Goal: Information Seeking & Learning: Learn about a topic

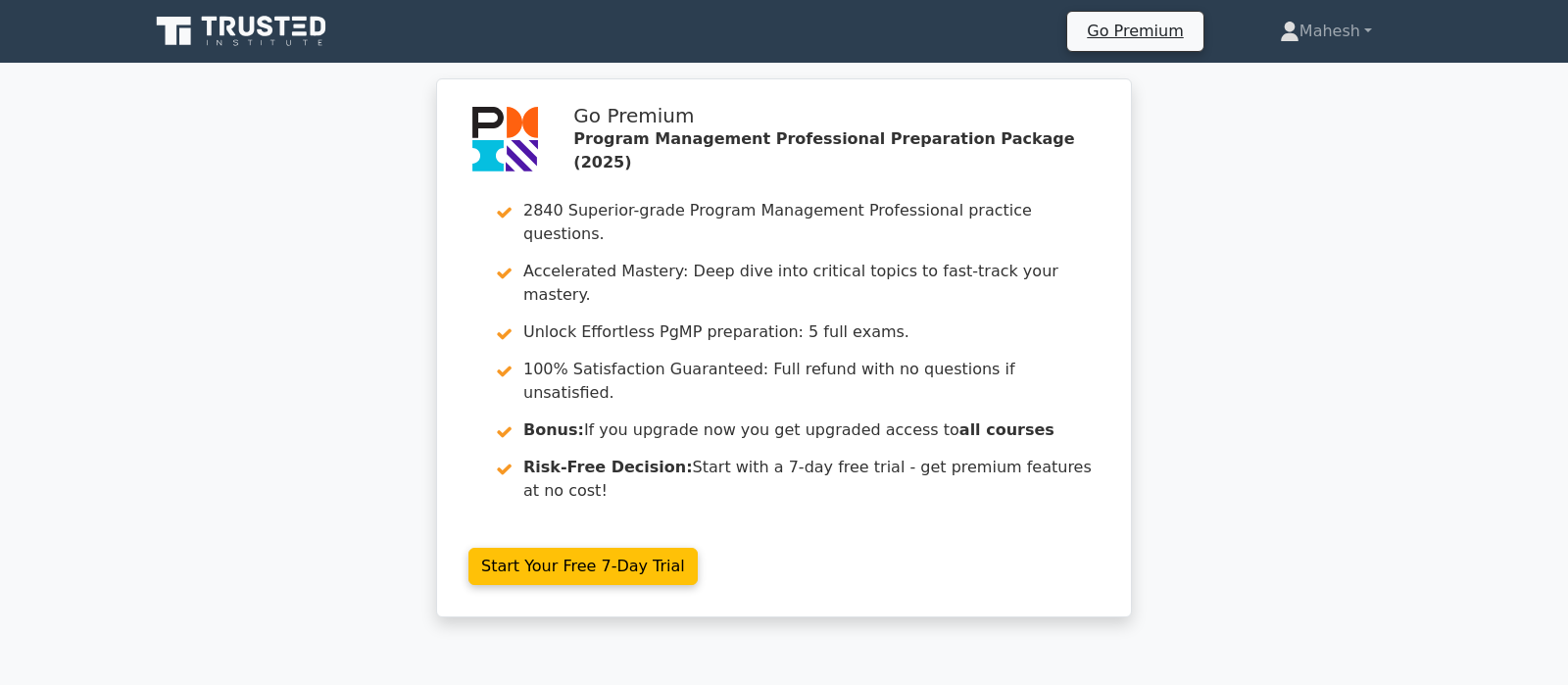
click at [1320, 451] on div "Go Premium Program Management Professional Preparation Package (2025) 2840 Supe…" at bounding box center [784, 360] width 1568 height 562
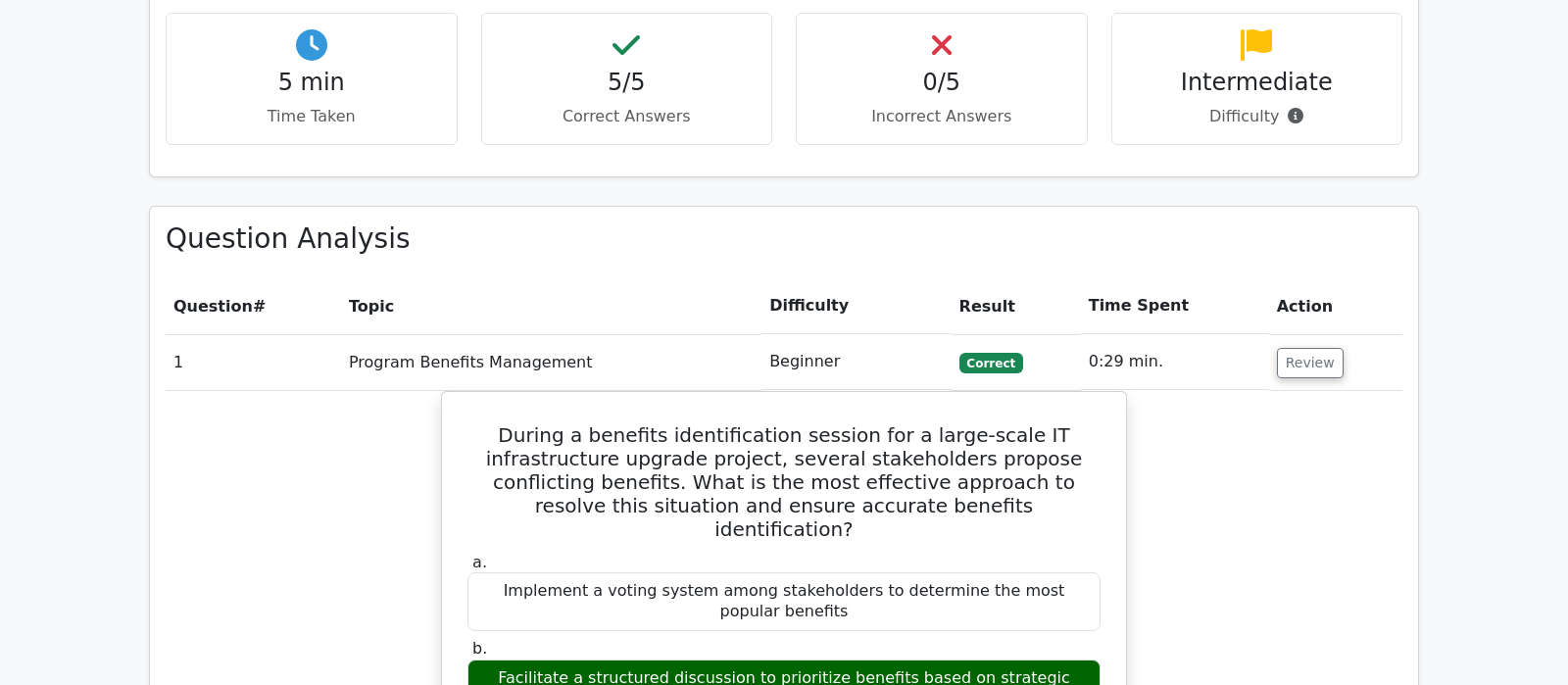
scroll to position [1337, 0]
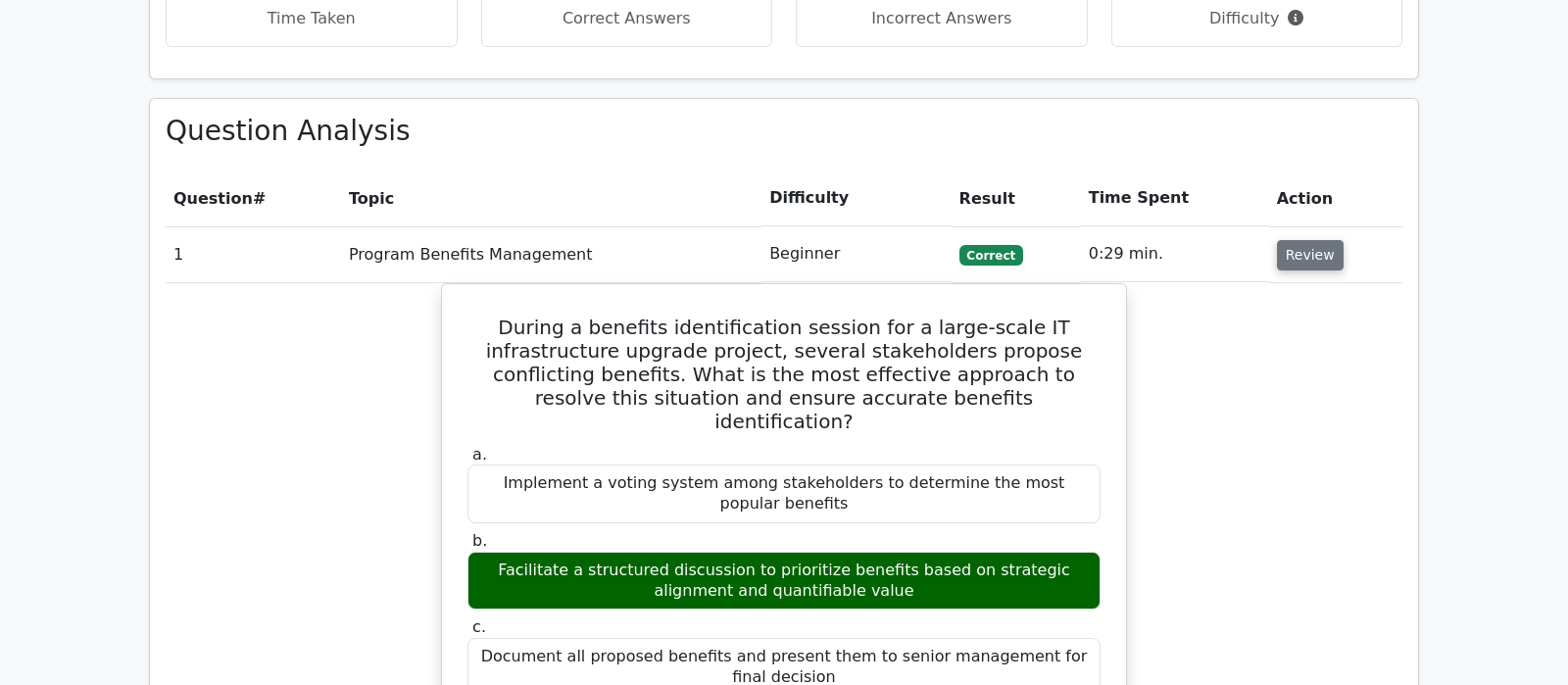
click at [1304, 240] on button "Review" at bounding box center [1310, 255] width 67 height 30
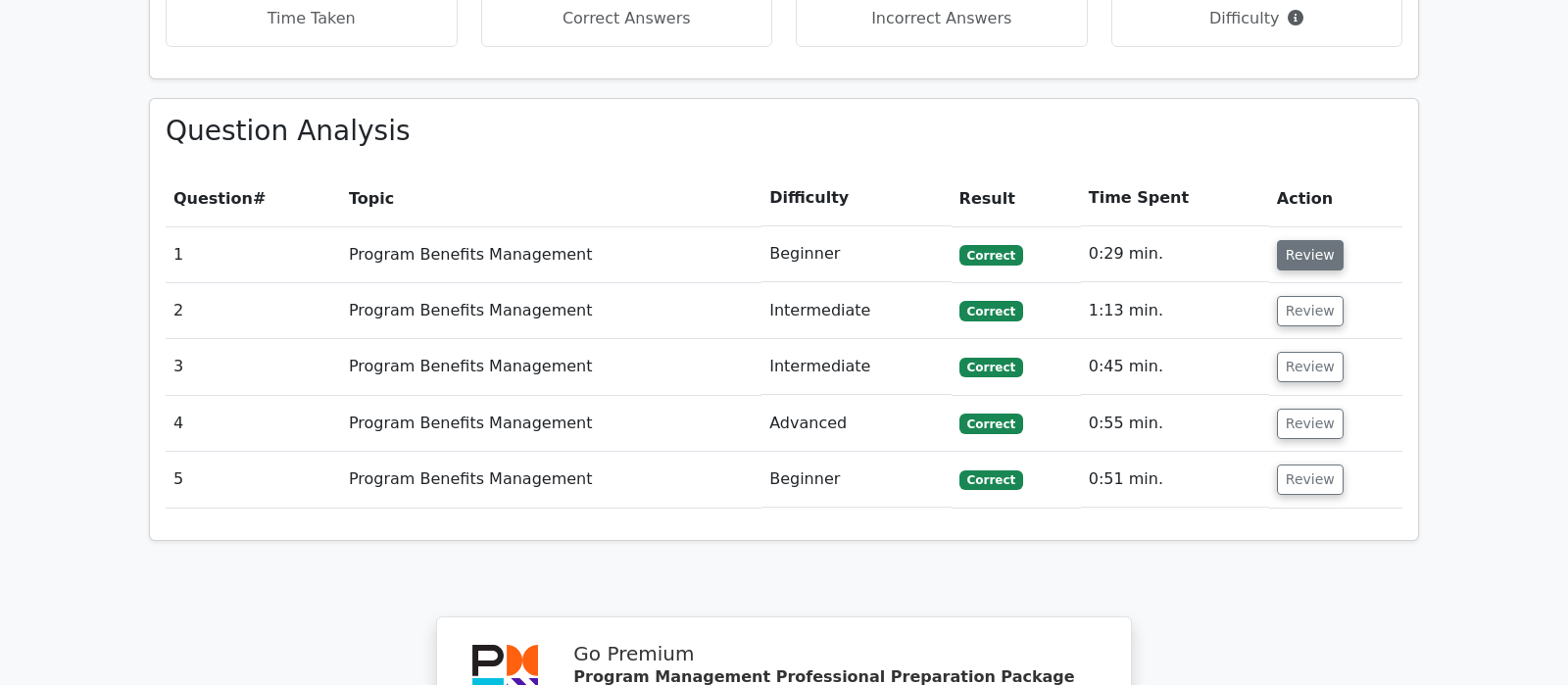
click at [1314, 240] on button "Review" at bounding box center [1310, 255] width 67 height 30
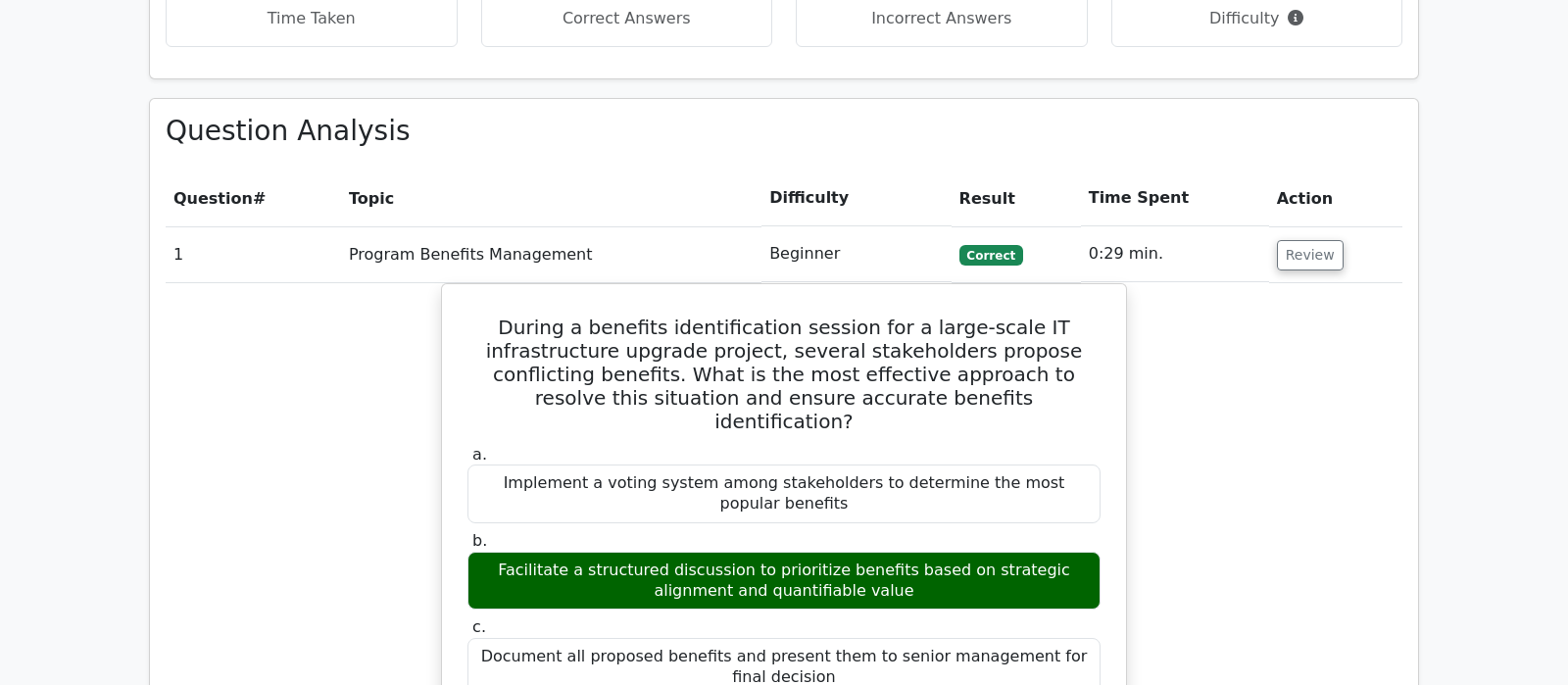
scroll to position [1440, 0]
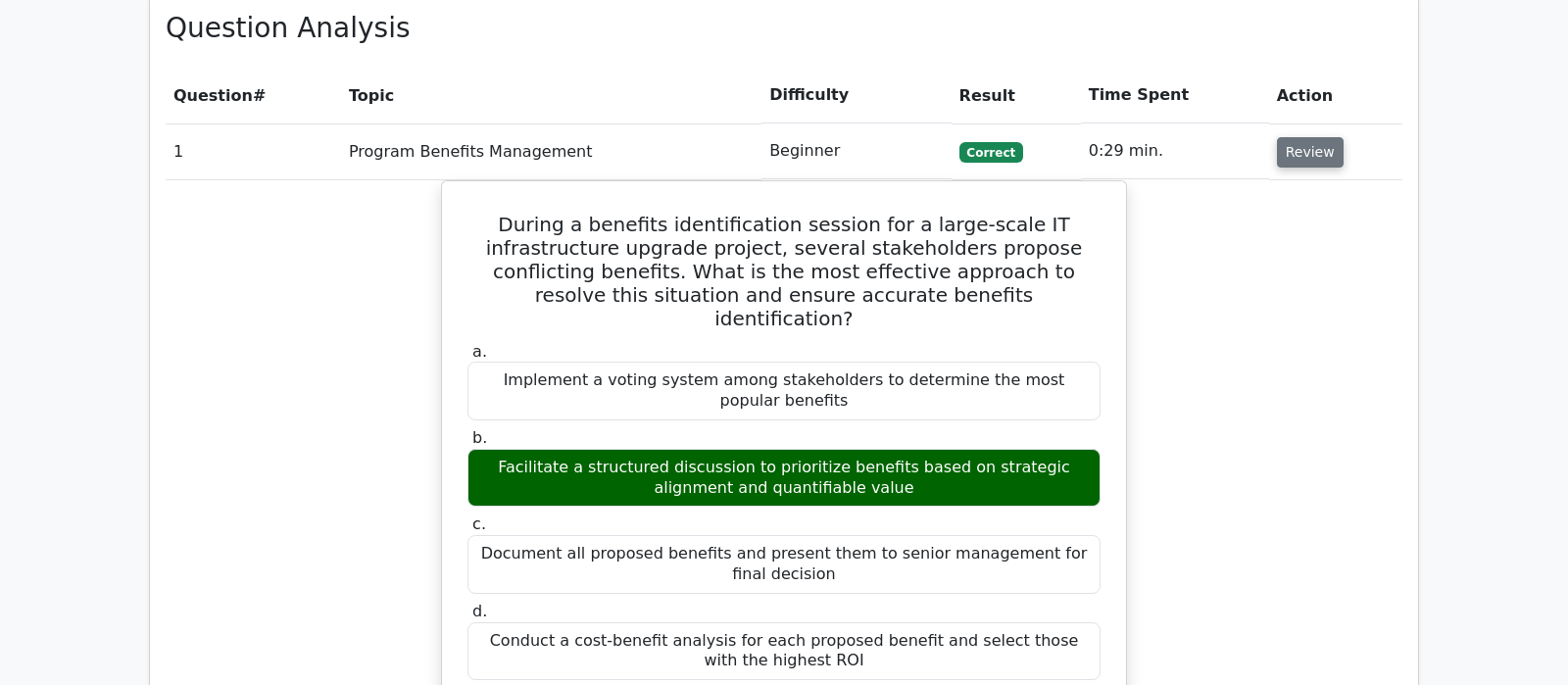
click at [1303, 138] on button "Review" at bounding box center [1310, 152] width 67 height 30
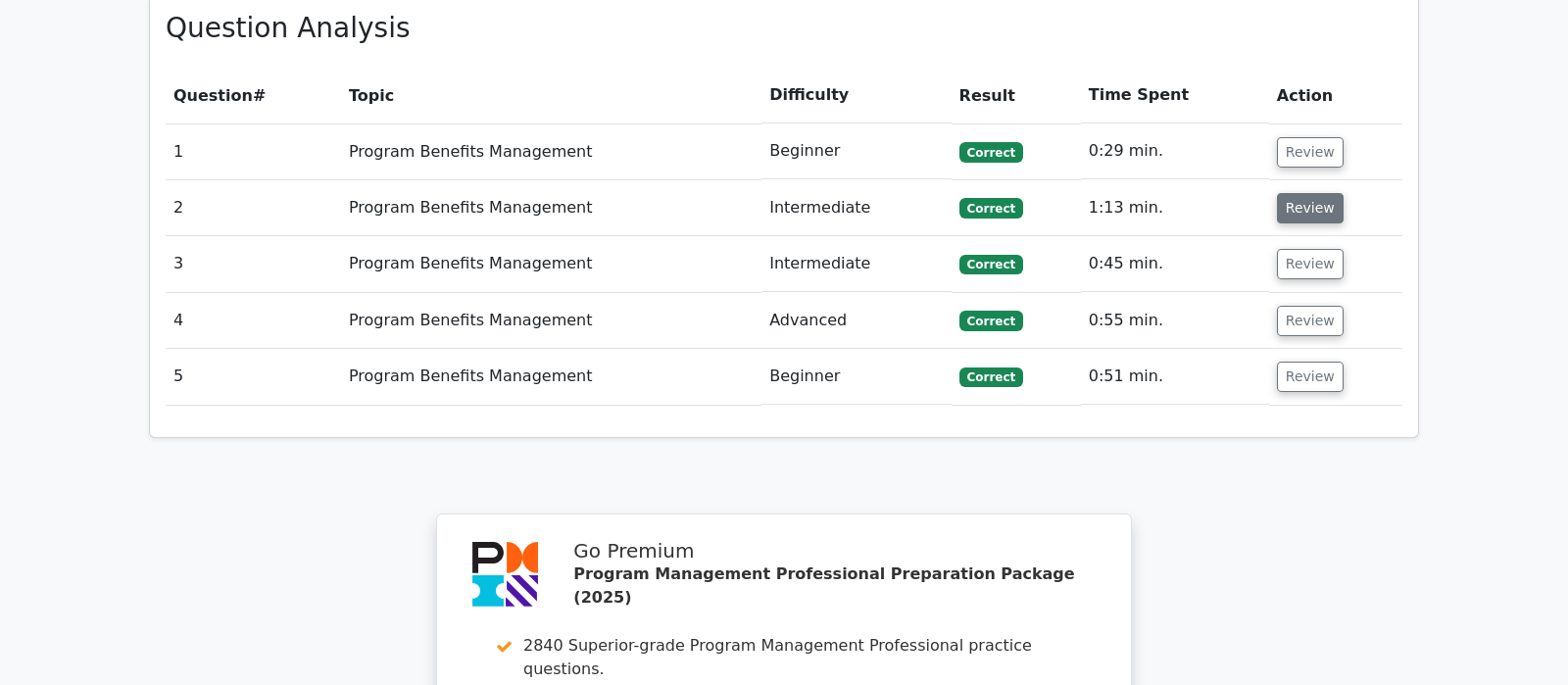
click at [1296, 193] on button "Review" at bounding box center [1310, 207] width 67 height 30
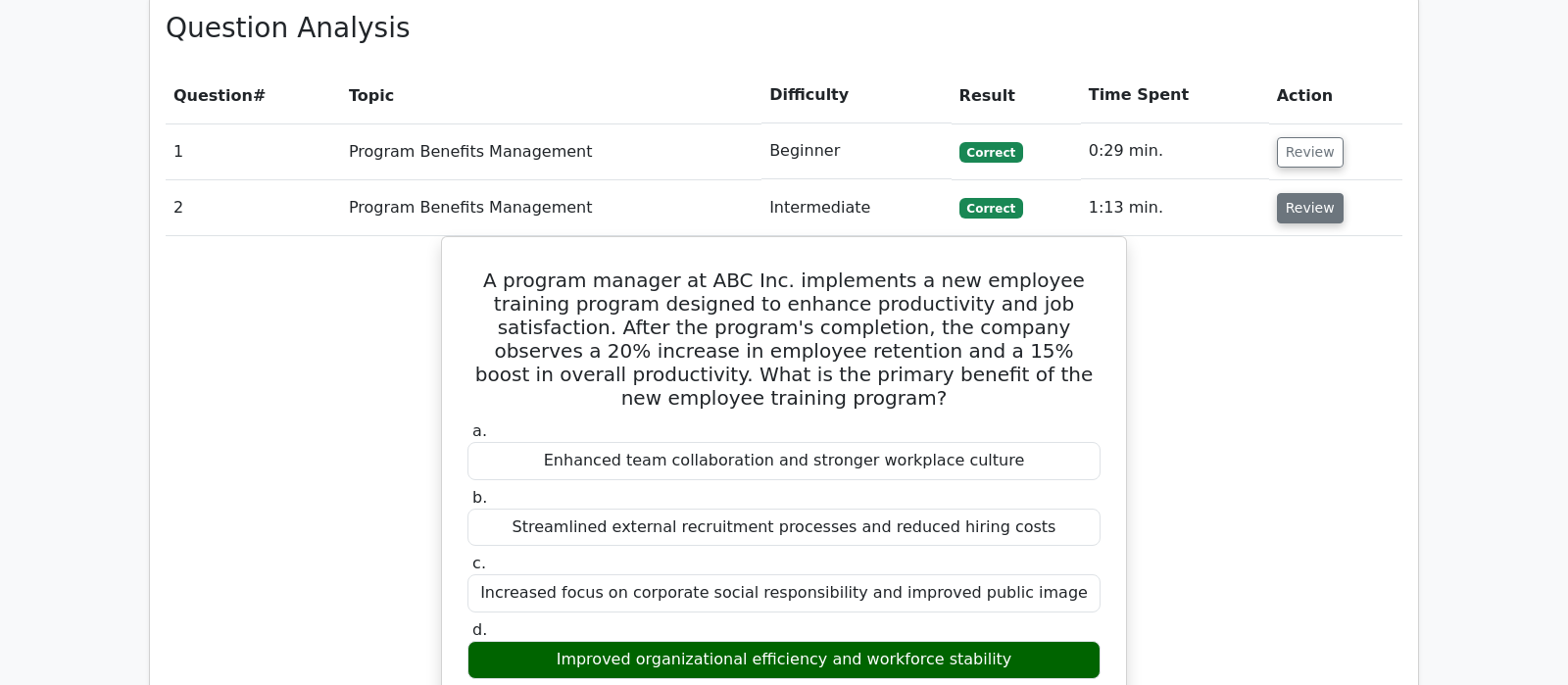
click at [1288, 193] on button "Review" at bounding box center [1310, 207] width 67 height 30
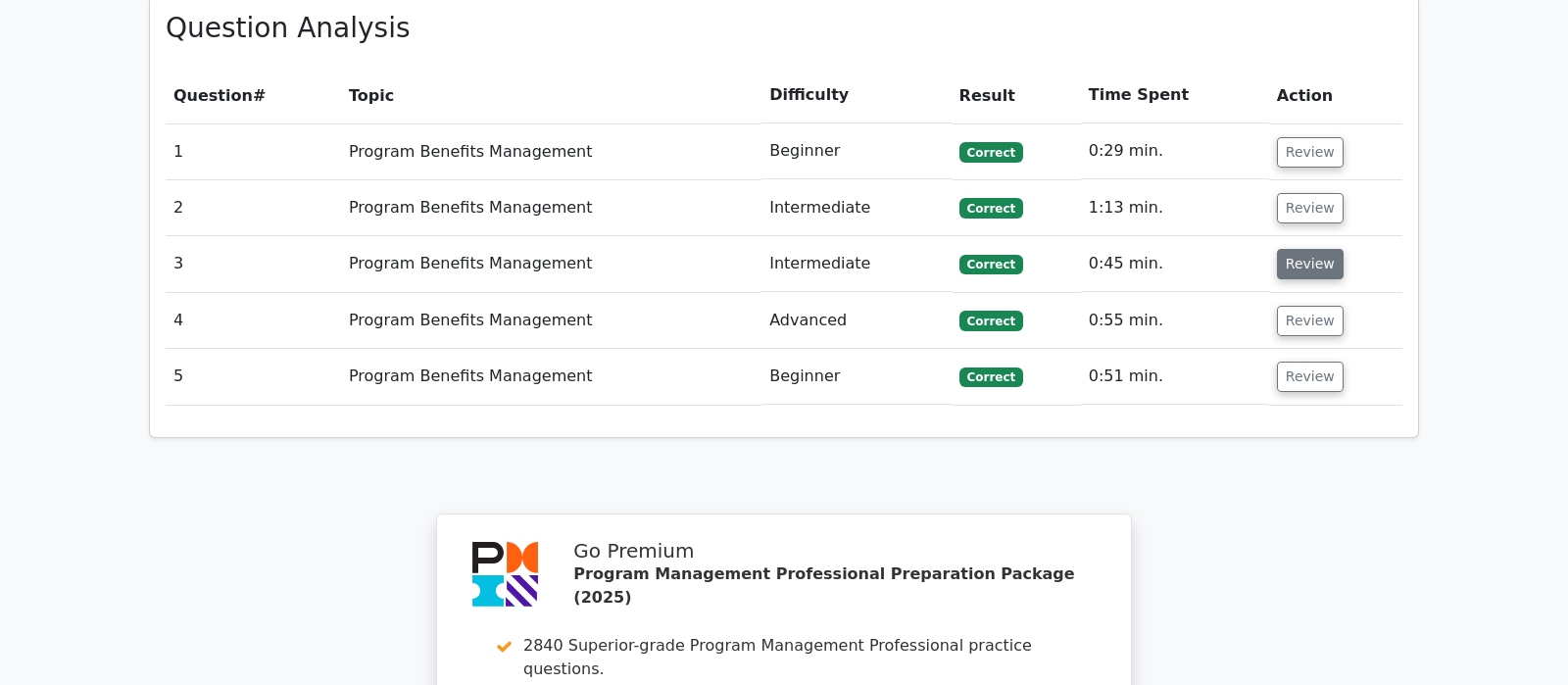
click at [1298, 249] on button "Review" at bounding box center [1310, 263] width 67 height 30
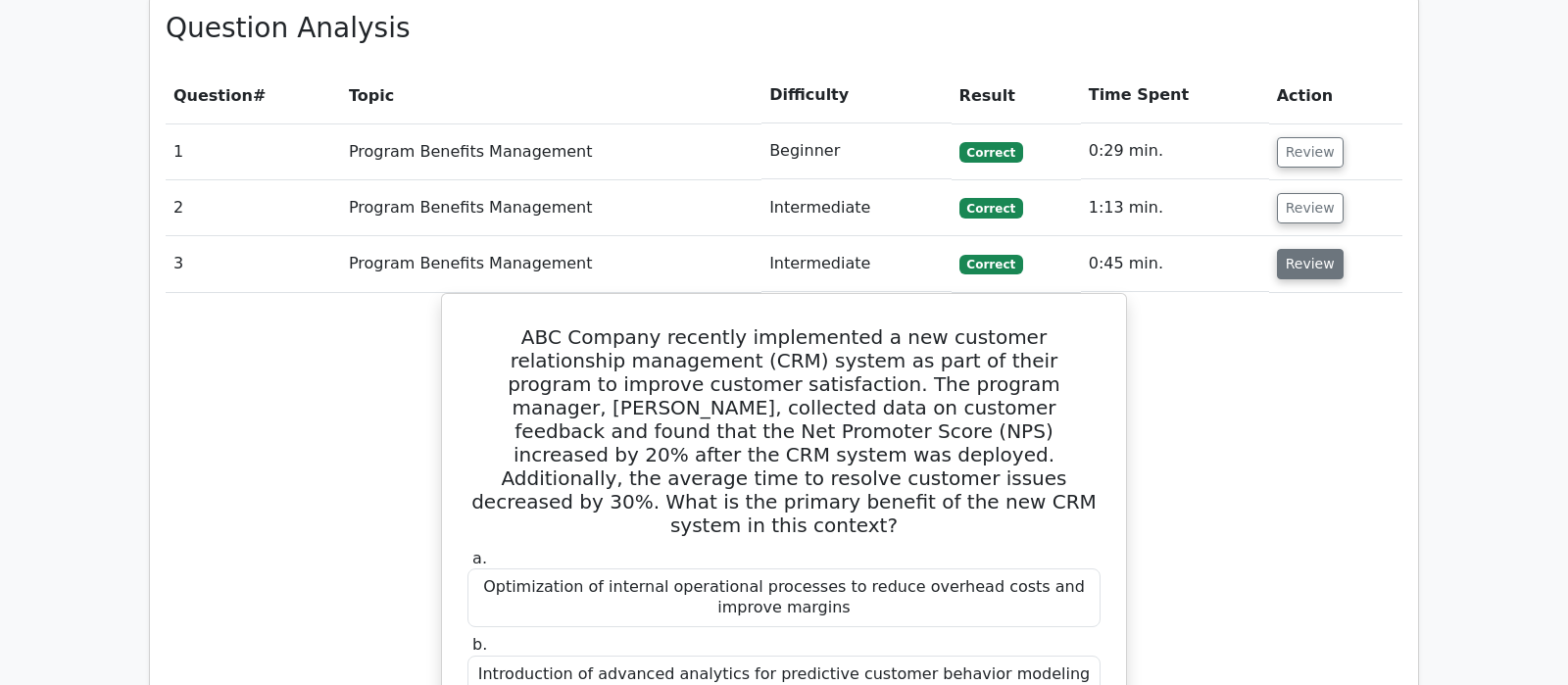
click at [1298, 249] on button "Review" at bounding box center [1310, 263] width 67 height 30
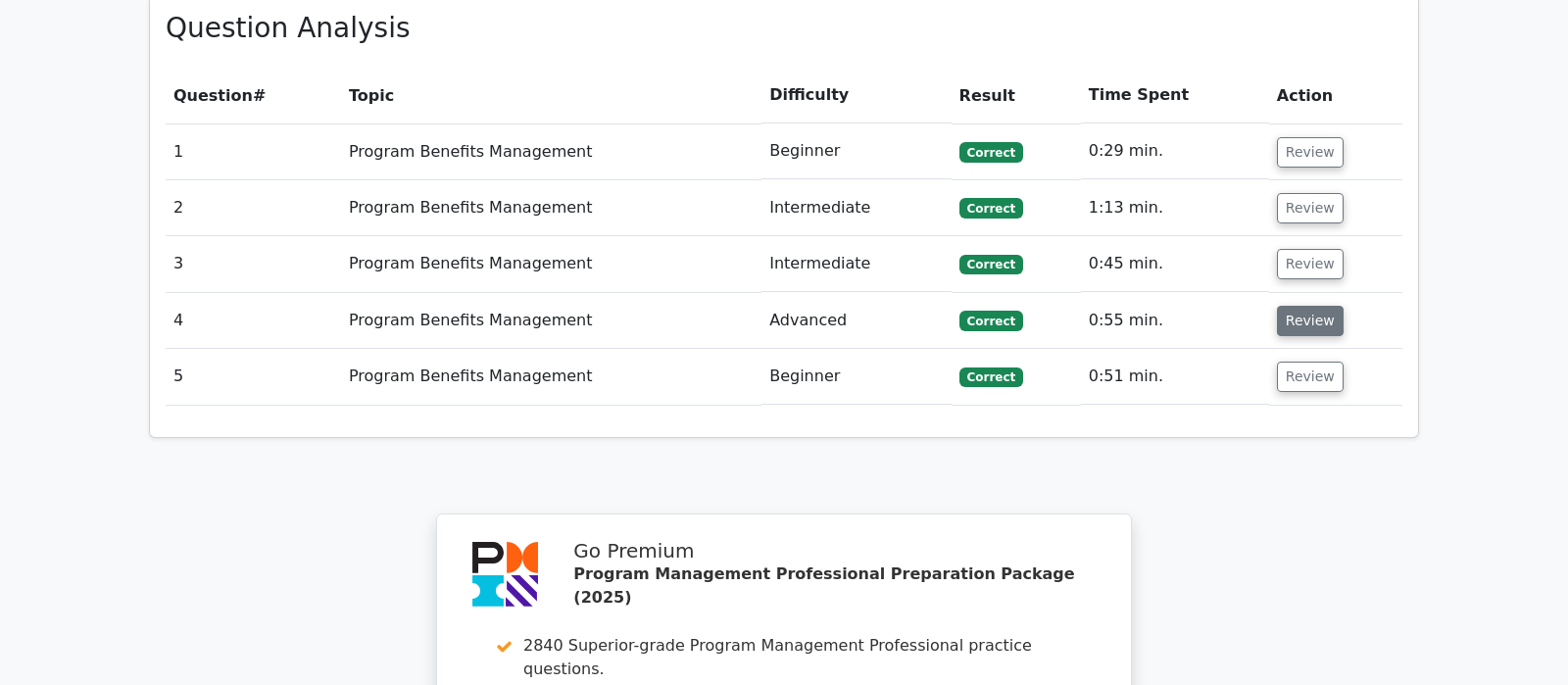
click at [1291, 306] on button "Review" at bounding box center [1310, 320] width 67 height 30
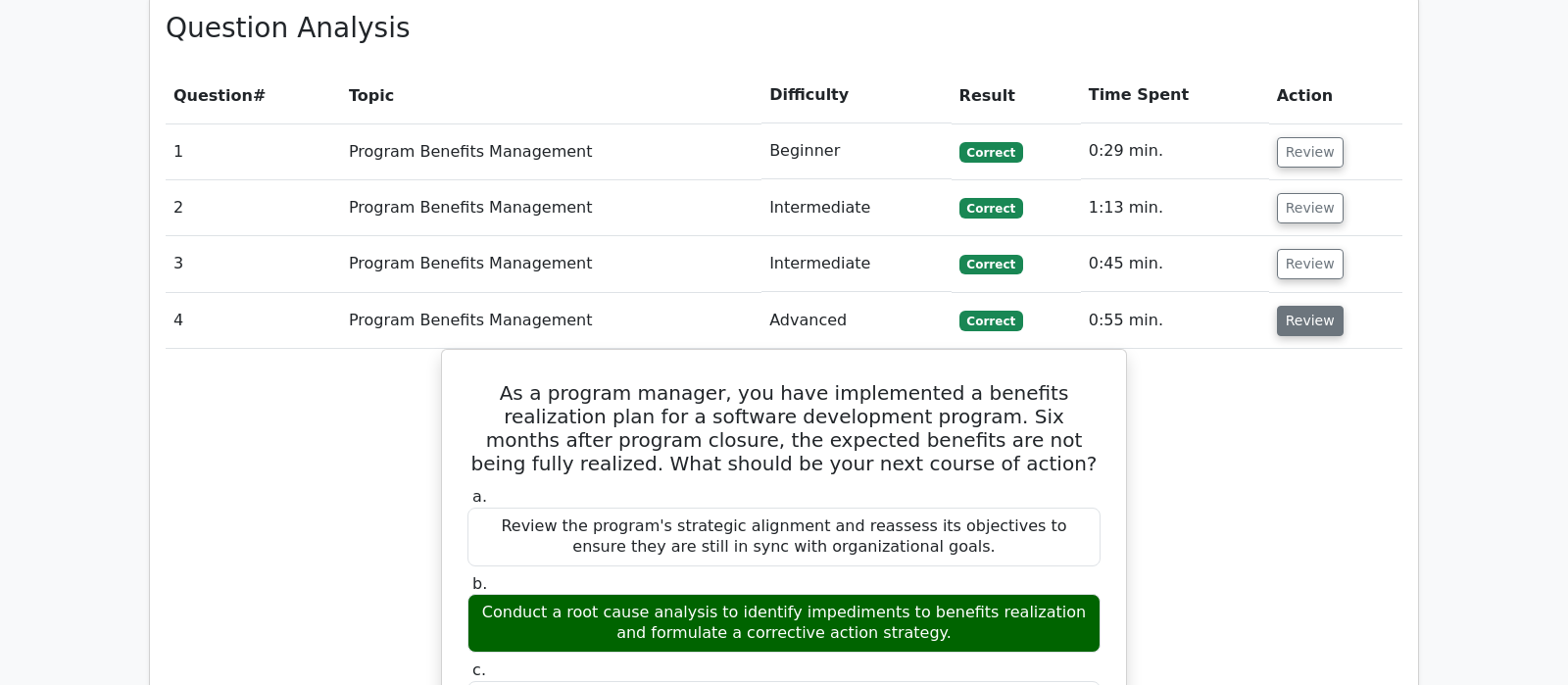
click at [1291, 306] on button "Review" at bounding box center [1310, 320] width 67 height 30
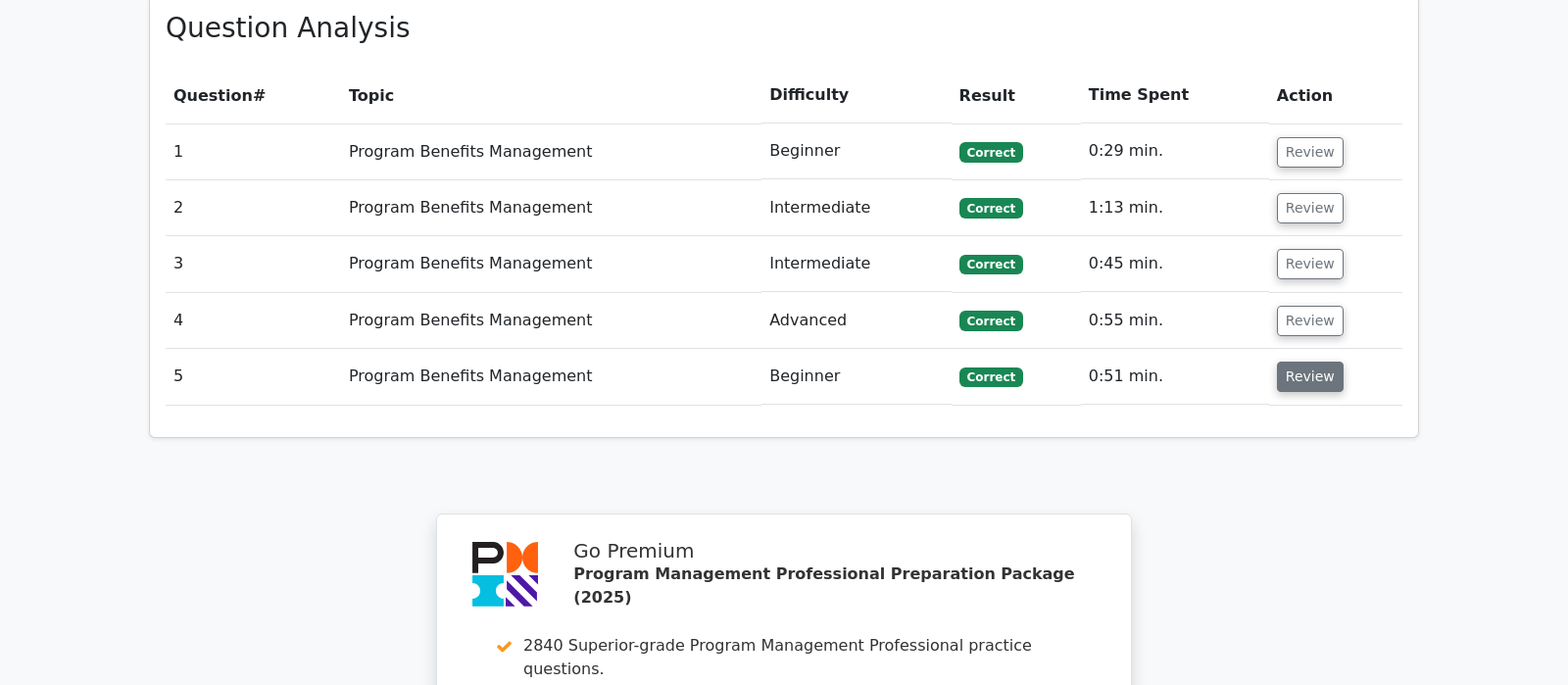
click at [1291, 362] on button "Review" at bounding box center [1310, 376] width 67 height 30
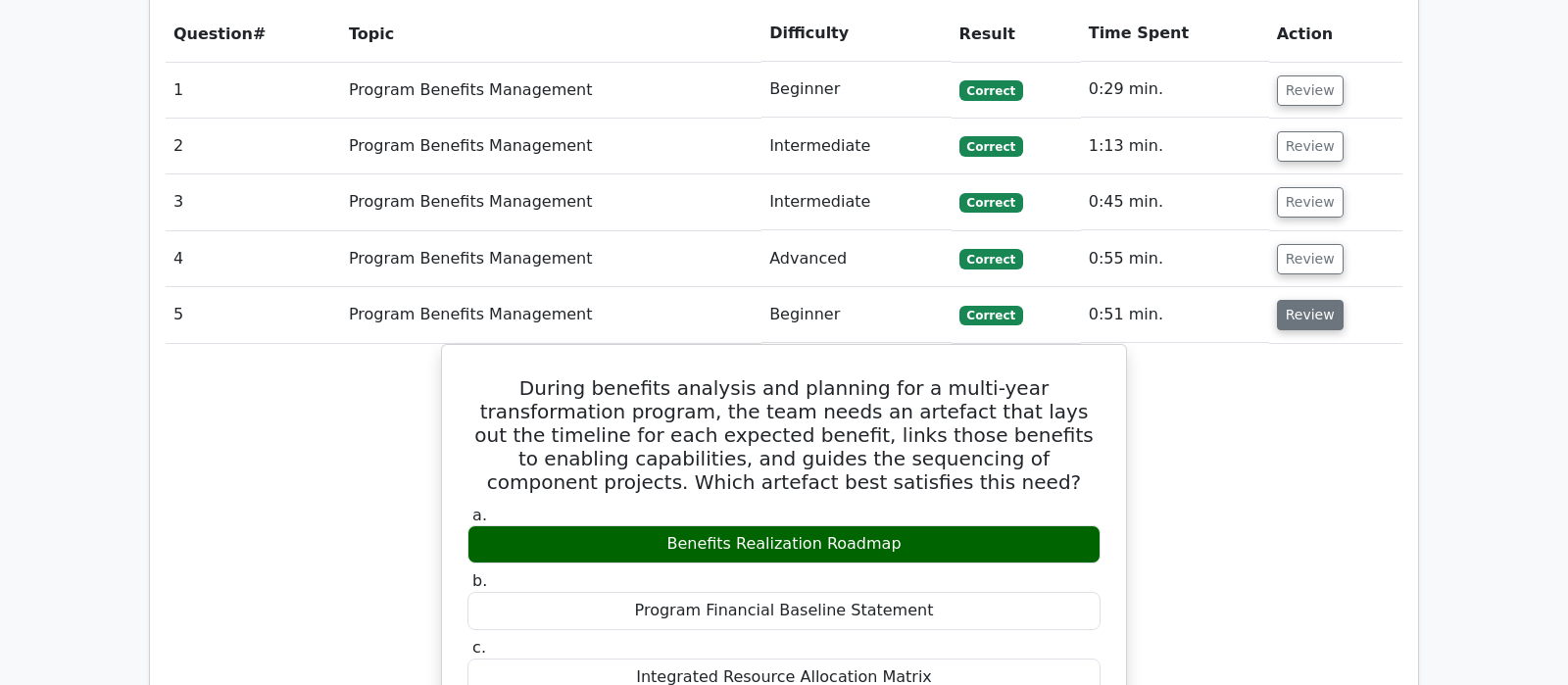
scroll to position [1543, 0]
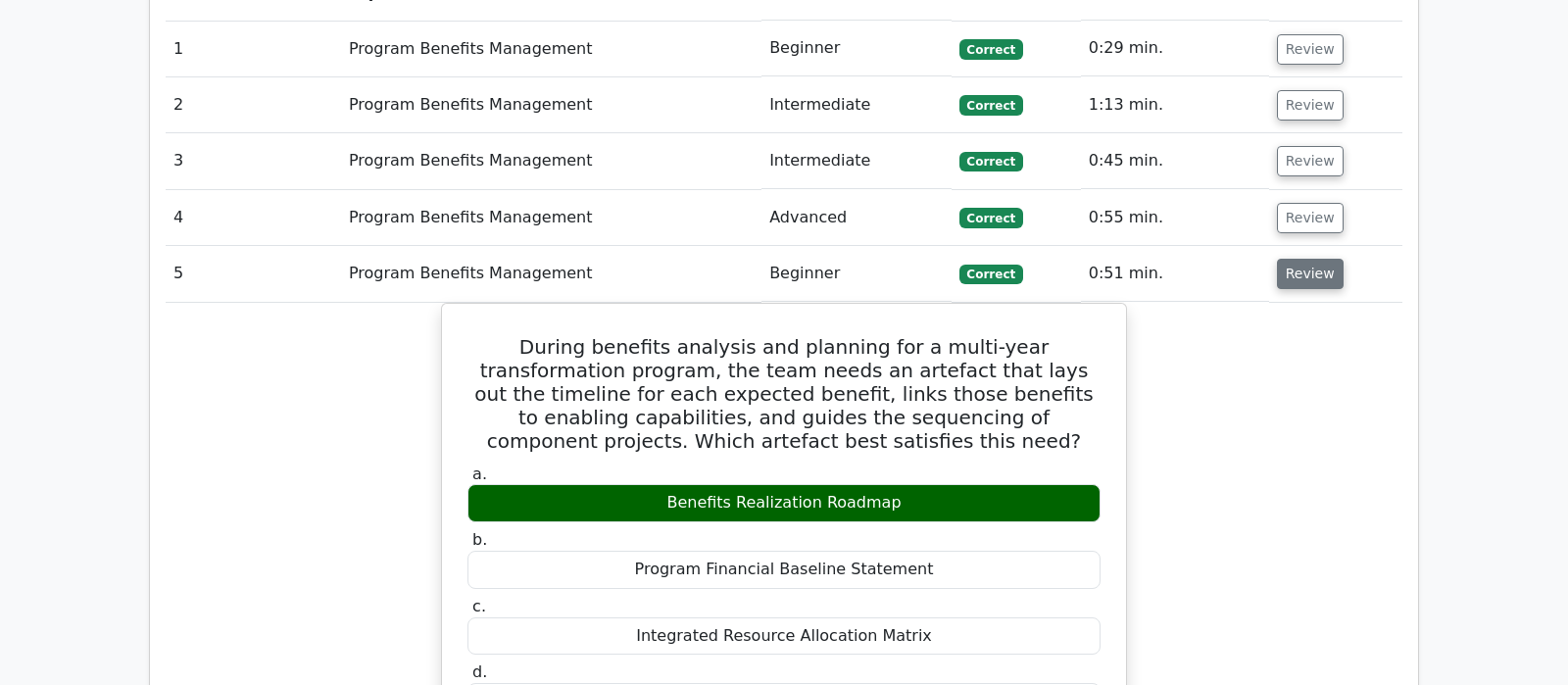
click at [1289, 258] on button "Review" at bounding box center [1310, 273] width 67 height 30
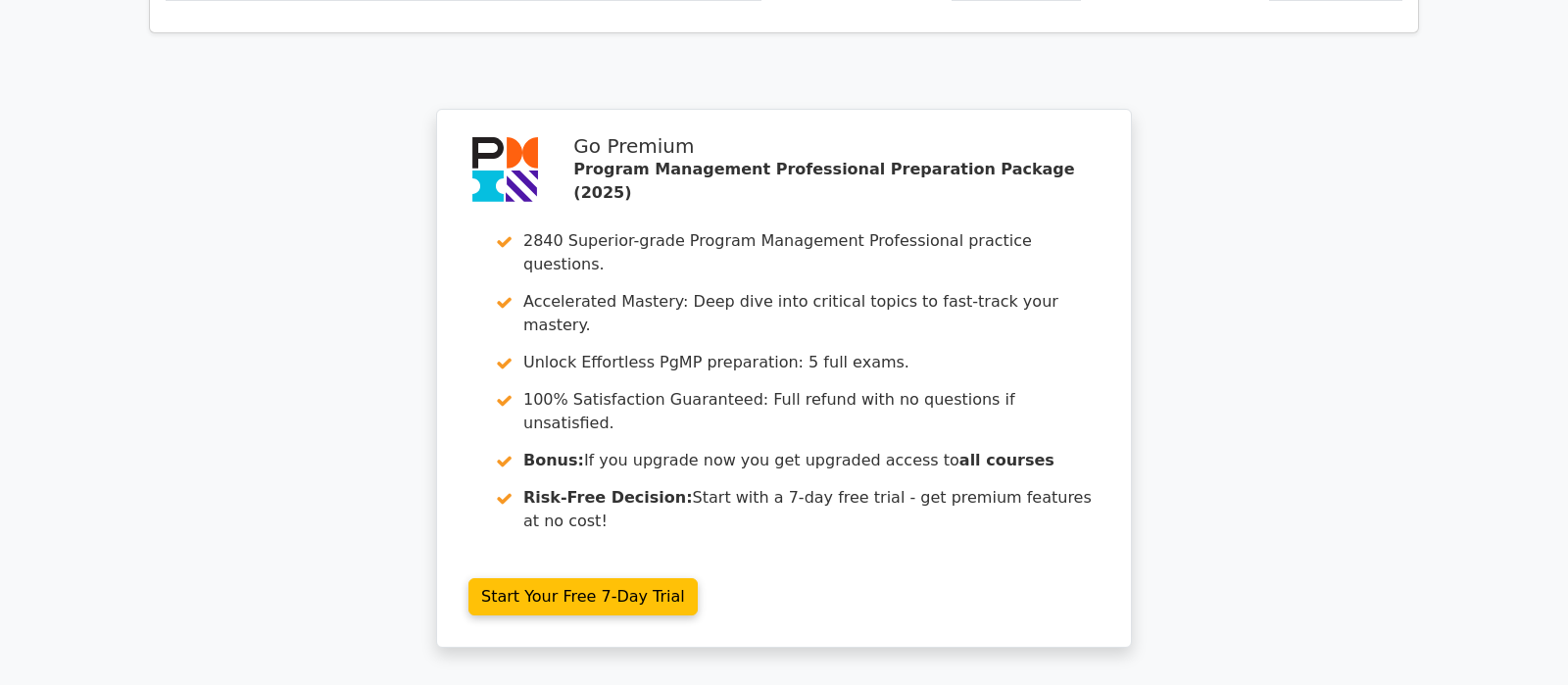
scroll to position [1998, 0]
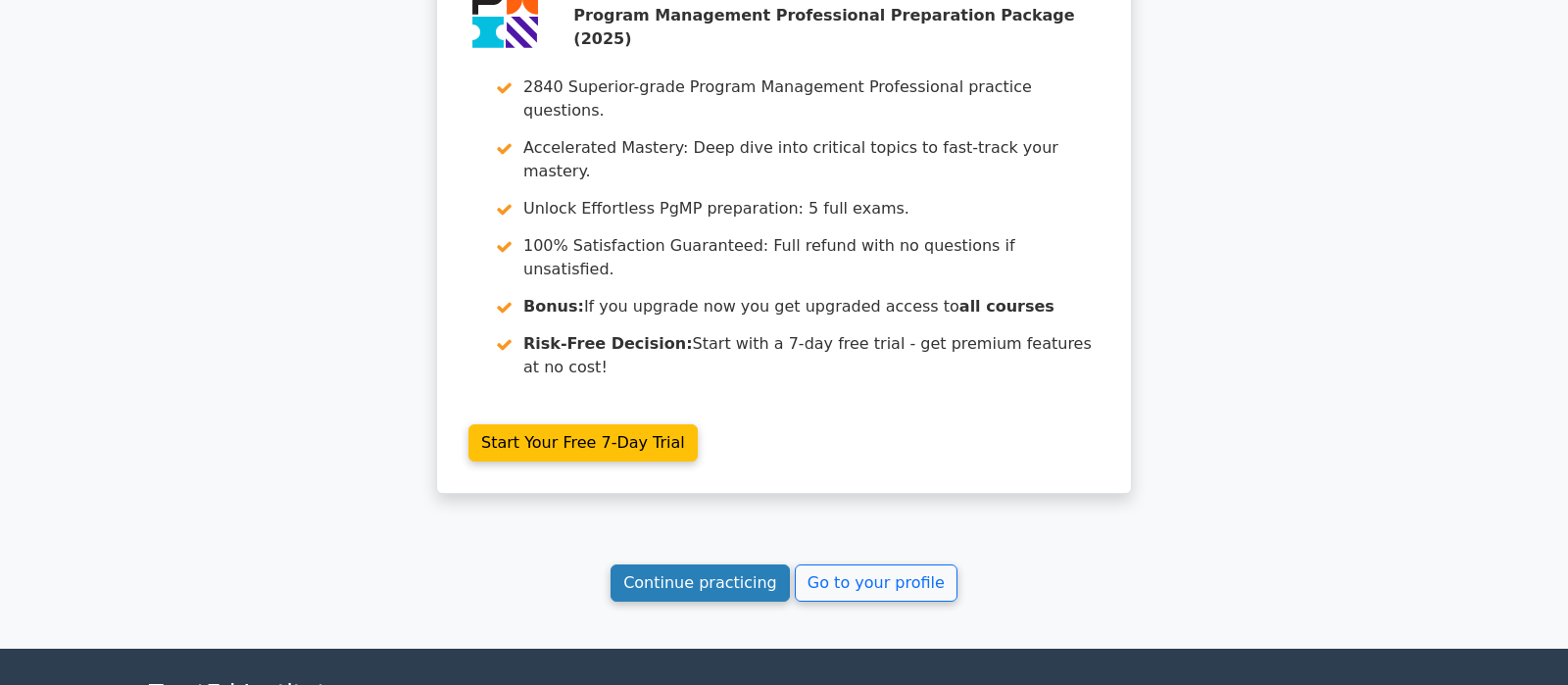
click at [726, 564] on link "Continue practicing" at bounding box center [700, 583] width 179 height 37
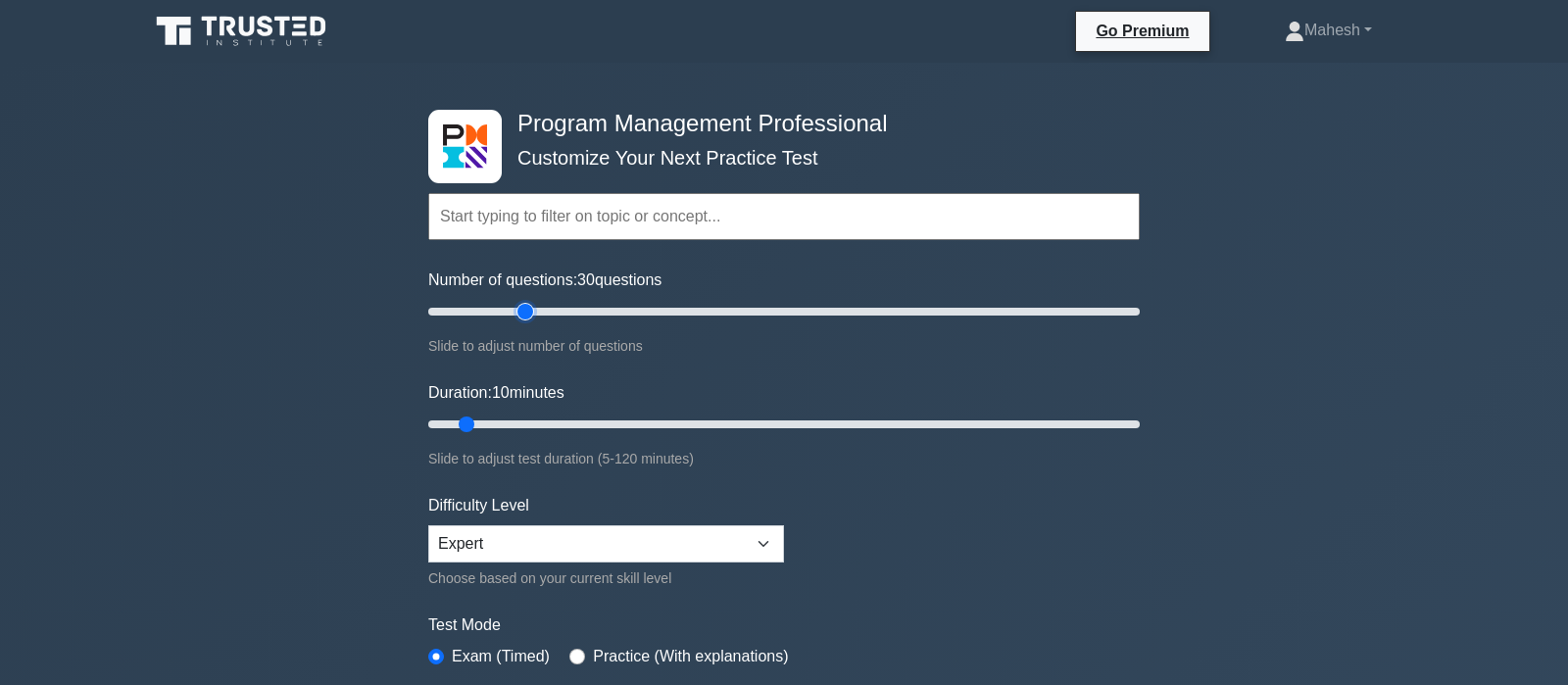
click at [525, 302] on input "Number of questions: 30 questions" at bounding box center [784, 312] width 712 height 24
type input "25"
click at [512, 312] on input "Number of questions: 25 questions" at bounding box center [784, 312] width 712 height 24
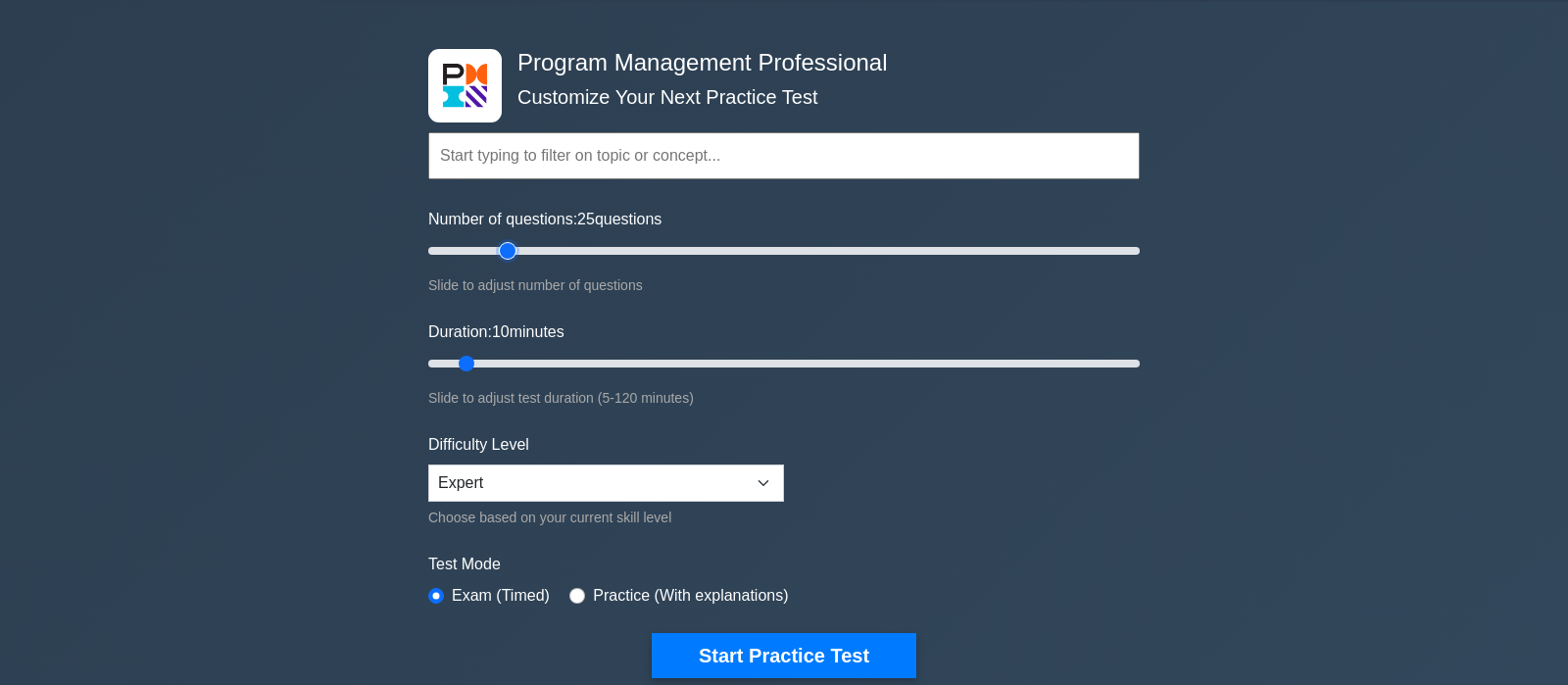
scroll to position [103, 0]
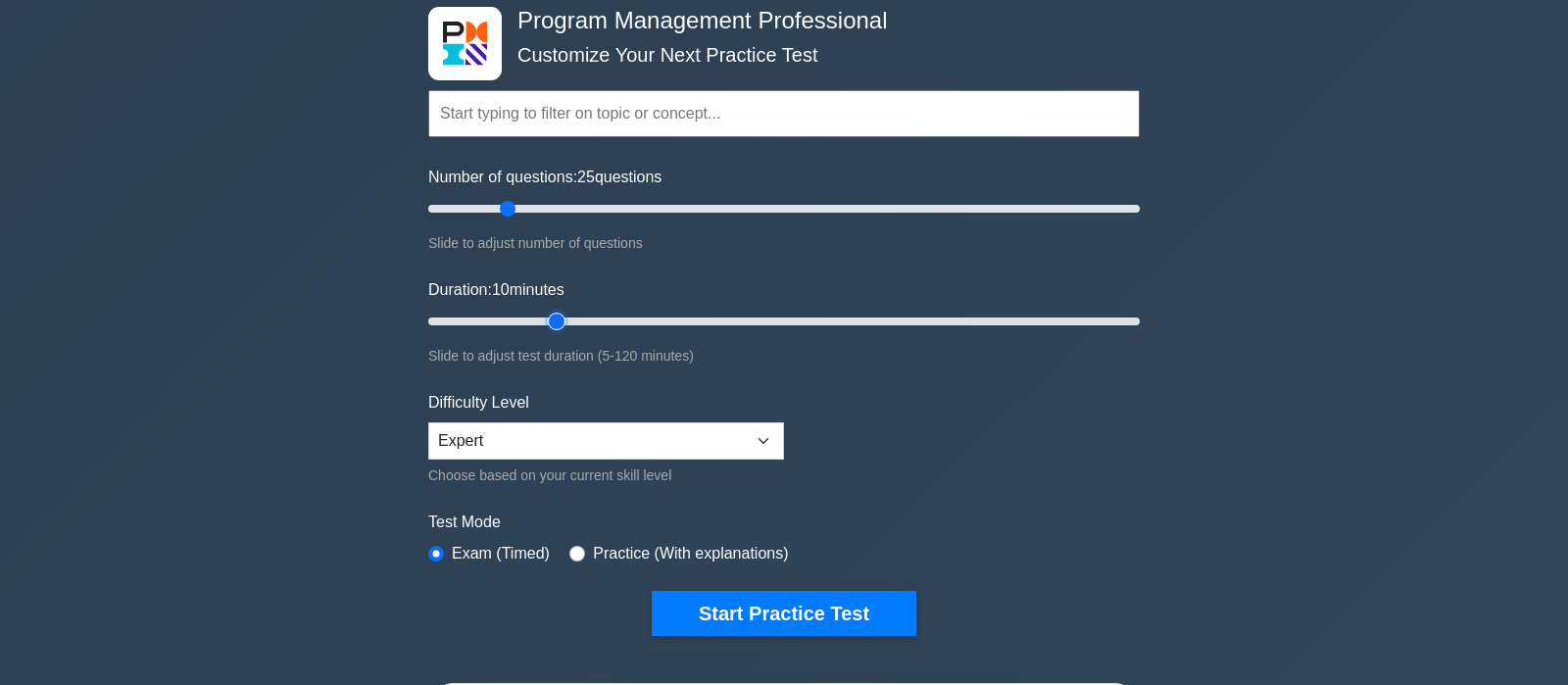
type input "25"
click at [547, 316] on input "Duration: 10 minutes" at bounding box center [784, 321] width 712 height 24
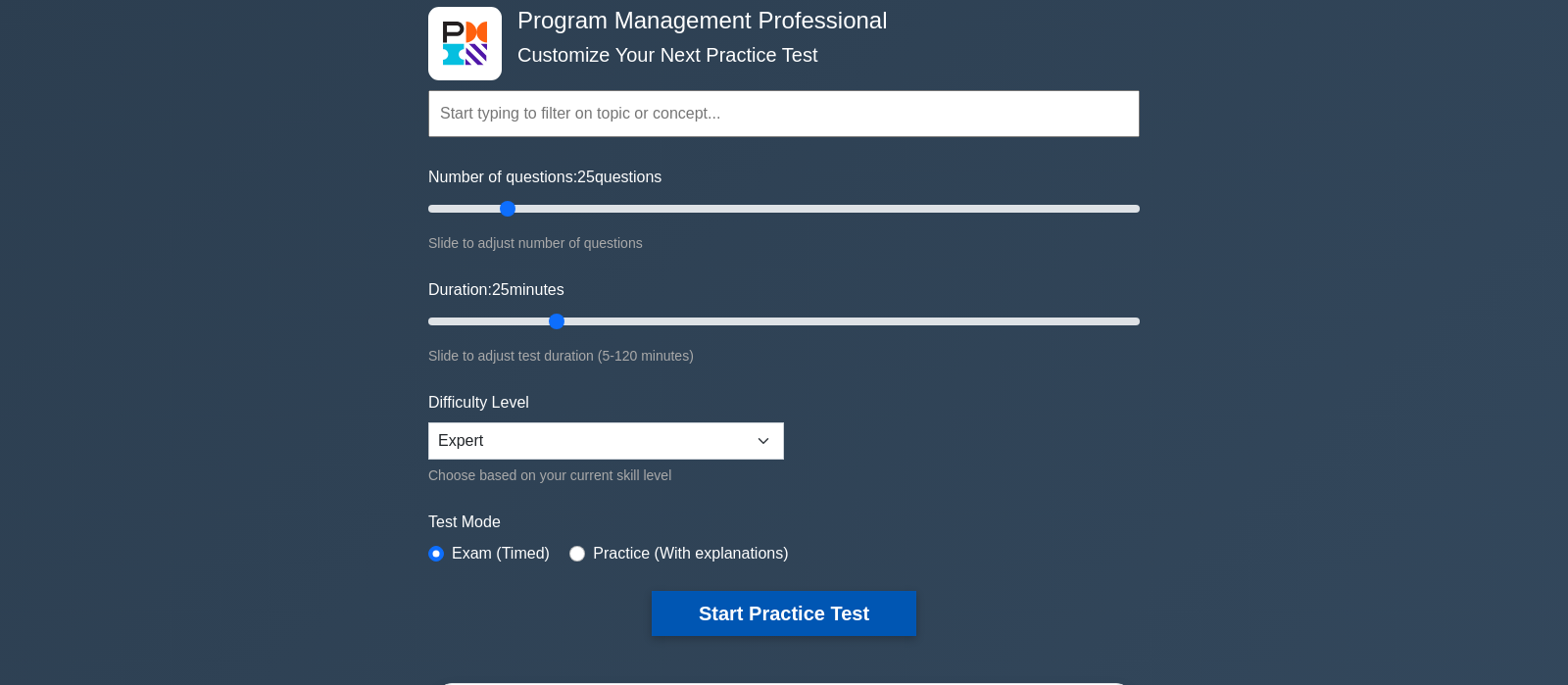
click at [812, 599] on button "Start Practice Test" at bounding box center [784, 613] width 264 height 45
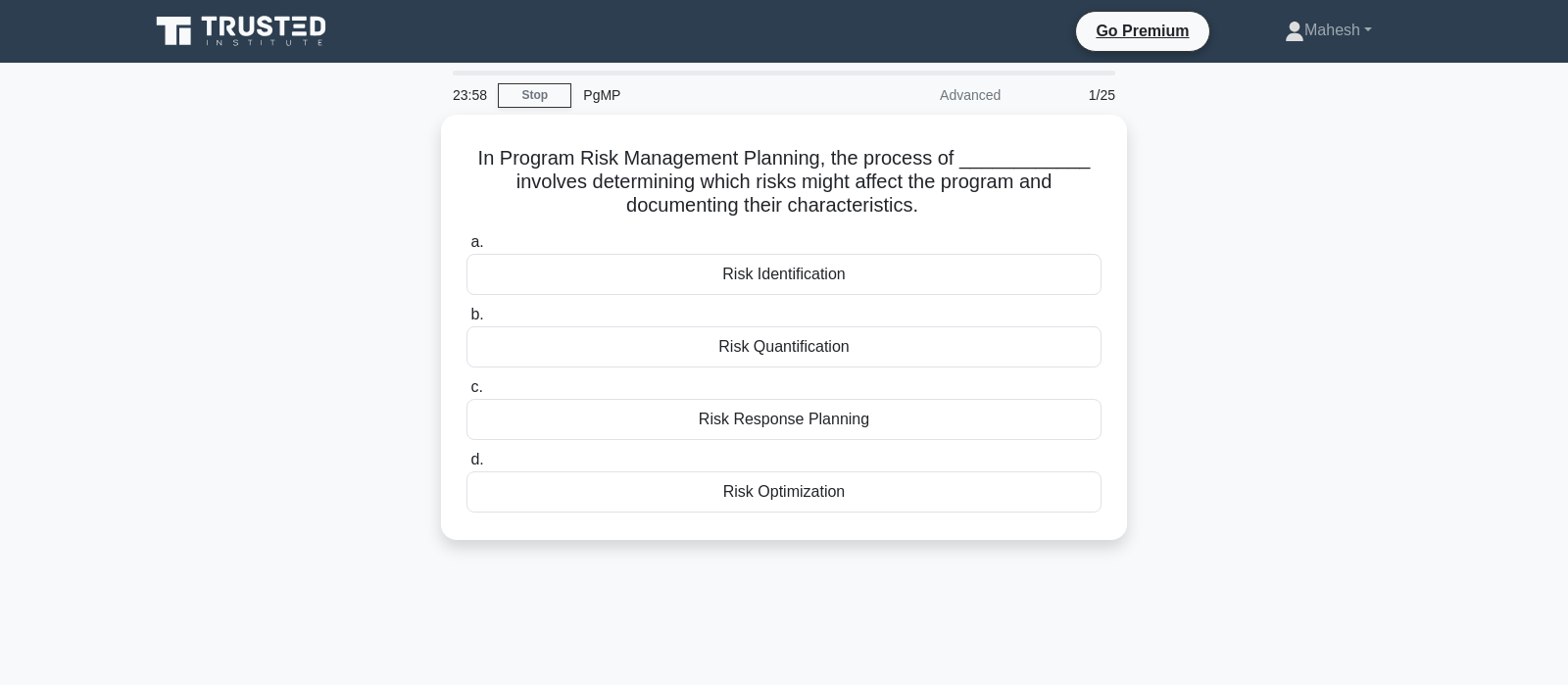
drag, startPoint x: 828, startPoint y: 415, endPoint x: 1280, endPoint y: 405, distance: 452.1
click at [1280, 405] on div "In Program Risk Management Planning, the process of ____________ involves deter…" at bounding box center [784, 339] width 1293 height 448
click at [1185, 397] on div "In Program Risk Management Planning, the process of ____________ involves deter…" at bounding box center [784, 339] width 1293 height 448
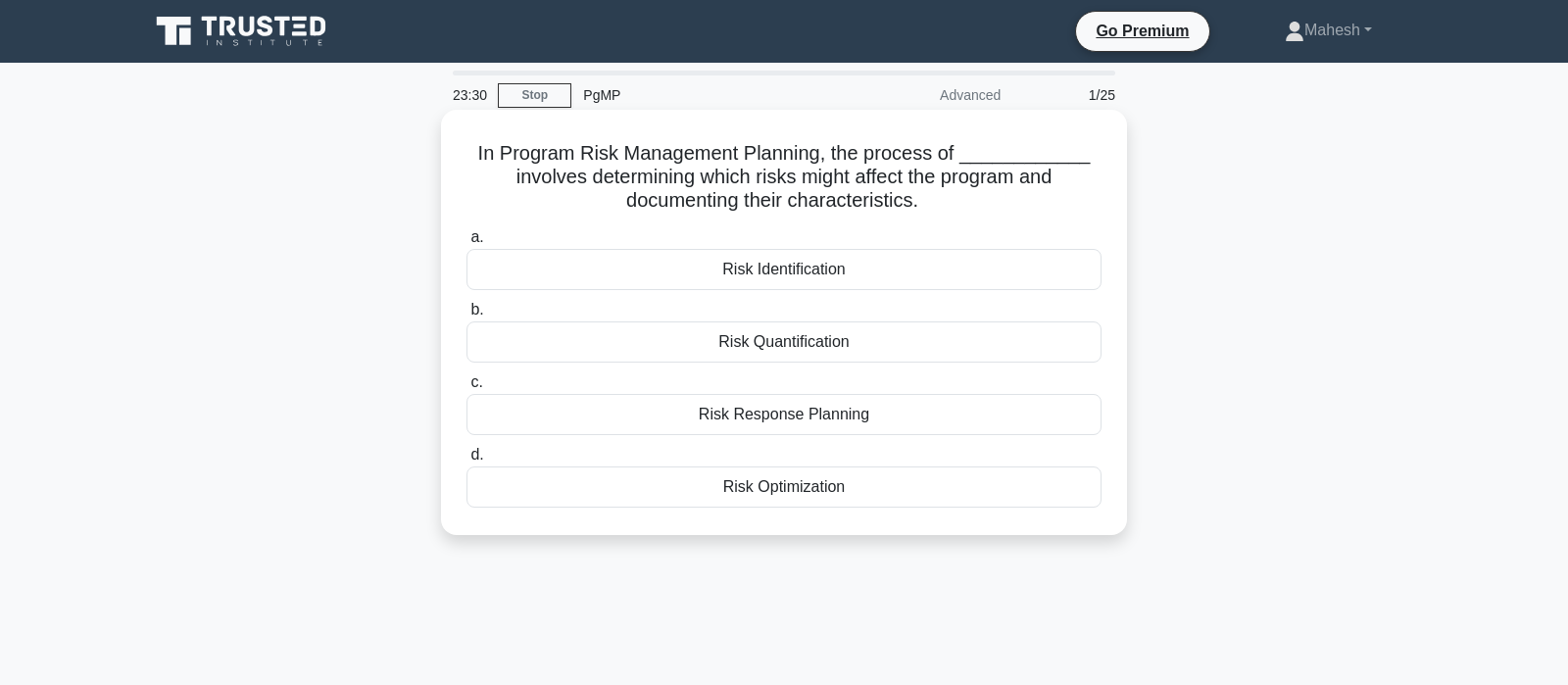
click at [810, 351] on div "Risk Quantification" at bounding box center [784, 342] width 635 height 41
click at [466, 316] on input "b. Risk Quantification" at bounding box center [466, 310] width 0 height 13
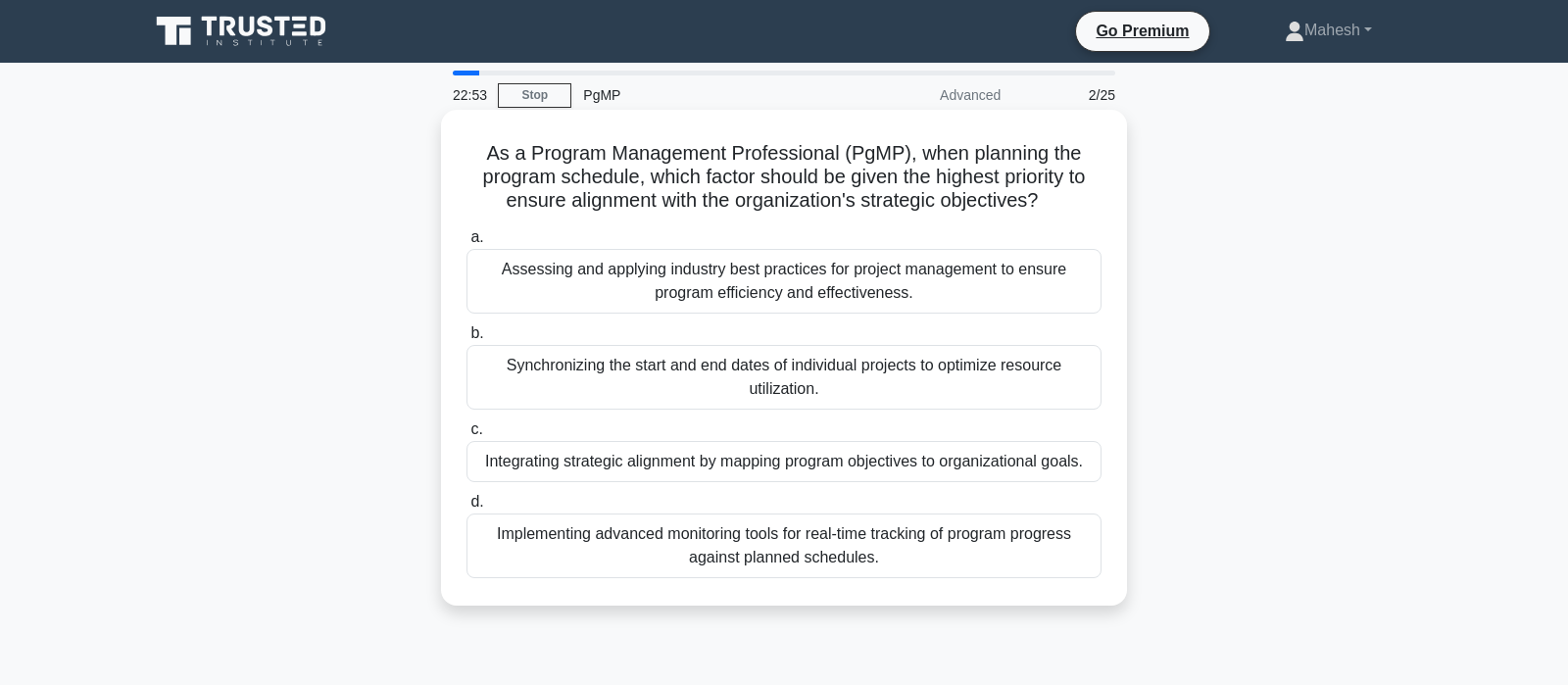
click at [749, 464] on div "Integrating strategic alignment by mapping program objectives to organizational…" at bounding box center [784, 461] width 635 height 41
click at [466, 435] on input "c. Integrating strategic alignment by mapping program objectives to organizatio…" at bounding box center [466, 429] width 0 height 13
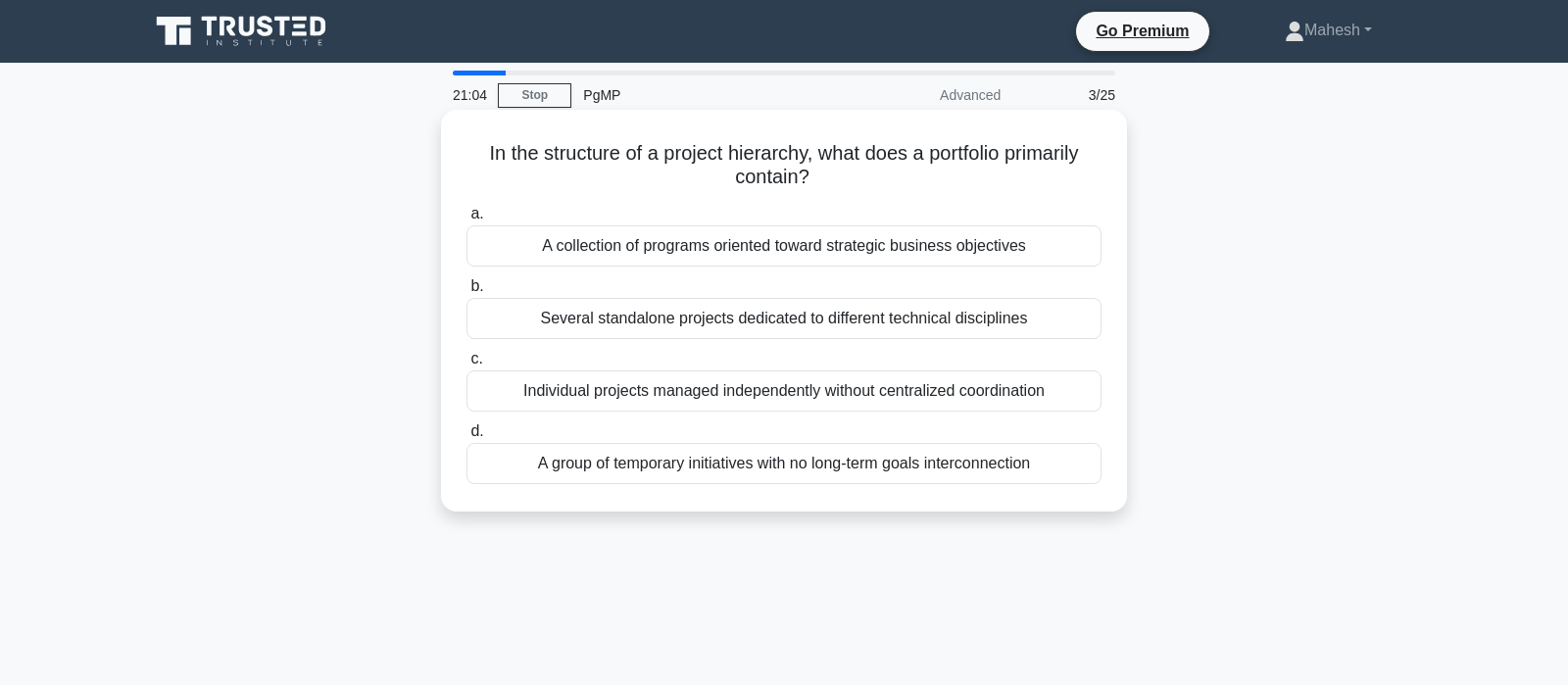
click at [877, 252] on div "A collection of programs oriented toward strategic business objectives" at bounding box center [784, 246] width 635 height 41
click at [761, 255] on div "A collection of programs oriented toward strategic business objectives" at bounding box center [784, 246] width 635 height 41
click at [466, 220] on input "a. A collection of programs oriented toward strategic business objectives" at bounding box center [466, 213] width 0 height 13
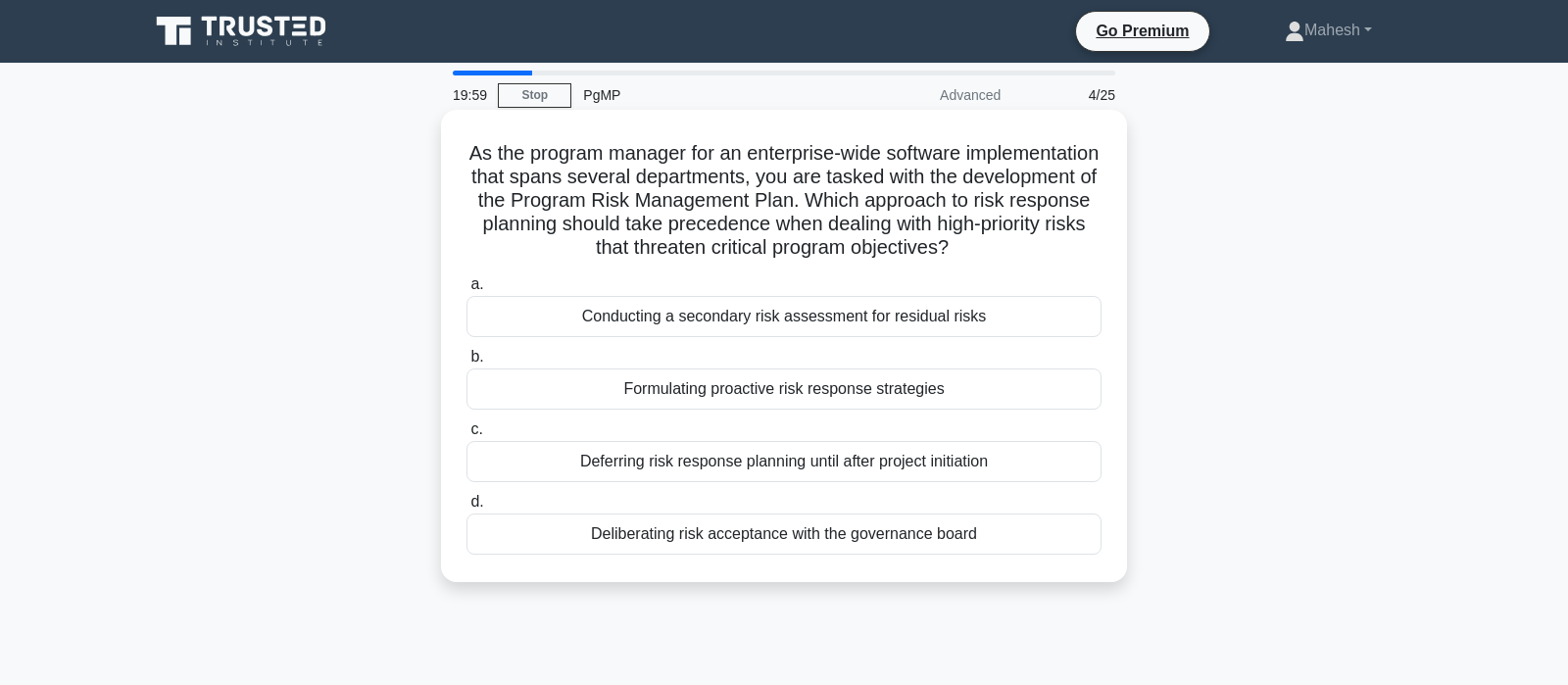
click at [864, 395] on div "Formulating proactive risk response strategies" at bounding box center [784, 389] width 635 height 41
click at [466, 364] on input "b. Formulating proactive risk response strategies" at bounding box center [466, 357] width 0 height 13
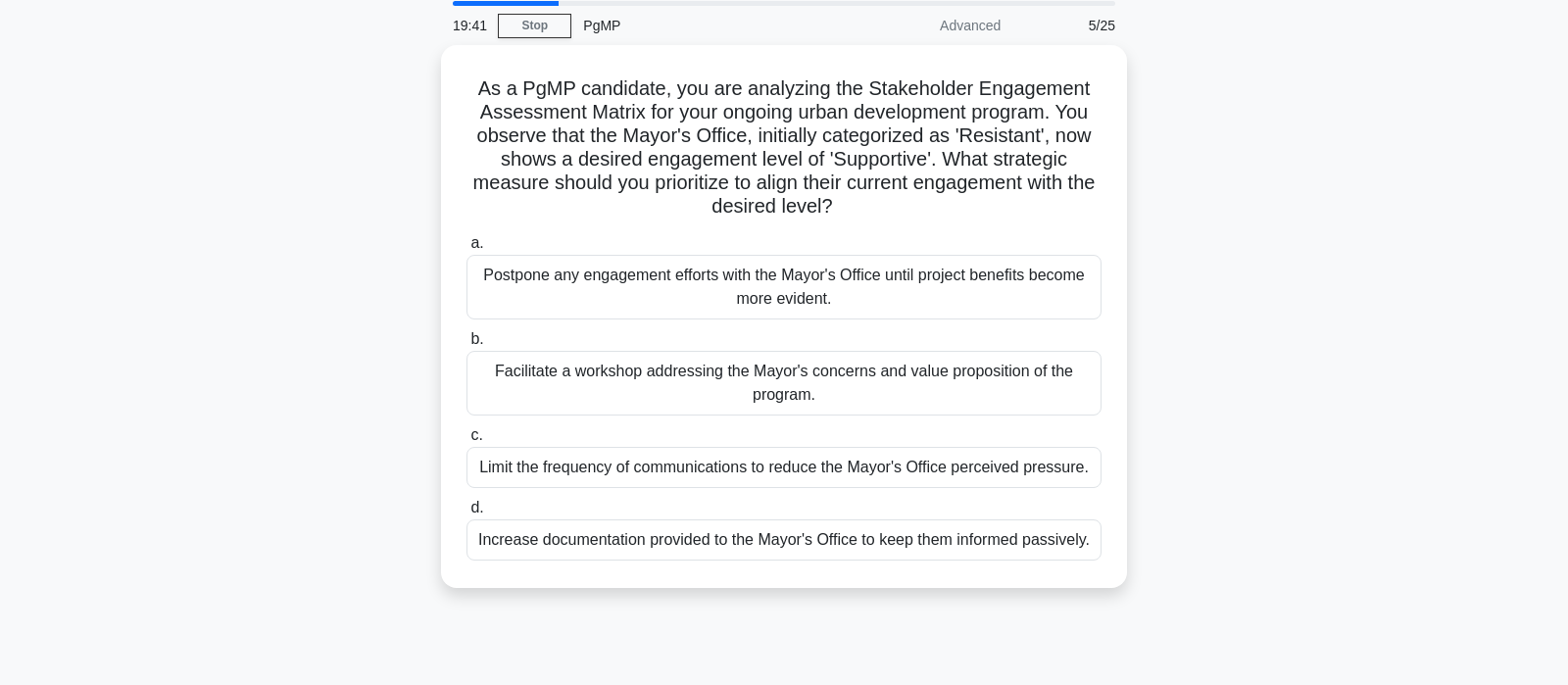
scroll to position [103, 0]
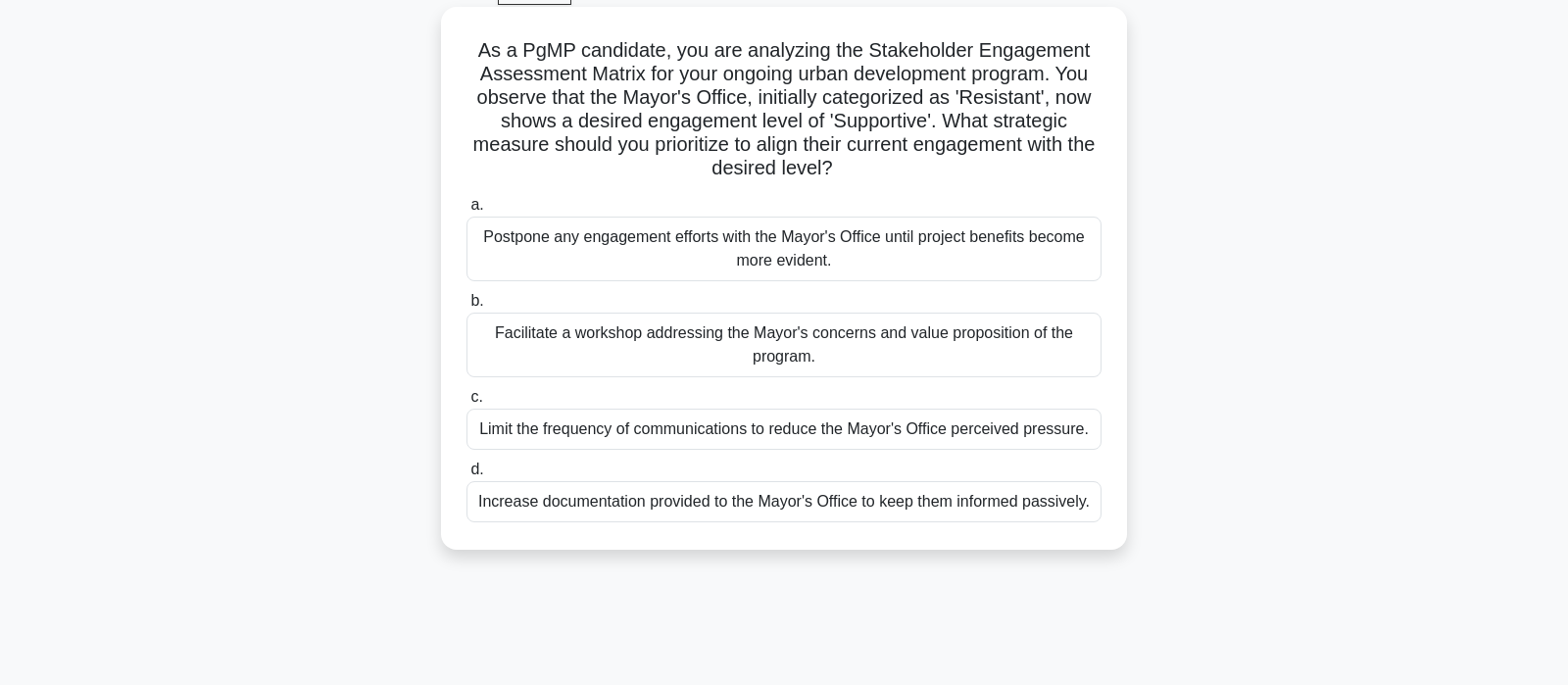
click at [895, 338] on div "Facilitate a workshop addressing the Mayor's concerns and value proposition of …" at bounding box center [784, 345] width 635 height 65
click at [466, 308] on input "b. Facilitate a workshop addressing the Mayor's concerns and value proposition …" at bounding box center [466, 301] width 0 height 13
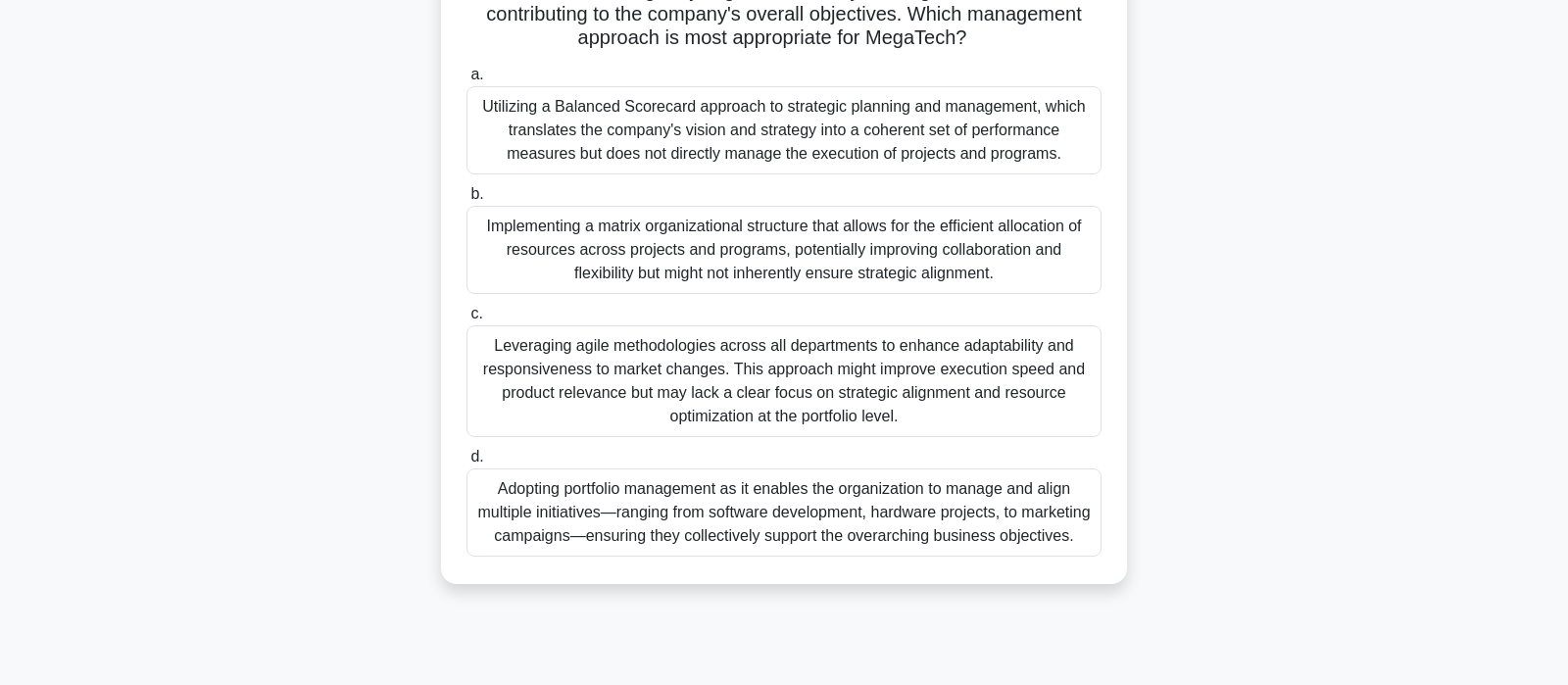
scroll to position [205, 0]
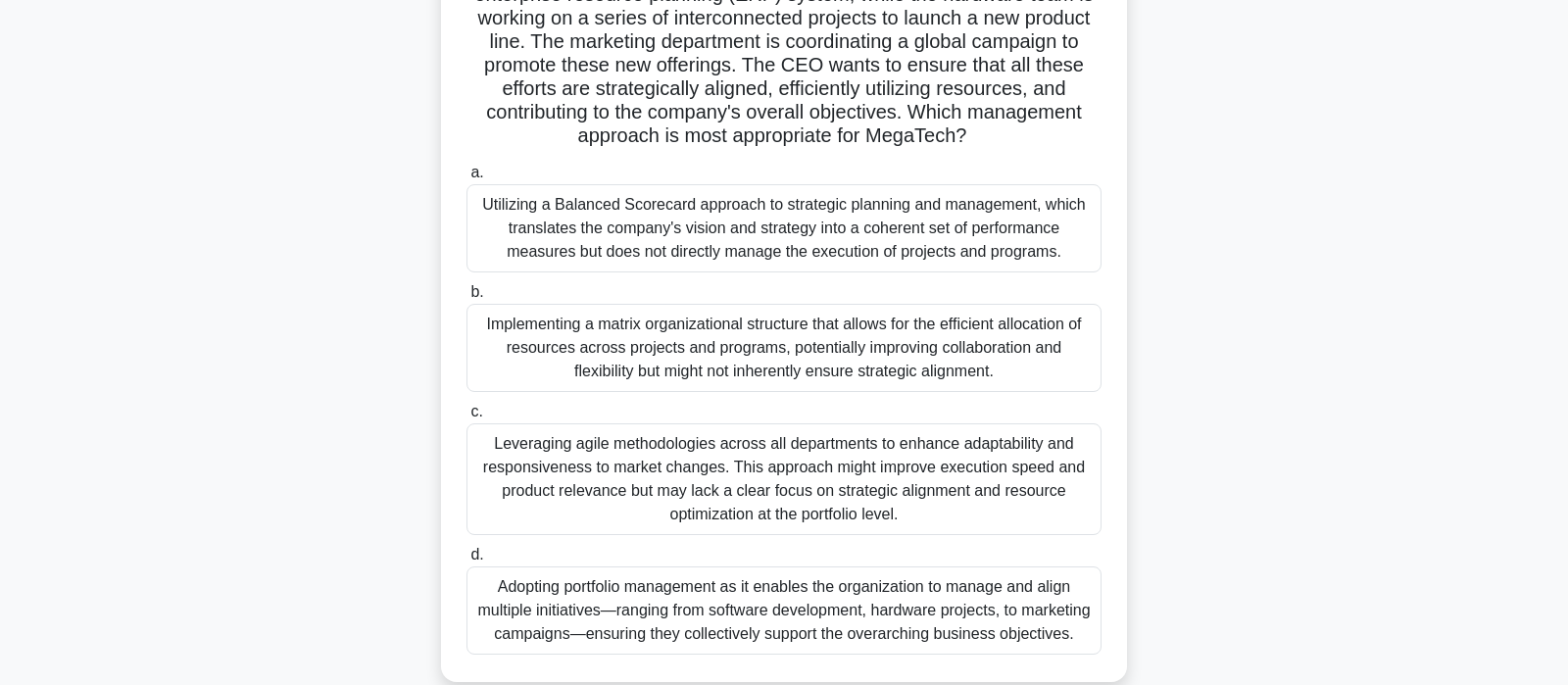
click at [875, 620] on div "Adopting portfolio management as it enables the organization to manage and alig…" at bounding box center [784, 610] width 635 height 88
click at [466, 561] on input "d. Adopting portfolio management as it enables the organization to manage and a…" at bounding box center [466, 554] width 0 height 13
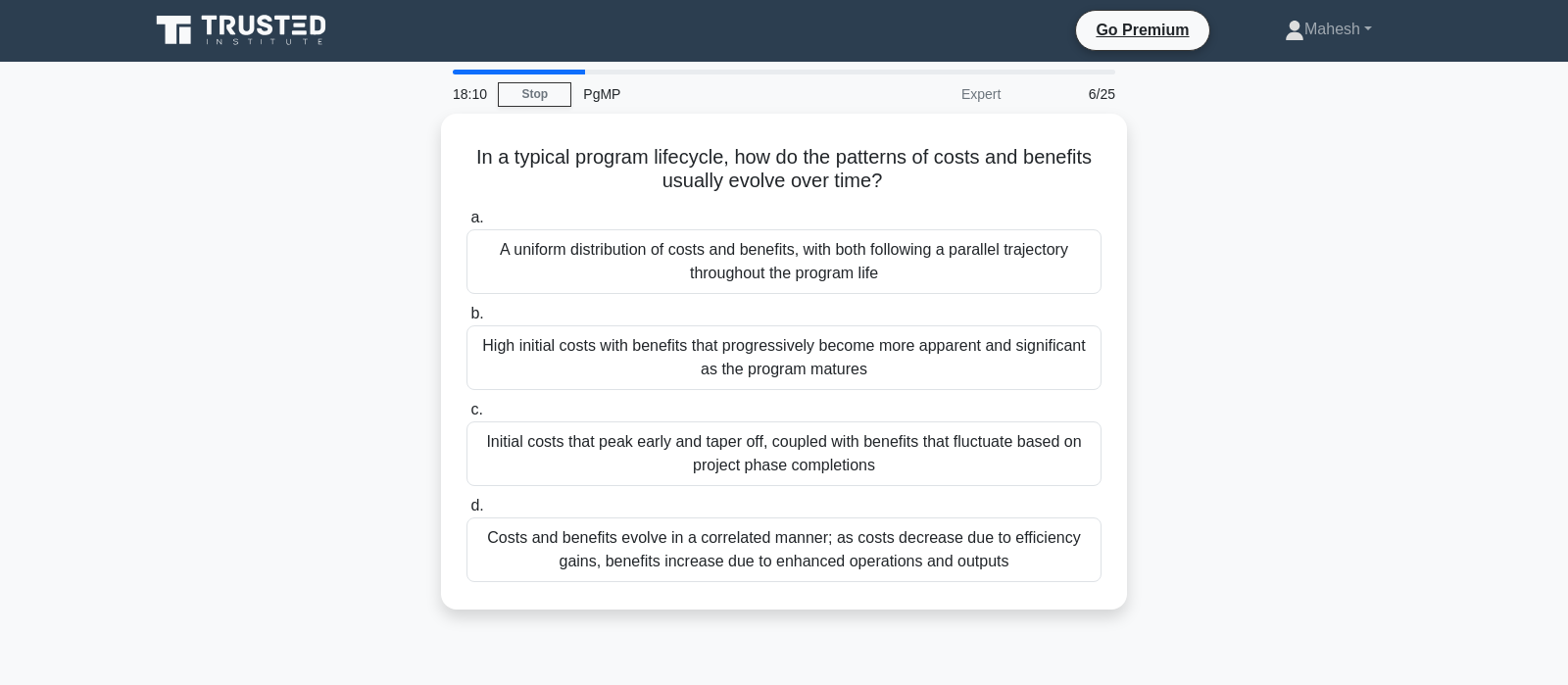
scroll to position [0, 0]
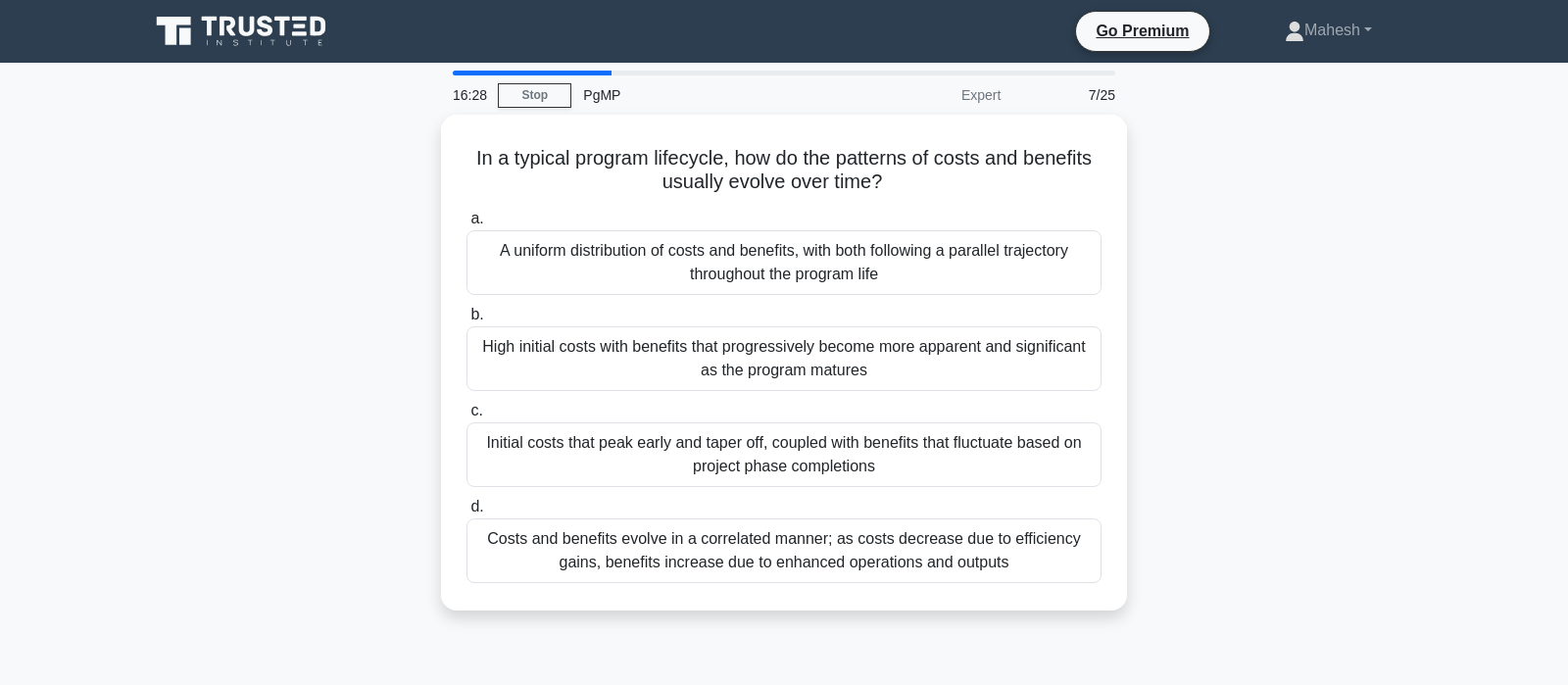
drag, startPoint x: 834, startPoint y: 549, endPoint x: 1171, endPoint y: 568, distance: 337.5
click at [1171, 568] on div "In a typical program lifecycle, how do the patterns of costs and benefits usual…" at bounding box center [784, 374] width 1293 height 519
click at [1262, 453] on div "In a typical program lifecycle, how do the patterns of costs and benefits usual…" at bounding box center [784, 374] width 1293 height 519
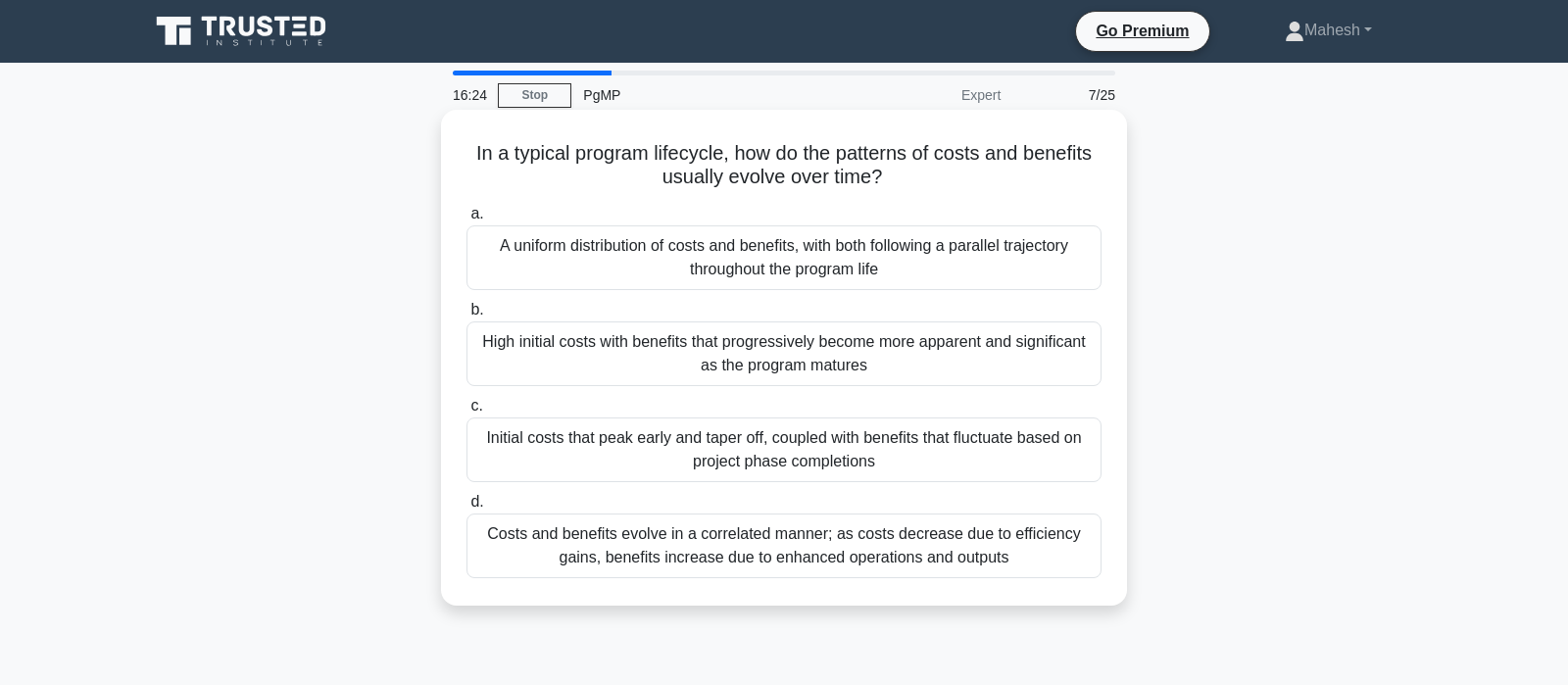
click at [875, 354] on div "High initial costs with benefits that progressively become more apparent and si…" at bounding box center [784, 354] width 635 height 65
click at [466, 316] on input "b. High initial costs with benefits that progressively become more apparent and…" at bounding box center [466, 310] width 0 height 13
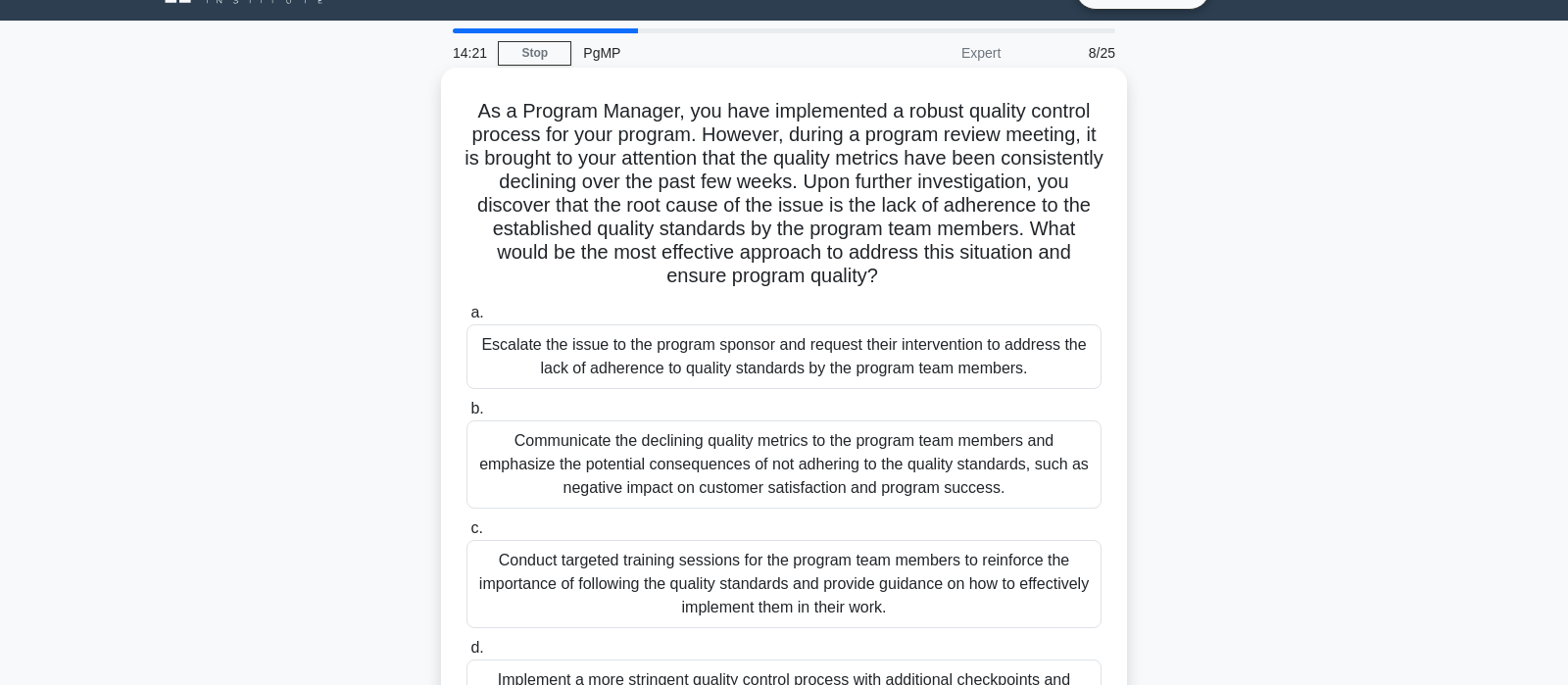
scroll to position [144, 0]
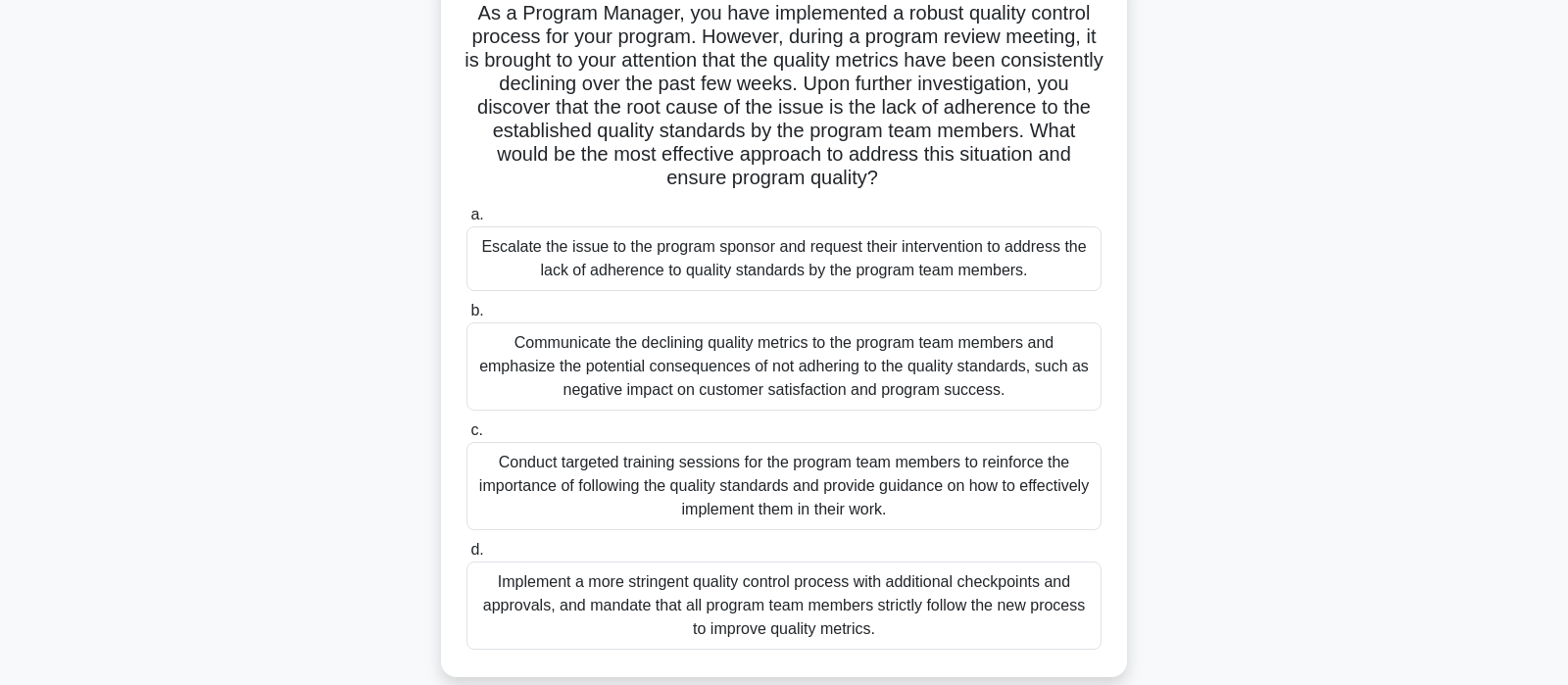
click at [763, 479] on div "Conduct targeted training sessions for the program team members to reinforce th…" at bounding box center [784, 485] width 635 height 88
click at [466, 436] on input "c. Conduct targeted training sessions for the program team members to reinforce…" at bounding box center [466, 430] width 0 height 13
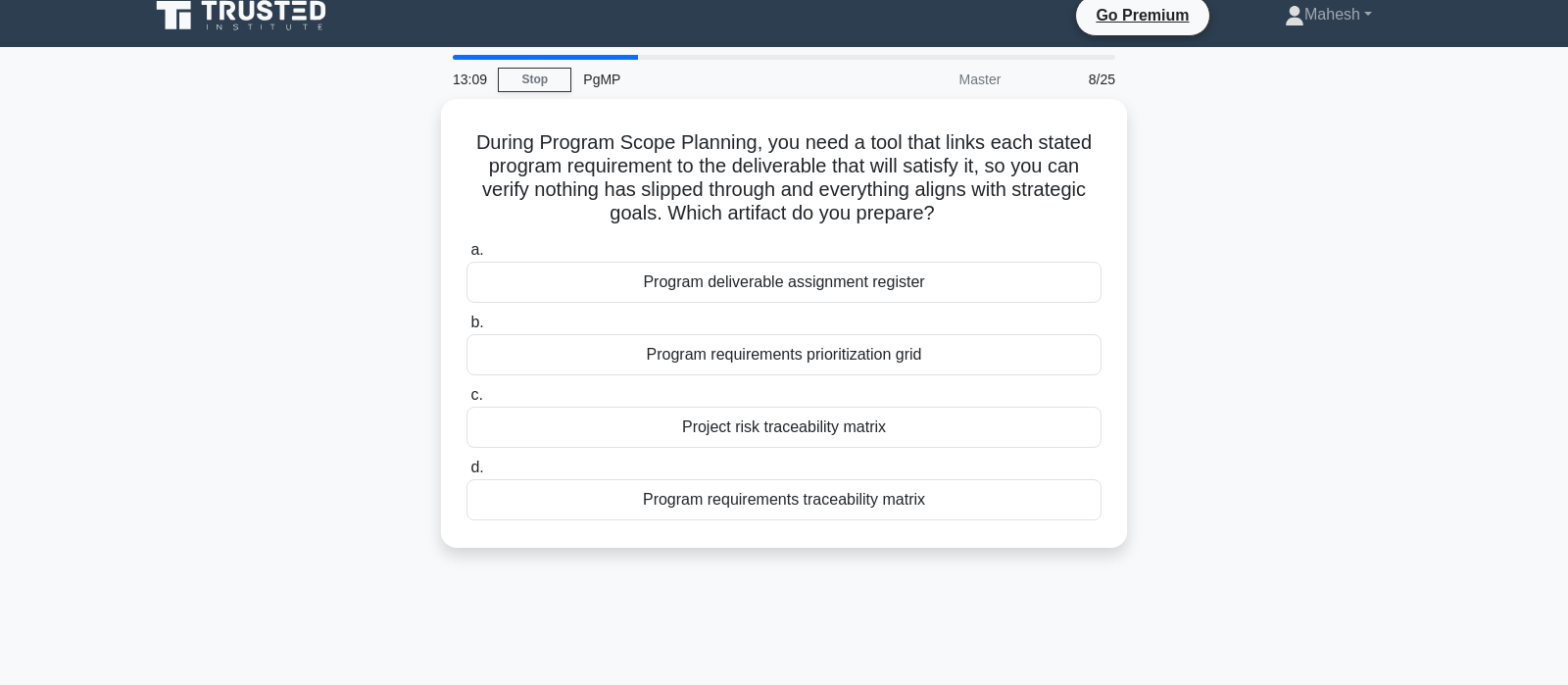
scroll to position [0, 0]
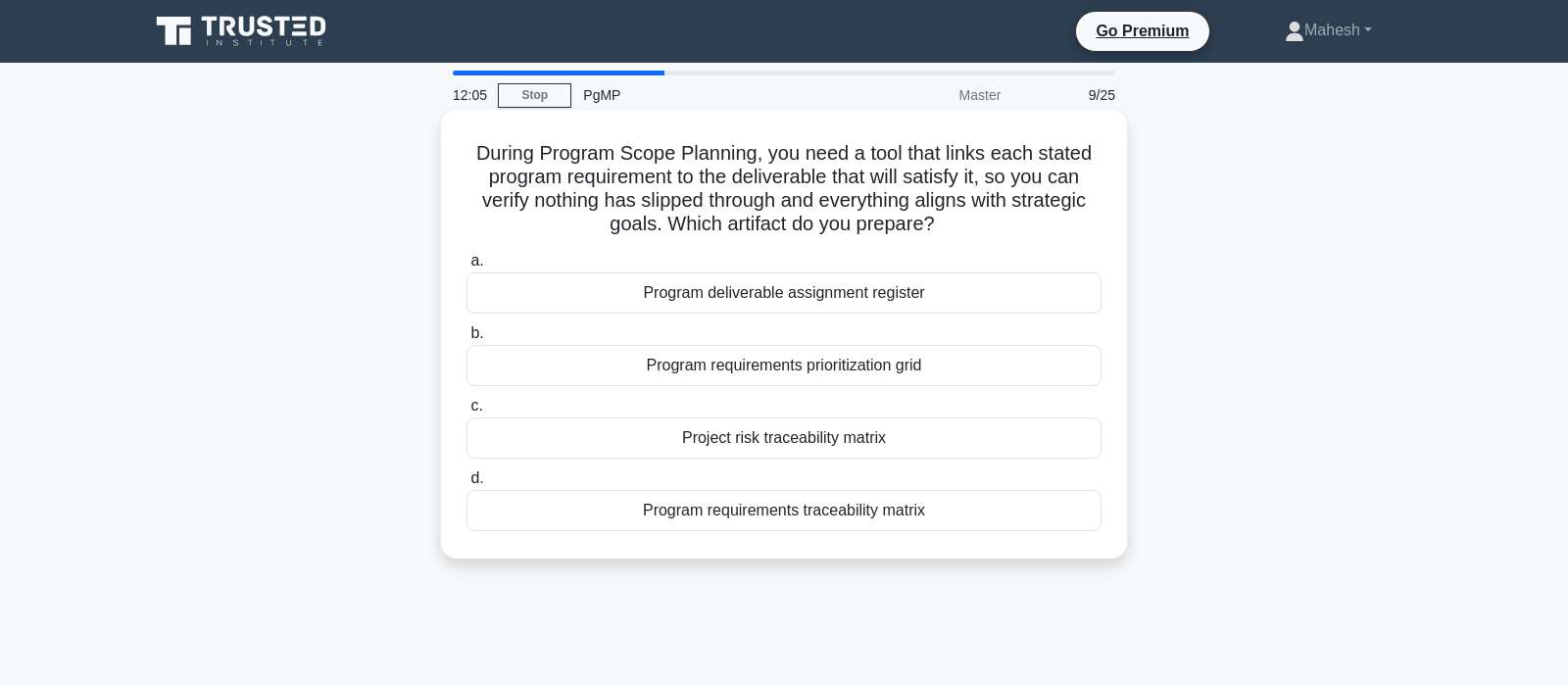
click at [831, 294] on div "Program deliverable assignment register" at bounding box center [784, 293] width 635 height 41
click at [466, 267] on input "a. Program deliverable assignment register" at bounding box center [466, 260] width 0 height 13
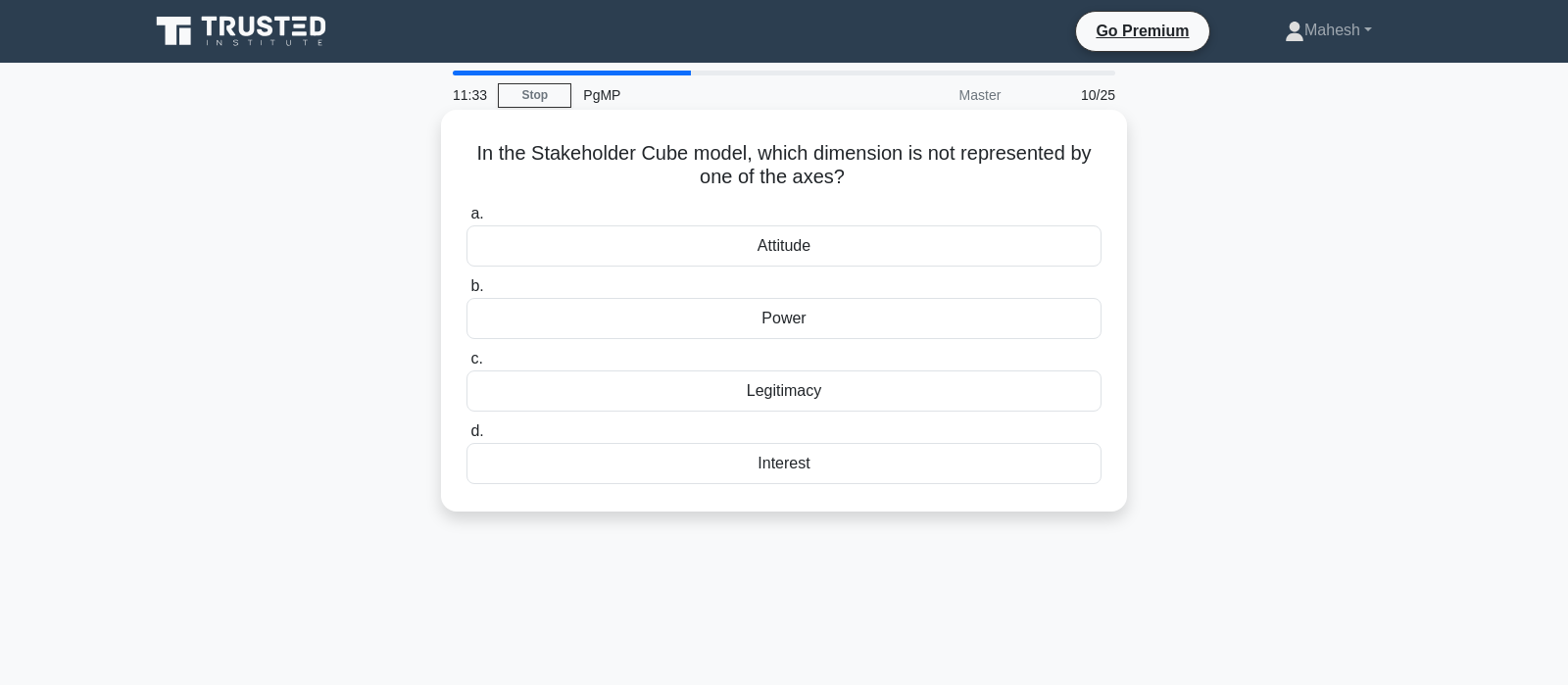
click at [799, 395] on div "Legitimacy" at bounding box center [784, 391] width 635 height 41
click at [466, 366] on input "c. Legitimacy" at bounding box center [466, 359] width 0 height 13
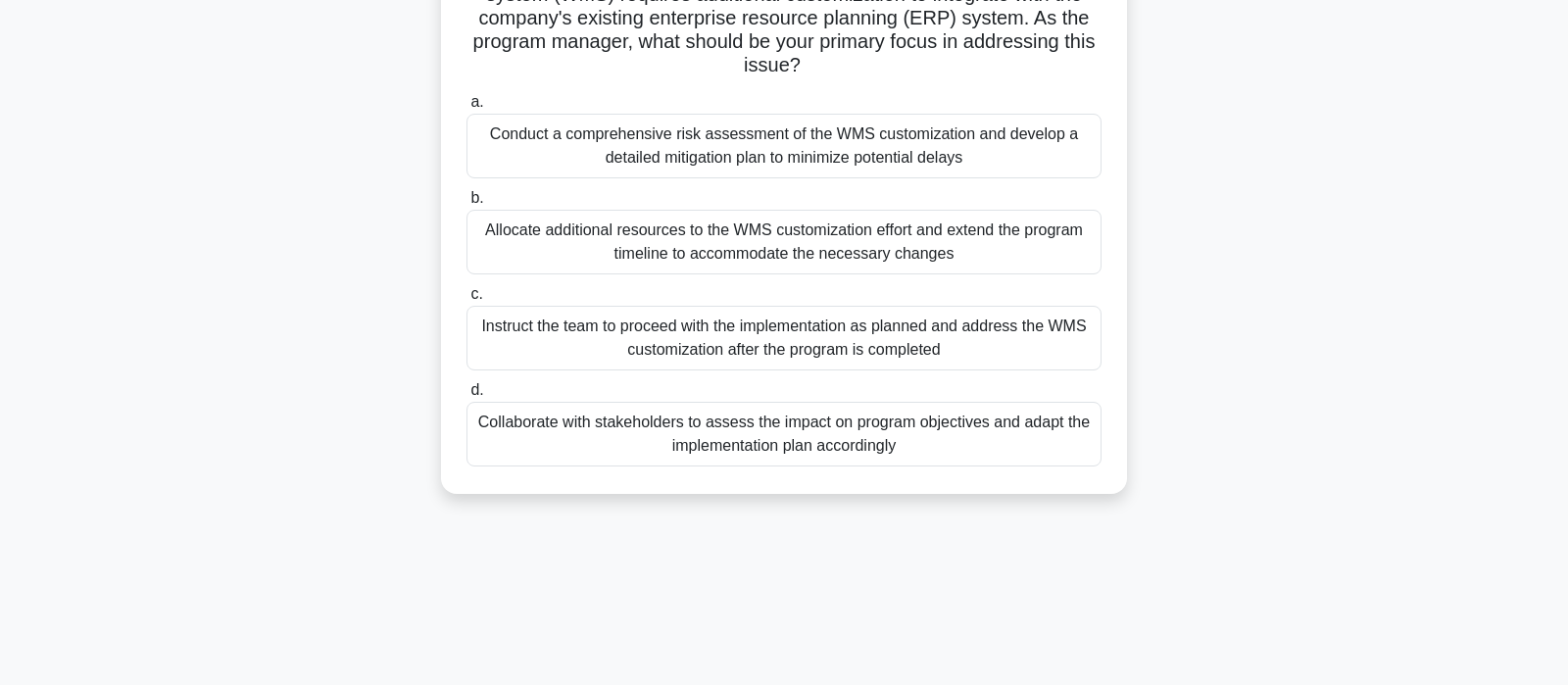
scroll to position [103, 0]
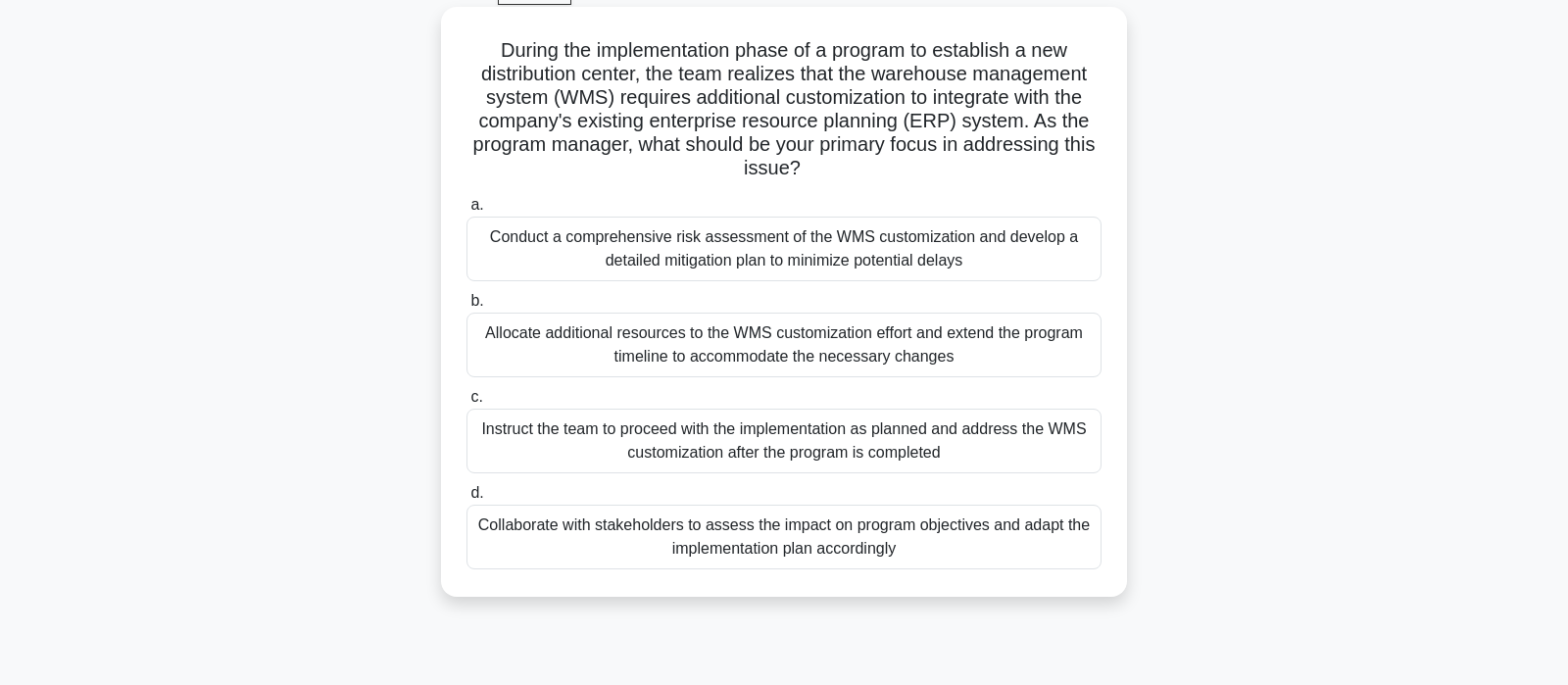
click at [777, 543] on div "Collaborate with stakeholders to assess the impact on program objectives and ad…" at bounding box center [784, 537] width 635 height 65
click at [466, 499] on input "d. Collaborate with stakeholders to assess the impact on program objectives and…" at bounding box center [466, 492] width 0 height 13
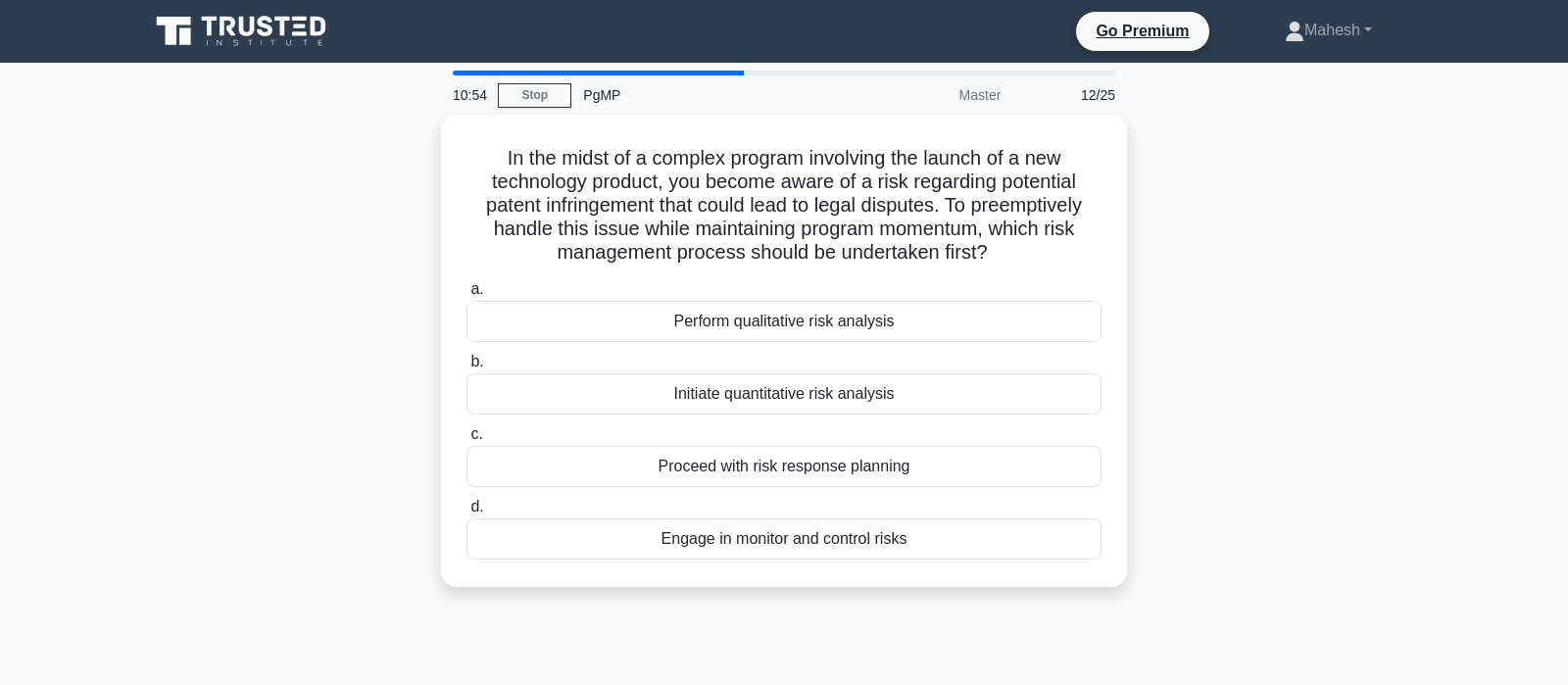
scroll to position [0, 0]
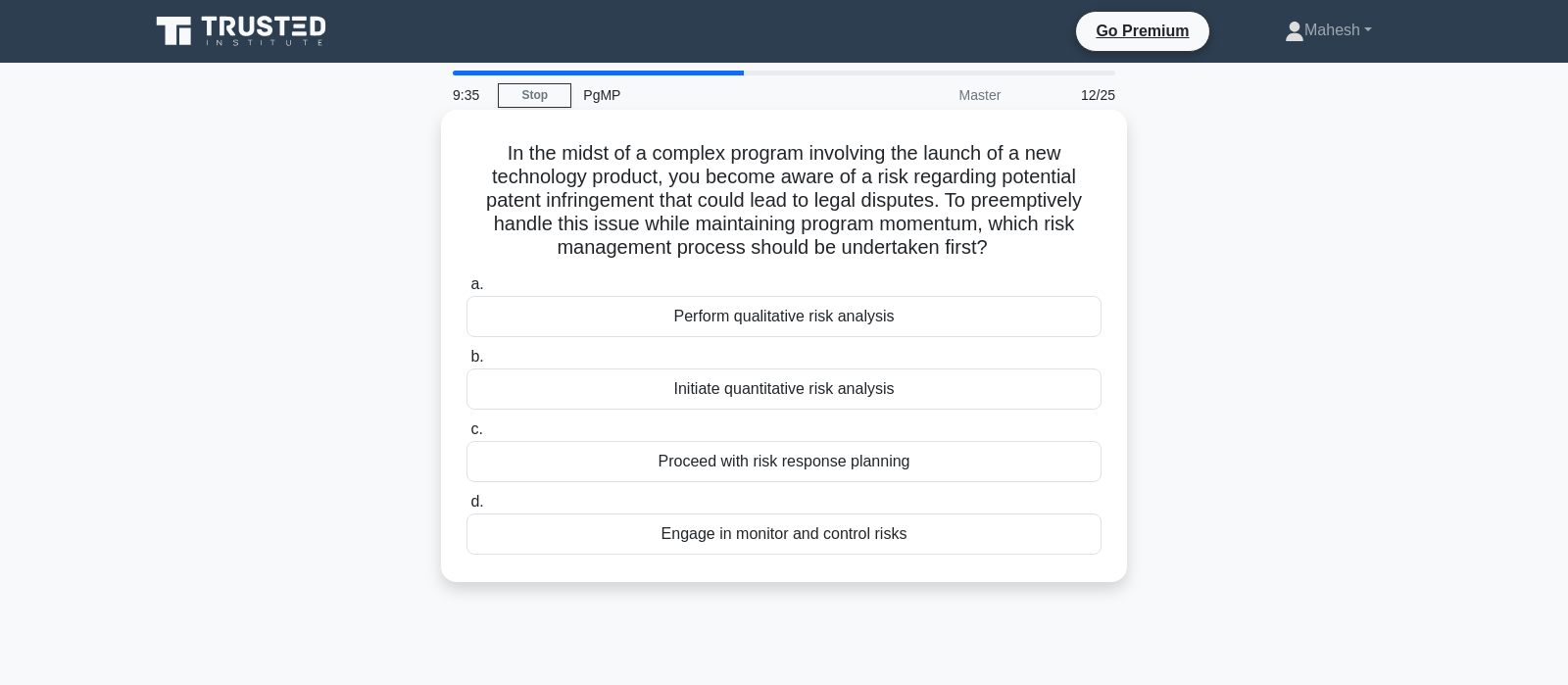
click at [732, 321] on div "Perform qualitative risk analysis" at bounding box center [784, 316] width 635 height 41
click at [466, 291] on input "a. Perform qualitative risk analysis" at bounding box center [466, 284] width 0 height 13
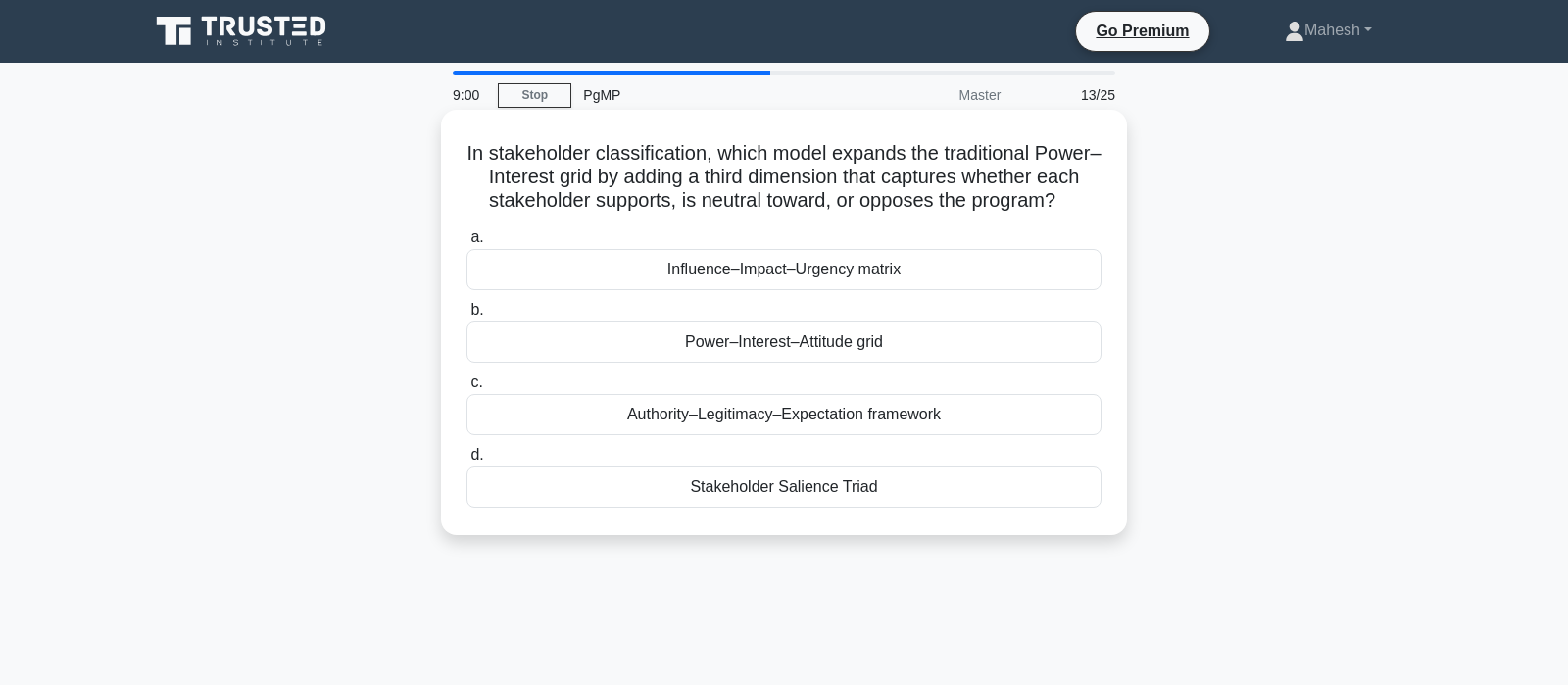
drag, startPoint x: 783, startPoint y: 329, endPoint x: 783, endPoint y: 344, distance: 15.0
click at [783, 344] on div "Power–Interest–Attitude grid" at bounding box center [784, 342] width 635 height 41
click at [781, 351] on div "Power–Interest–Attitude grid" at bounding box center [784, 342] width 635 height 41
click at [466, 316] on input "b. Power–Interest–Attitude grid" at bounding box center [466, 310] width 0 height 13
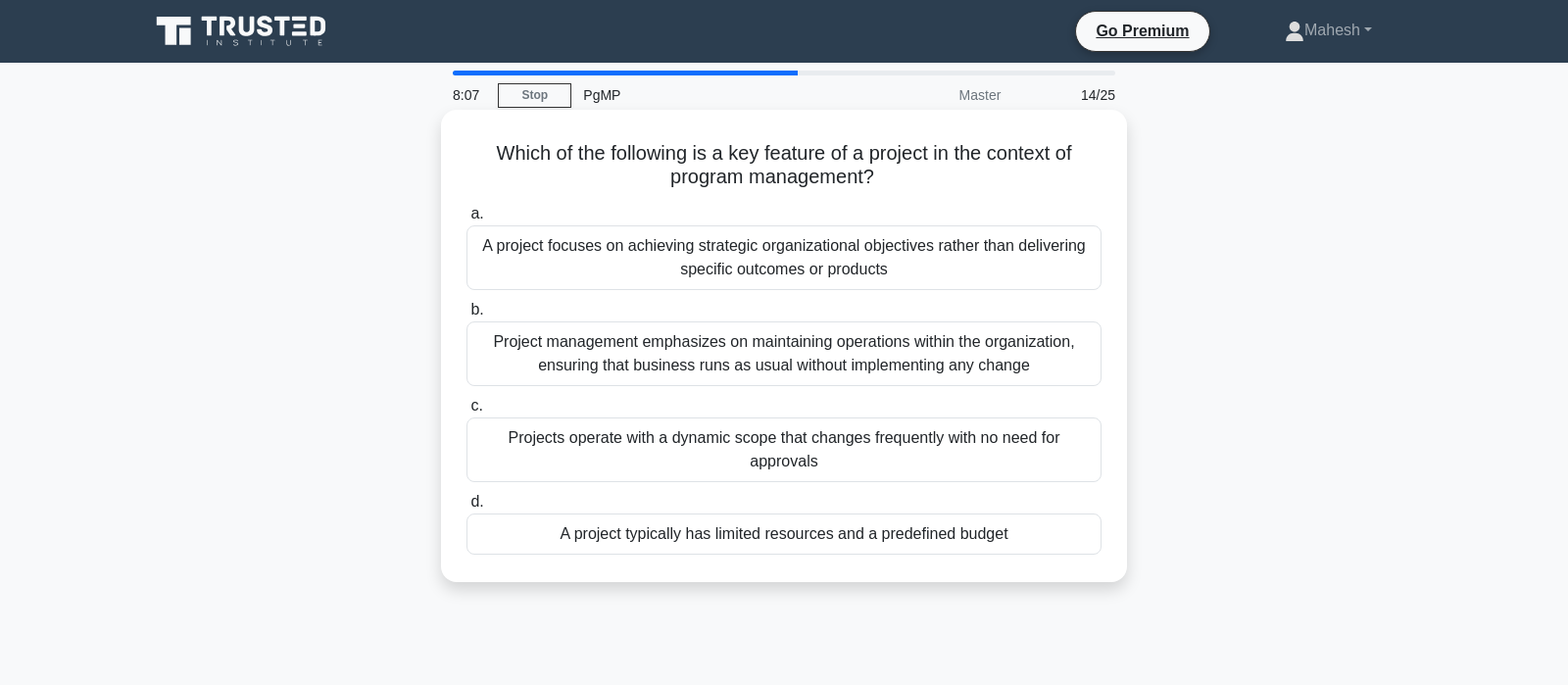
click at [767, 538] on div "A project typically has limited resources and a predefined budget" at bounding box center [784, 534] width 635 height 41
click at [466, 508] on input "d. A project typically has limited resources and a predefined budget" at bounding box center [466, 501] width 0 height 13
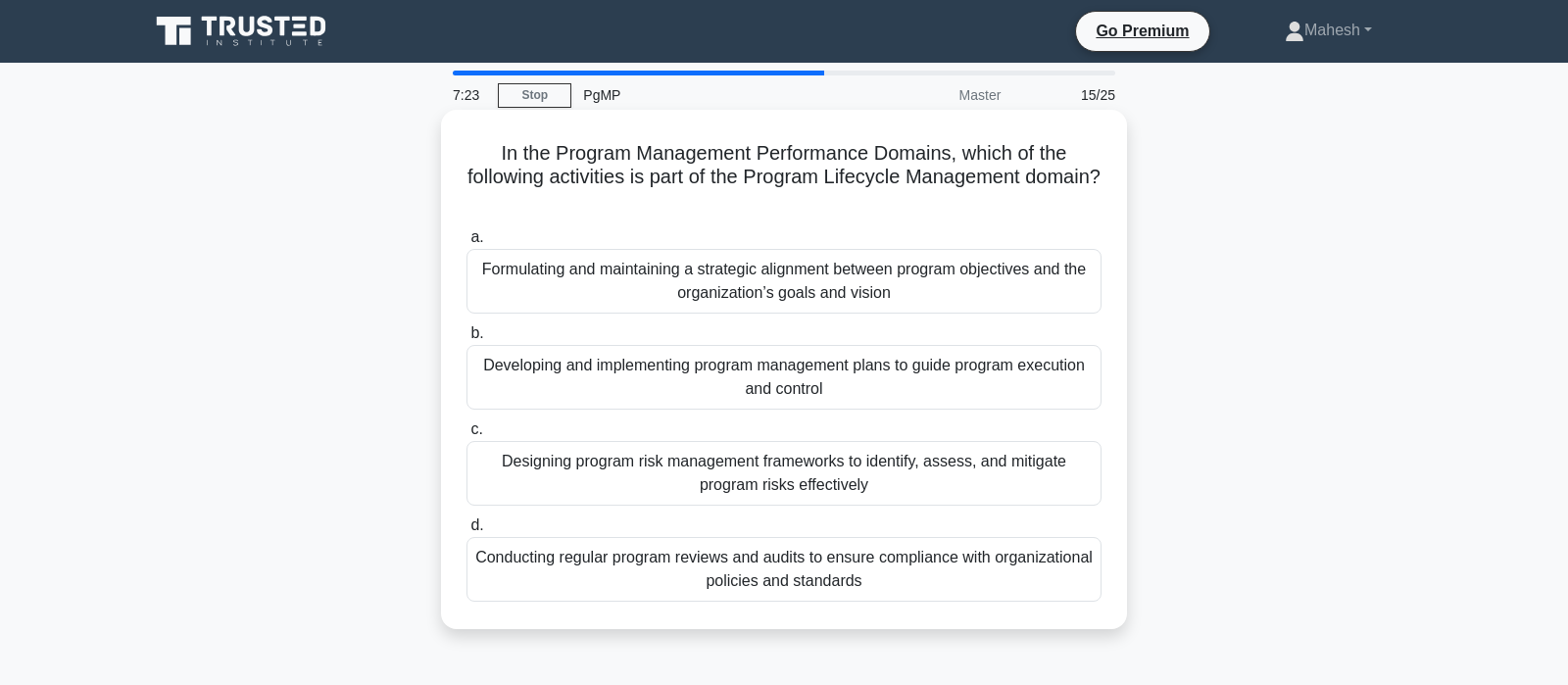
click at [949, 294] on div "Formulating and maintaining a strategic alignment between program objectives an…" at bounding box center [784, 281] width 635 height 65
click at [466, 244] on input "a. Formulating and maintaining a strategic alignment between program objectives…" at bounding box center [466, 237] width 0 height 13
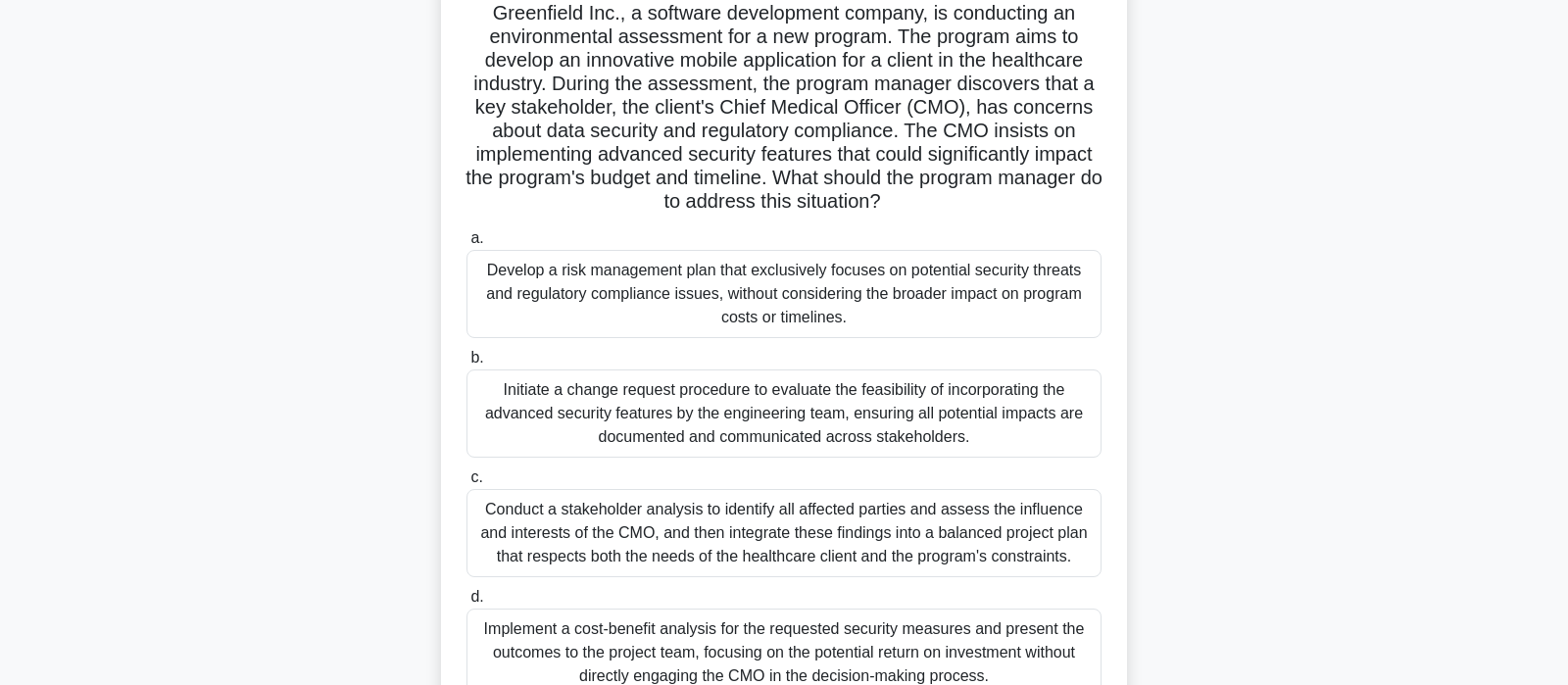
scroll to position [205, 0]
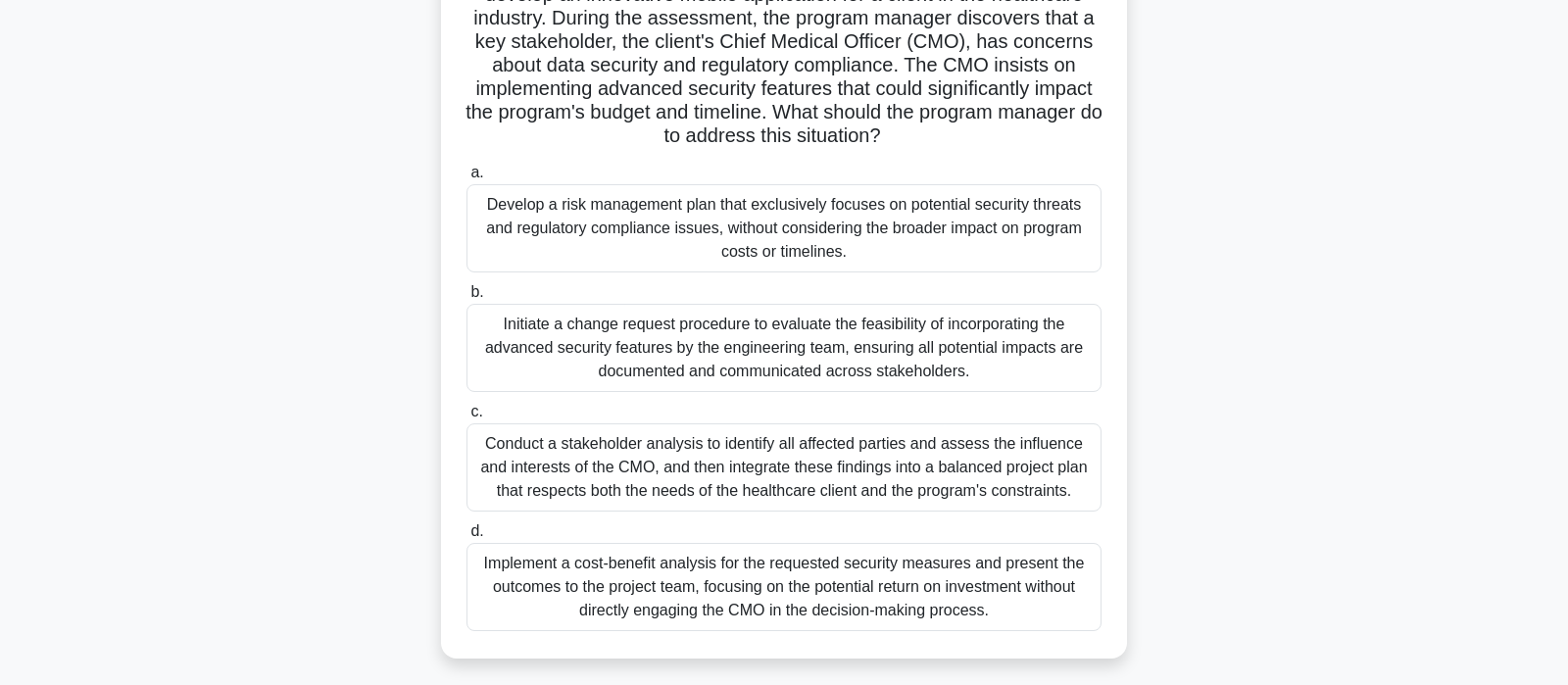
click at [870, 457] on div "Conduct a stakeholder analysis to identify all affected parties and assess the …" at bounding box center [784, 468] width 635 height 88
click at [466, 419] on input "c. Conduct a stakeholder analysis to identify all affected parties and assess t…" at bounding box center [466, 412] width 0 height 13
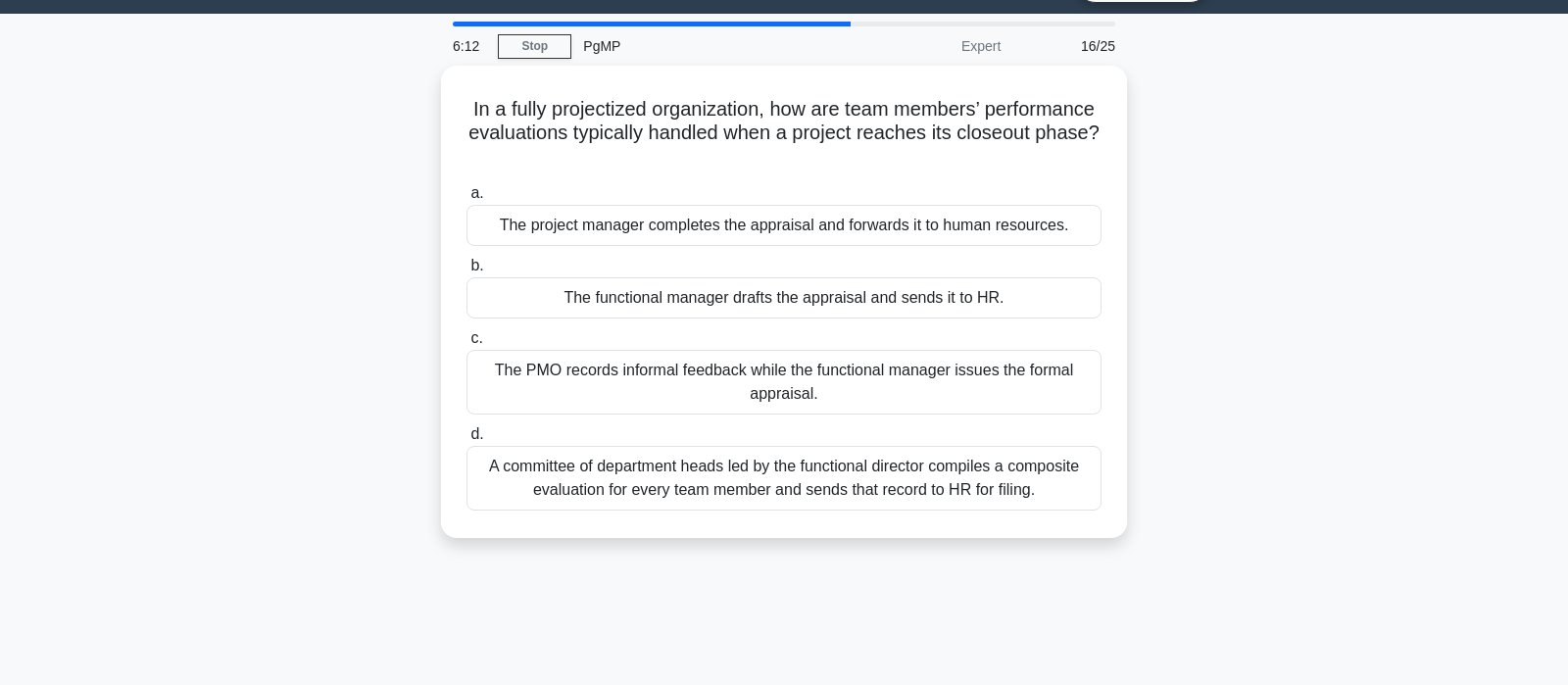
scroll to position [0, 0]
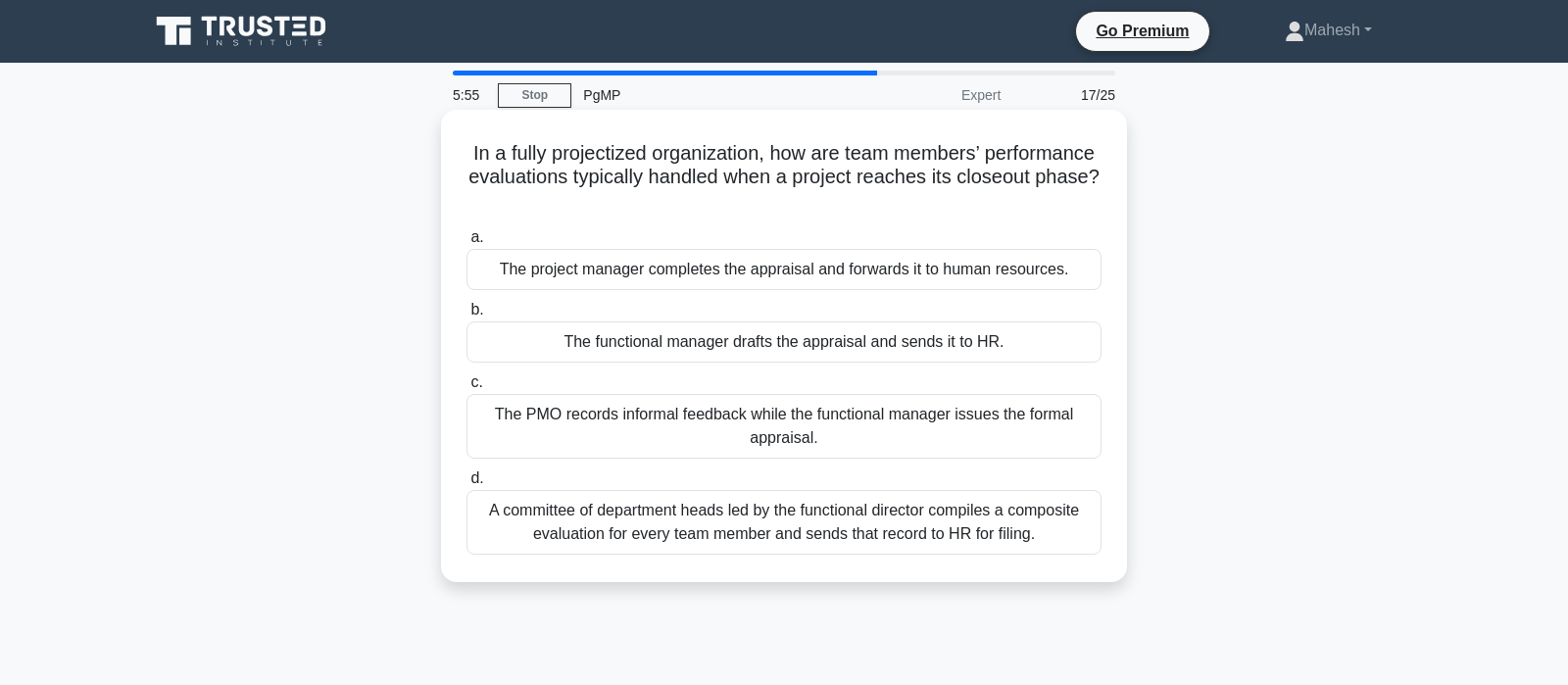
click at [896, 267] on div "The project manager completes the appraisal and forwards it to human resources." at bounding box center [784, 269] width 635 height 41
click at [466, 244] on input "a. The project manager completes the appraisal and forwards it to human resourc…" at bounding box center [466, 237] width 0 height 13
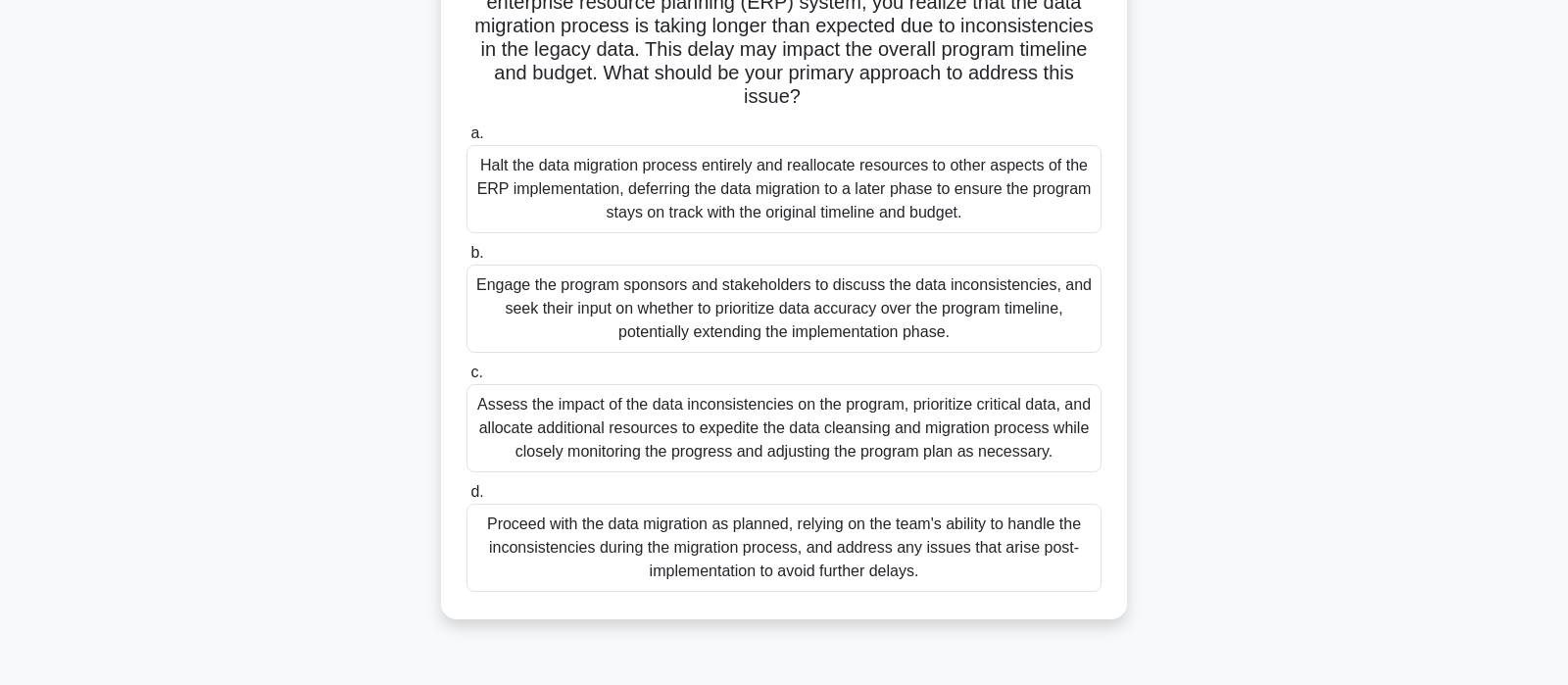
scroll to position [205, 0]
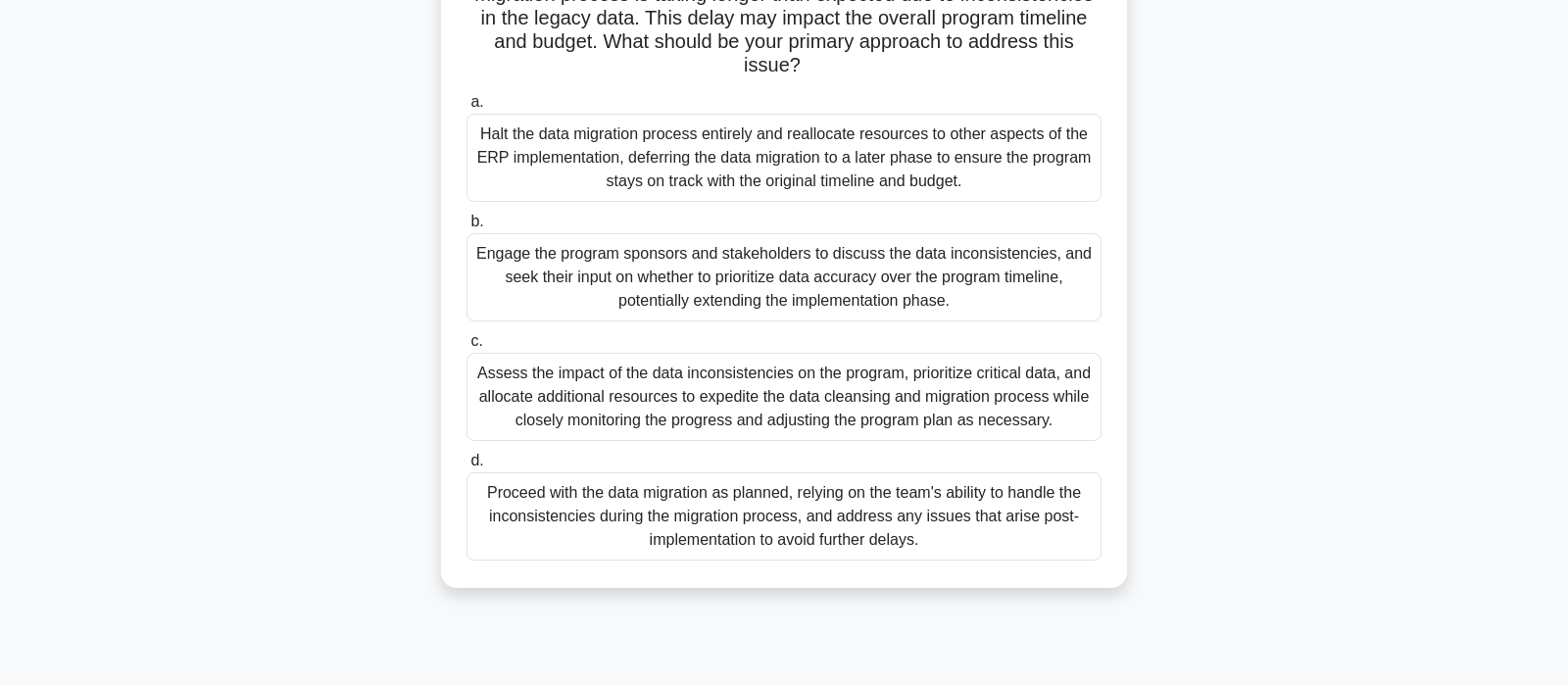
click at [828, 400] on div "Assess the impact of the data inconsistencies on the program, prioritize critic…" at bounding box center [784, 397] width 635 height 88
click at [466, 348] on input "c. Assess the impact of the data inconsistencies on the program, prioritize cri…" at bounding box center [466, 341] width 0 height 13
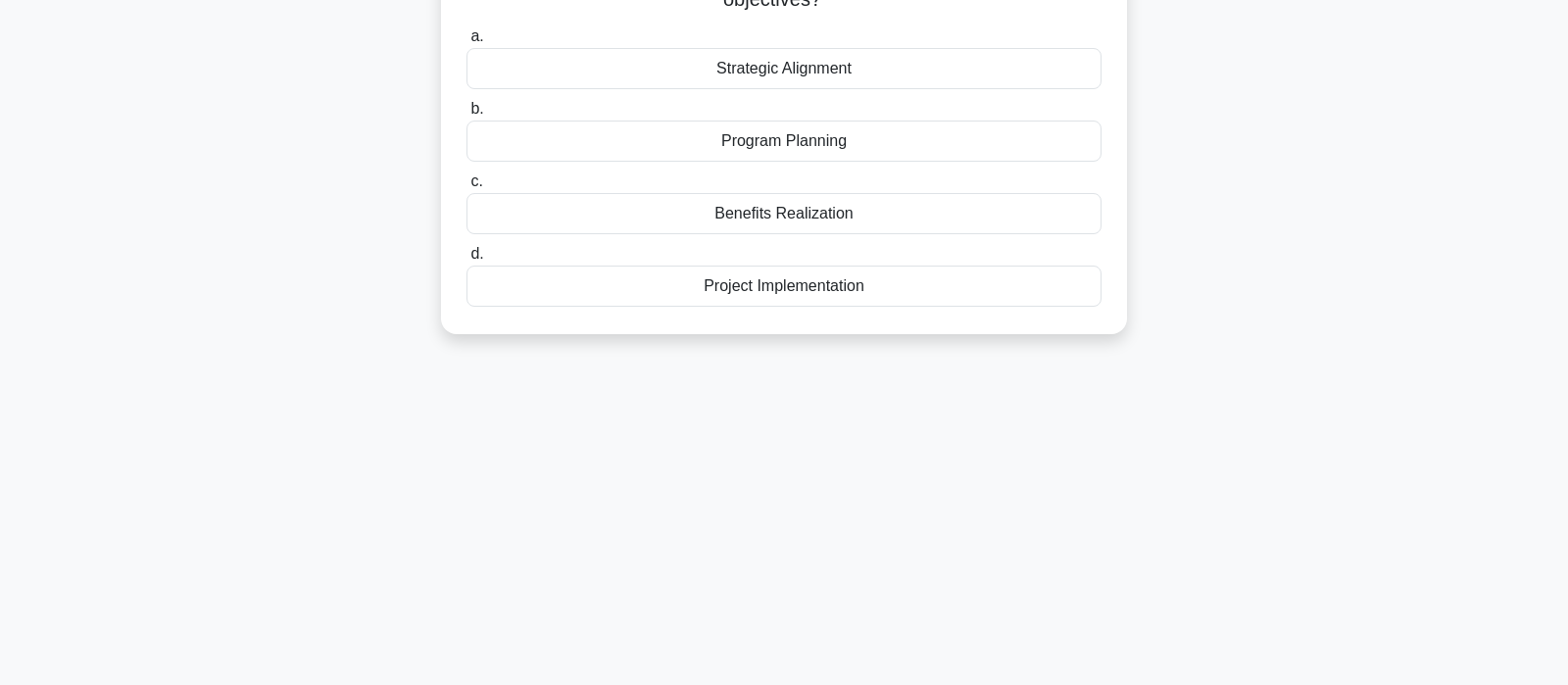
scroll to position [0, 0]
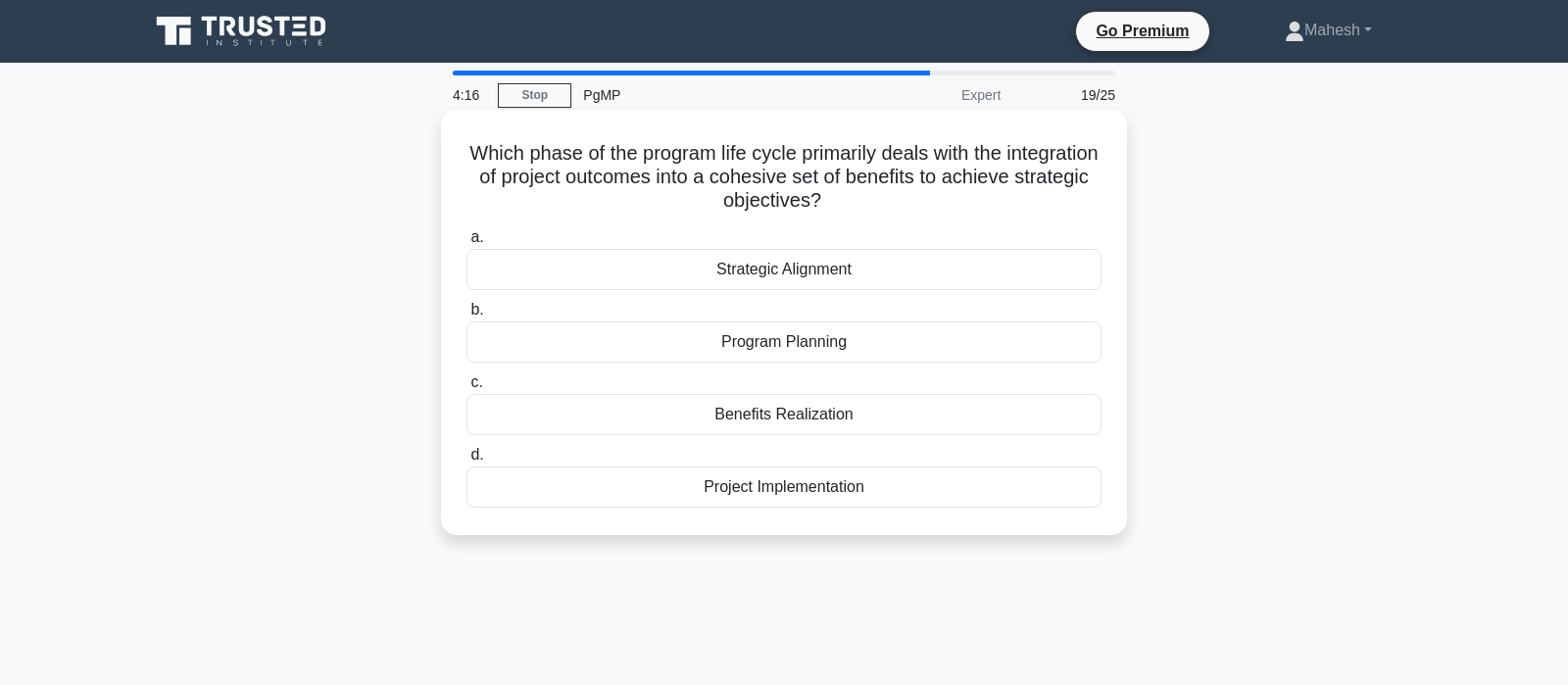
click at [809, 272] on div "Strategic Alignment" at bounding box center [784, 269] width 635 height 41
click at [466, 244] on input "a. Strategic Alignment" at bounding box center [466, 237] width 0 height 13
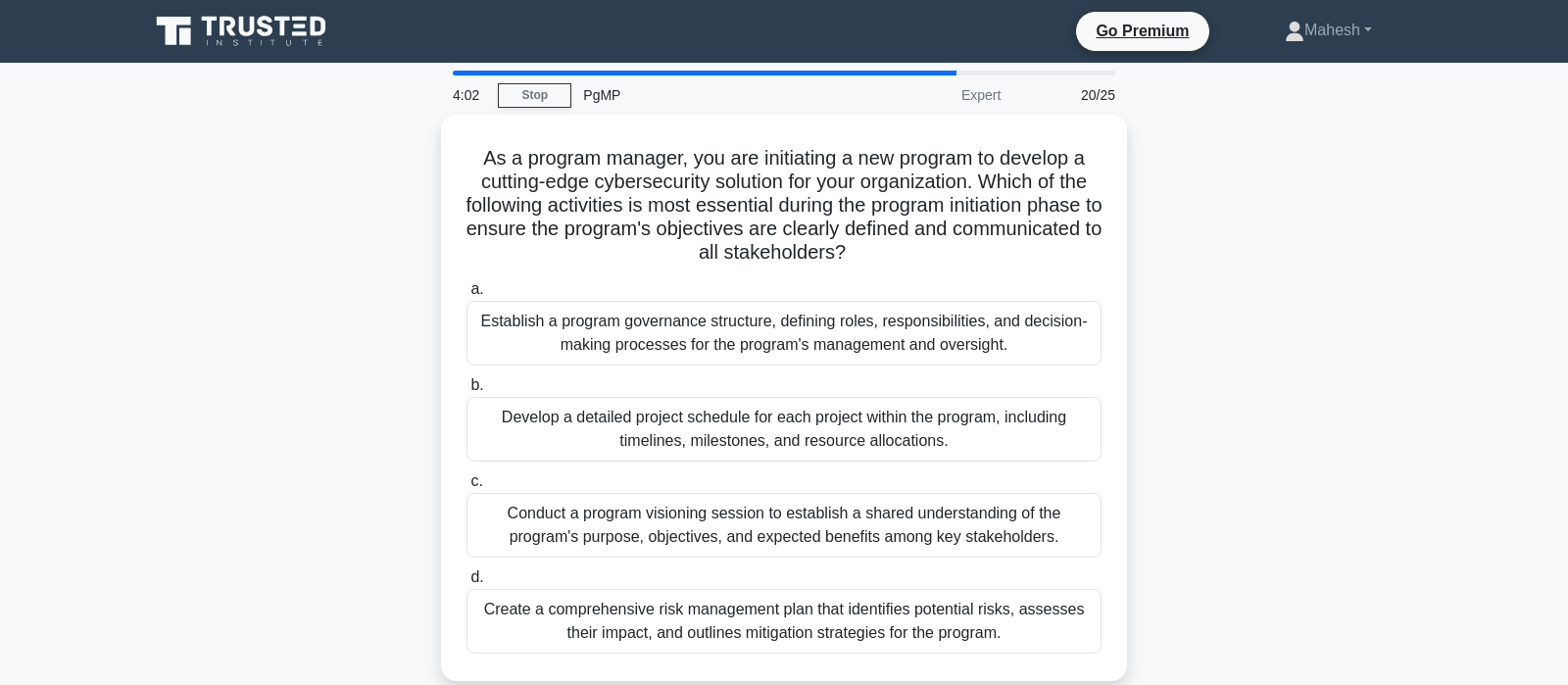
scroll to position [103, 0]
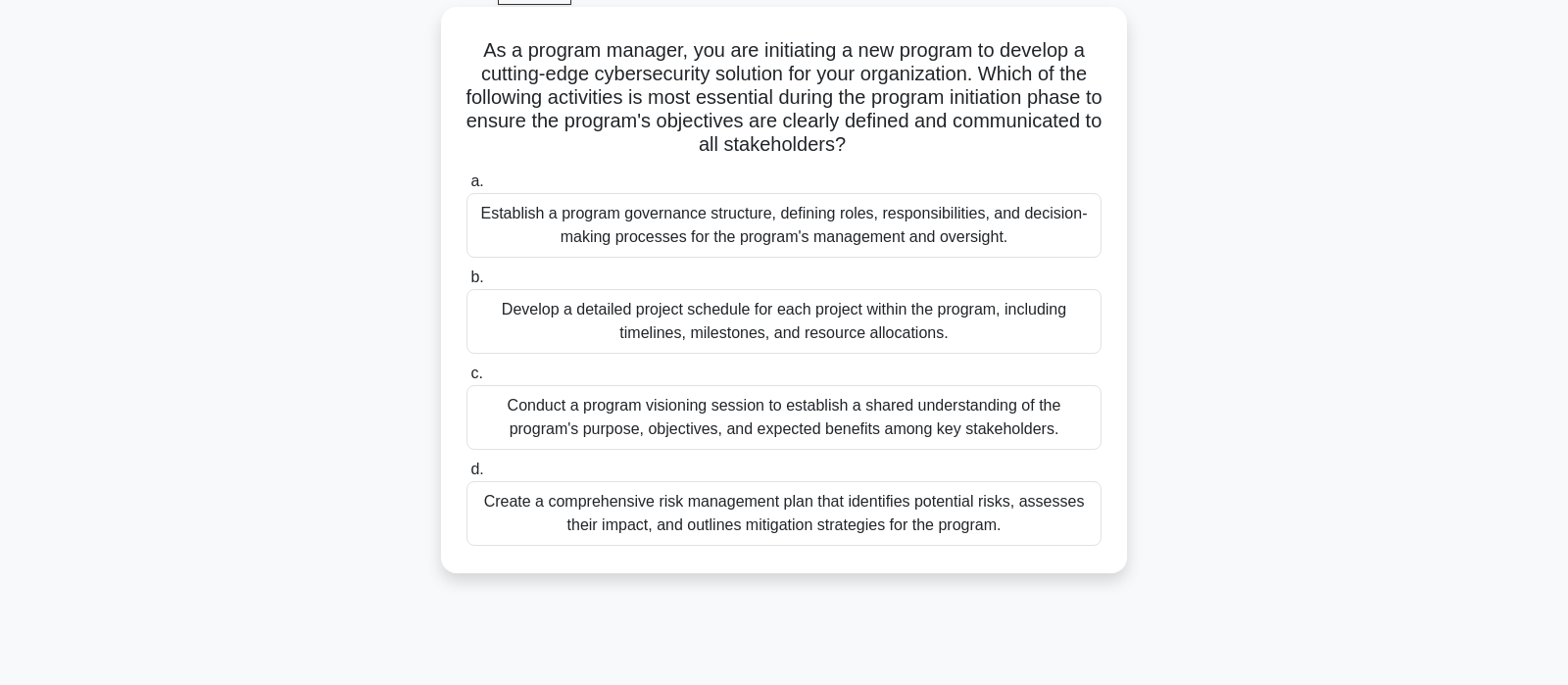
click at [871, 412] on div "Conduct a program visioning session to establish a shared understanding of the …" at bounding box center [784, 418] width 635 height 65
click at [466, 380] on input "c. Conduct a program visioning session to establish a shared understanding of t…" at bounding box center [466, 373] width 0 height 13
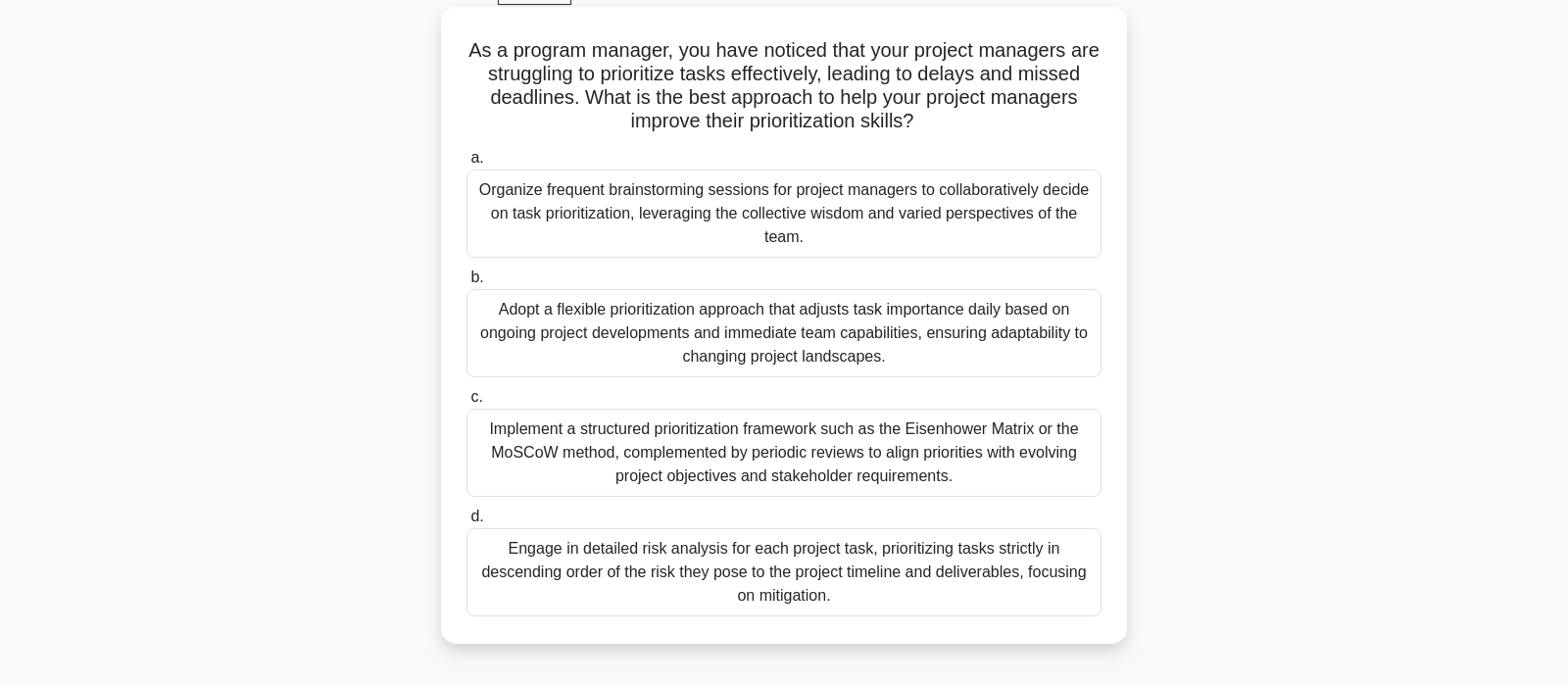
click at [821, 453] on div "Implement a structured prioritization framework such as the Eisenhower Matrix o…" at bounding box center [784, 453] width 635 height 88
click at [466, 404] on input "c. Implement a structured prioritization framework such as the Eisenhower Matri…" at bounding box center [466, 397] width 0 height 13
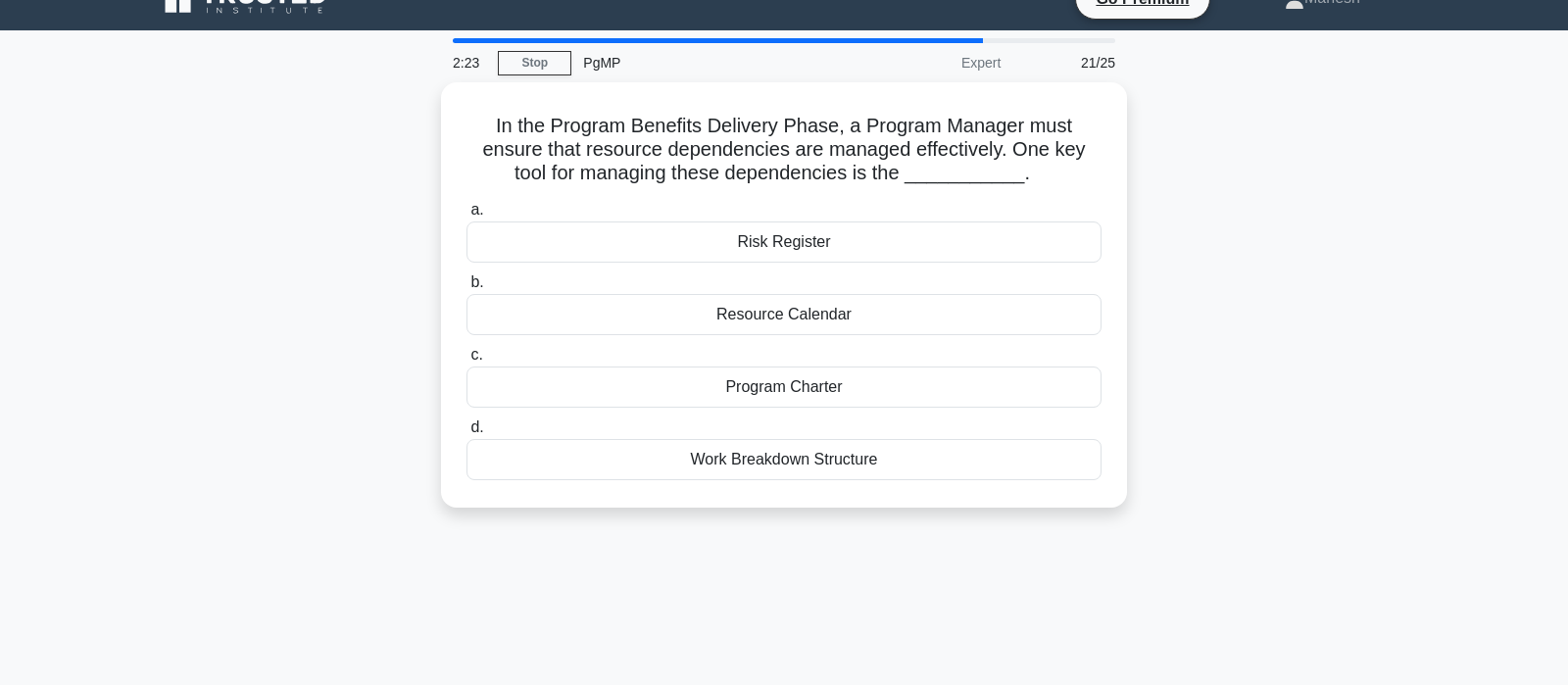
scroll to position [0, 0]
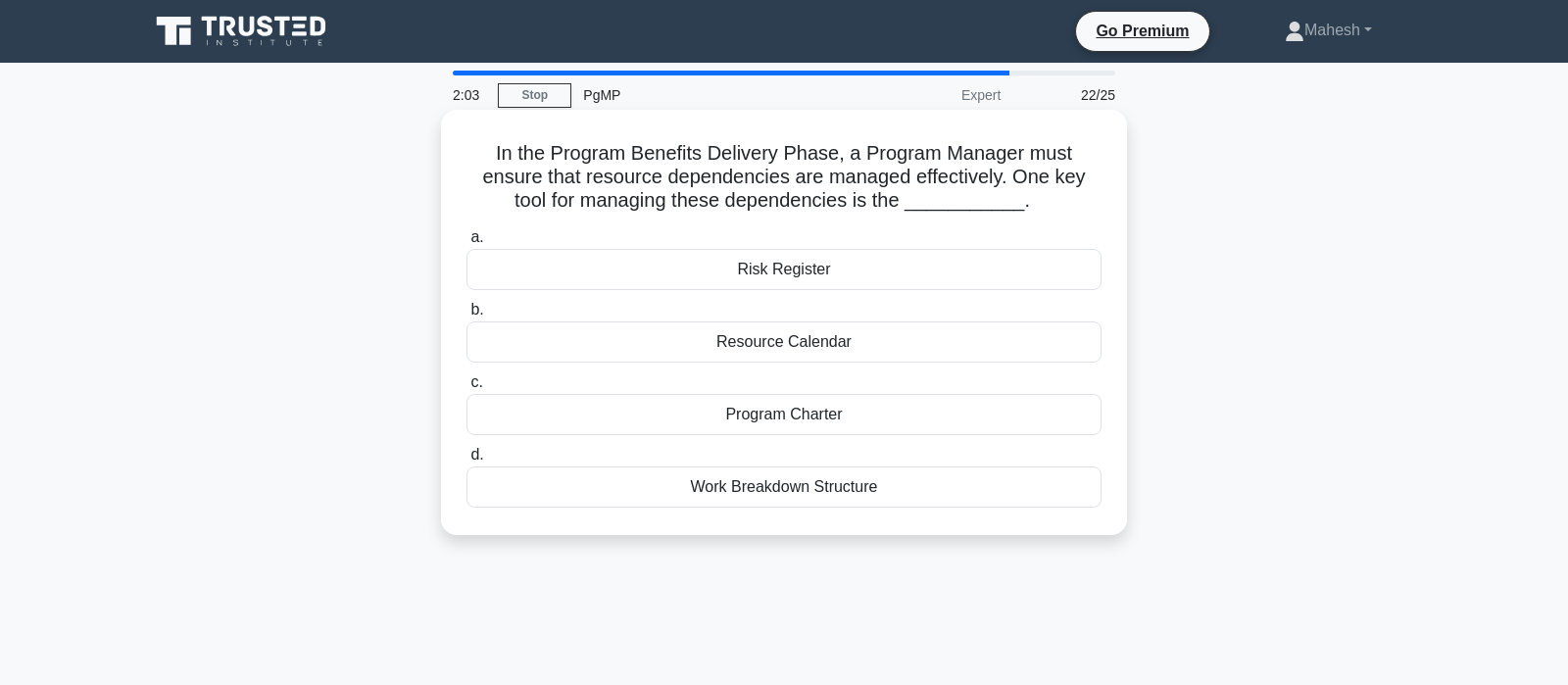
click at [800, 346] on div "Resource Calendar" at bounding box center [784, 342] width 635 height 41
click at [466, 316] on input "b. Resource Calendar" at bounding box center [466, 310] width 0 height 13
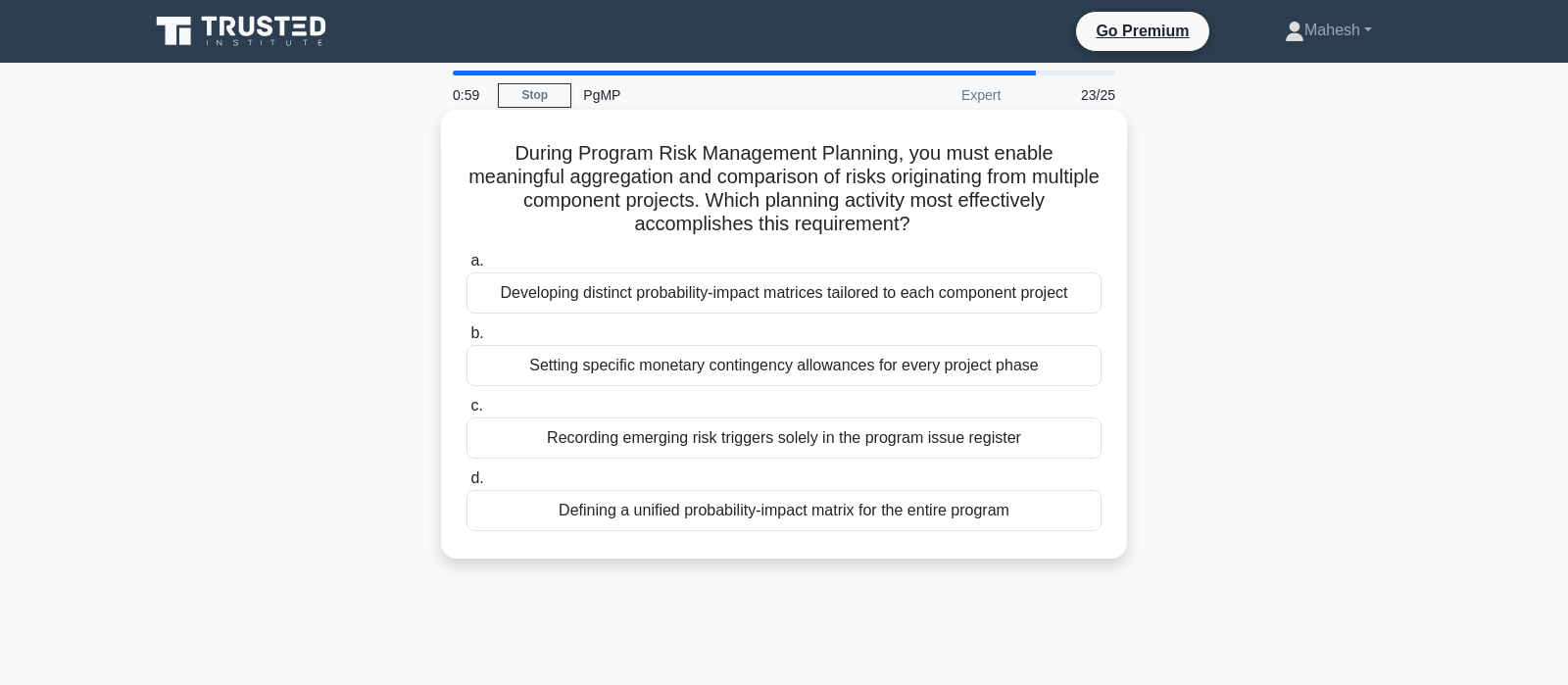
click at [744, 304] on div "Developing distinct probability-impact matrices tailored to each component proj…" at bounding box center [784, 293] width 635 height 41
click at [702, 292] on div "Developing distinct probability-impact matrices tailored to each component proj…" at bounding box center [784, 293] width 635 height 41
click at [466, 267] on input "a. Developing distinct probability-impact matrices tailored to each component p…" at bounding box center [466, 260] width 0 height 13
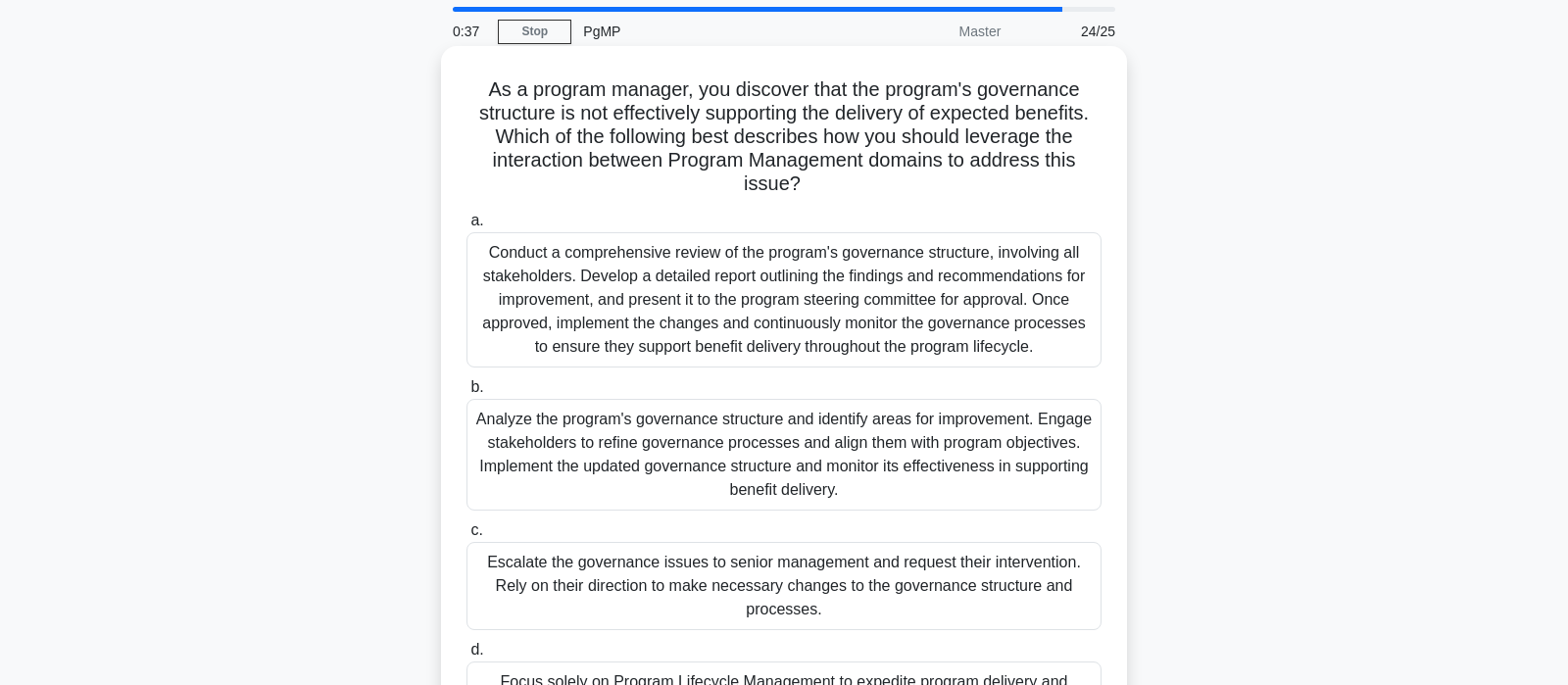
scroll to position [103, 0]
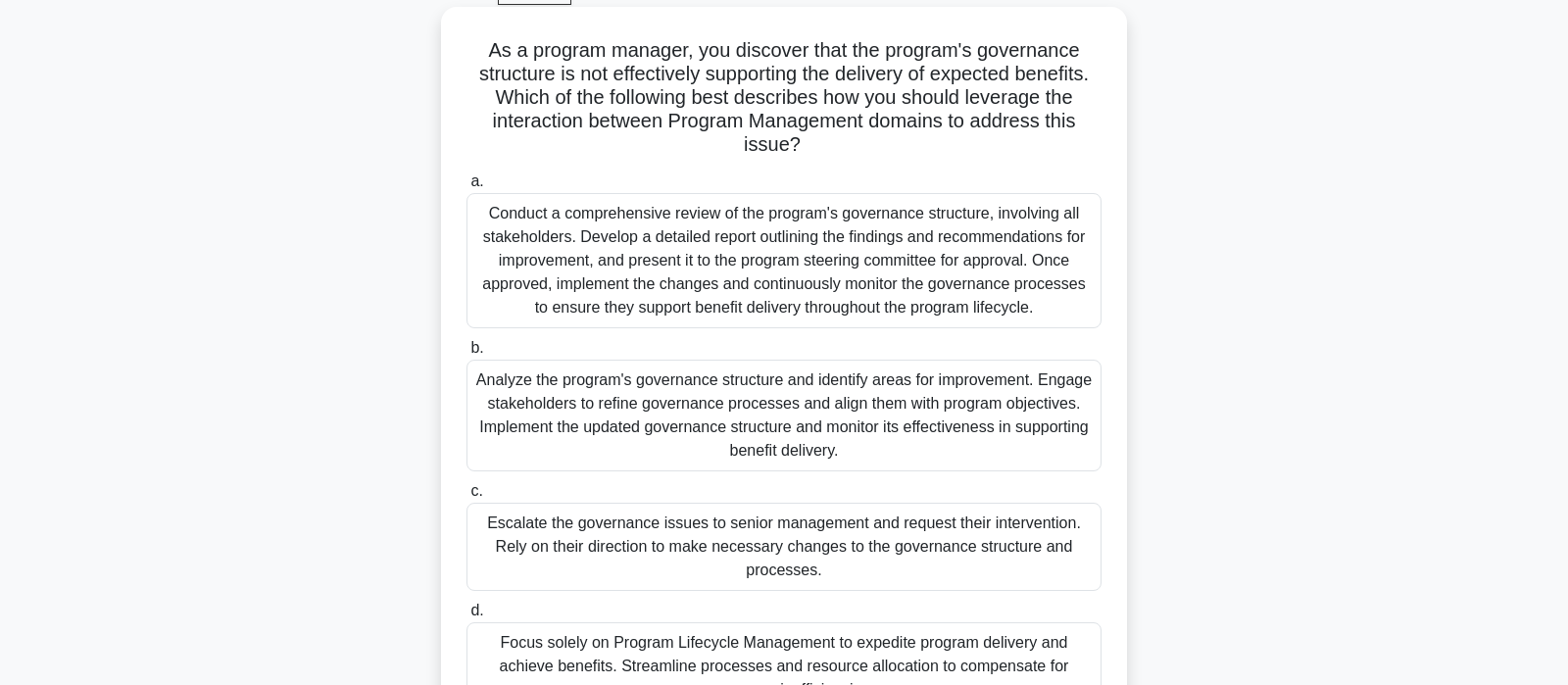
click at [709, 290] on div "Conduct a comprehensive review of the program's governance structure, involving…" at bounding box center [784, 260] width 635 height 136
click at [466, 188] on input "a. Conduct a comprehensive review of the program's governance structure, involv…" at bounding box center [466, 181] width 0 height 13
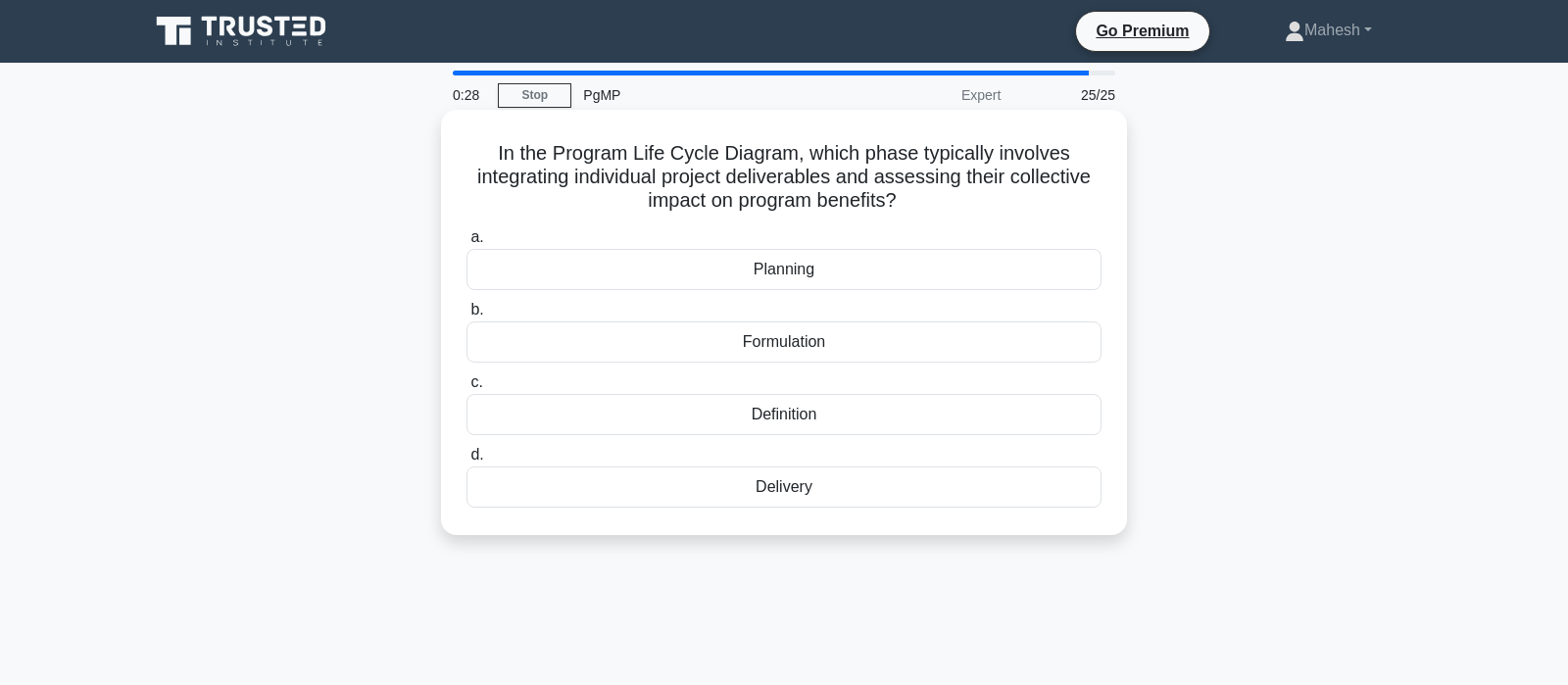
scroll to position [0, 0]
click at [784, 485] on div "Delivery" at bounding box center [784, 486] width 635 height 41
click at [466, 461] on input "d. Delivery" at bounding box center [466, 454] width 0 height 13
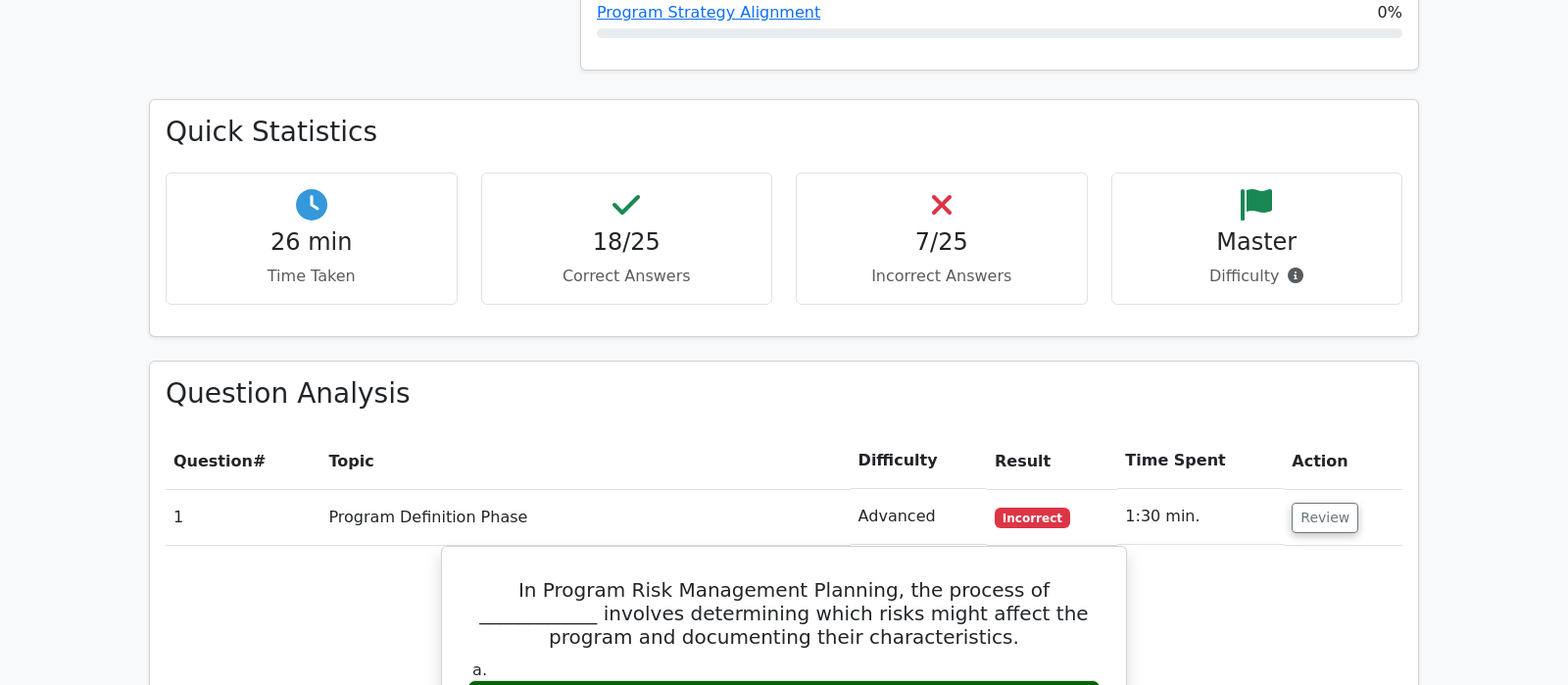
scroll to position [1337, 0]
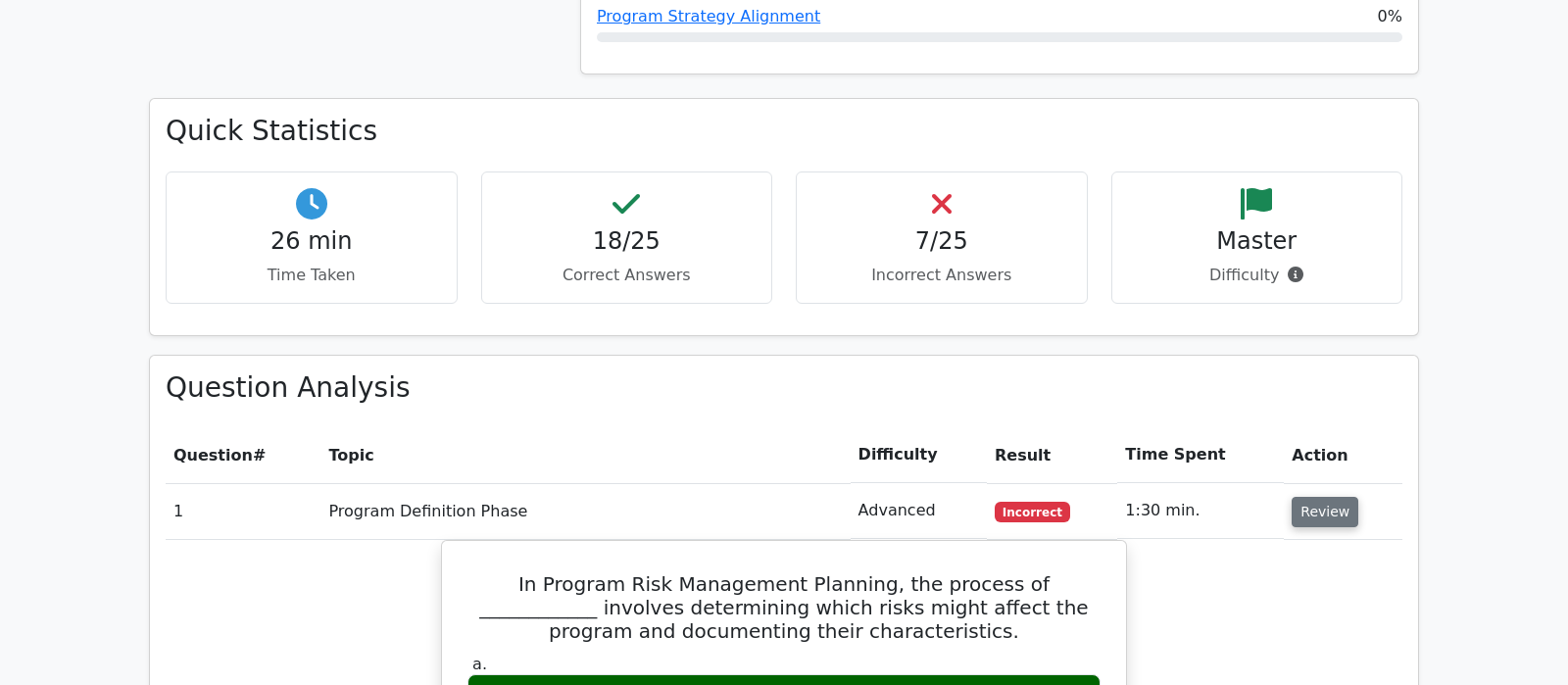
click at [1301, 496] on button "Review" at bounding box center [1324, 511] width 67 height 30
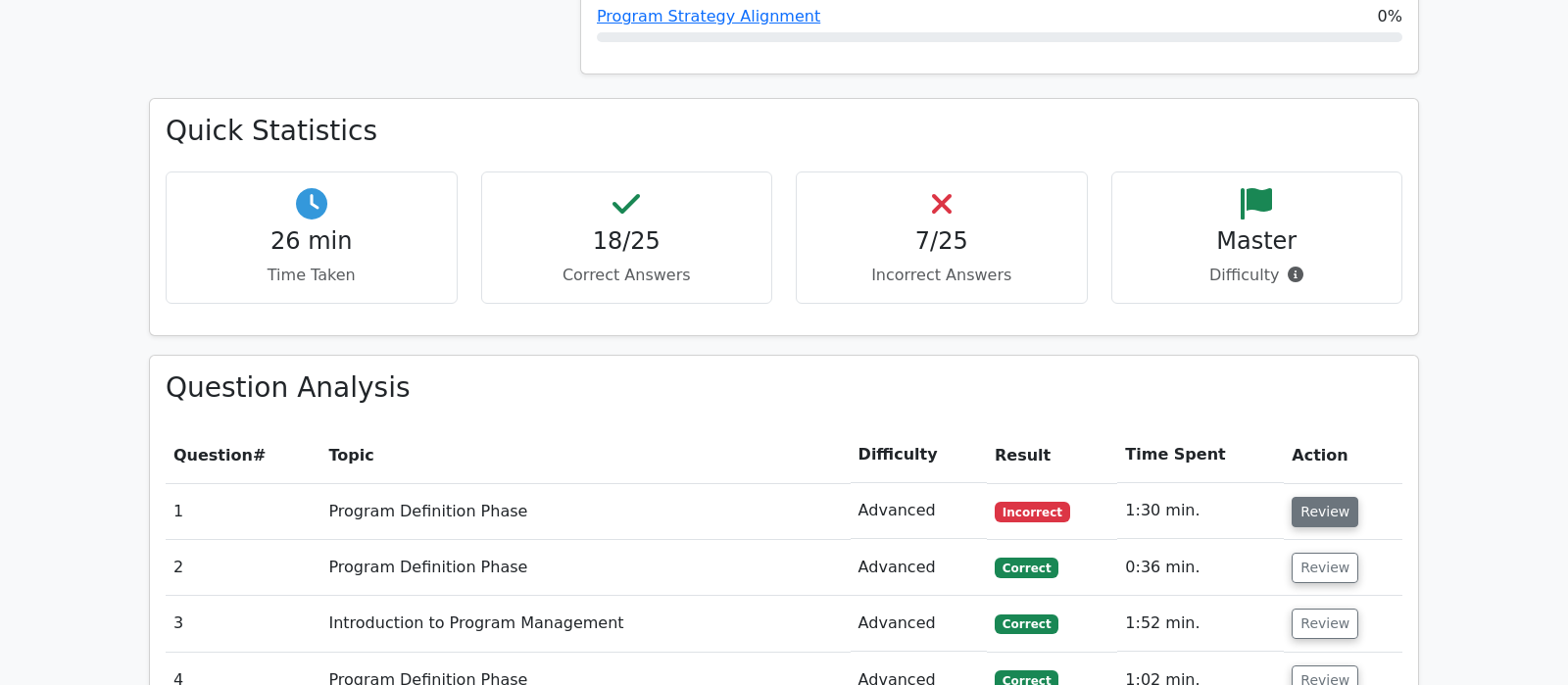
click at [1315, 496] on button "Review" at bounding box center [1324, 511] width 67 height 30
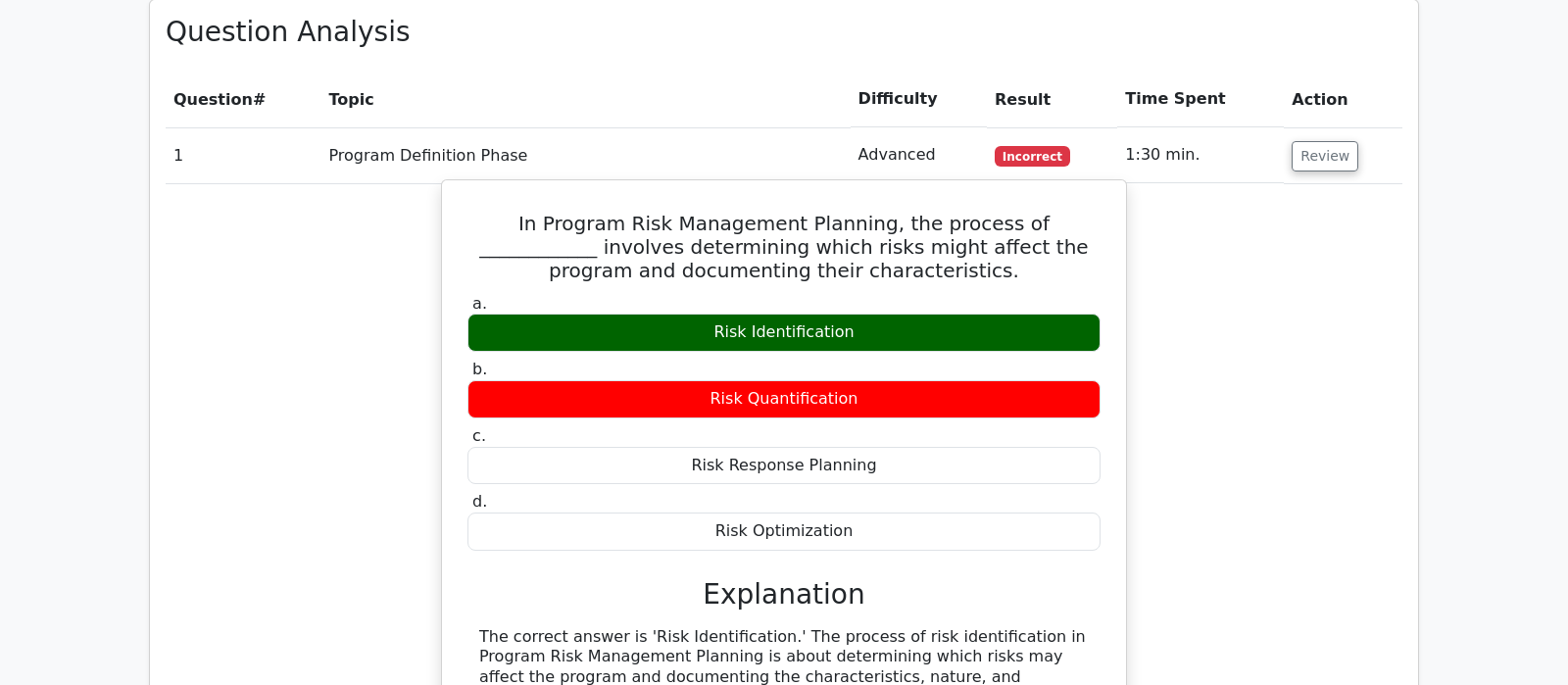
scroll to position [1645, 0]
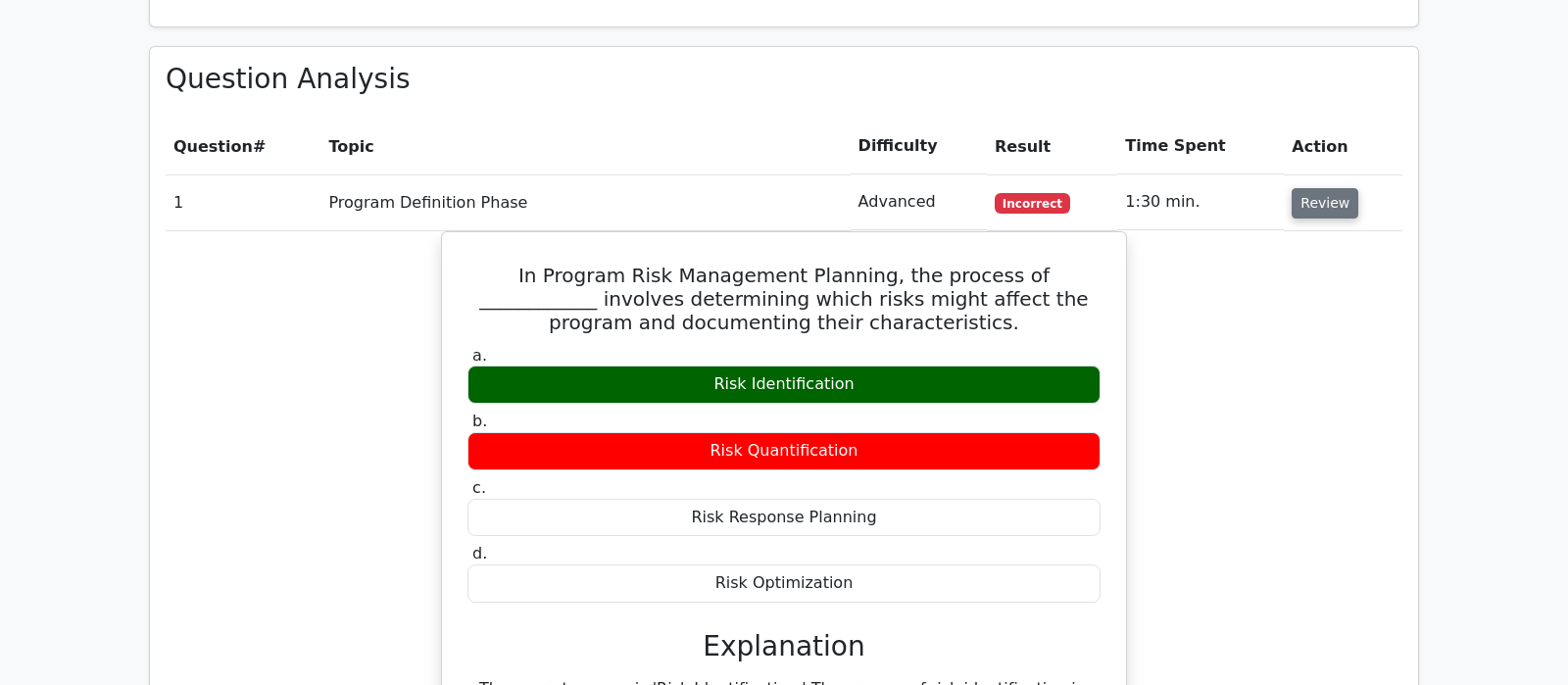
click at [1311, 188] on button "Review" at bounding box center [1324, 202] width 67 height 30
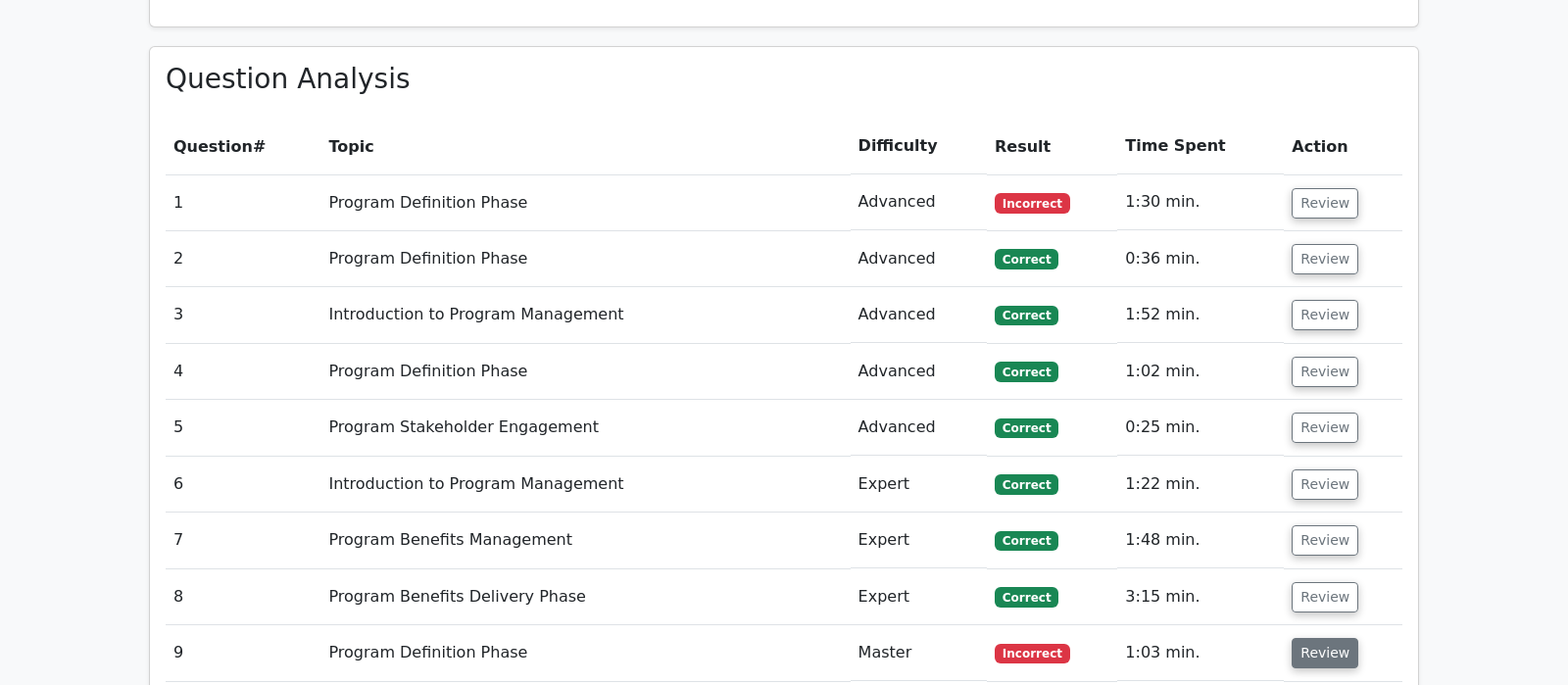
click at [1313, 638] on button "Review" at bounding box center [1324, 653] width 67 height 30
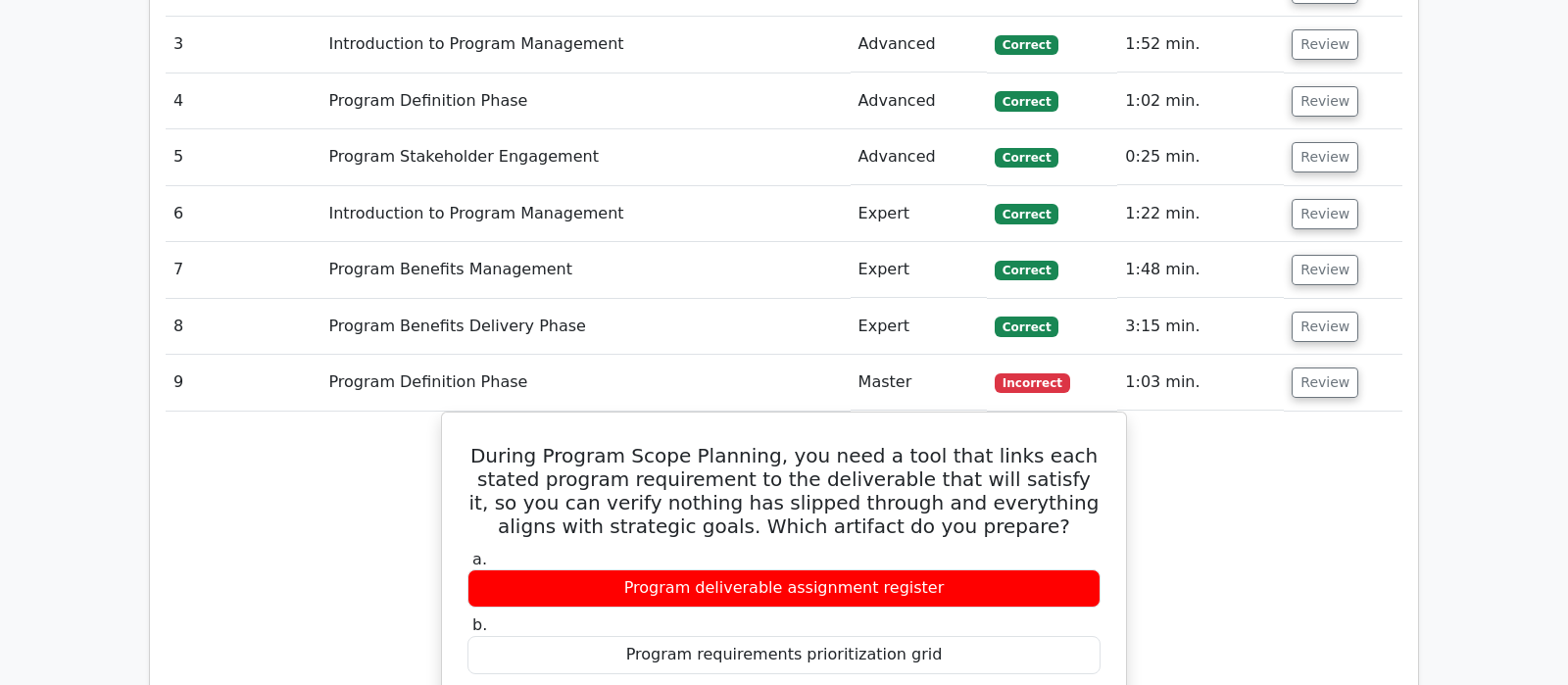
scroll to position [1954, 0]
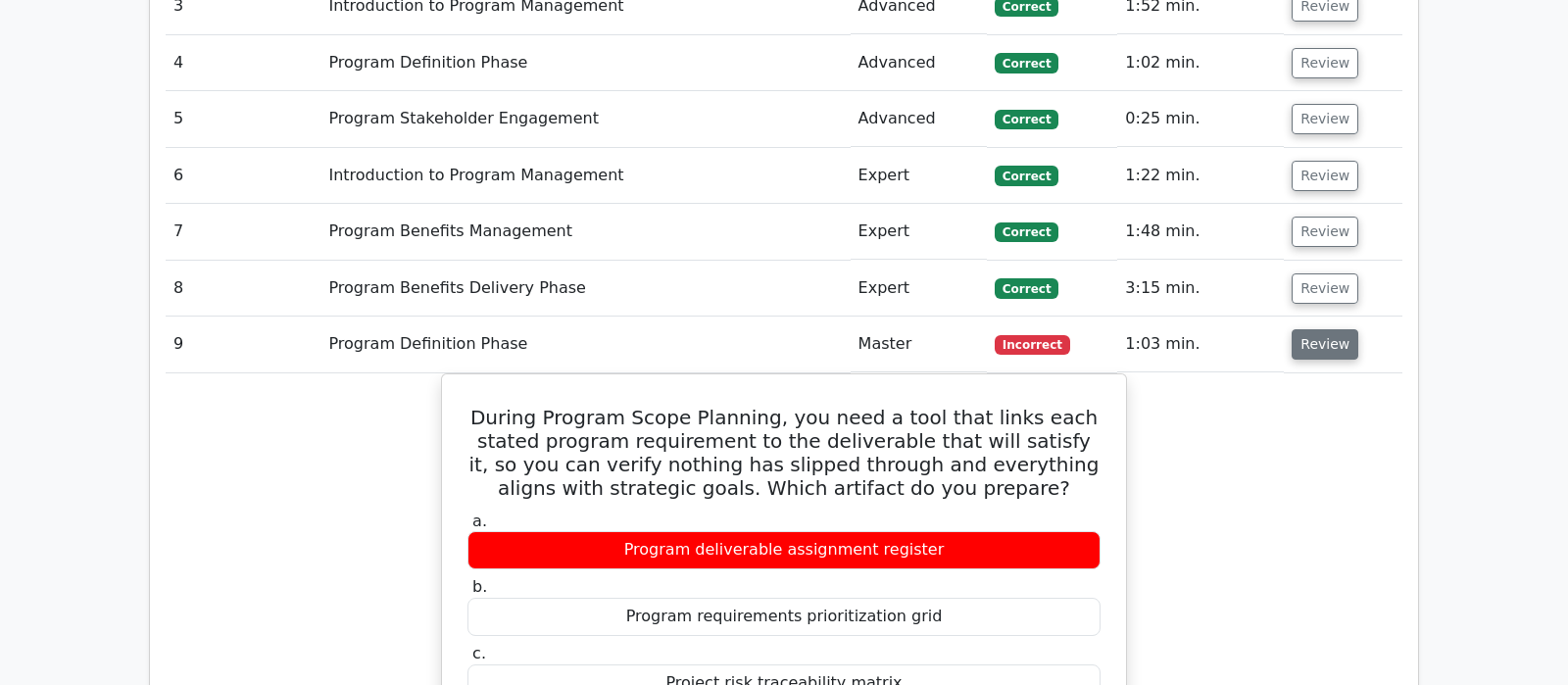
click at [1325, 329] on button "Review" at bounding box center [1324, 344] width 67 height 30
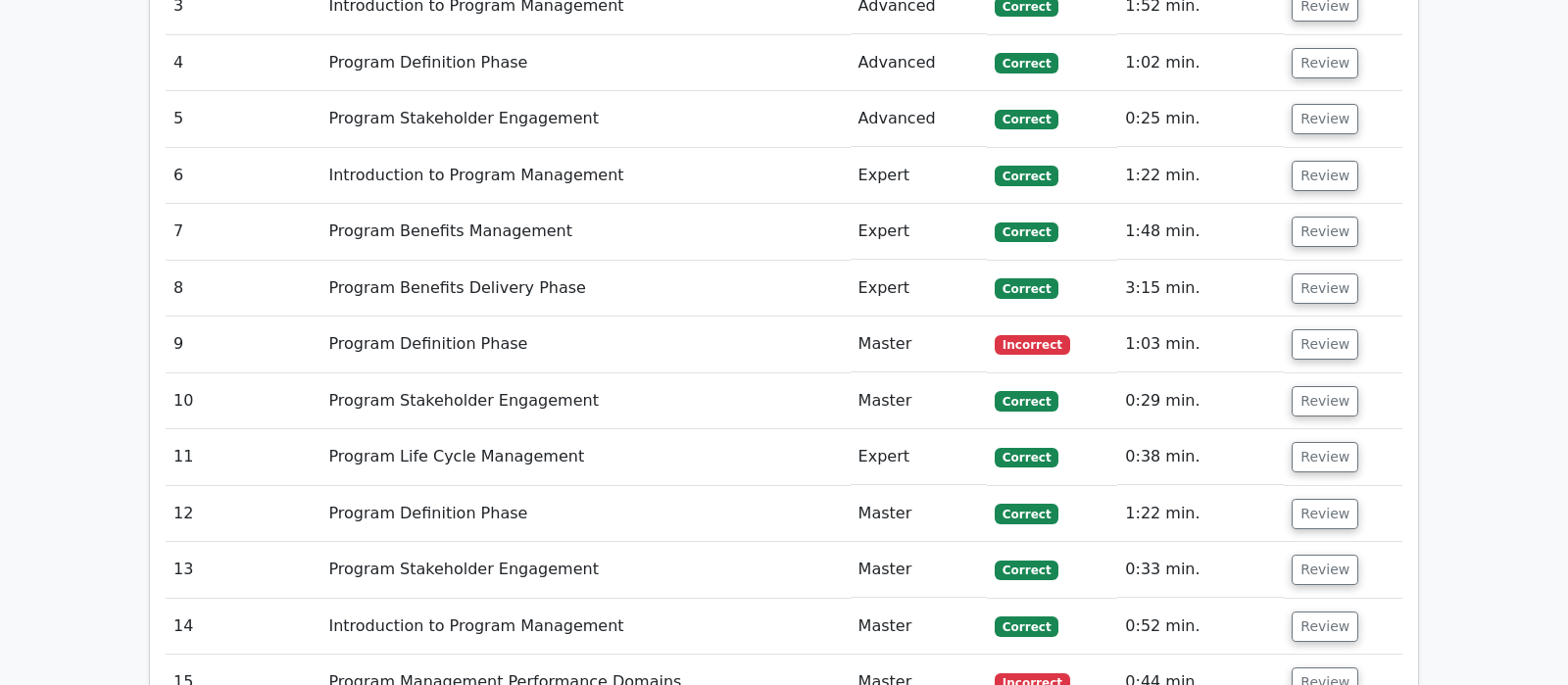
scroll to position [2057, 0]
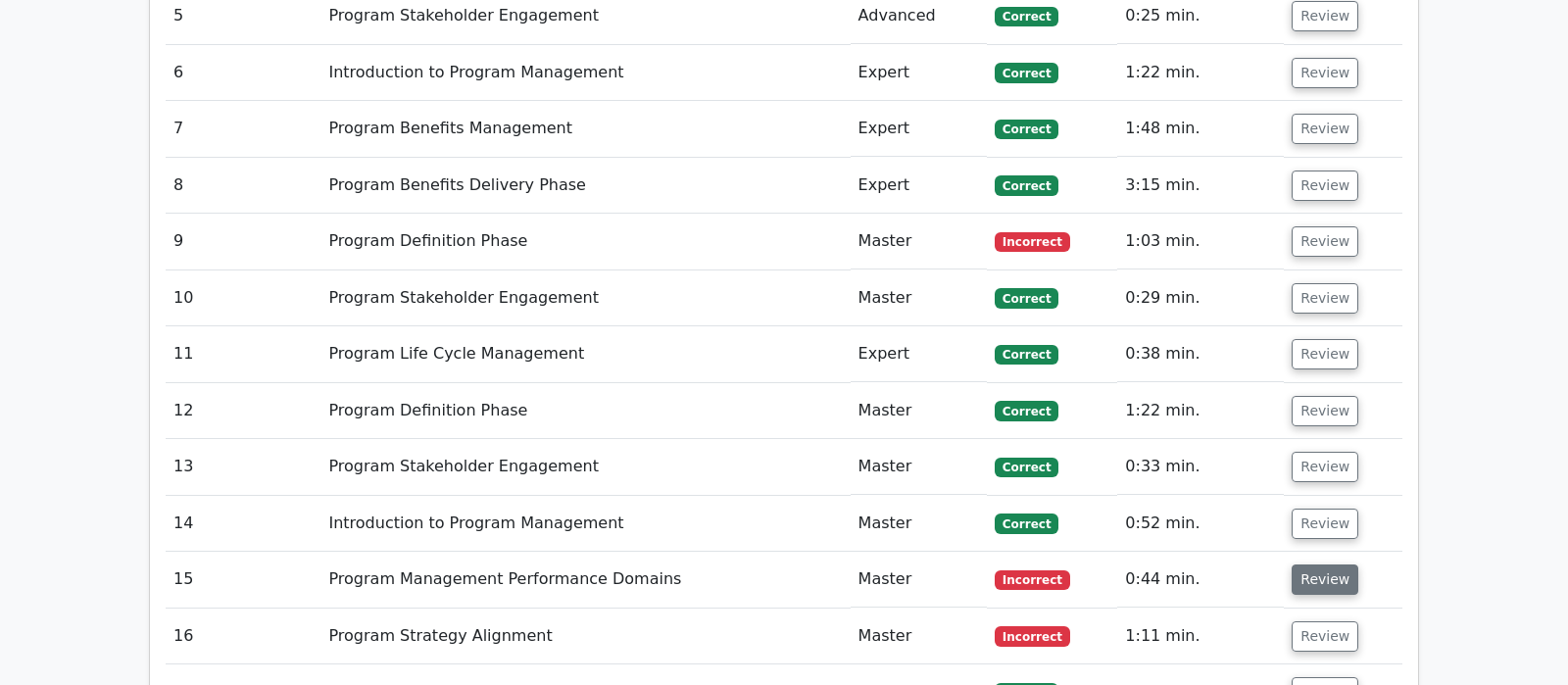
click at [1307, 564] on button "Review" at bounding box center [1324, 579] width 67 height 30
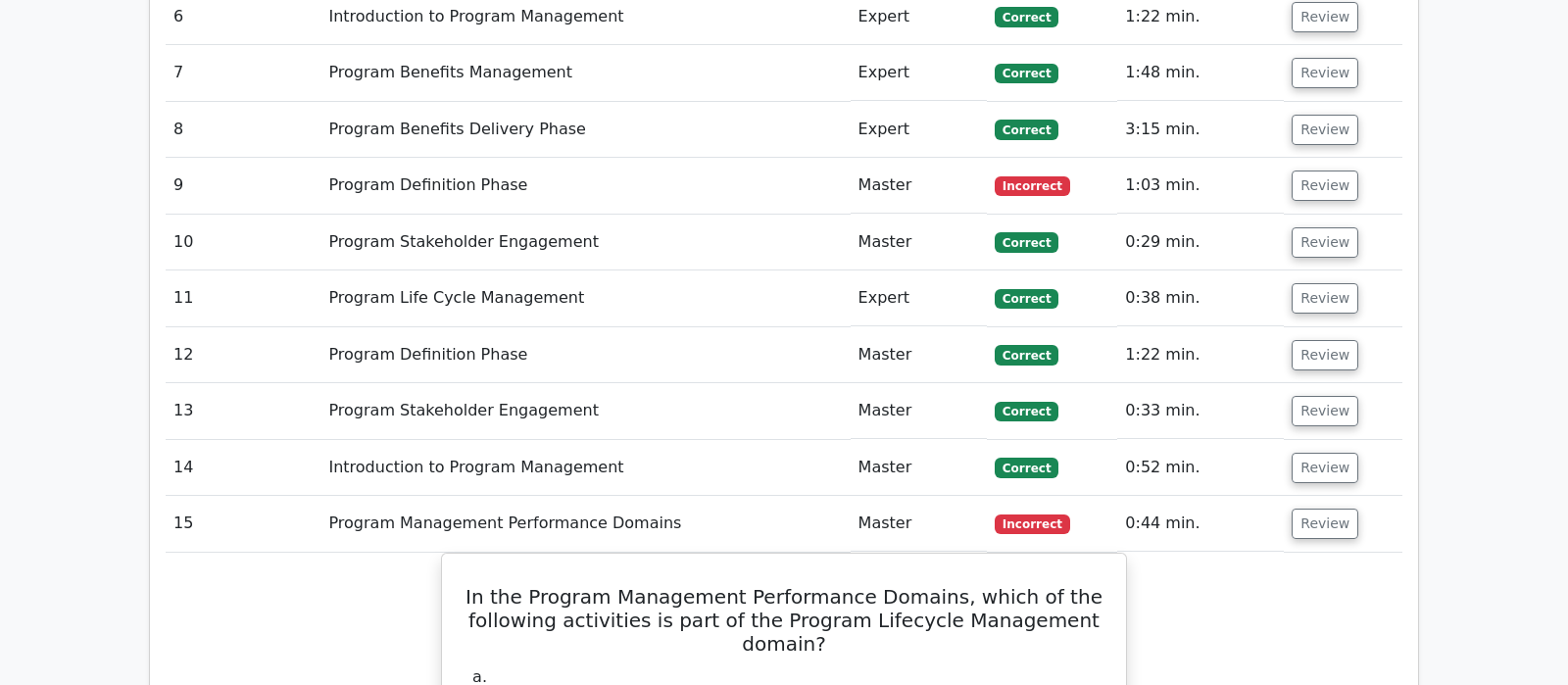
scroll to position [2262, 0]
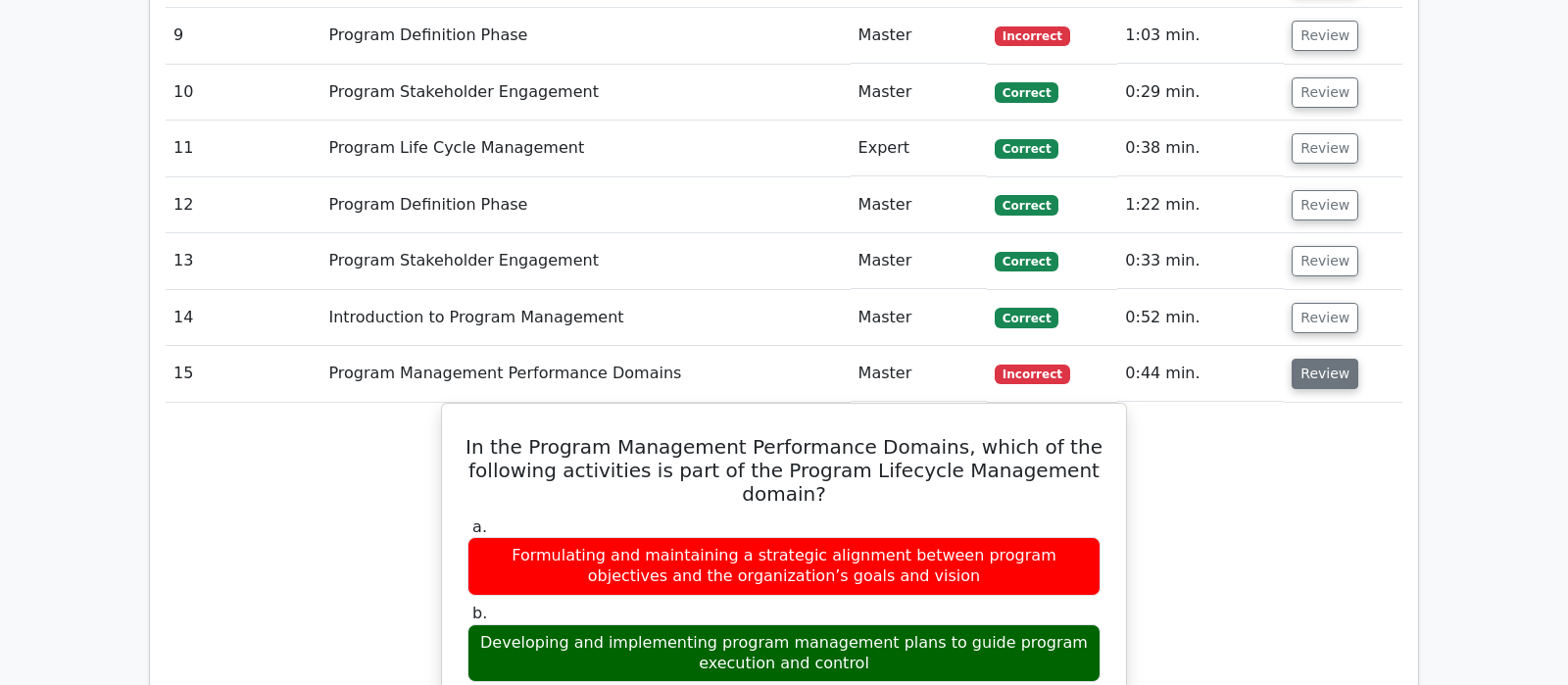
click at [1331, 359] on button "Review" at bounding box center [1324, 373] width 67 height 30
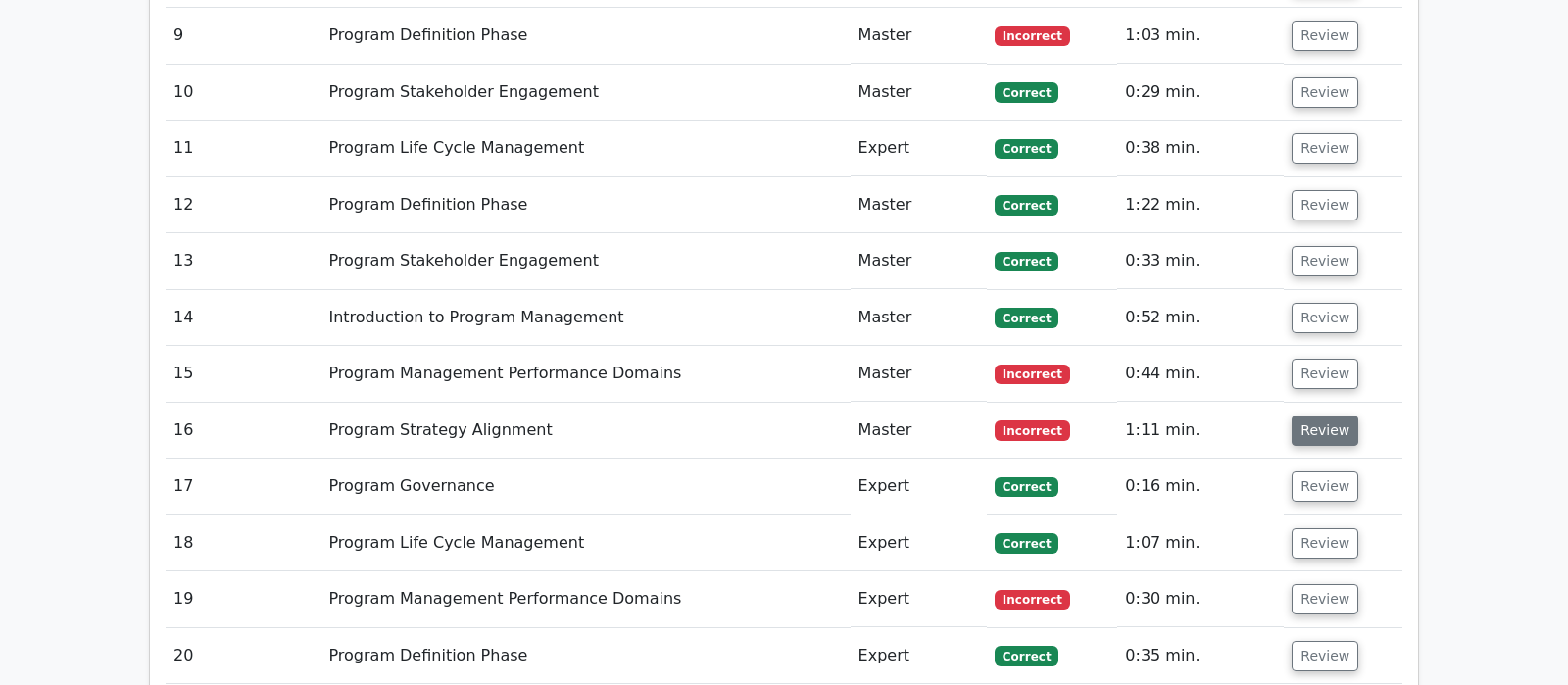
click at [1327, 416] on button "Review" at bounding box center [1324, 430] width 67 height 30
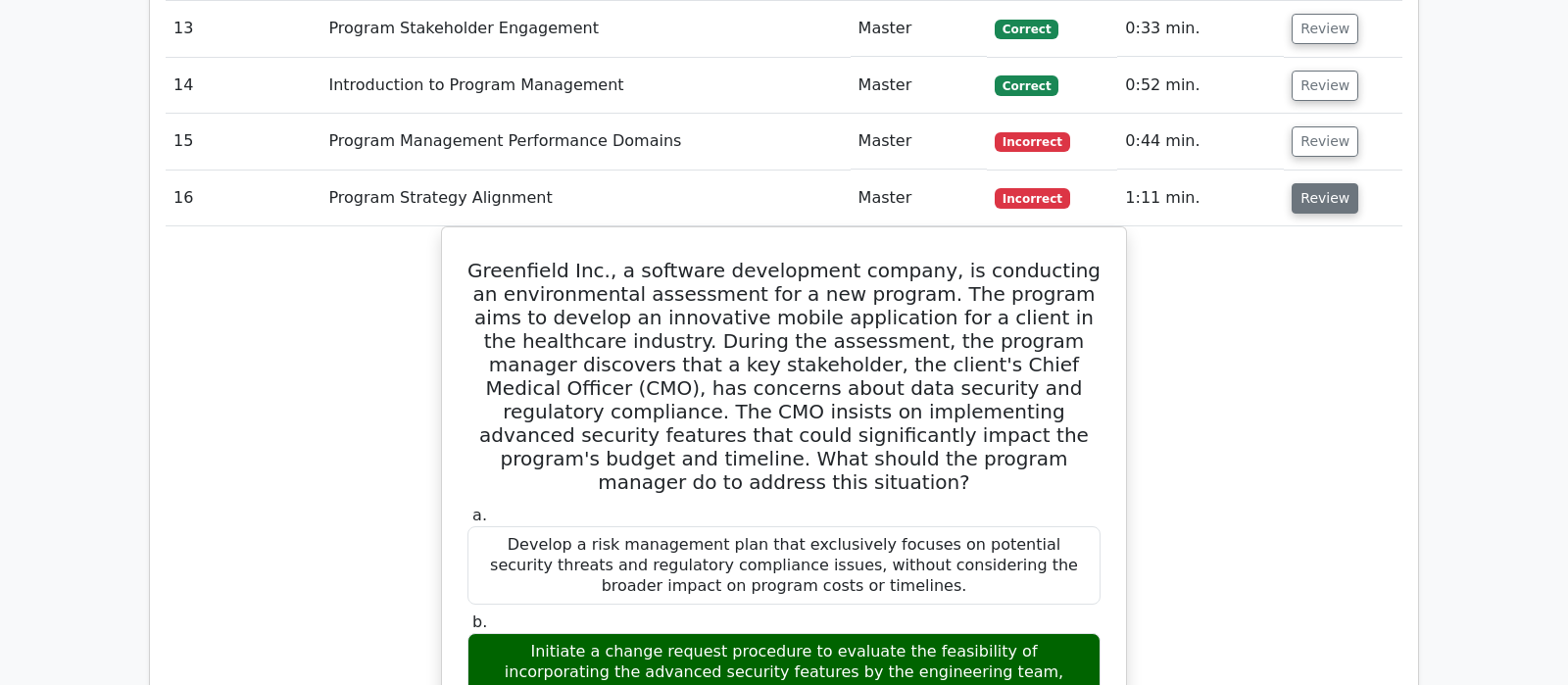
scroll to position [2468, 0]
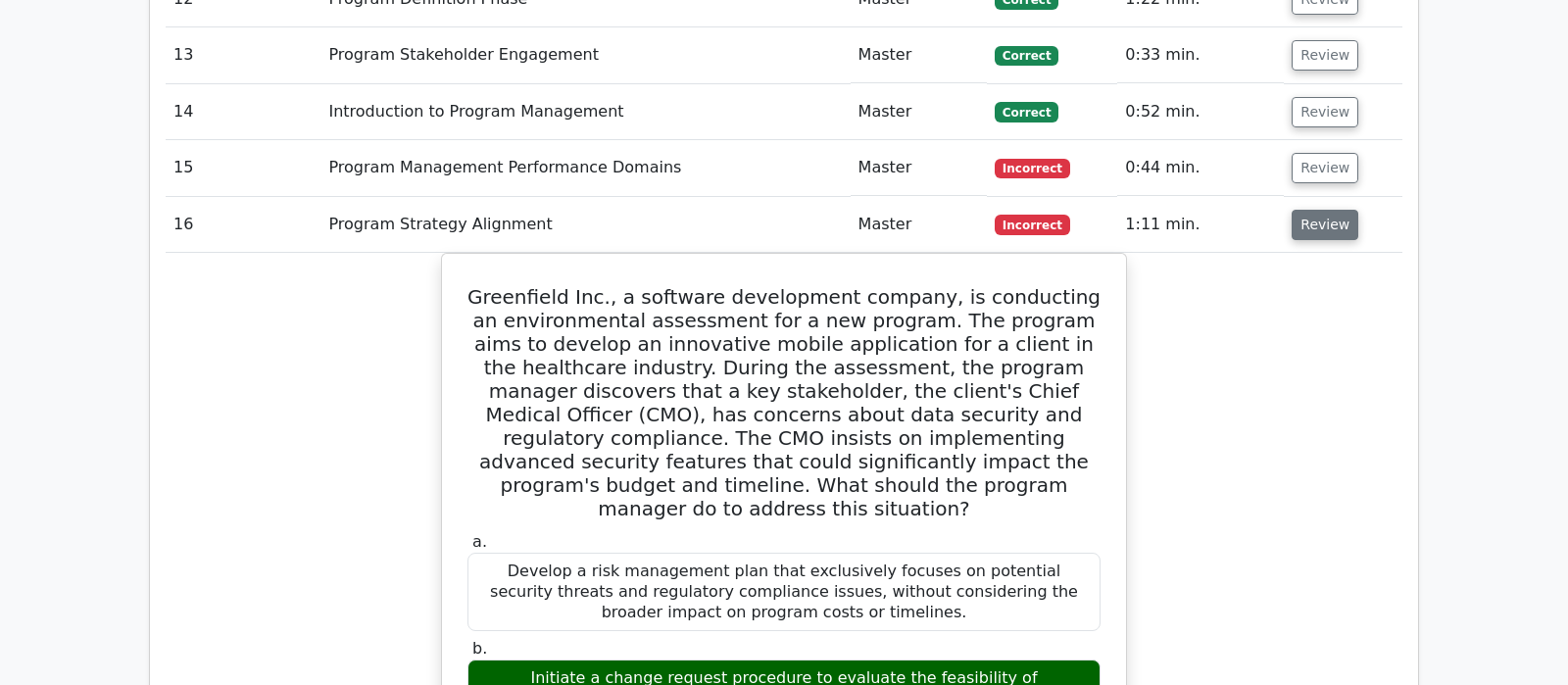
click at [1325, 209] on button "Review" at bounding box center [1324, 224] width 67 height 30
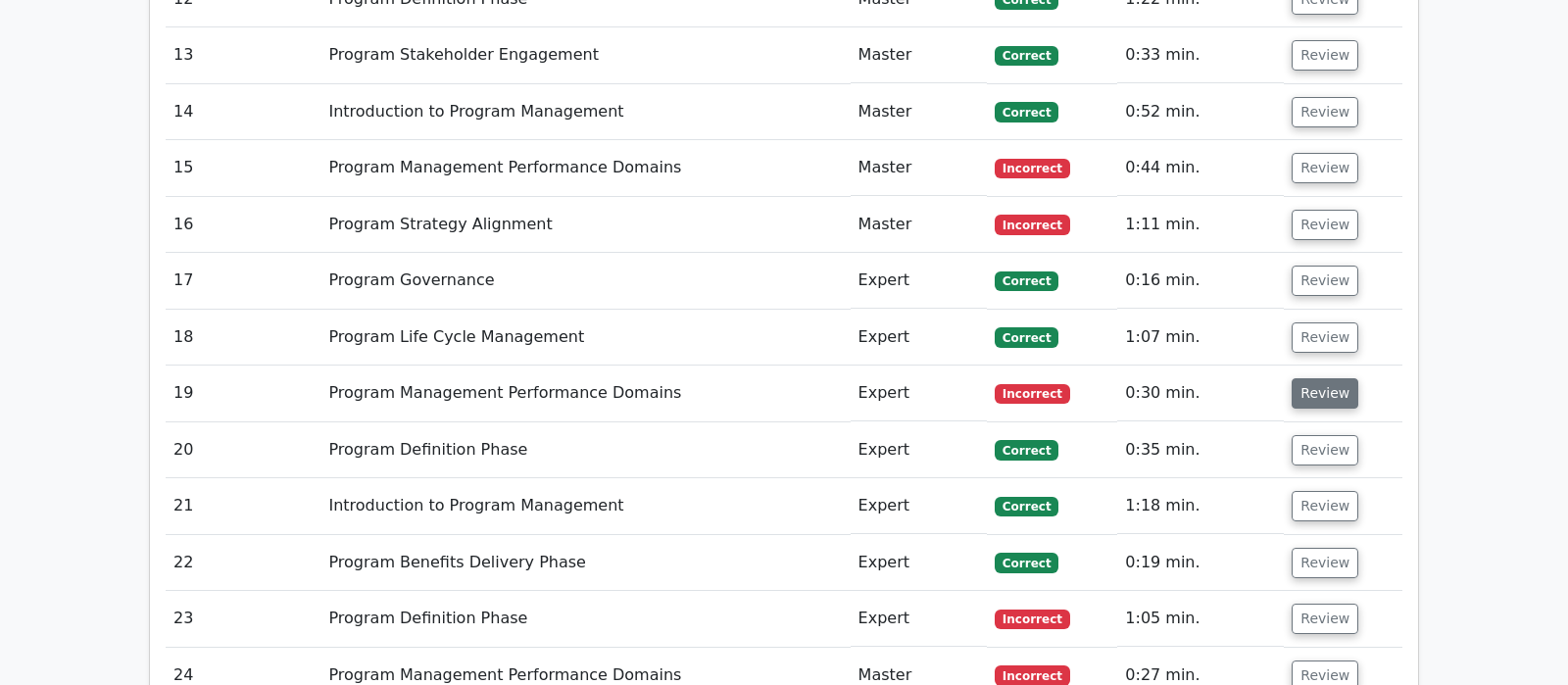
click at [1317, 378] on button "Review" at bounding box center [1324, 393] width 67 height 30
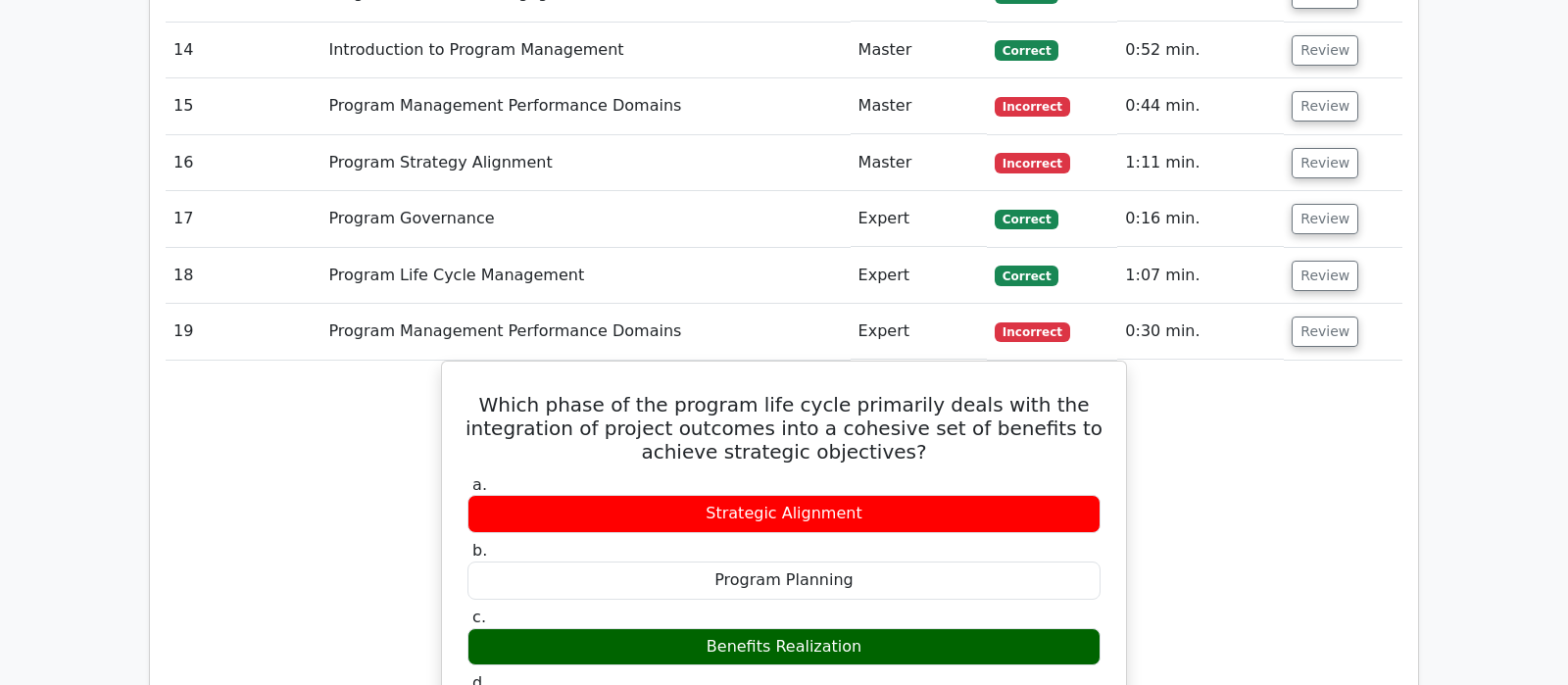
scroll to position [2571, 0]
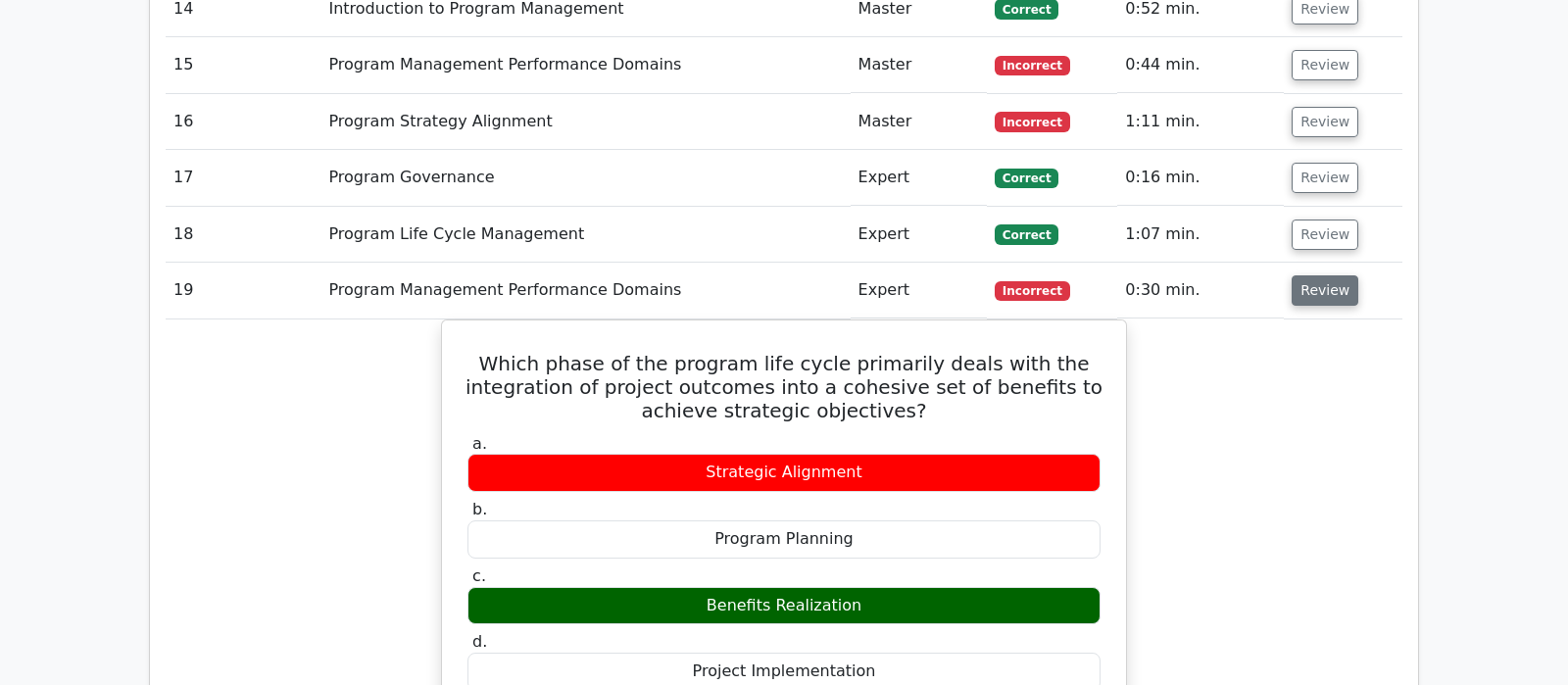
click at [1315, 275] on button "Review" at bounding box center [1324, 290] width 67 height 30
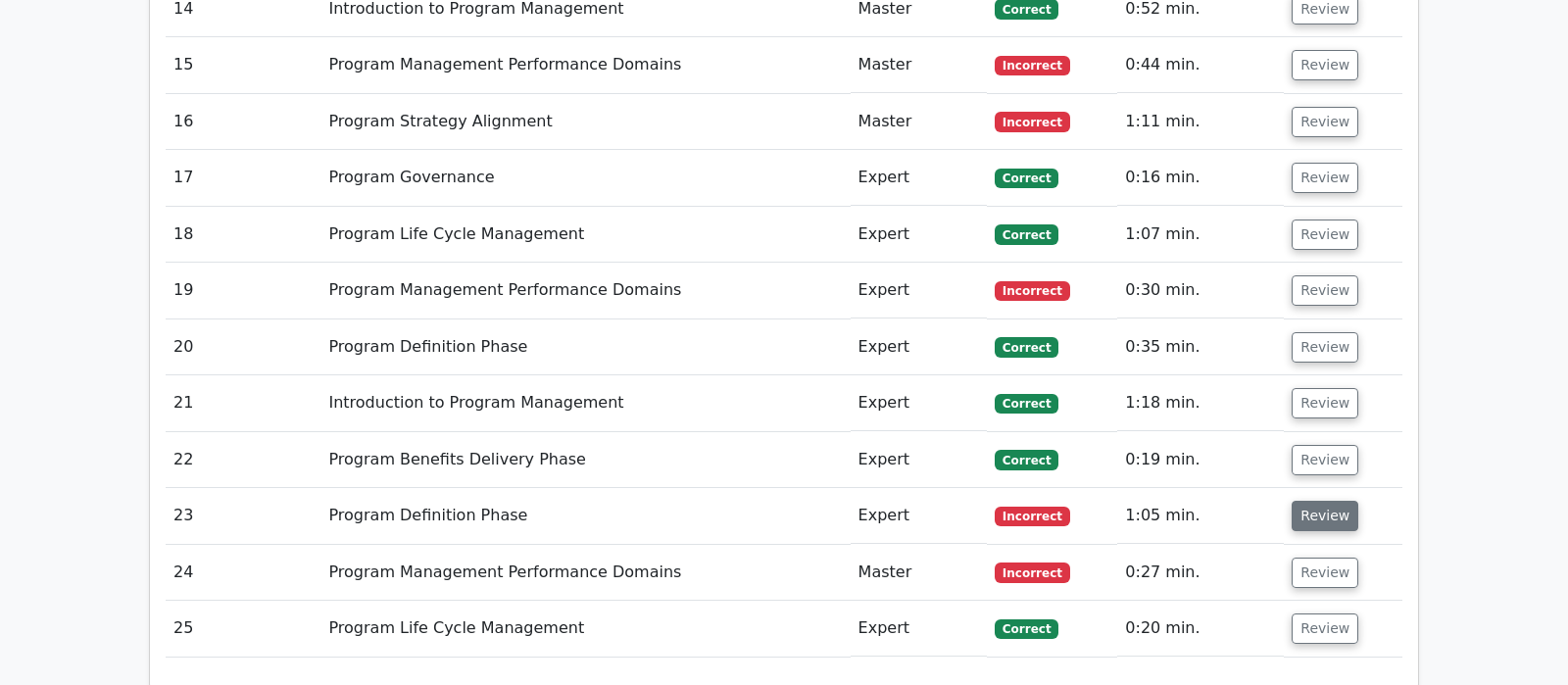
click at [1316, 500] on button "Review" at bounding box center [1324, 515] width 67 height 30
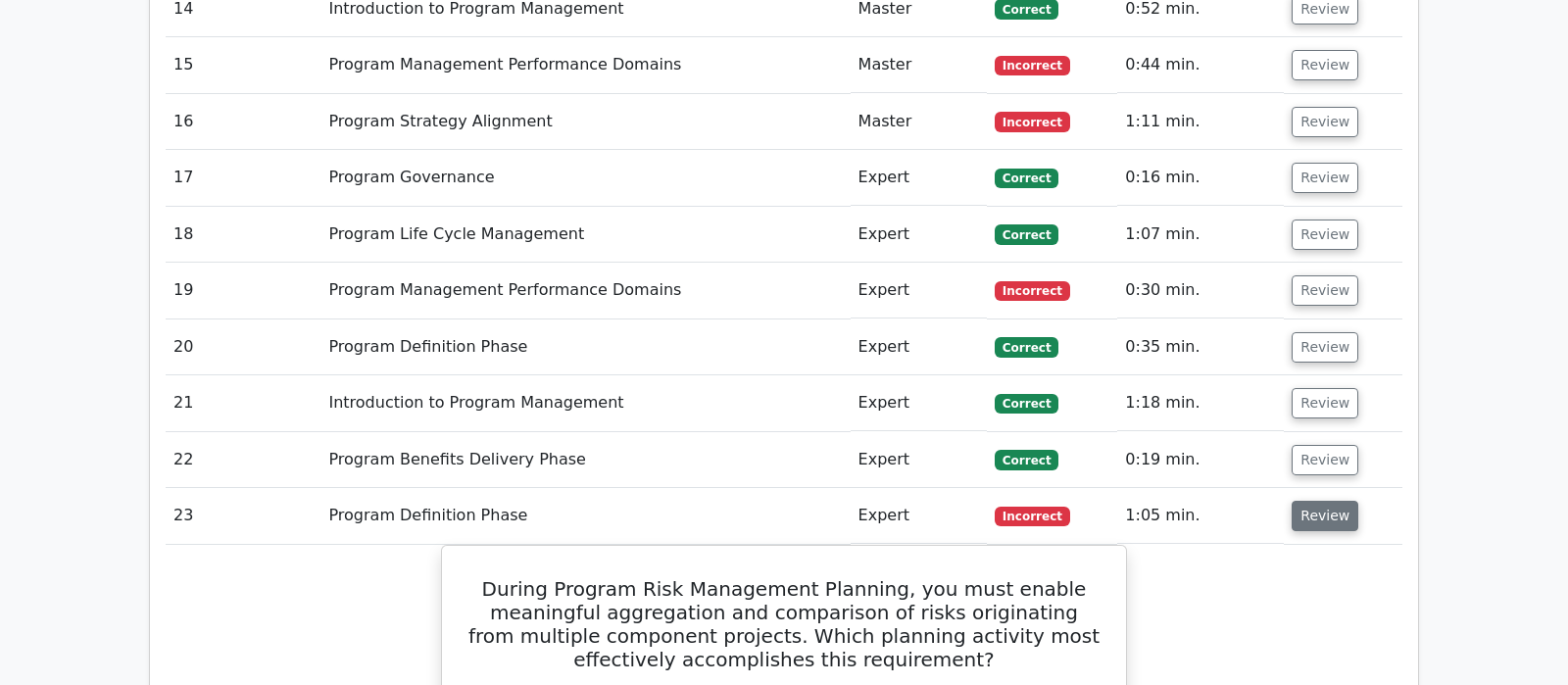
click at [1302, 500] on button "Review" at bounding box center [1324, 515] width 67 height 30
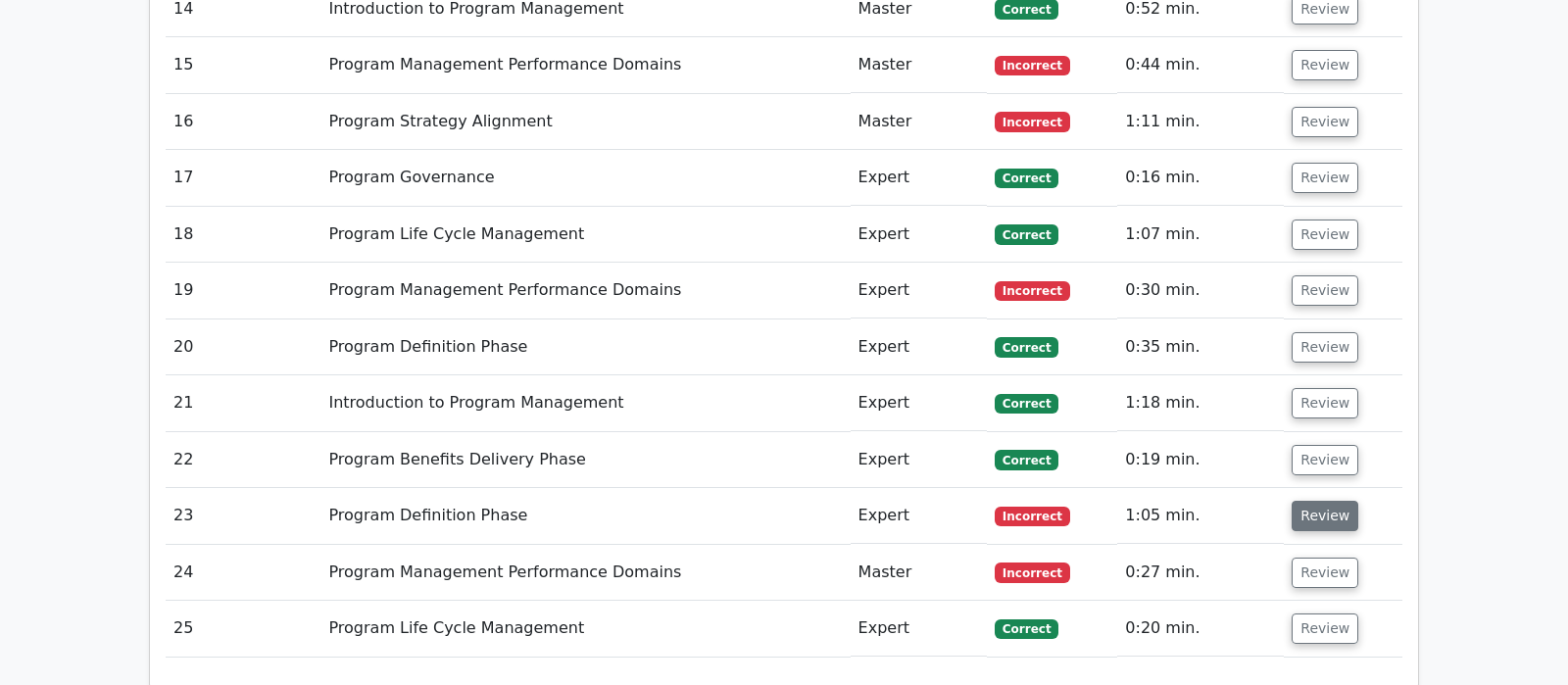
click at [1303, 500] on button "Review" at bounding box center [1324, 515] width 67 height 30
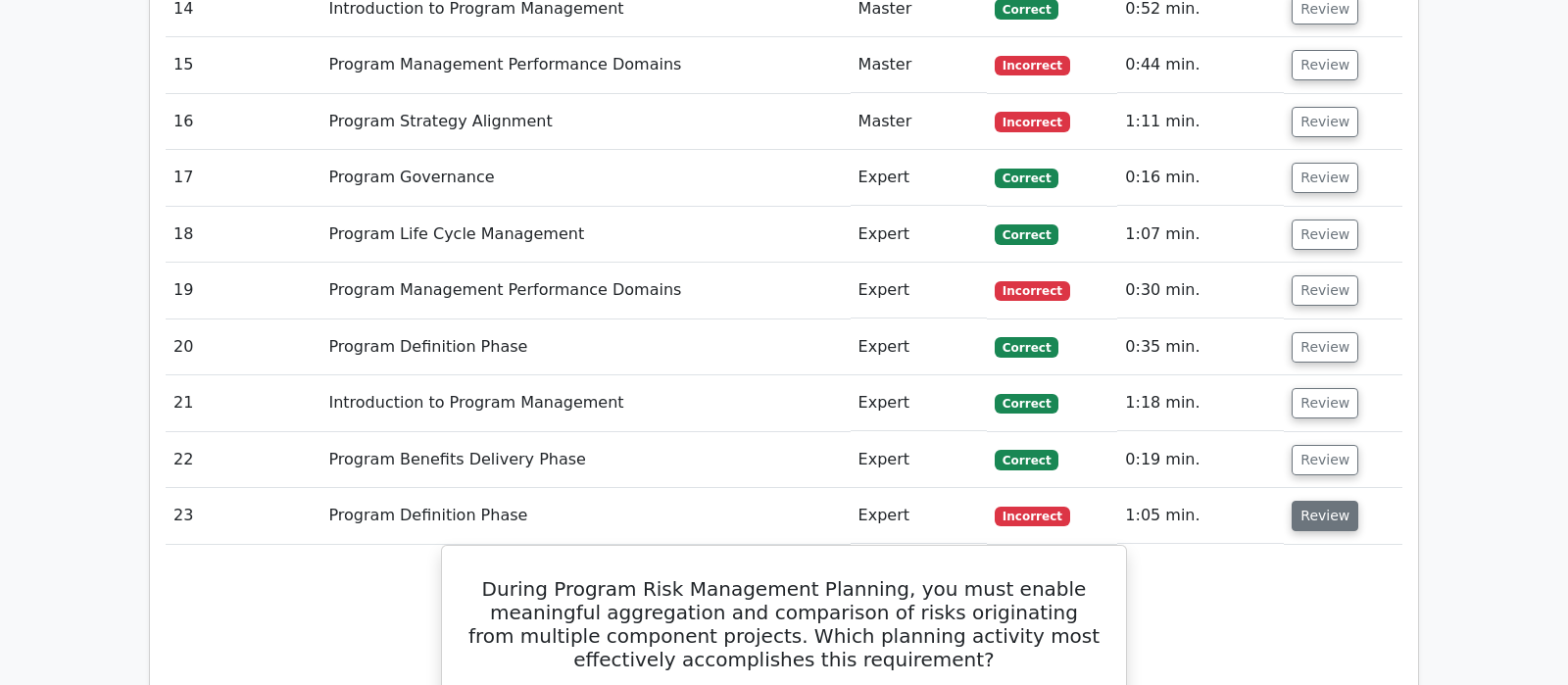
click at [1314, 500] on button "Review" at bounding box center [1324, 515] width 67 height 30
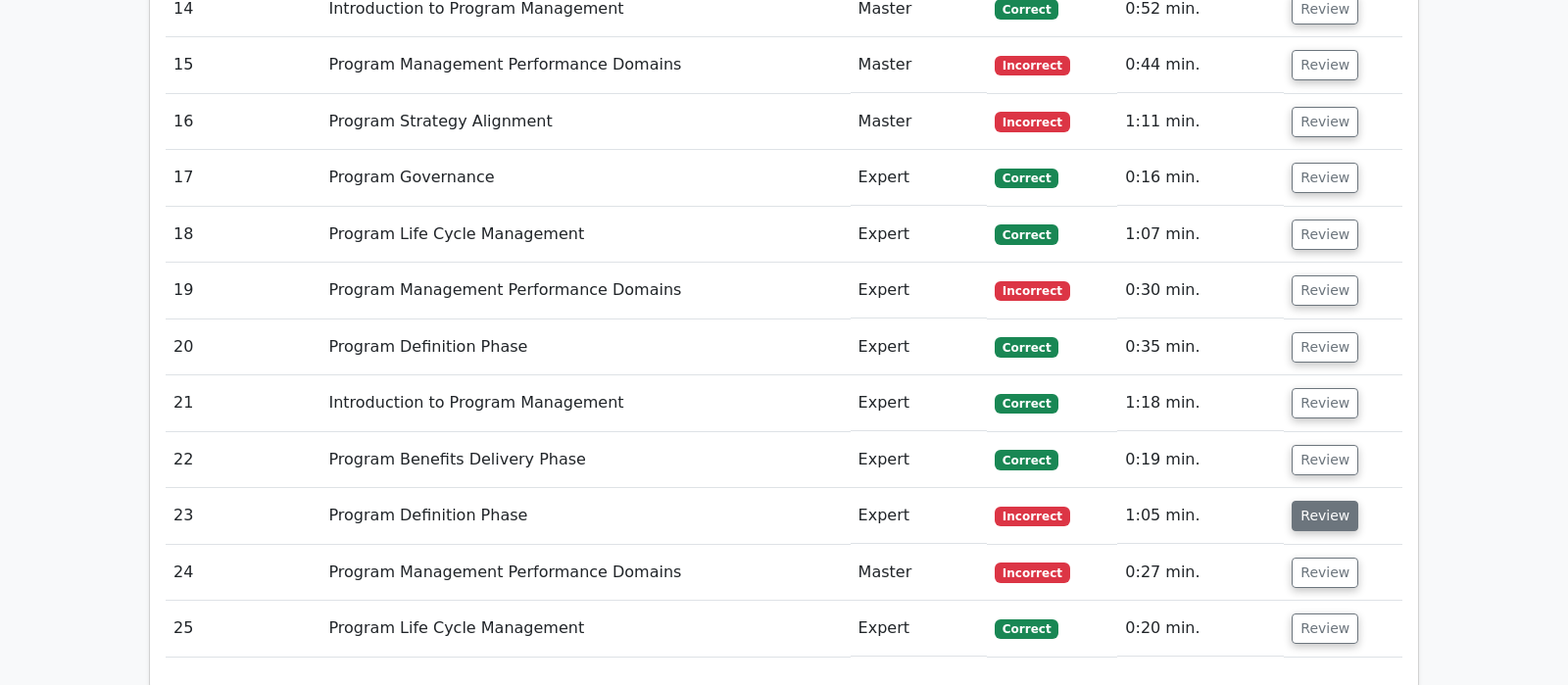
click at [1322, 500] on button "Review" at bounding box center [1324, 515] width 67 height 30
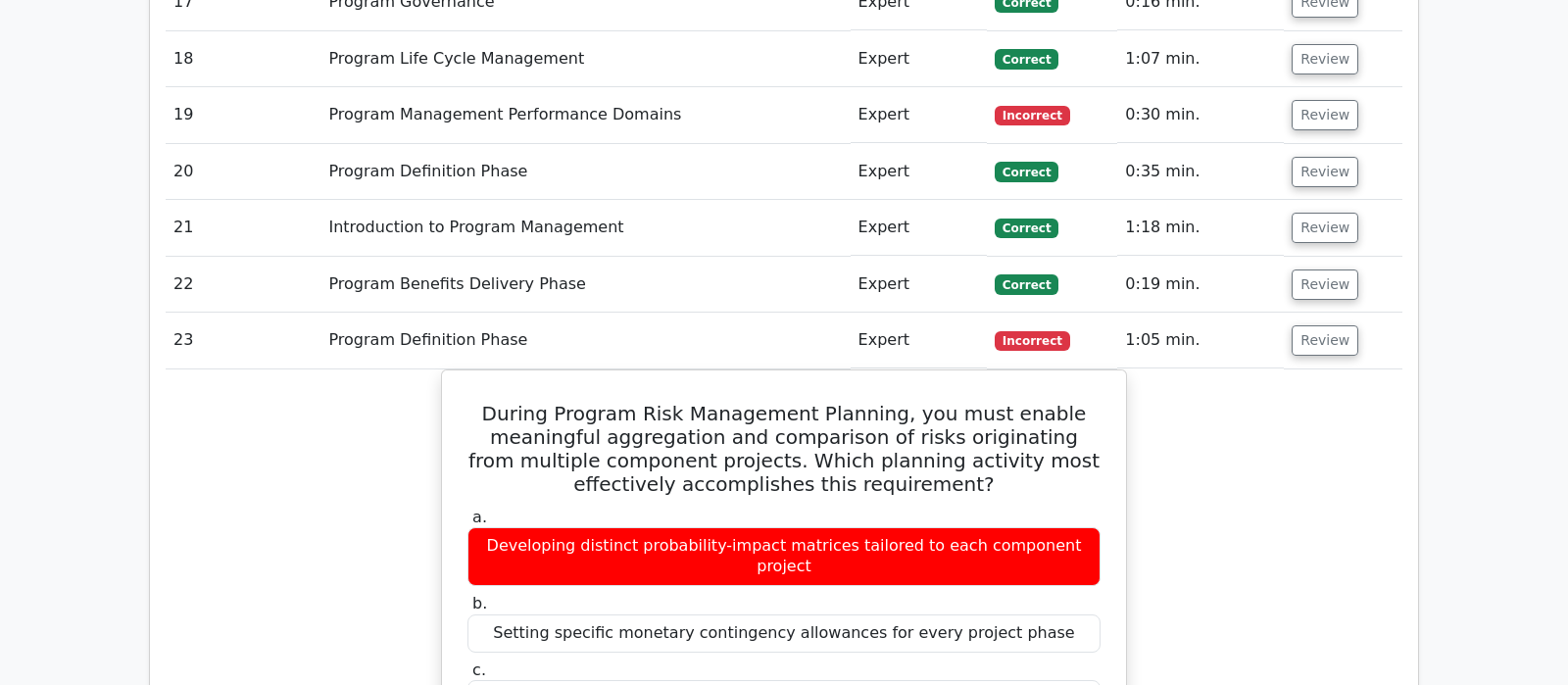
scroll to position [2776, 0]
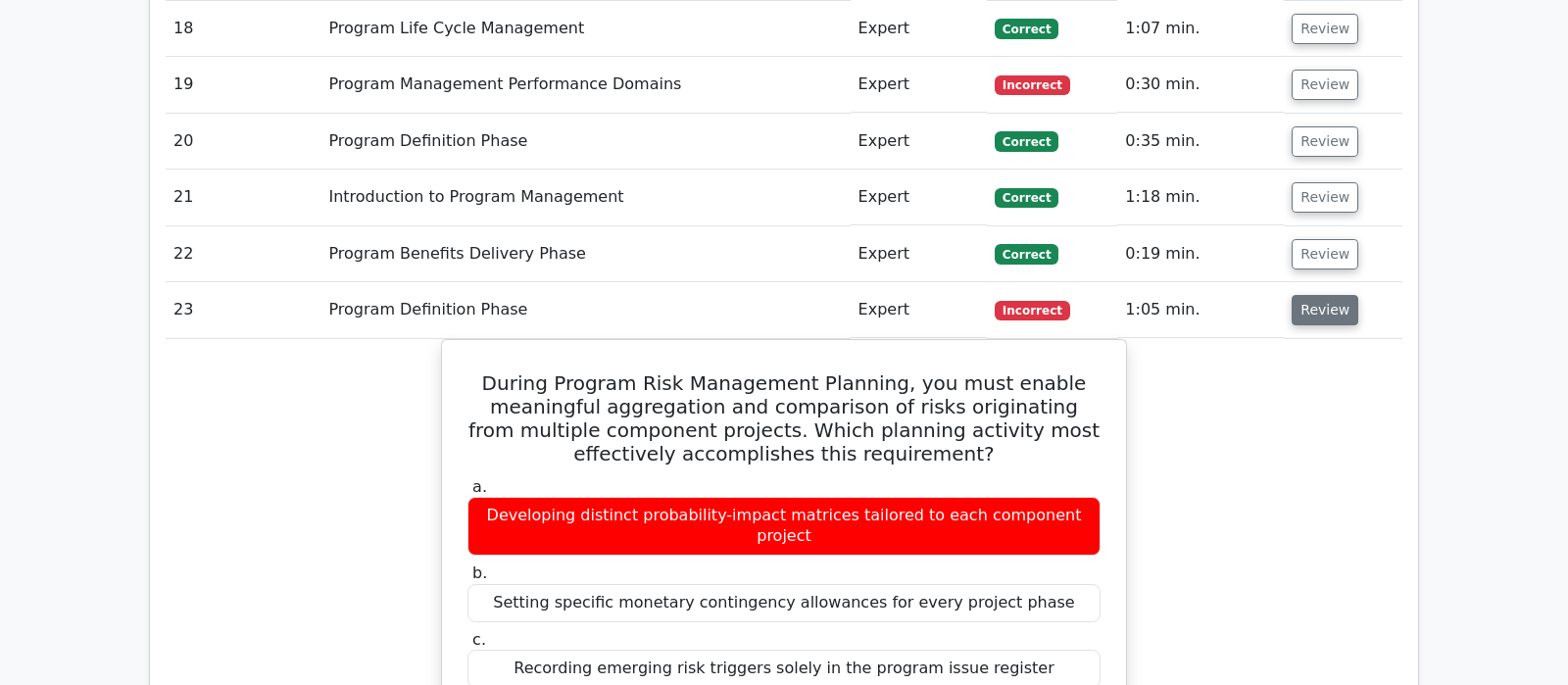
click at [1315, 295] on button "Review" at bounding box center [1324, 310] width 67 height 30
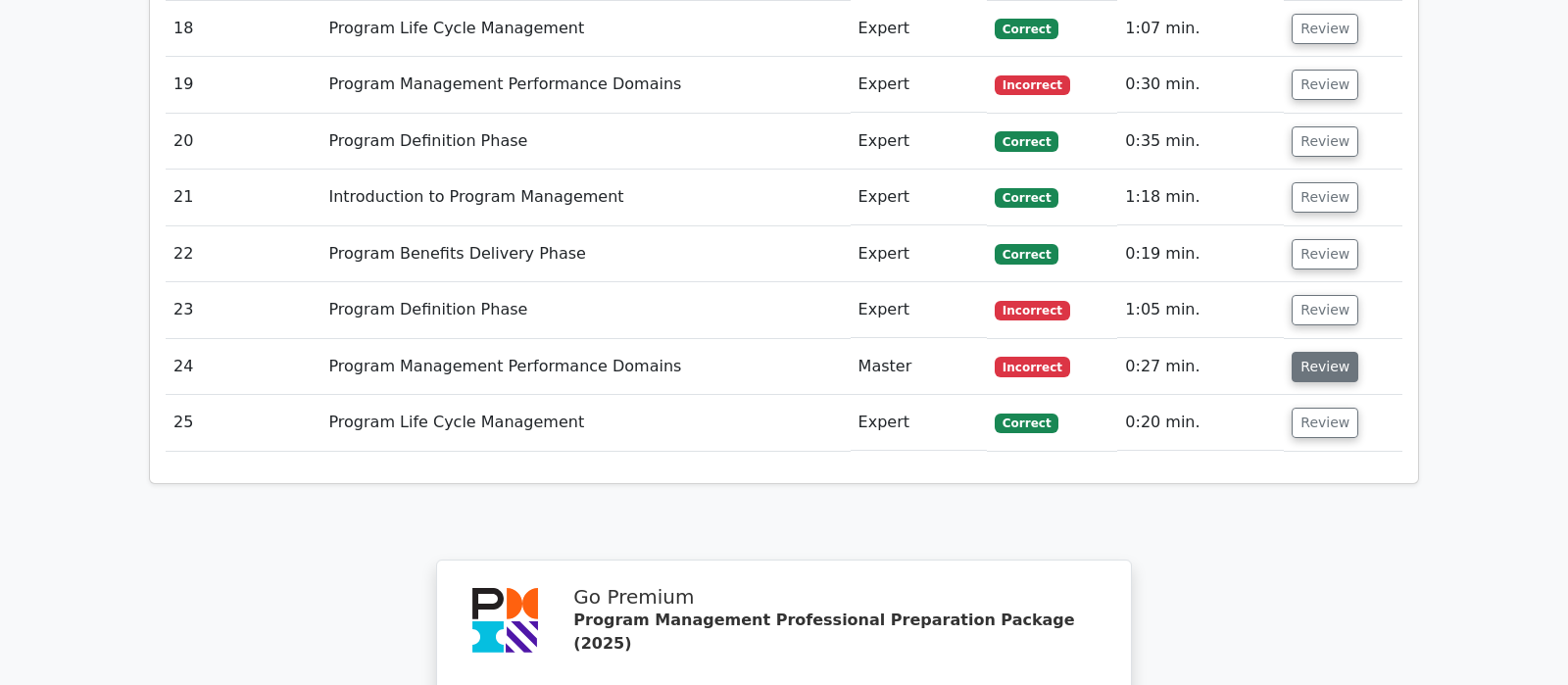
click at [1307, 352] on button "Review" at bounding box center [1324, 367] width 67 height 30
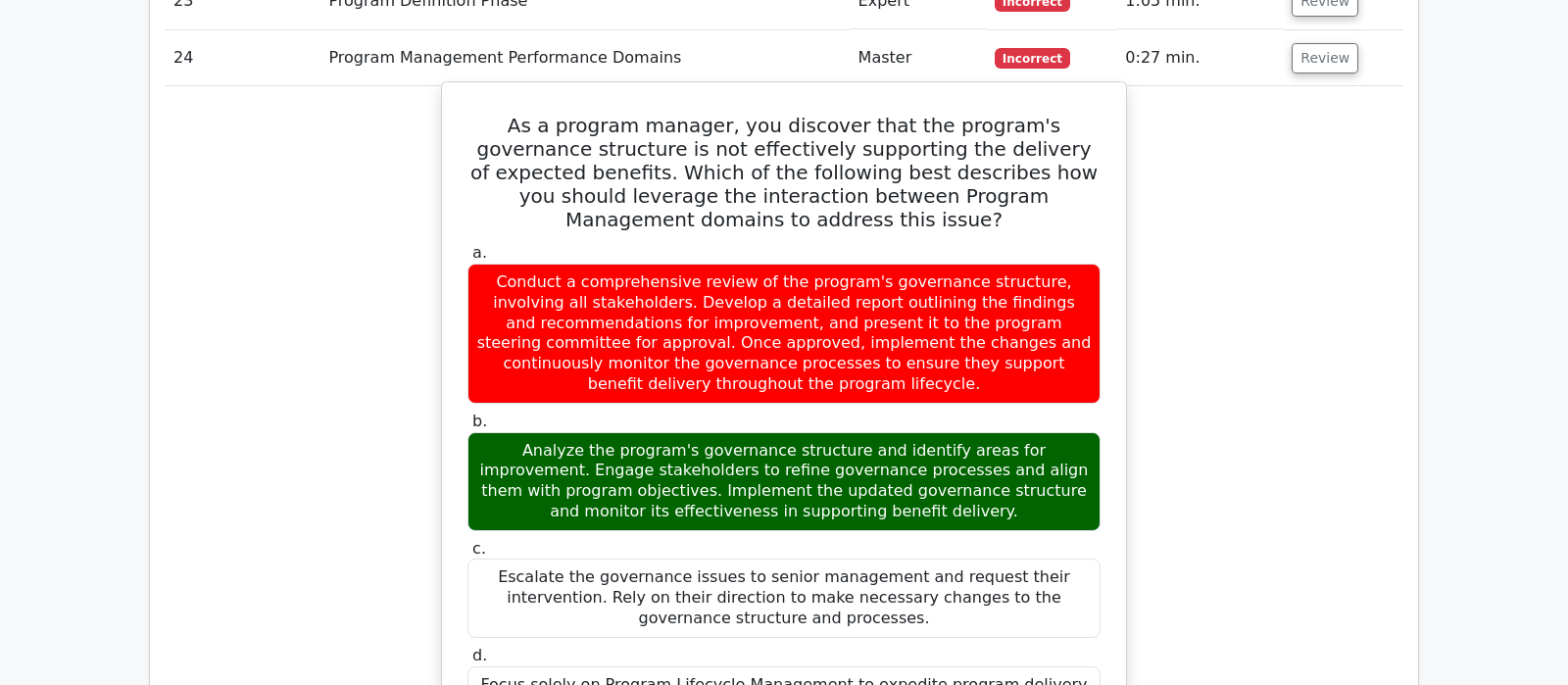
scroll to position [2880, 0]
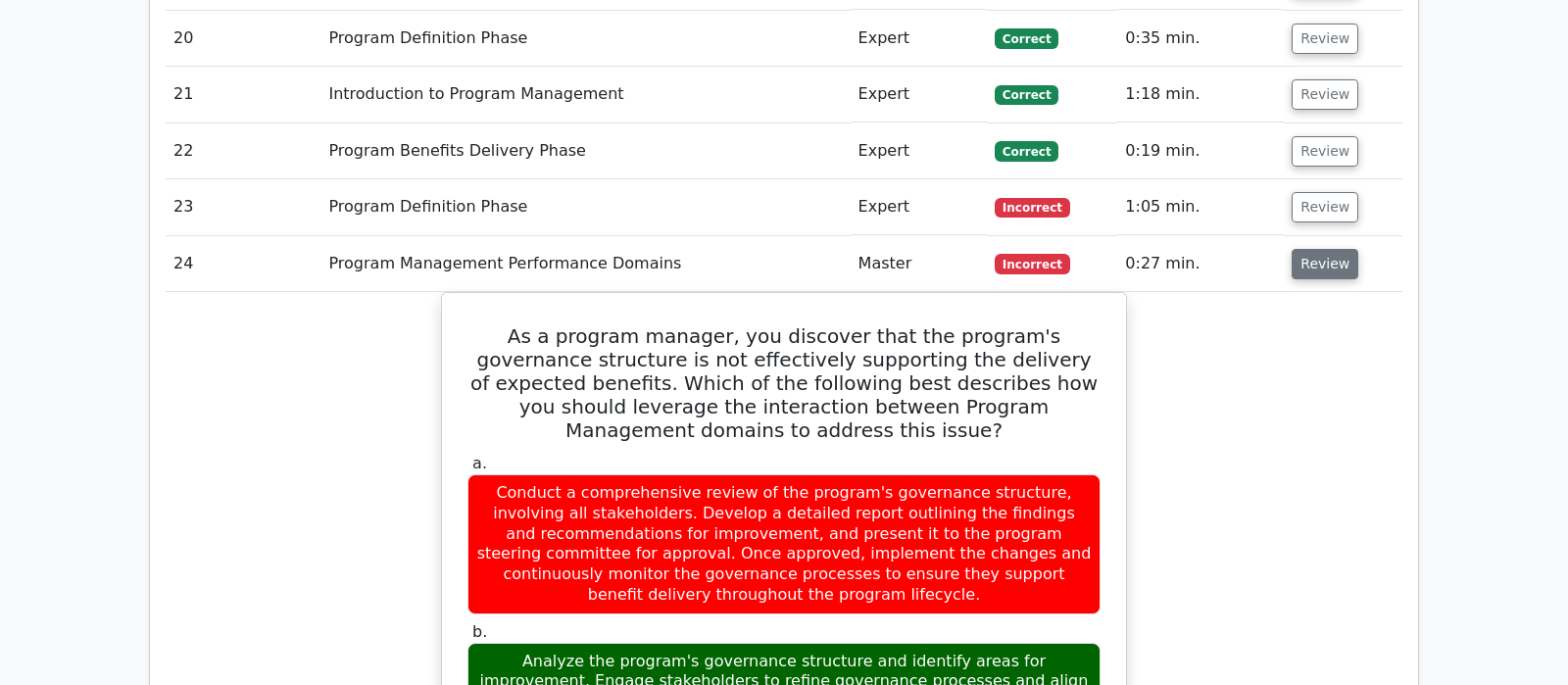
click at [1323, 249] on button "Review" at bounding box center [1324, 263] width 67 height 30
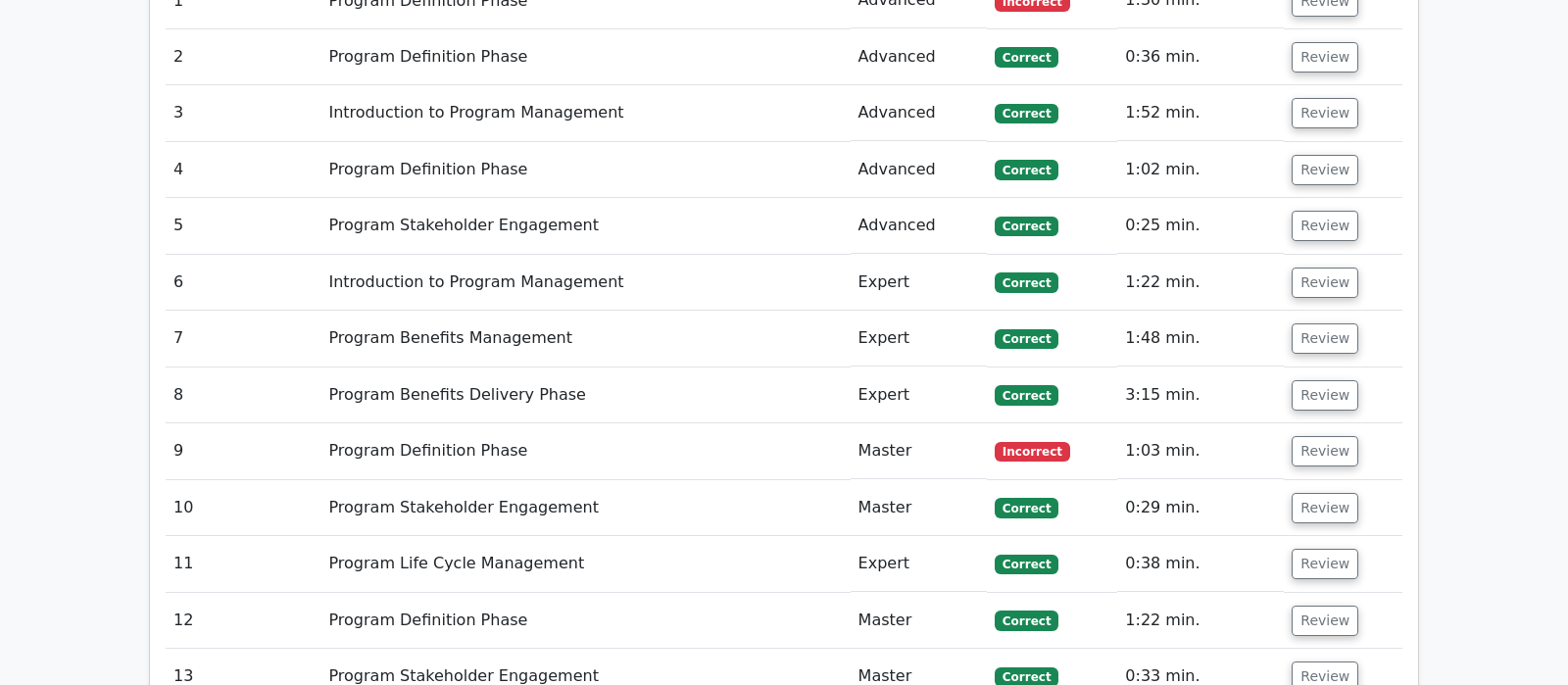
scroll to position [1645, 0]
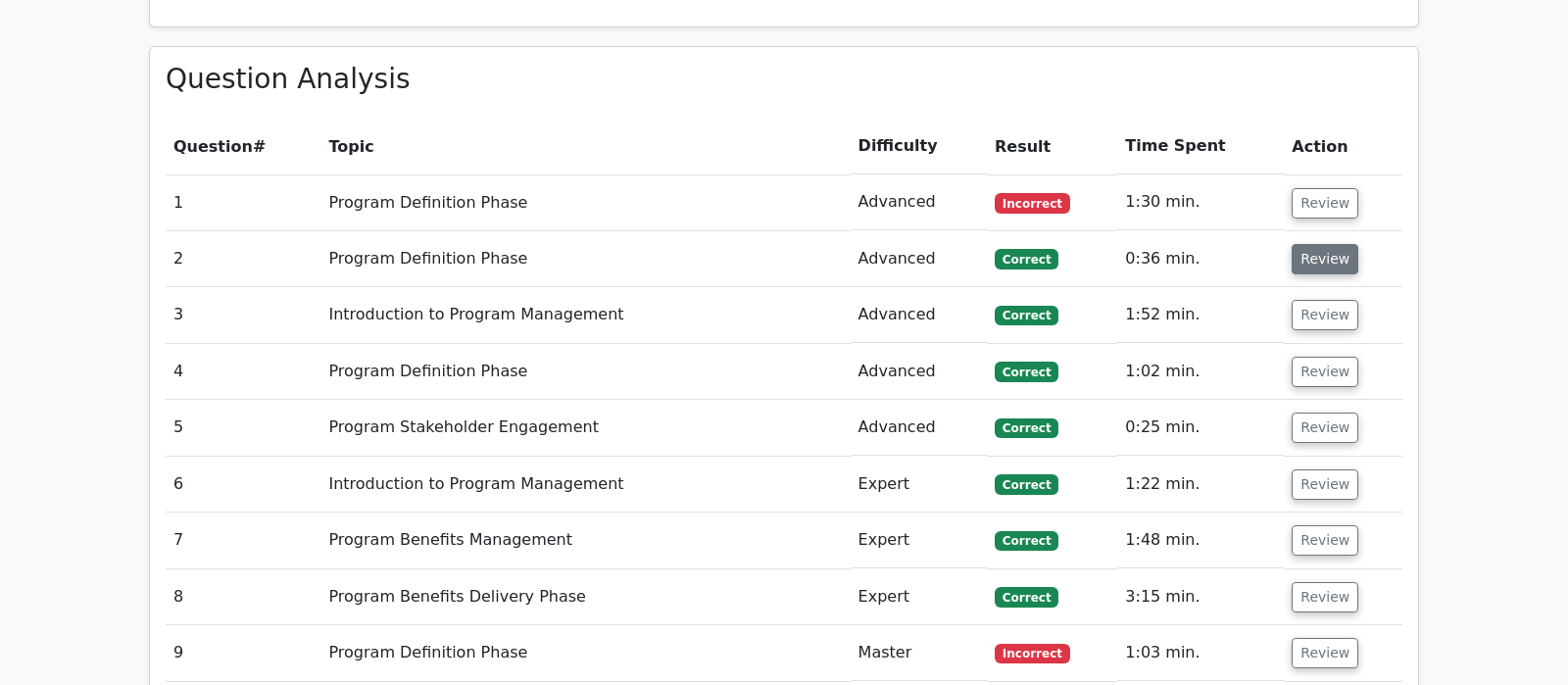
click at [1328, 244] on button "Review" at bounding box center [1324, 258] width 67 height 30
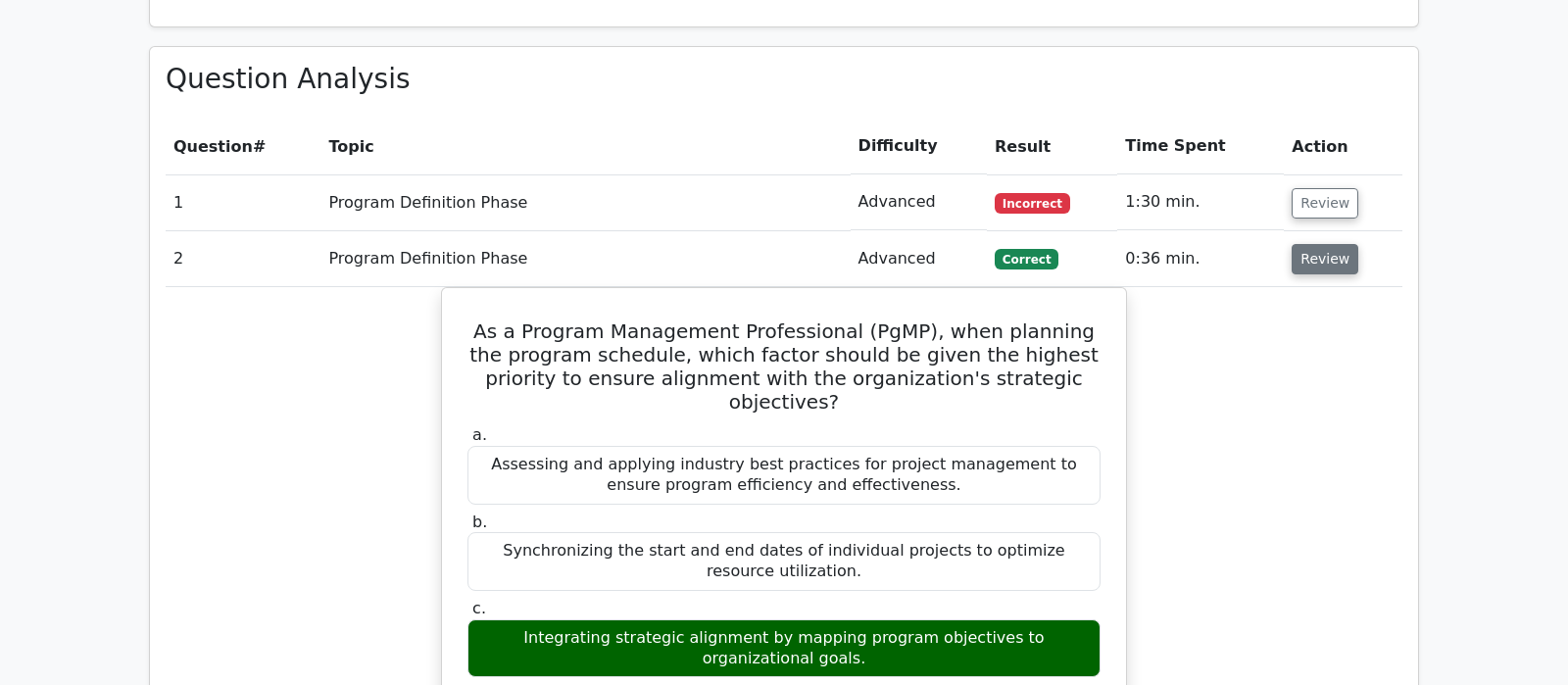
click at [1328, 244] on button "Review" at bounding box center [1324, 258] width 67 height 30
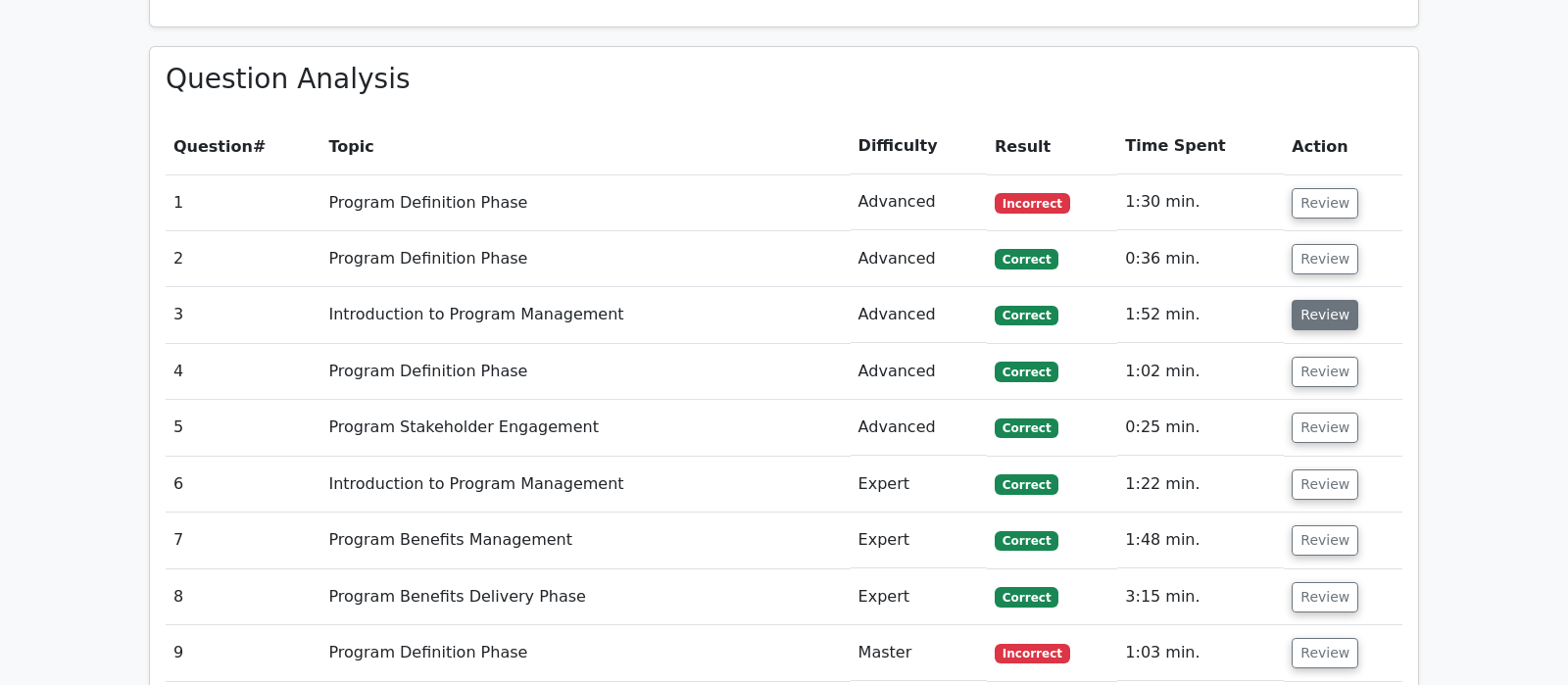
click at [1315, 300] on button "Review" at bounding box center [1324, 314] width 67 height 30
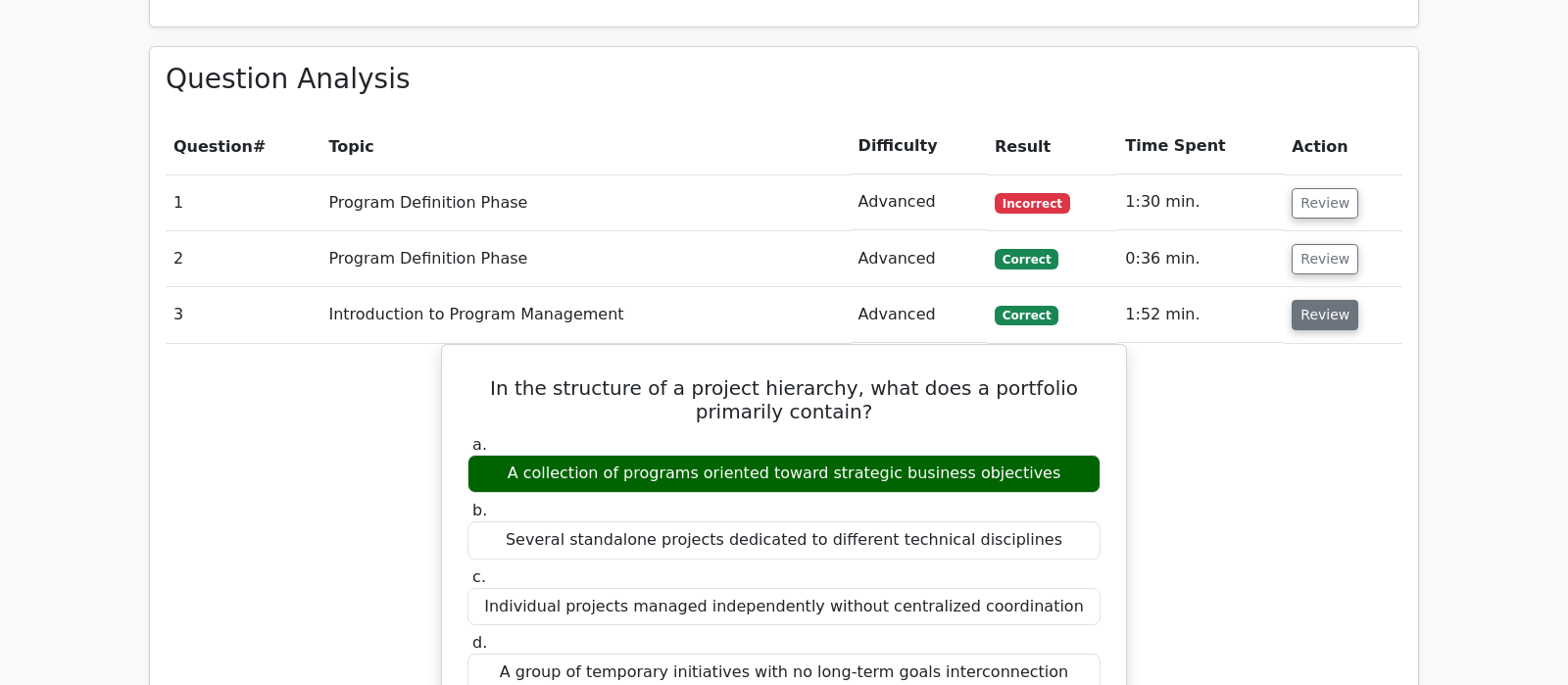
click at [1315, 300] on button "Review" at bounding box center [1324, 314] width 67 height 30
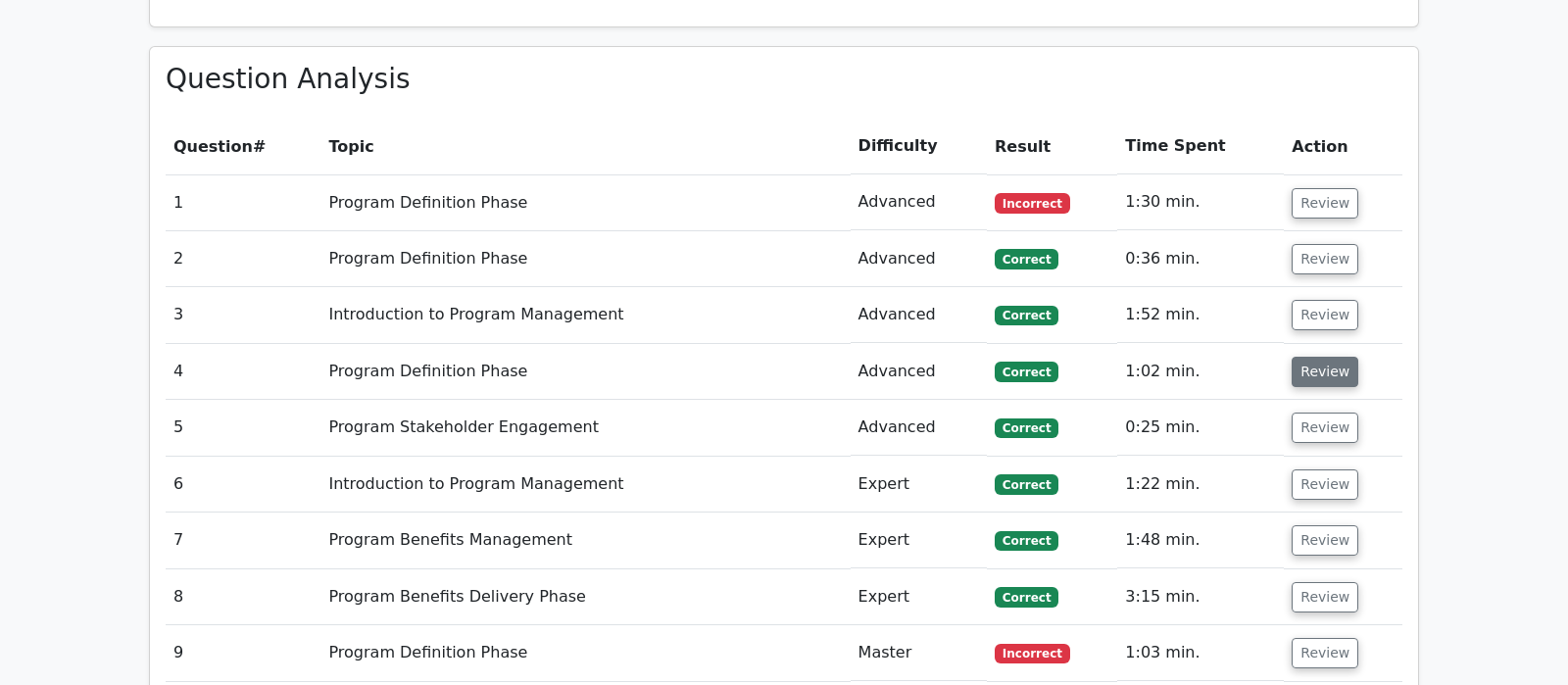
click at [1315, 357] on button "Review" at bounding box center [1324, 371] width 67 height 30
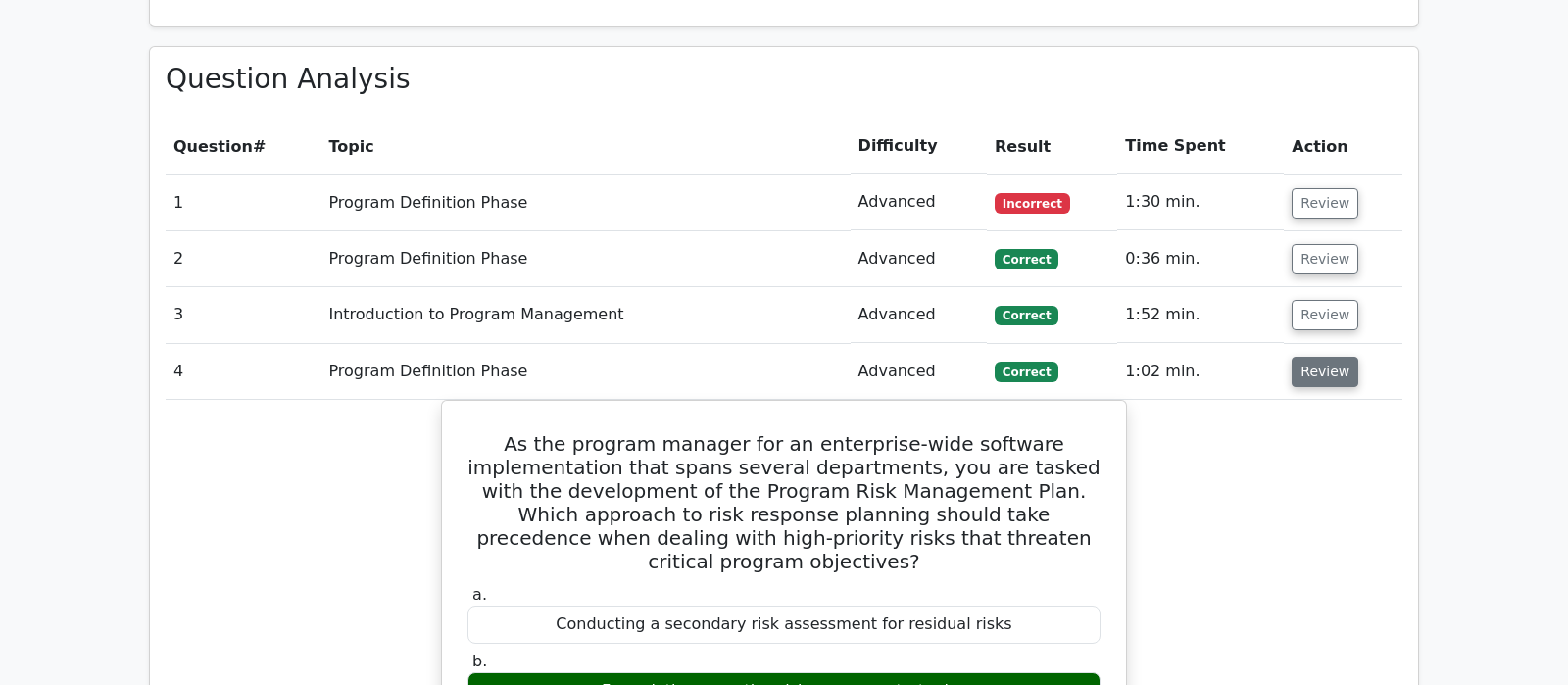
click at [1315, 357] on button "Review" at bounding box center [1324, 371] width 67 height 30
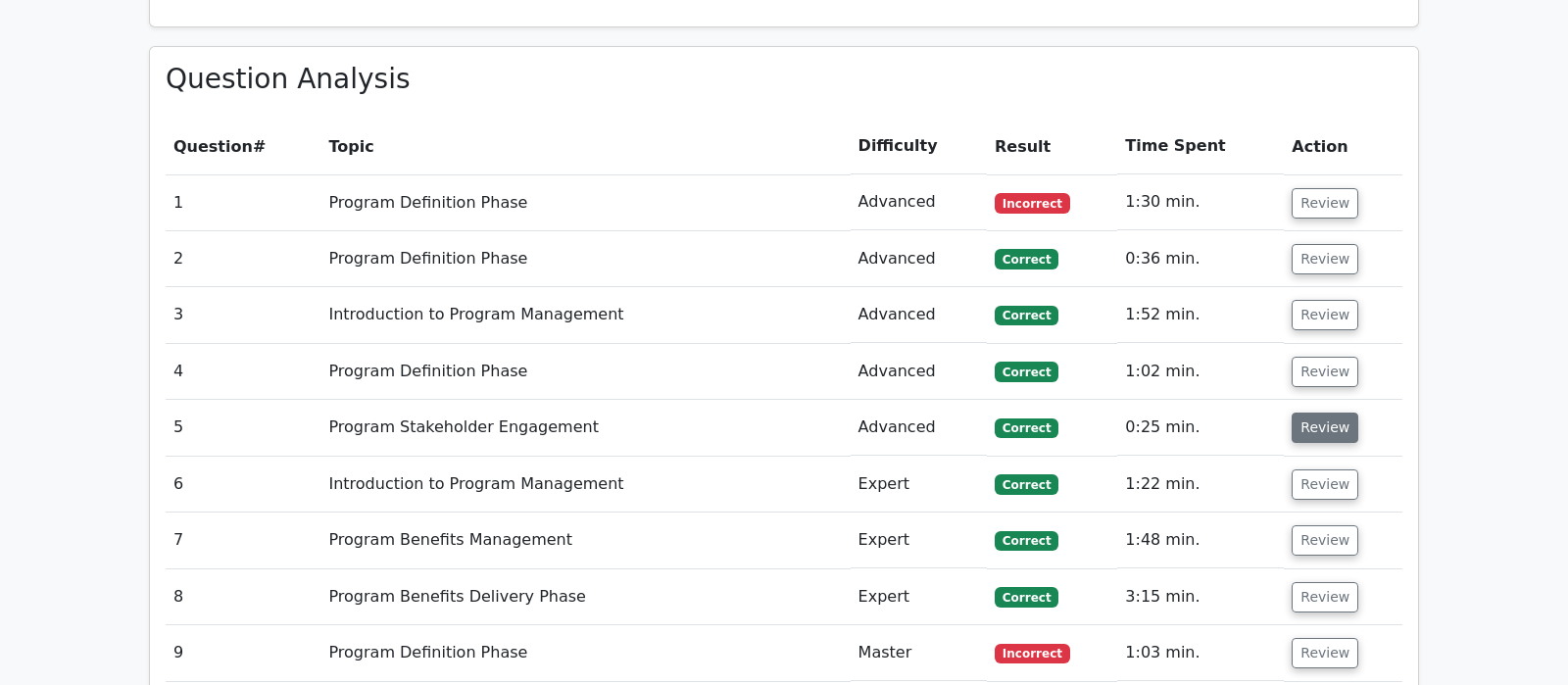
click at [1316, 413] on button "Review" at bounding box center [1324, 428] width 67 height 30
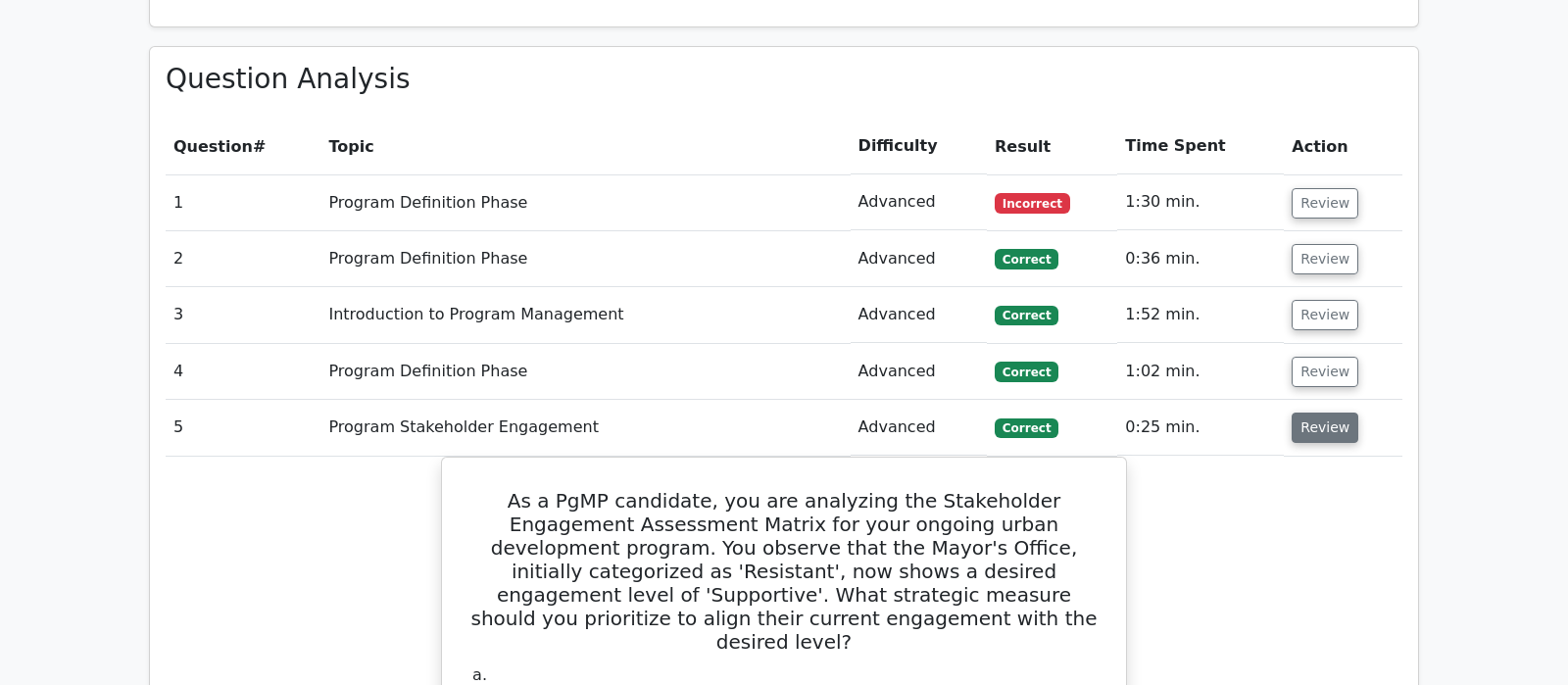
scroll to position [1748, 0]
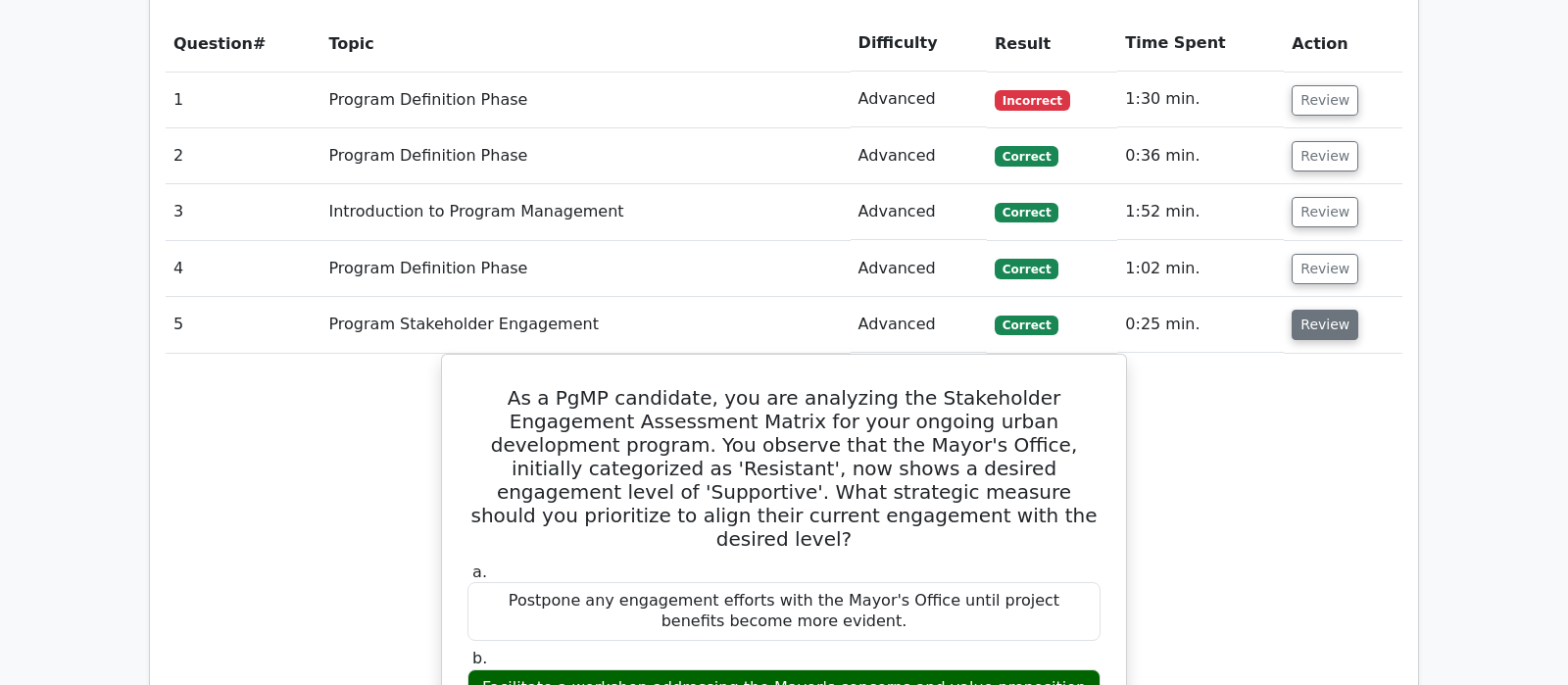
click at [1320, 310] on button "Review" at bounding box center [1324, 324] width 67 height 30
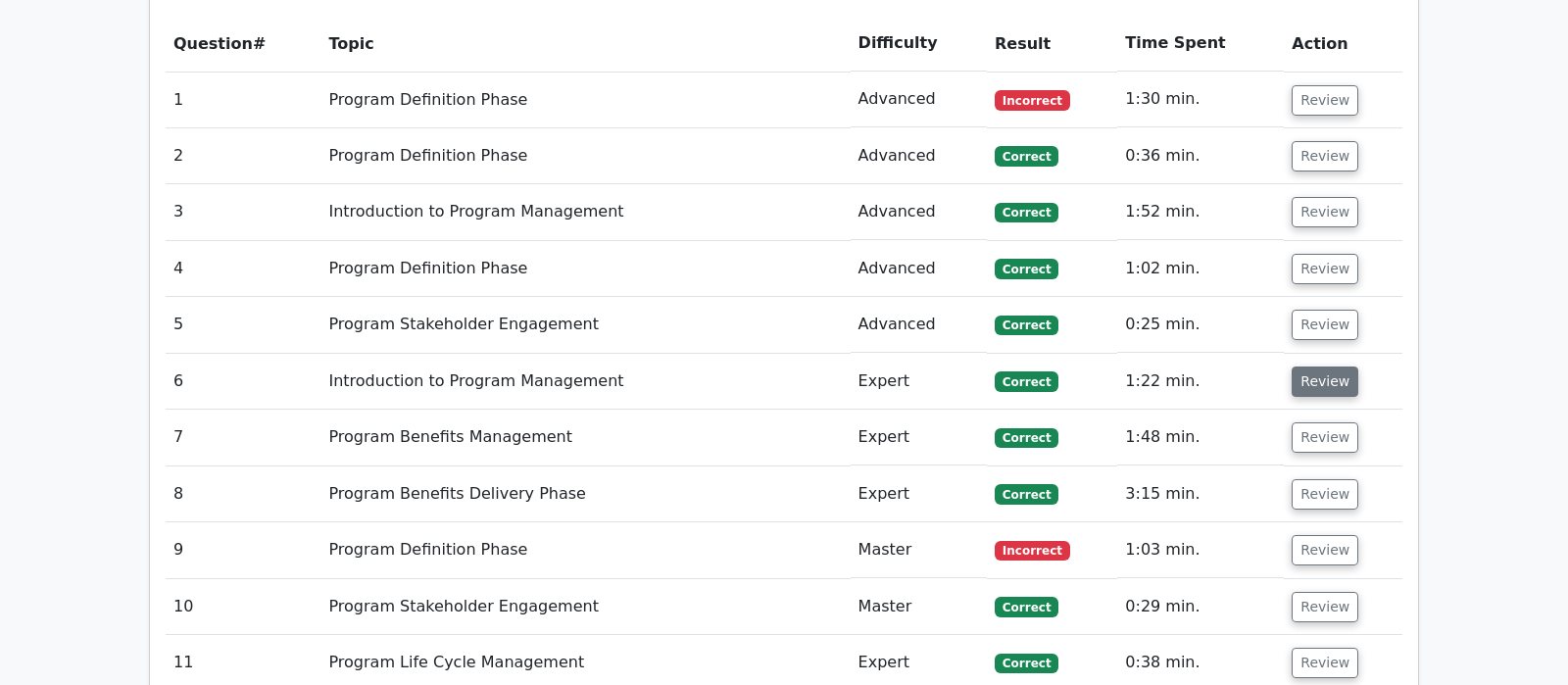
click at [1320, 367] on button "Review" at bounding box center [1324, 381] width 67 height 30
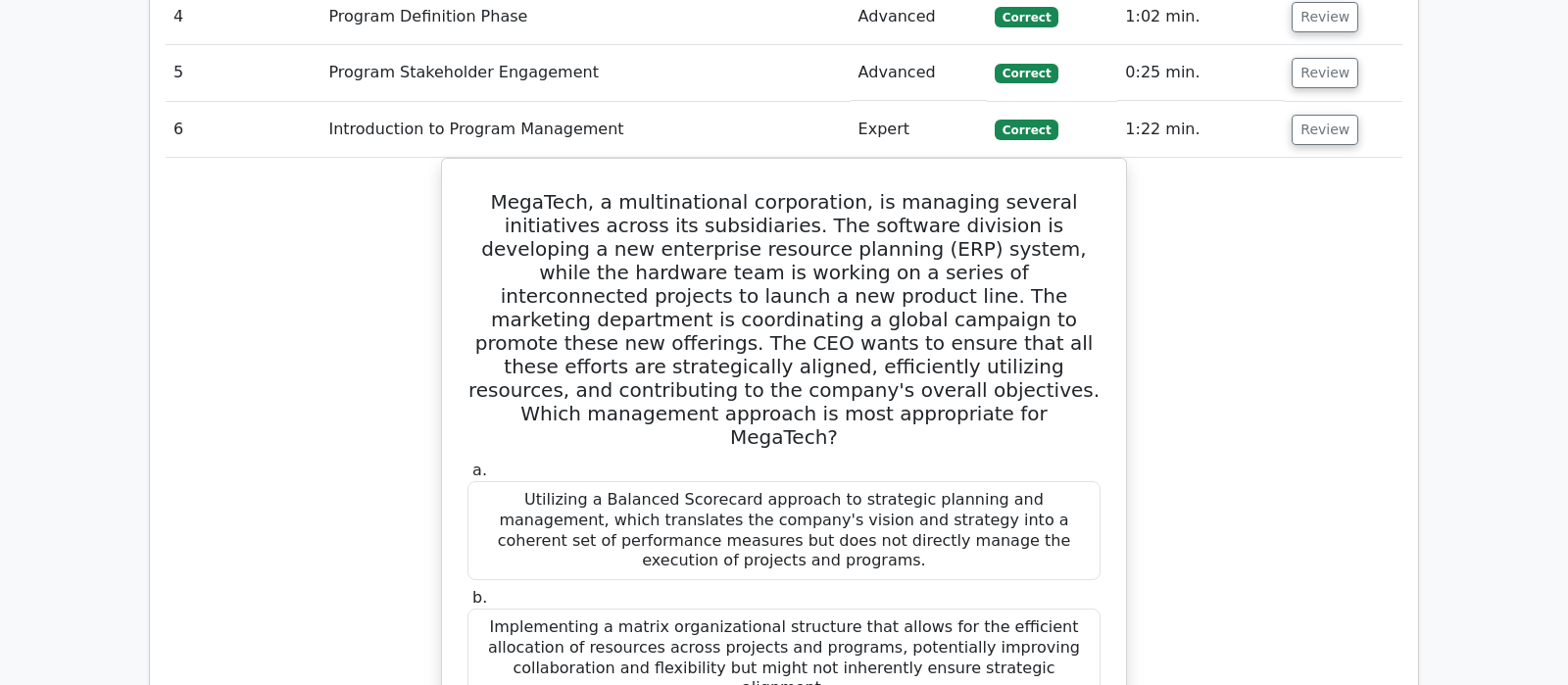
scroll to position [1954, 0]
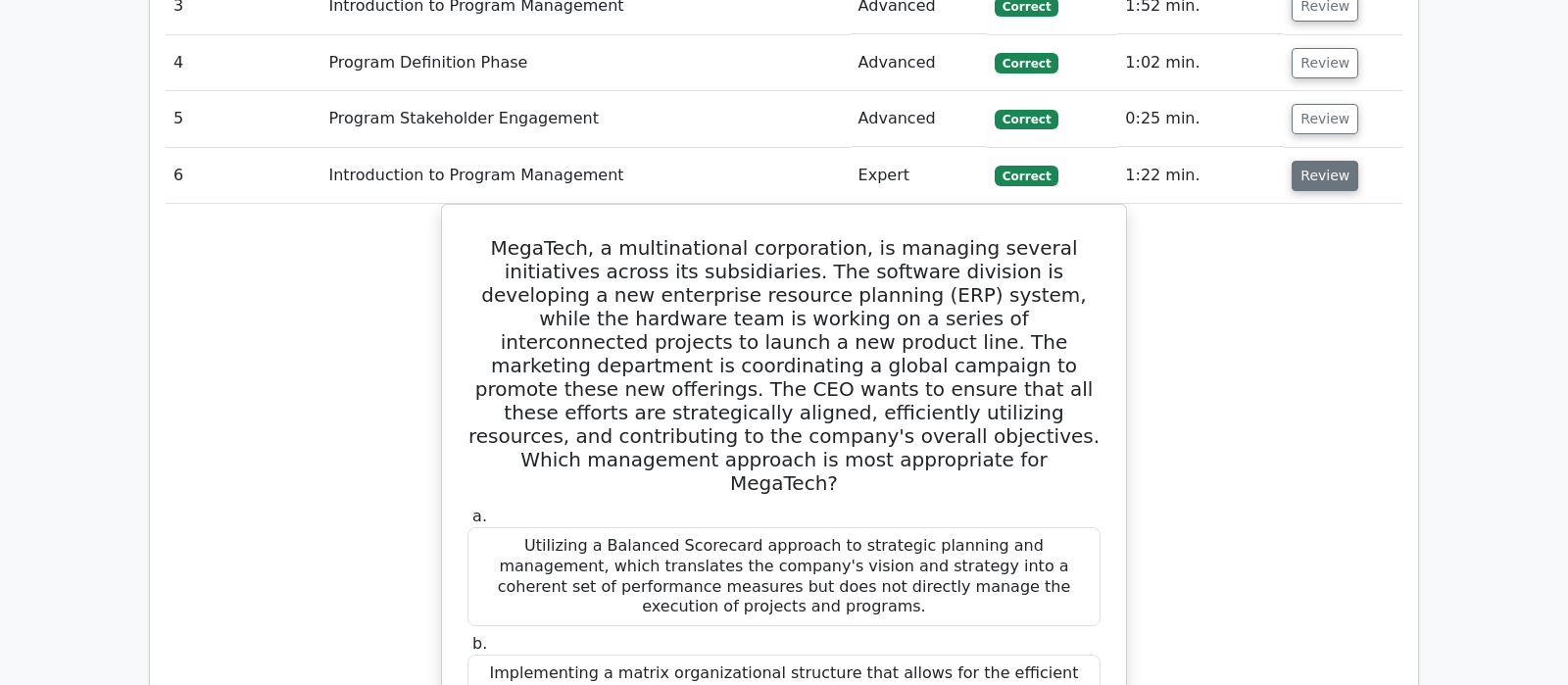
click at [1322, 160] on button "Review" at bounding box center [1324, 175] width 67 height 30
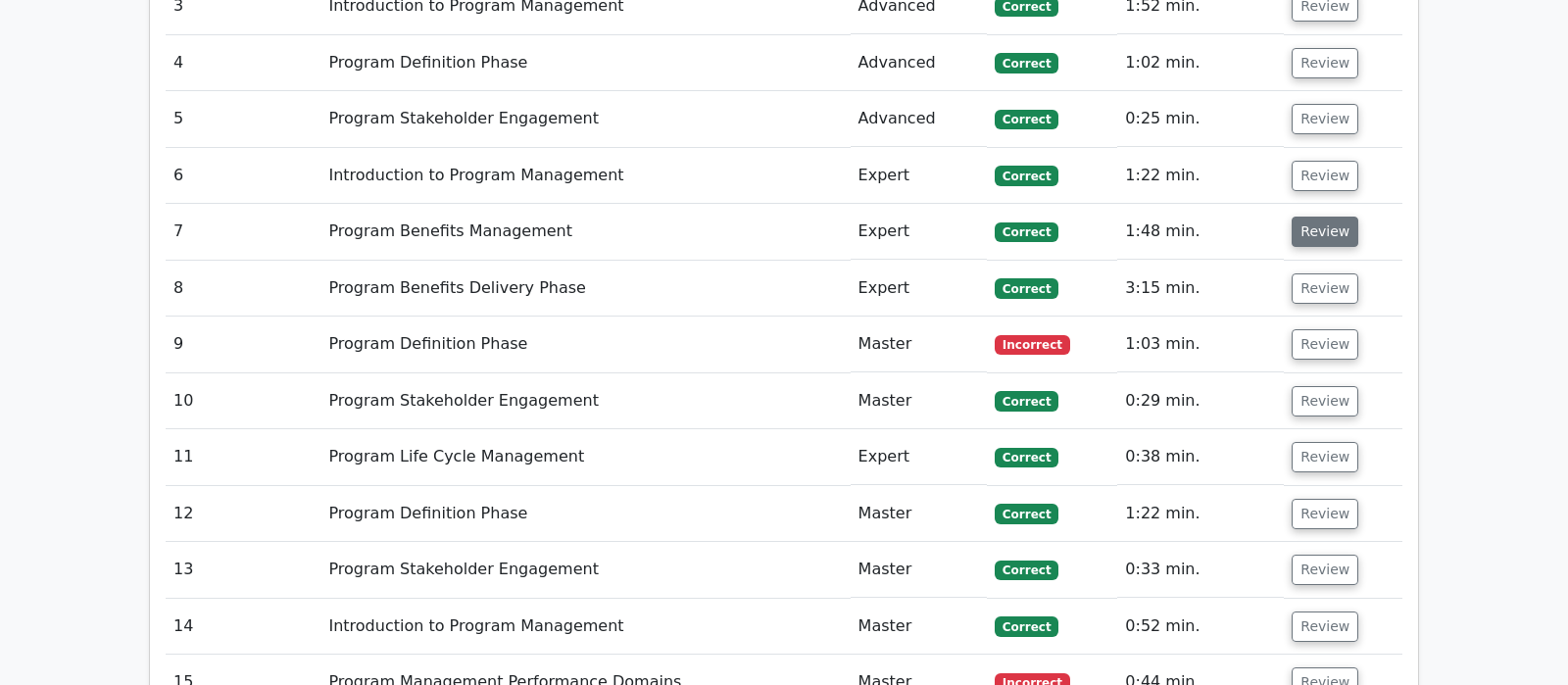
click at [1310, 216] on button "Review" at bounding box center [1324, 231] width 67 height 30
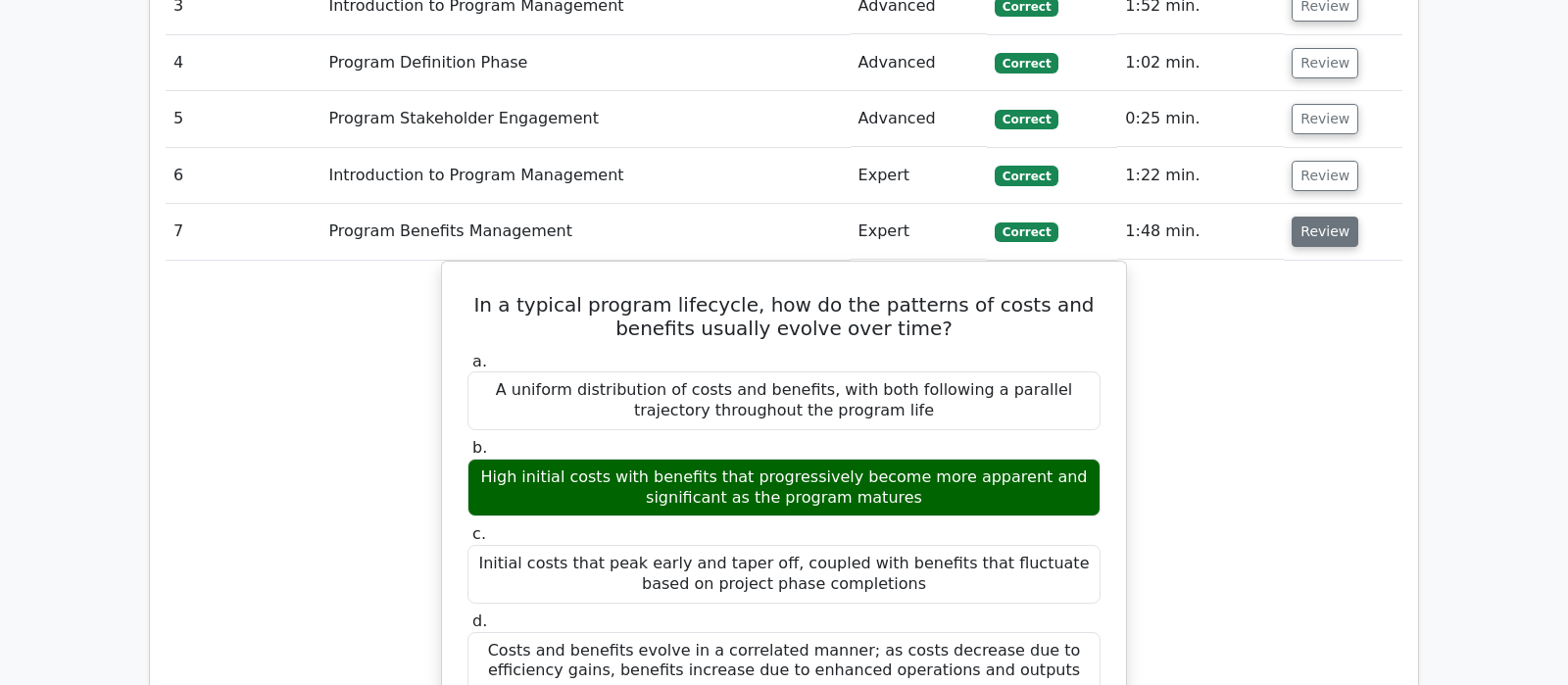
click at [1324, 216] on button "Review" at bounding box center [1324, 231] width 67 height 30
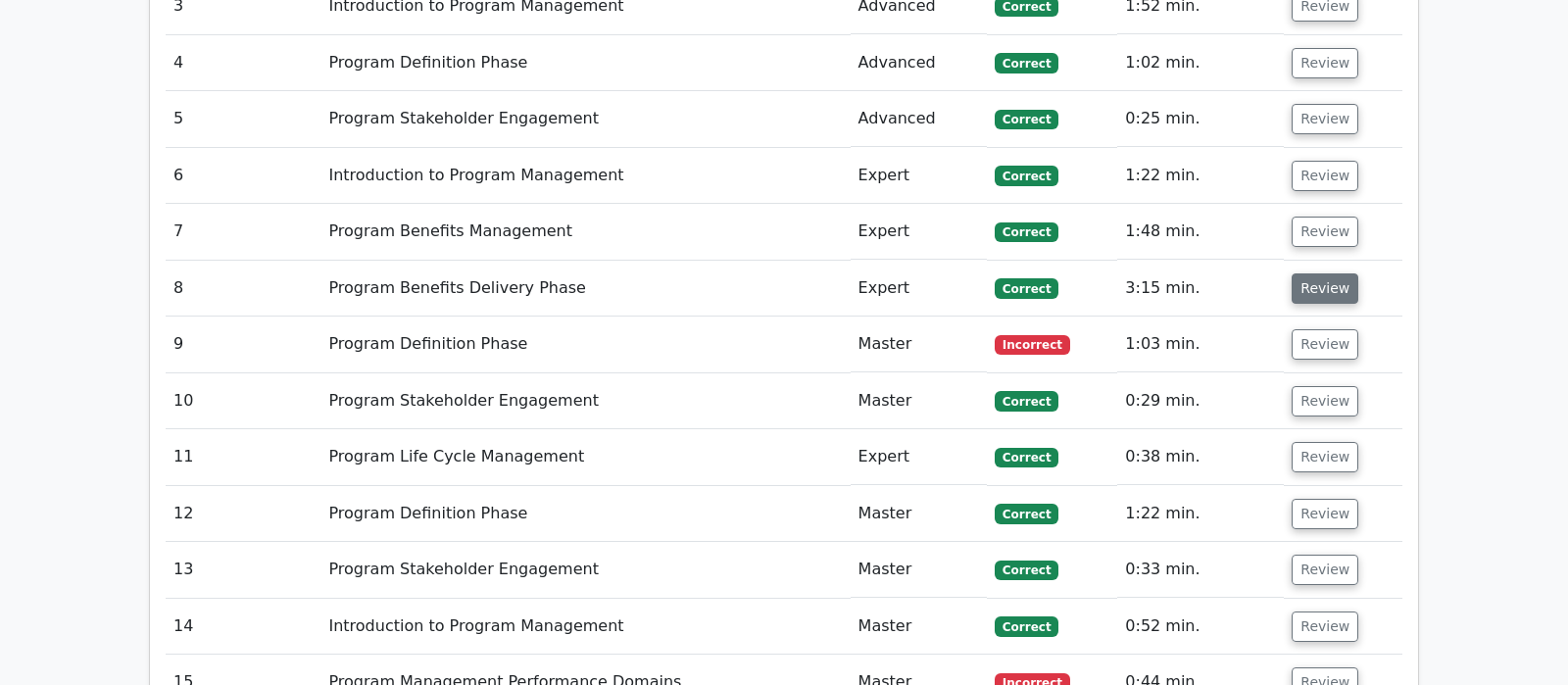
click at [1328, 273] on button "Review" at bounding box center [1324, 288] width 67 height 30
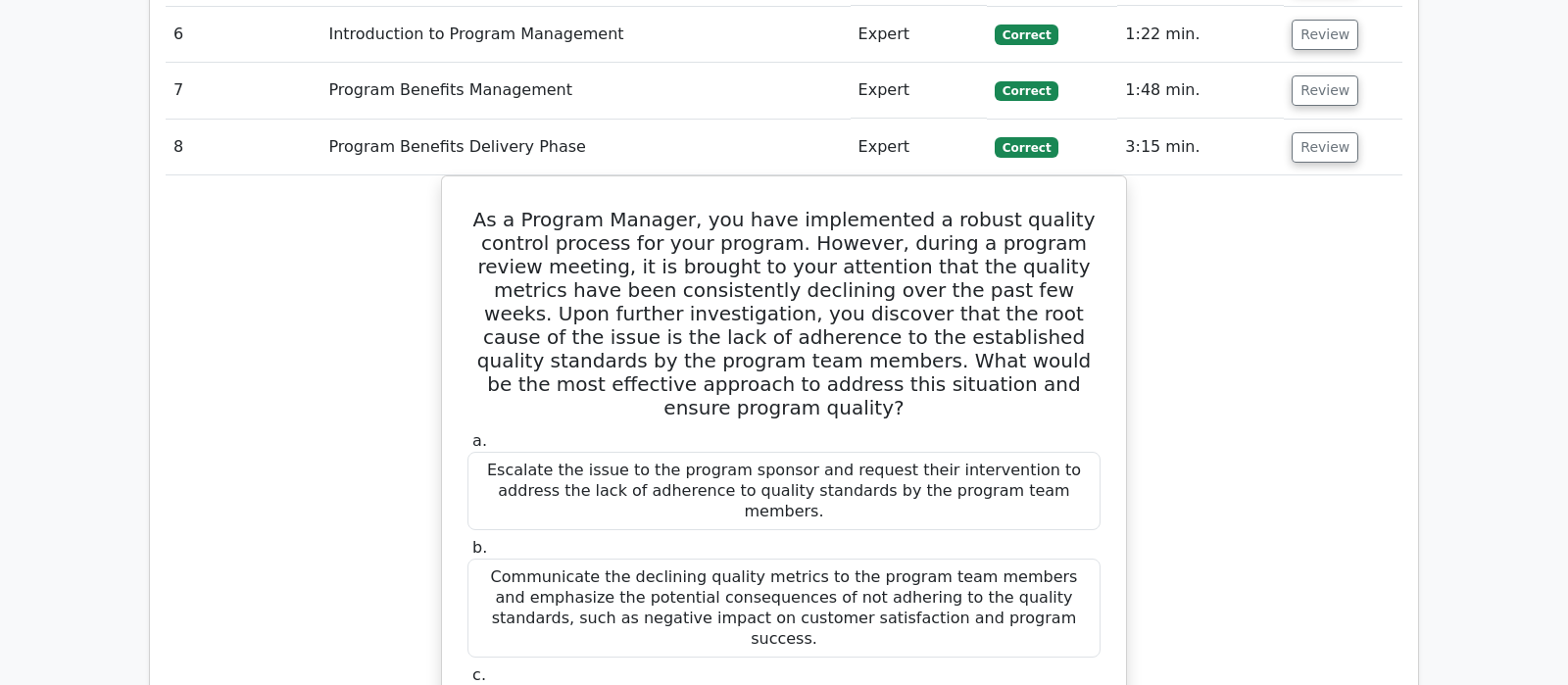
scroll to position [2057, 0]
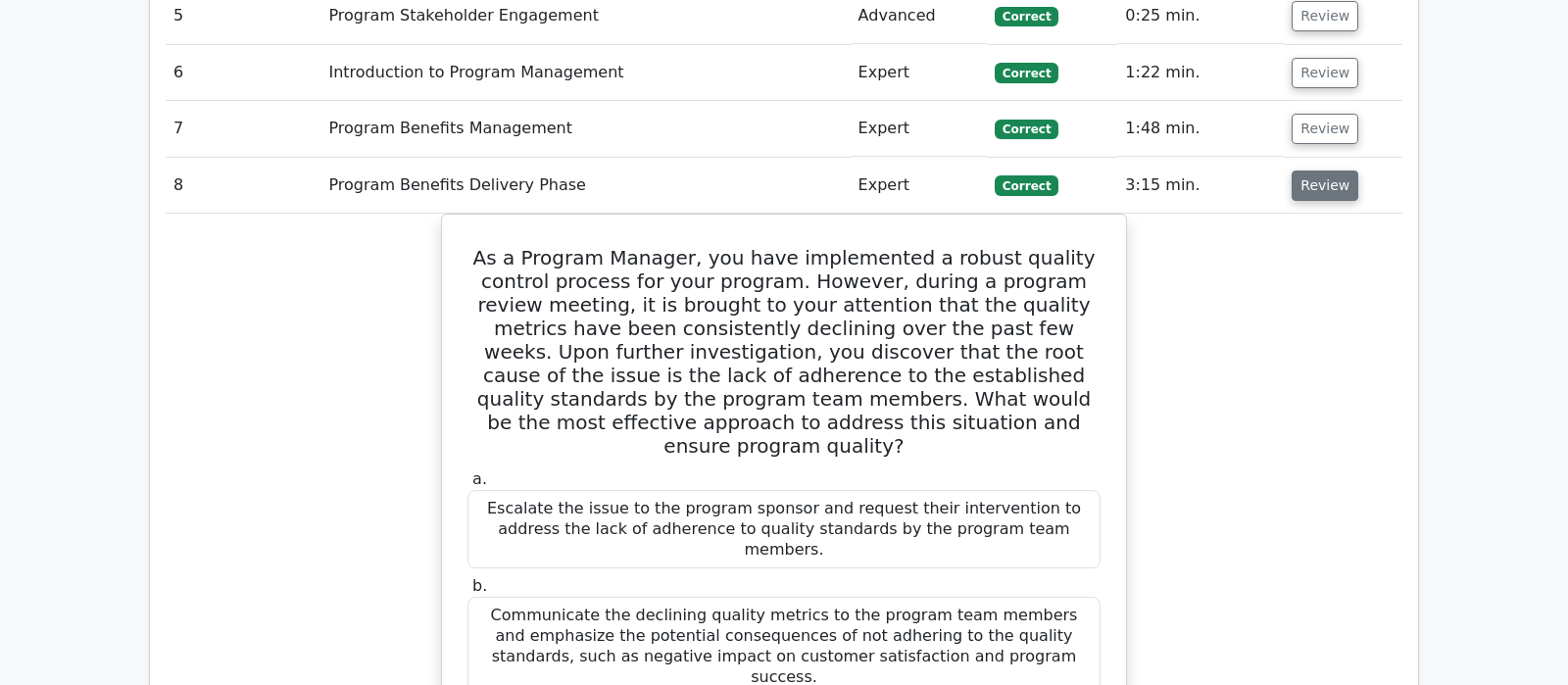
click at [1314, 170] on button "Review" at bounding box center [1324, 185] width 67 height 30
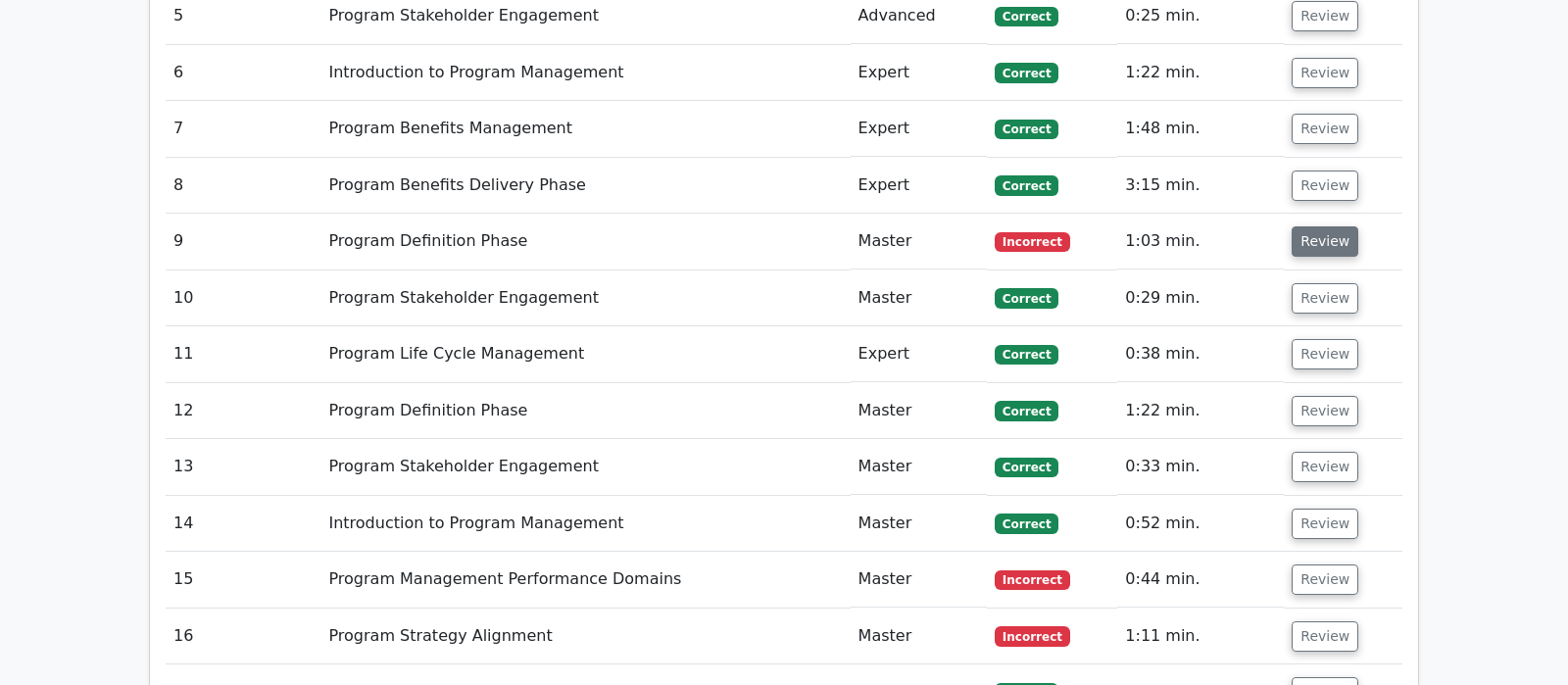
click at [1308, 226] on button "Review" at bounding box center [1324, 241] width 67 height 30
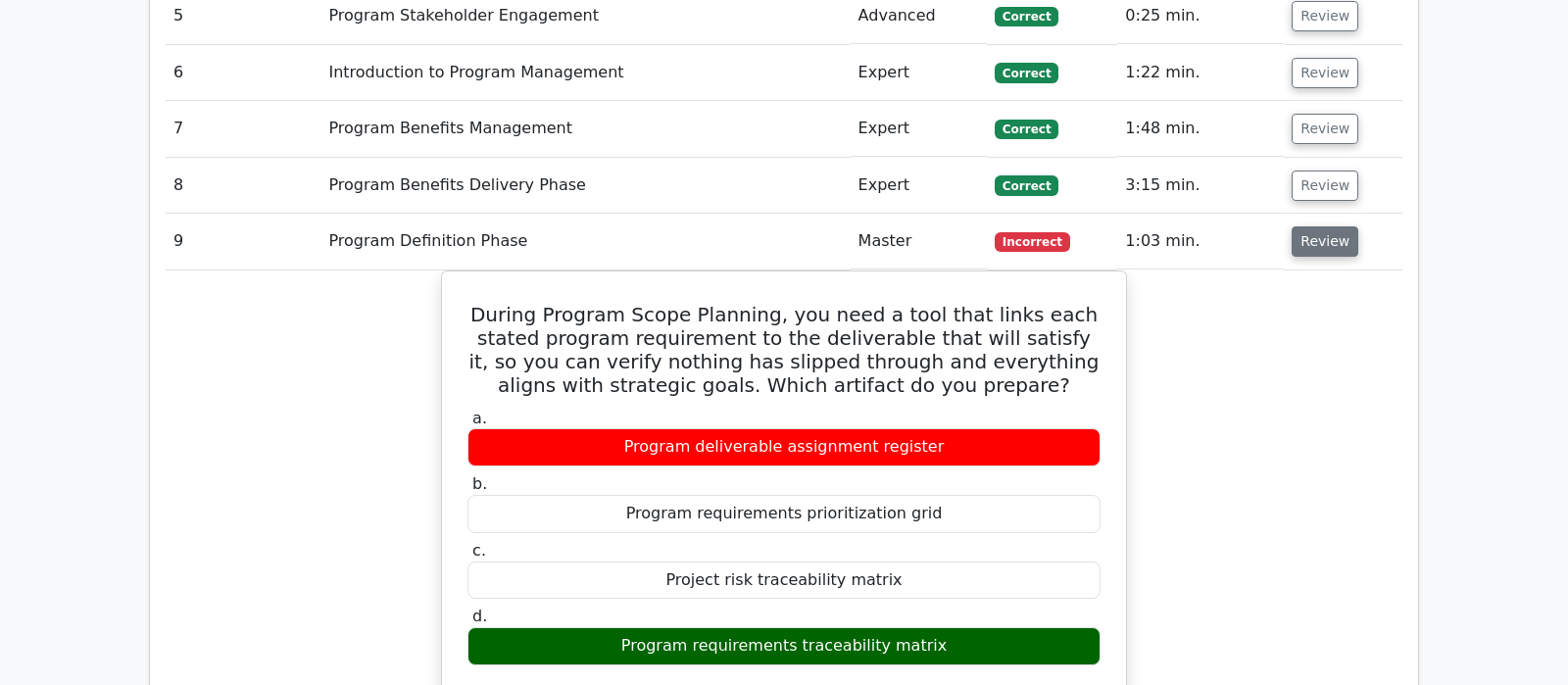
click at [1308, 226] on button "Review" at bounding box center [1324, 241] width 67 height 30
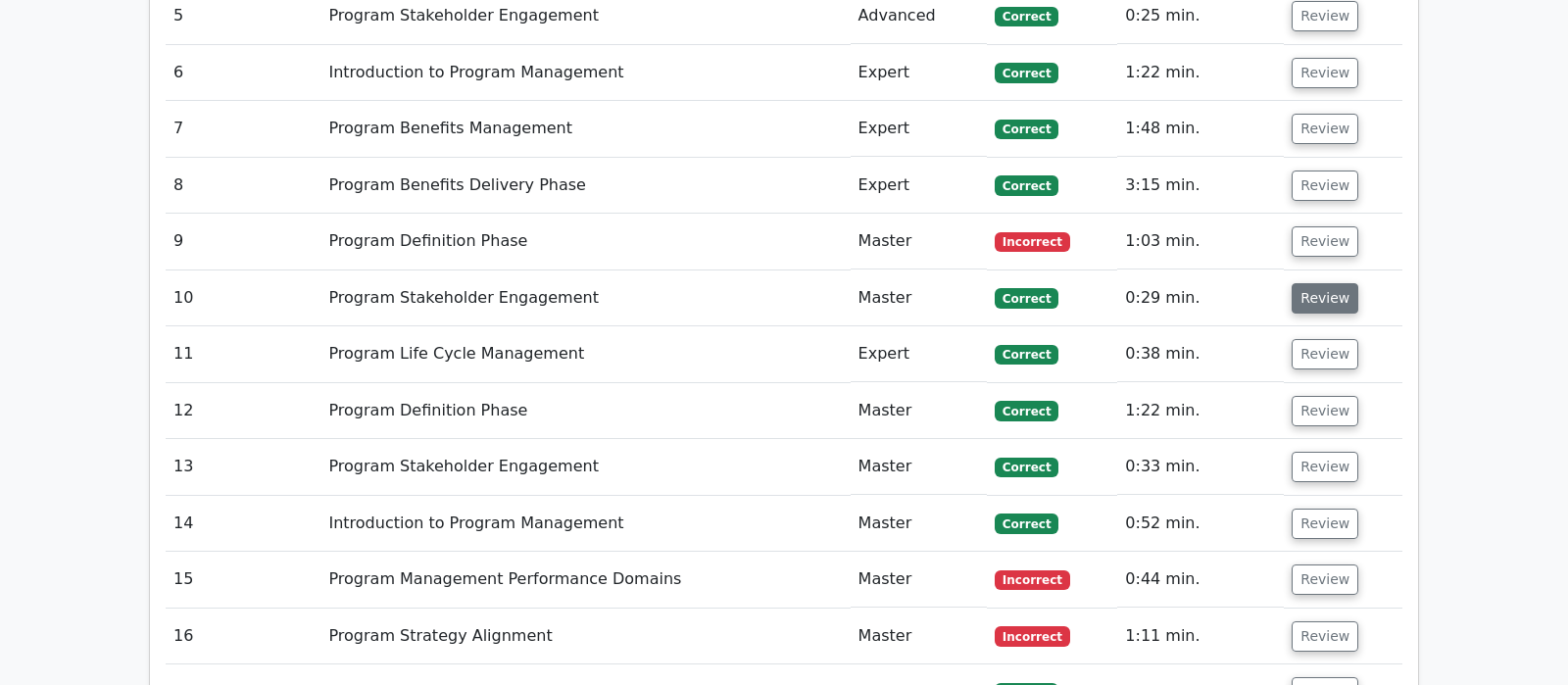
click at [1322, 283] on button "Review" at bounding box center [1324, 298] width 67 height 30
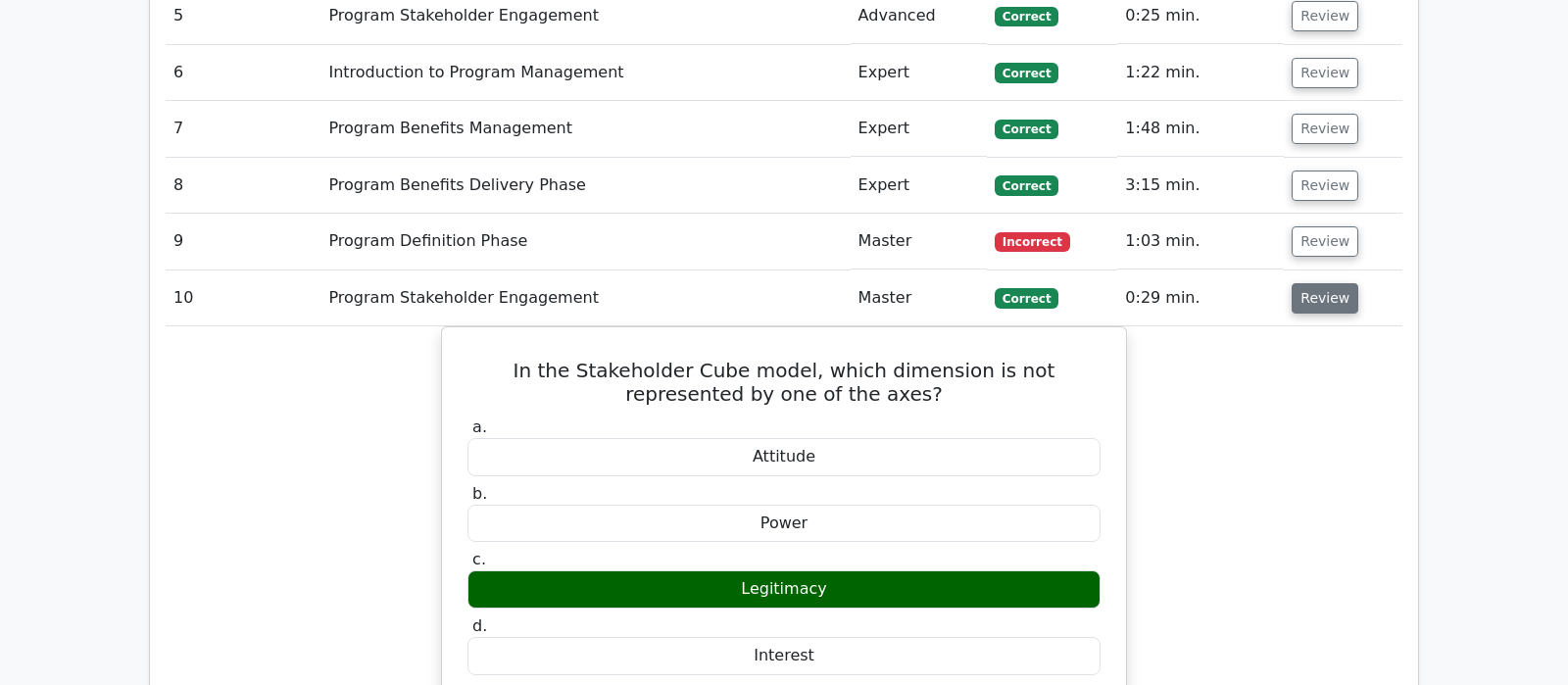
click at [1317, 283] on button "Review" at bounding box center [1324, 298] width 67 height 30
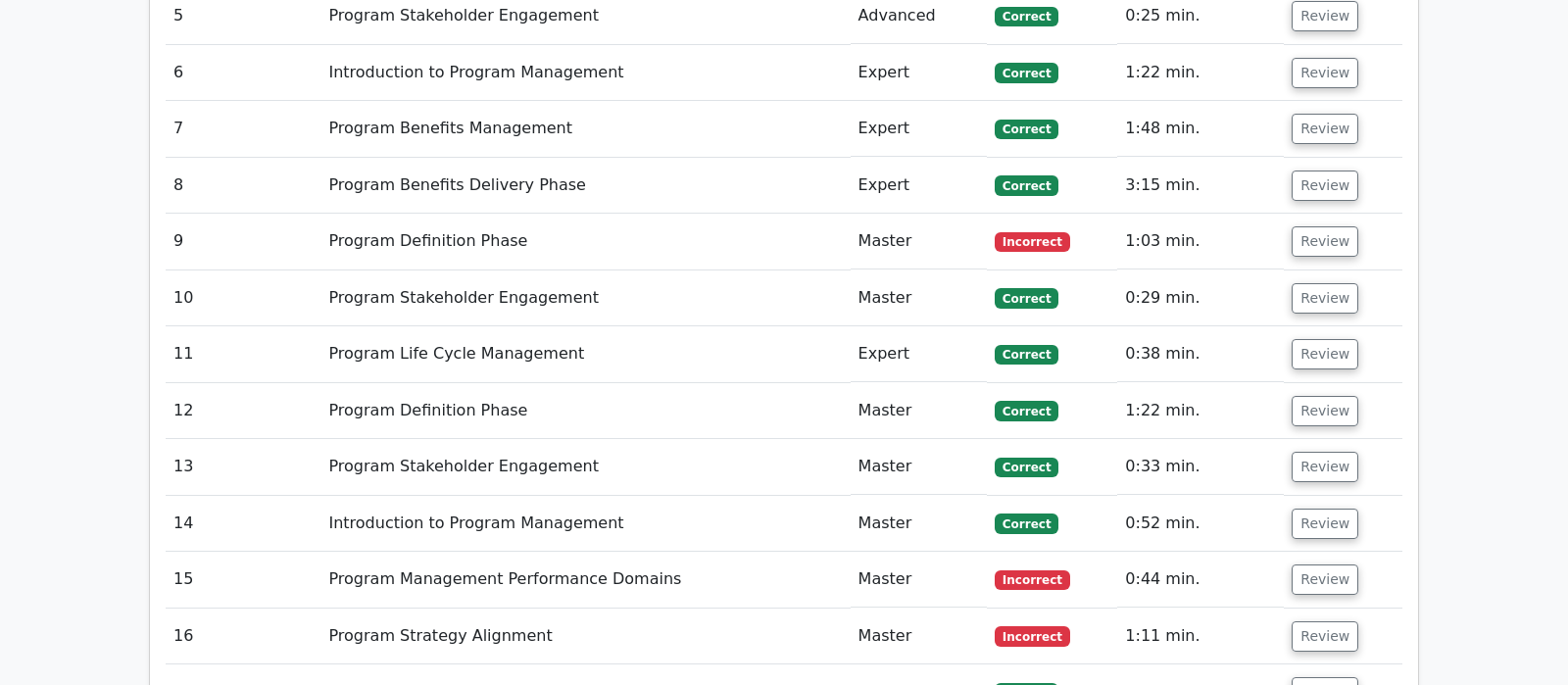
click at [1324, 326] on td "Review" at bounding box center [1343, 354] width 119 height 56
click at [1325, 339] on button "Review" at bounding box center [1324, 354] width 67 height 30
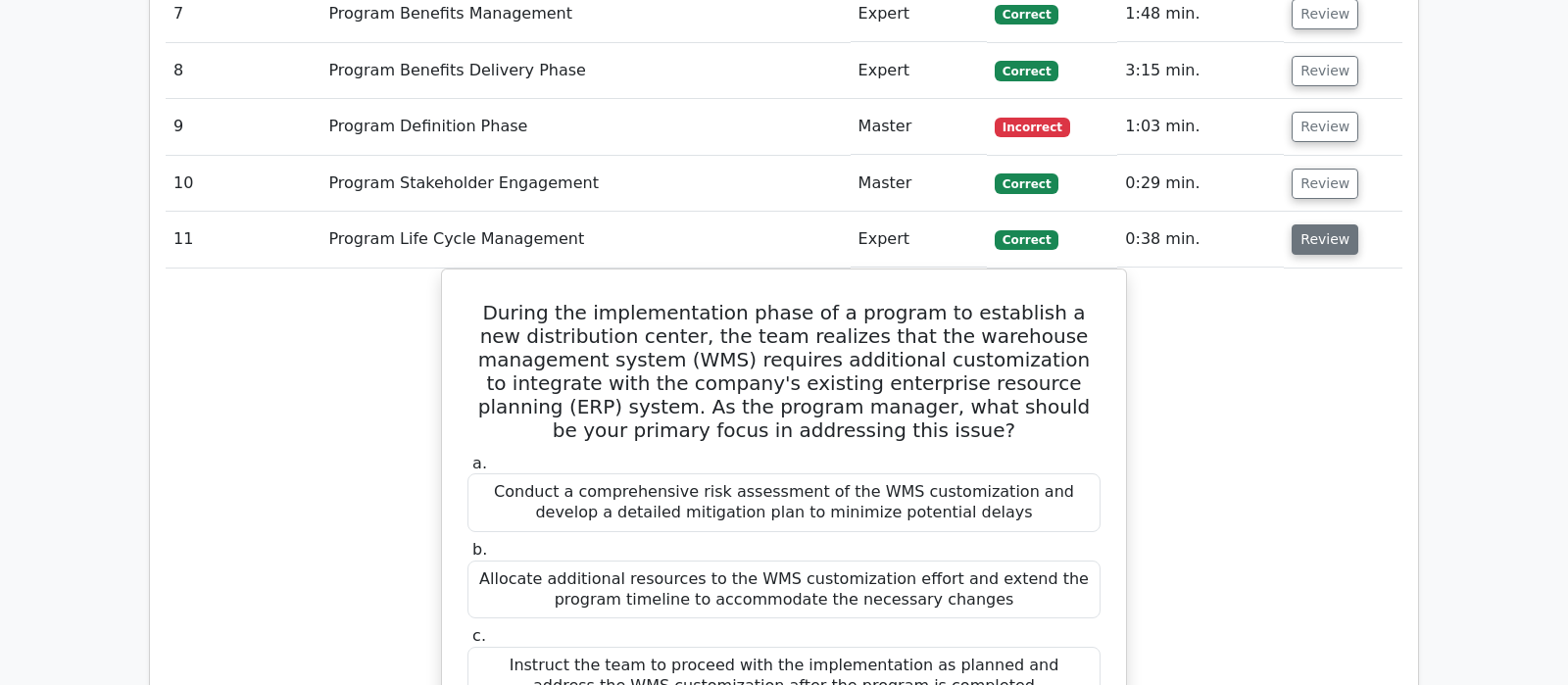
scroll to position [2262, 0]
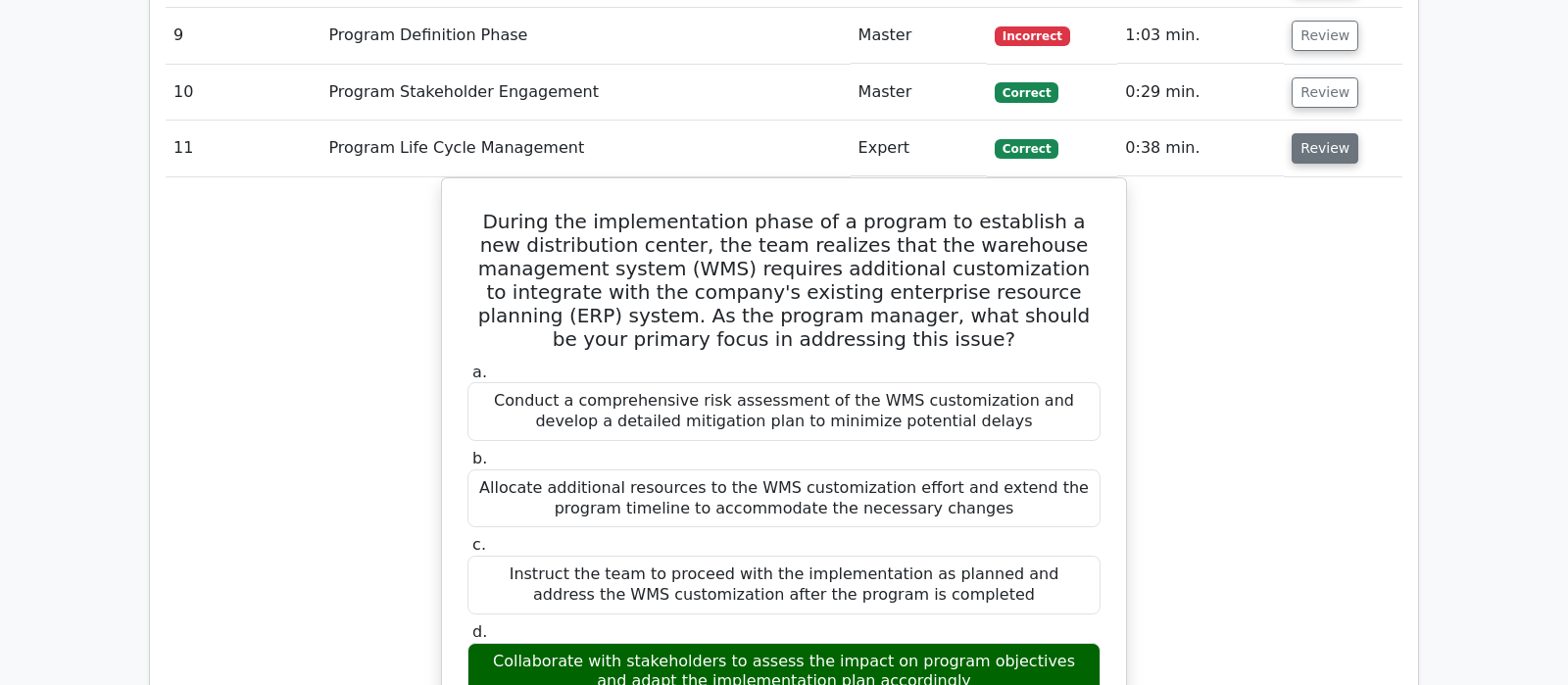
click at [1307, 134] on button "Review" at bounding box center [1324, 148] width 67 height 30
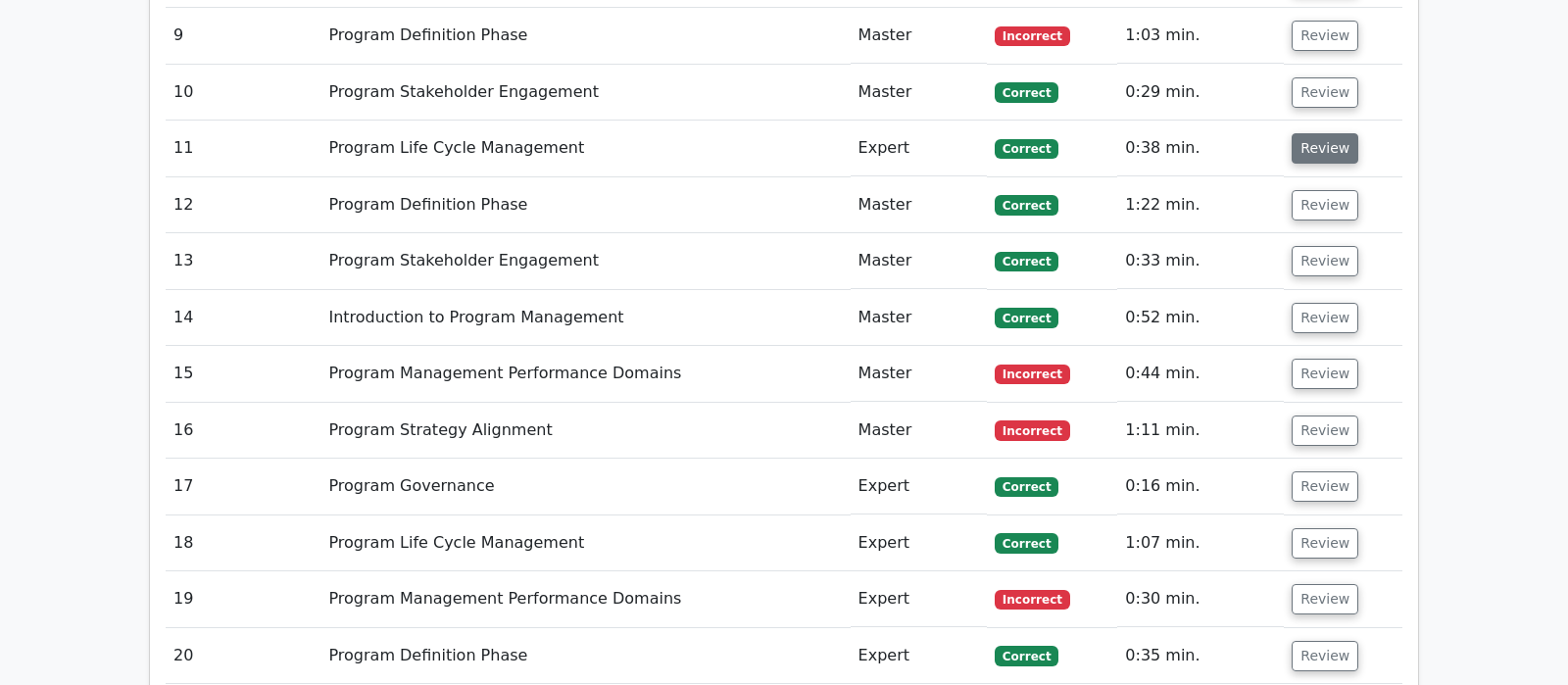
click at [1307, 134] on button "Review" at bounding box center [1324, 148] width 67 height 30
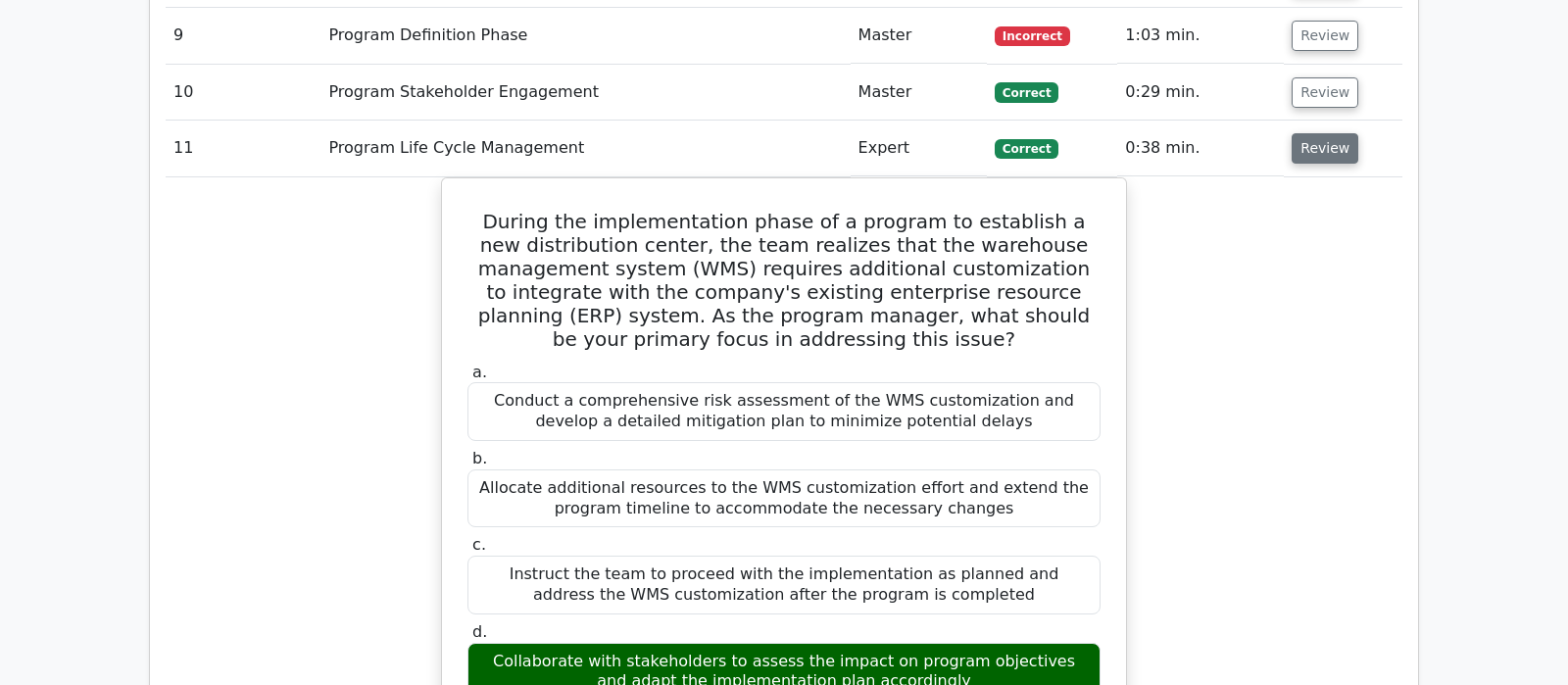
click at [1307, 134] on button "Review" at bounding box center [1324, 148] width 67 height 30
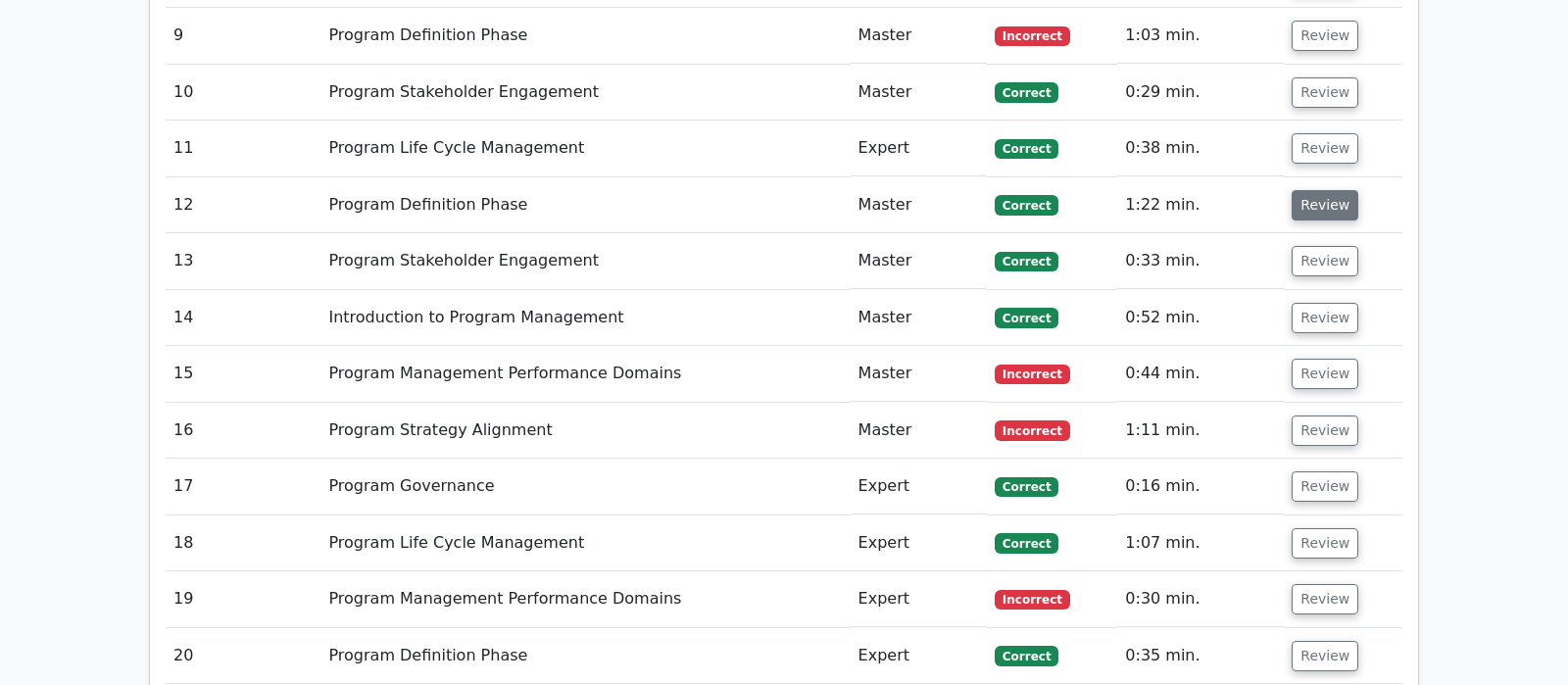
click at [1325, 190] on button "Review" at bounding box center [1324, 204] width 67 height 30
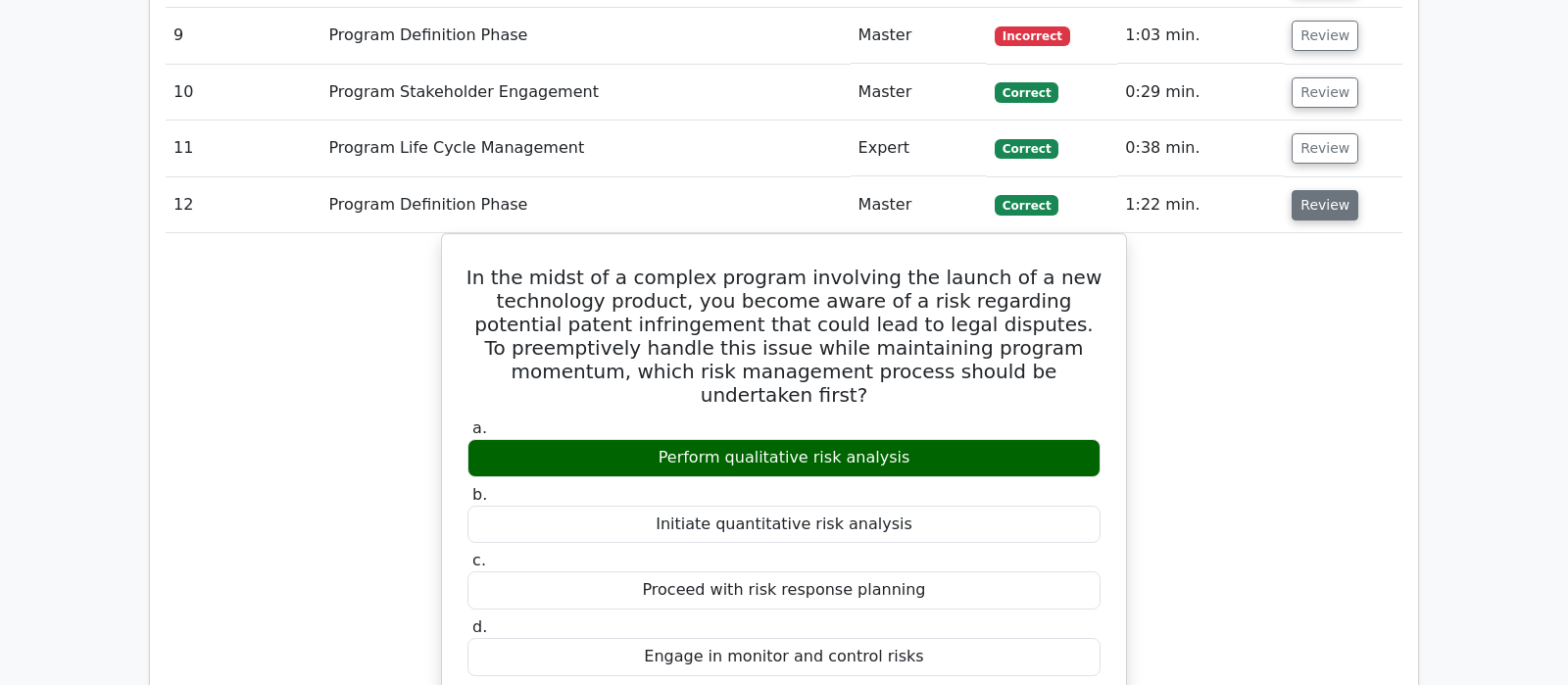
click at [1325, 190] on button "Review" at bounding box center [1324, 204] width 67 height 30
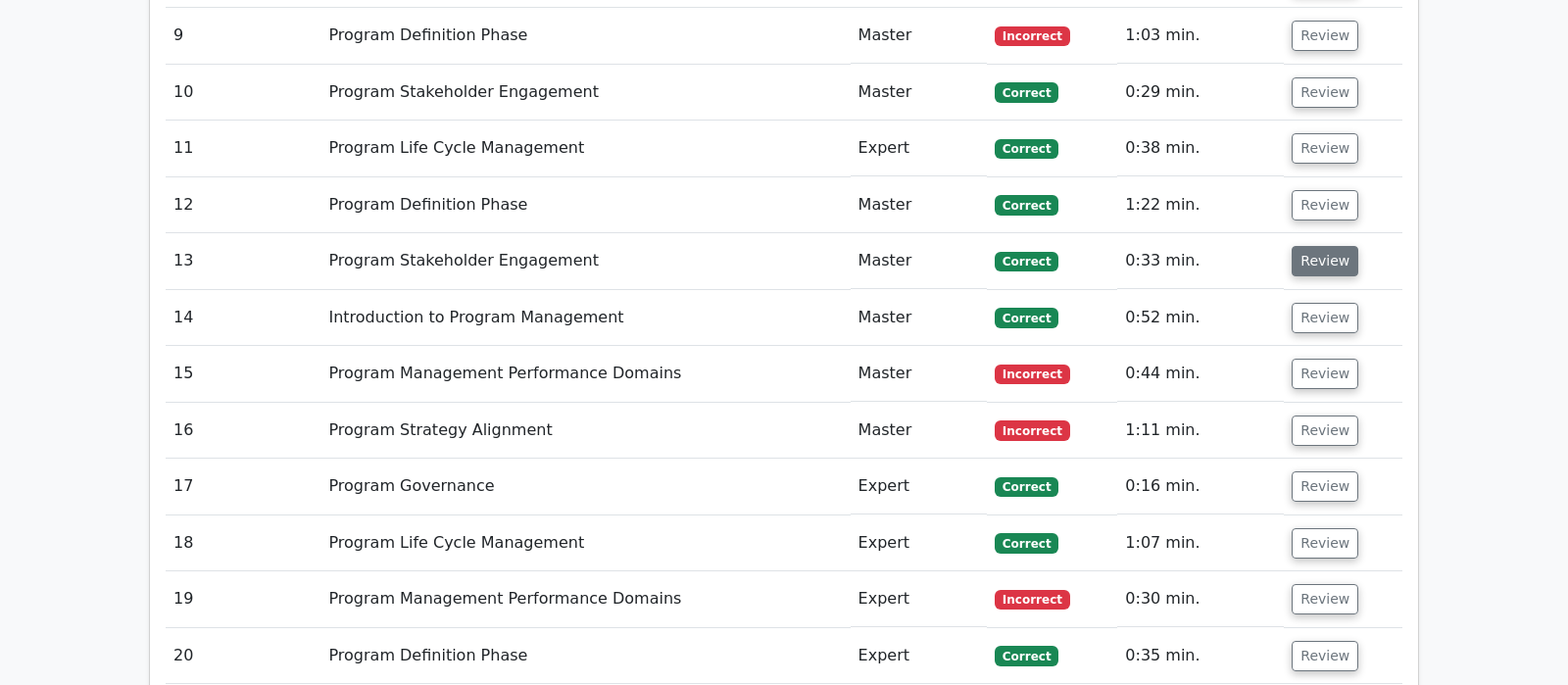
click at [1331, 246] on button "Review" at bounding box center [1324, 260] width 67 height 30
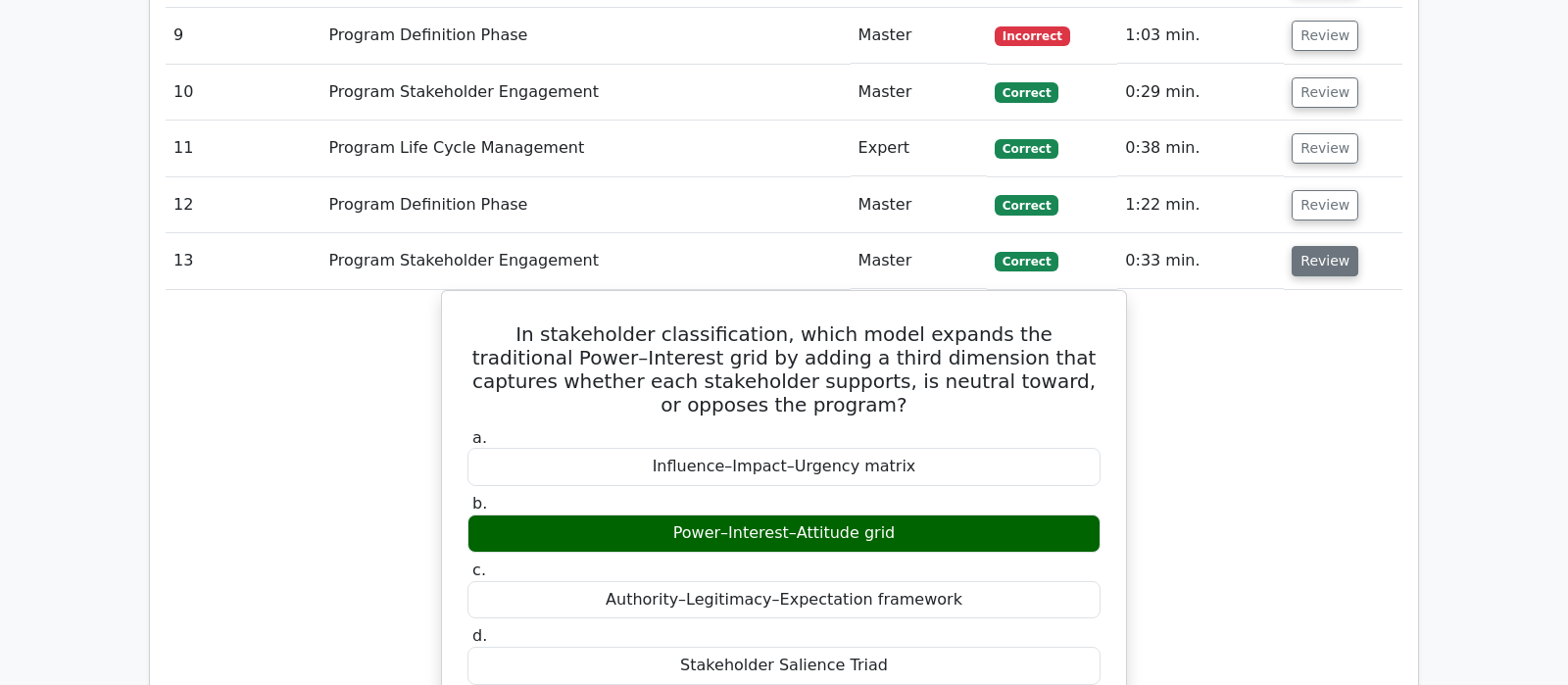
click at [1326, 246] on button "Review" at bounding box center [1324, 260] width 67 height 30
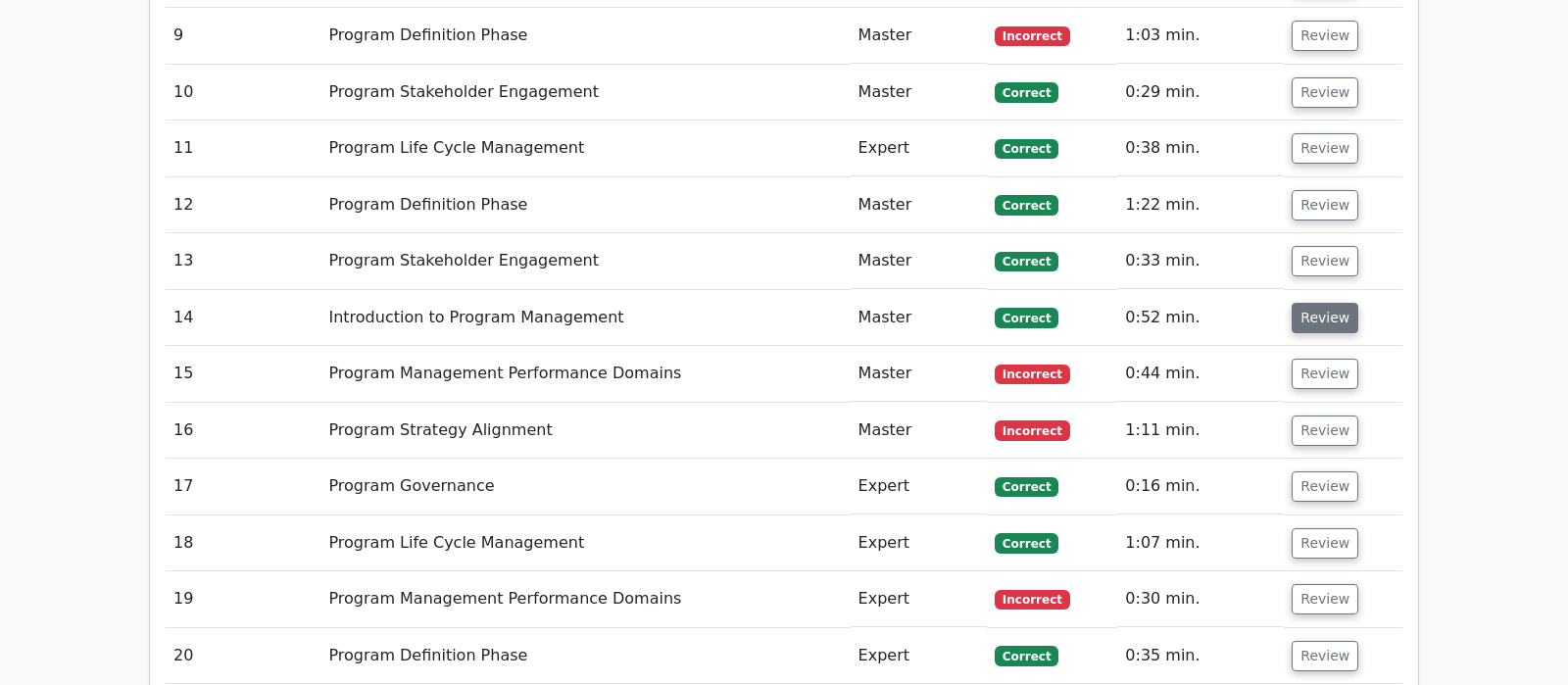
click at [1327, 303] on button "Review" at bounding box center [1324, 317] width 67 height 30
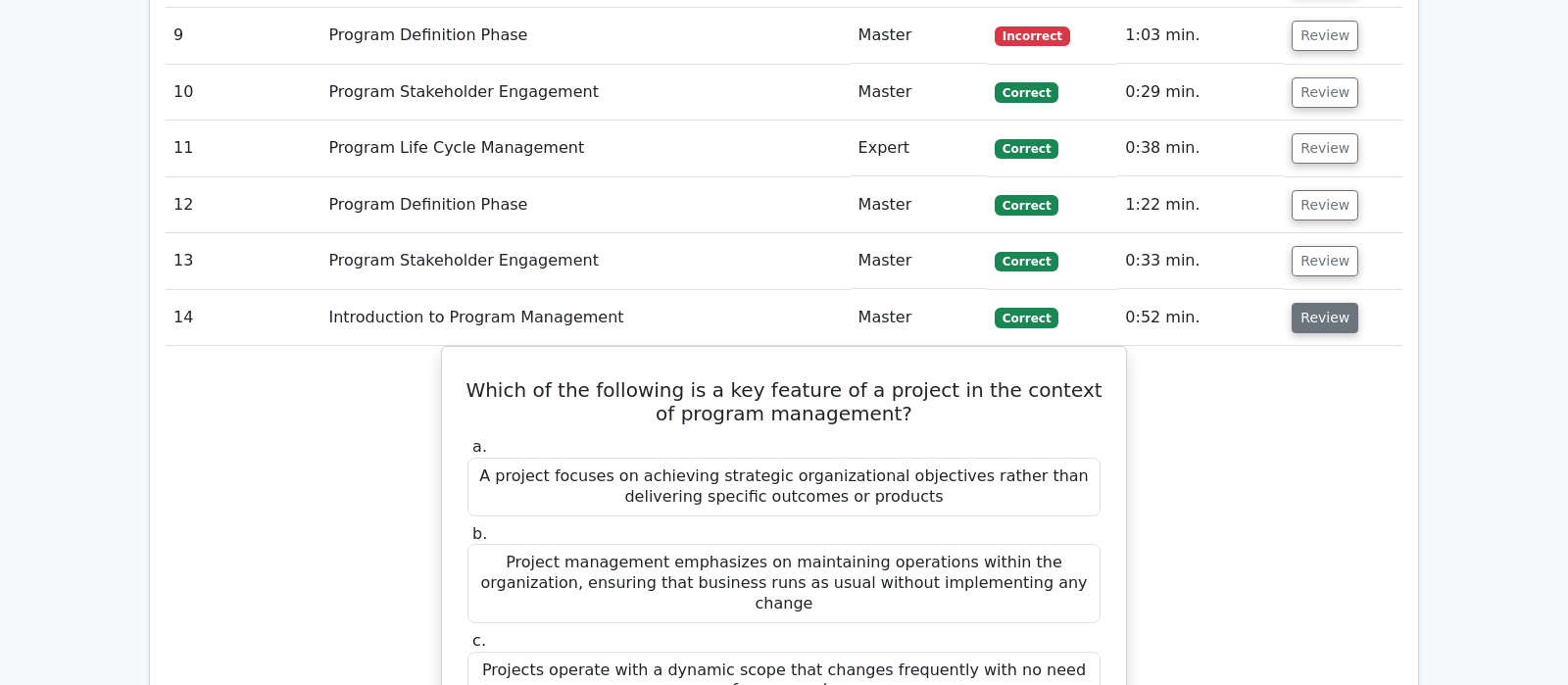
click at [1327, 303] on button "Review" at bounding box center [1324, 317] width 67 height 30
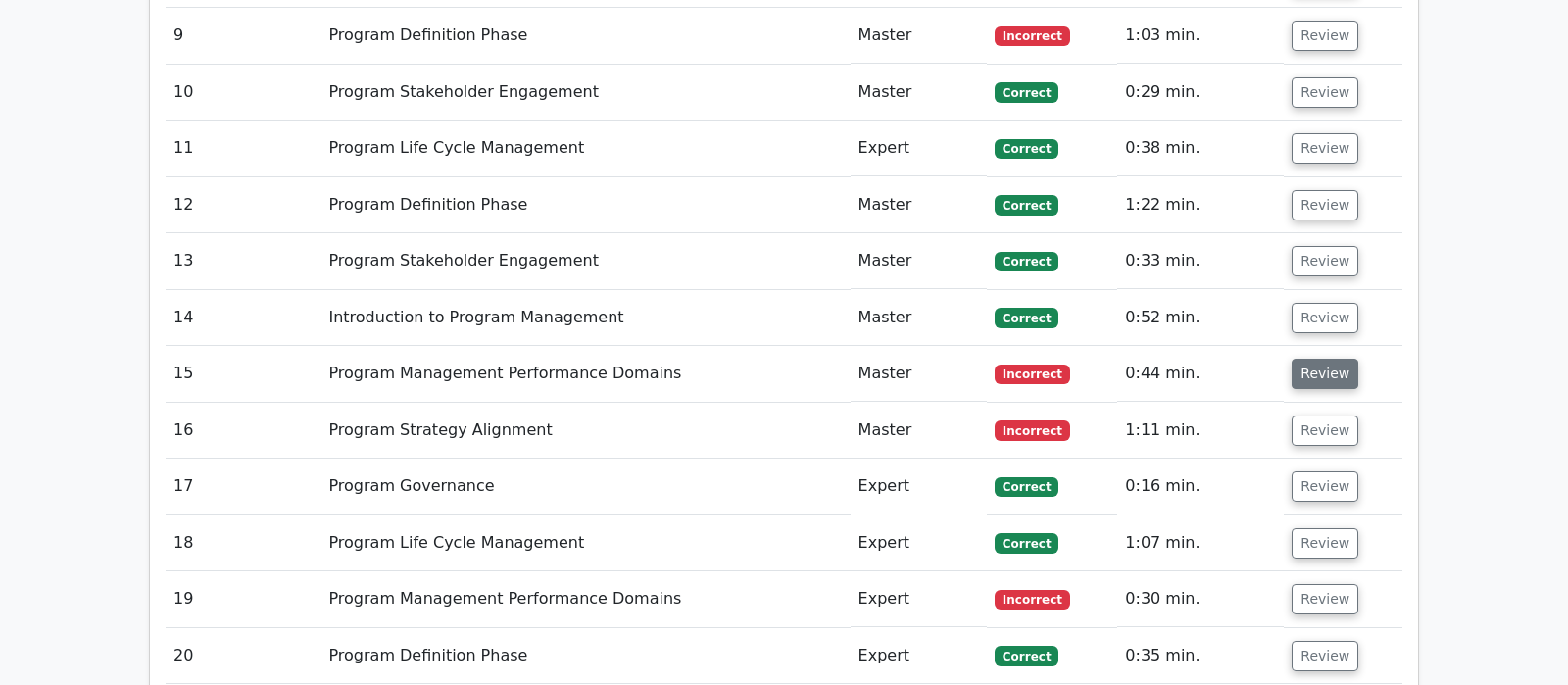
click at [1322, 359] on button "Review" at bounding box center [1324, 373] width 67 height 30
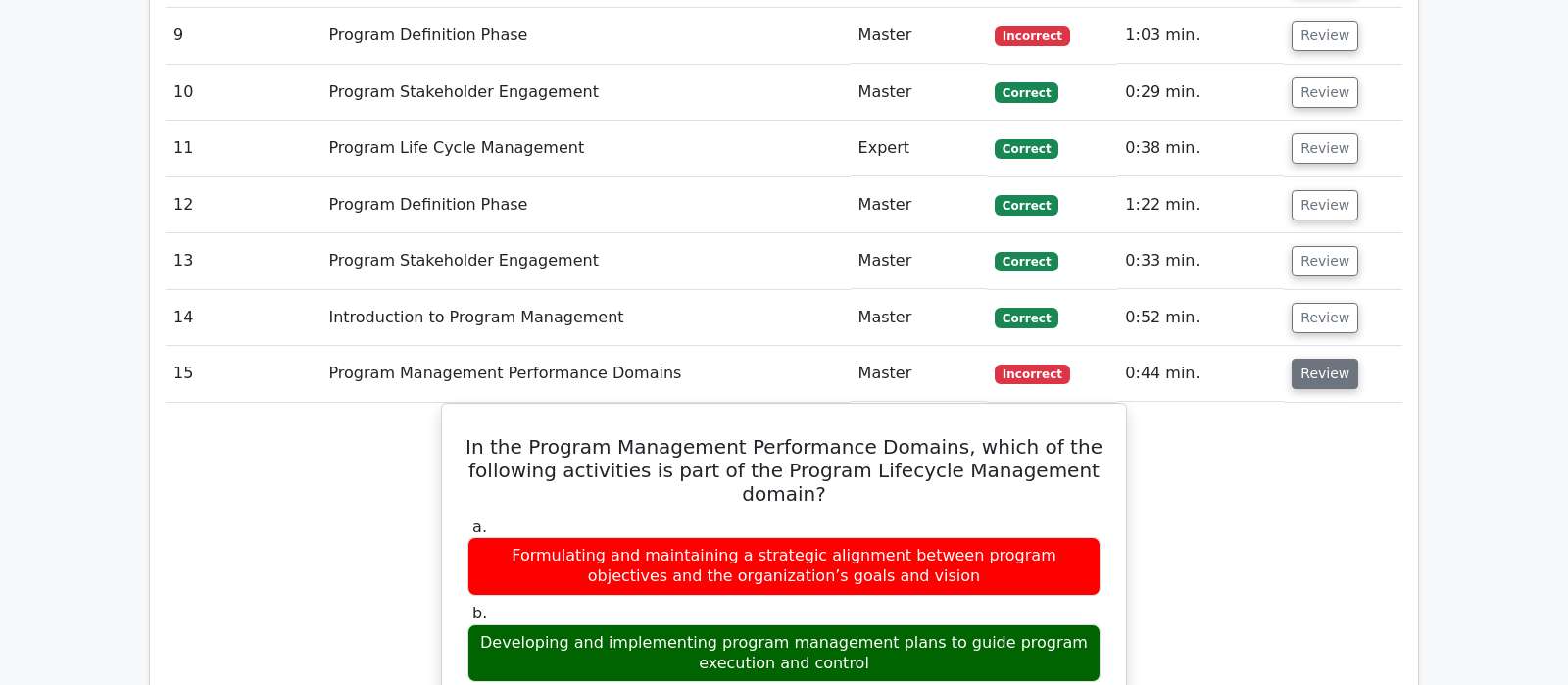
click at [1322, 359] on button "Review" at bounding box center [1324, 373] width 67 height 30
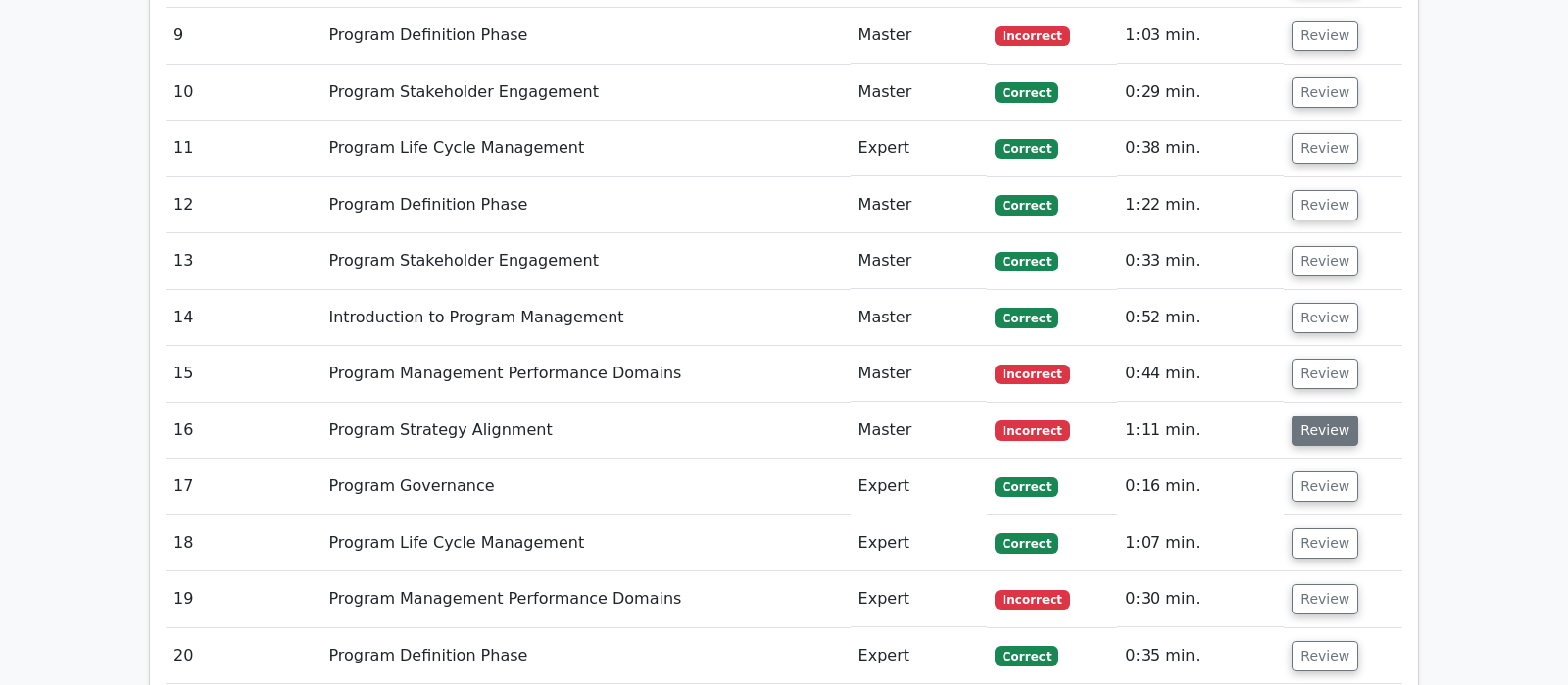
click at [1325, 416] on button "Review" at bounding box center [1324, 430] width 67 height 30
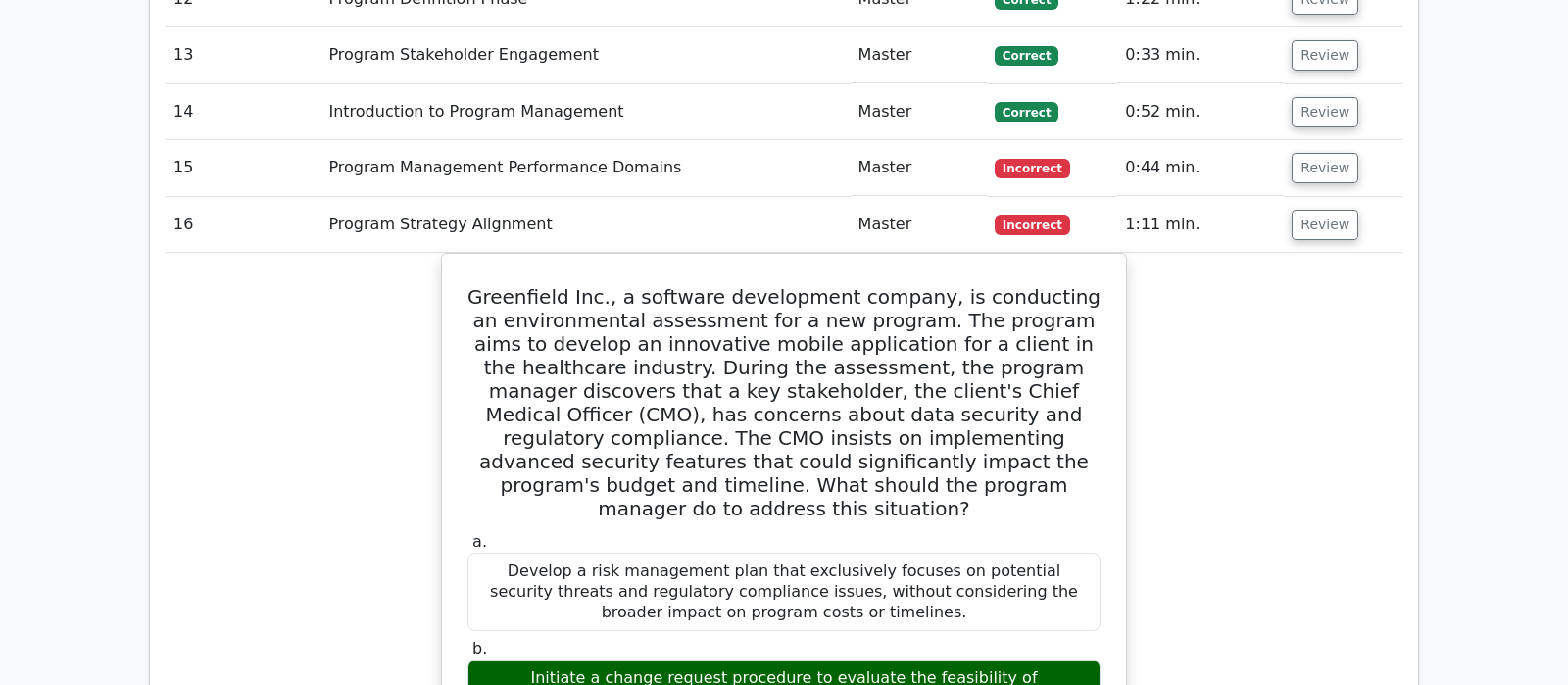
scroll to position [2468, 0]
click at [1330, 209] on button "Review" at bounding box center [1324, 224] width 67 height 30
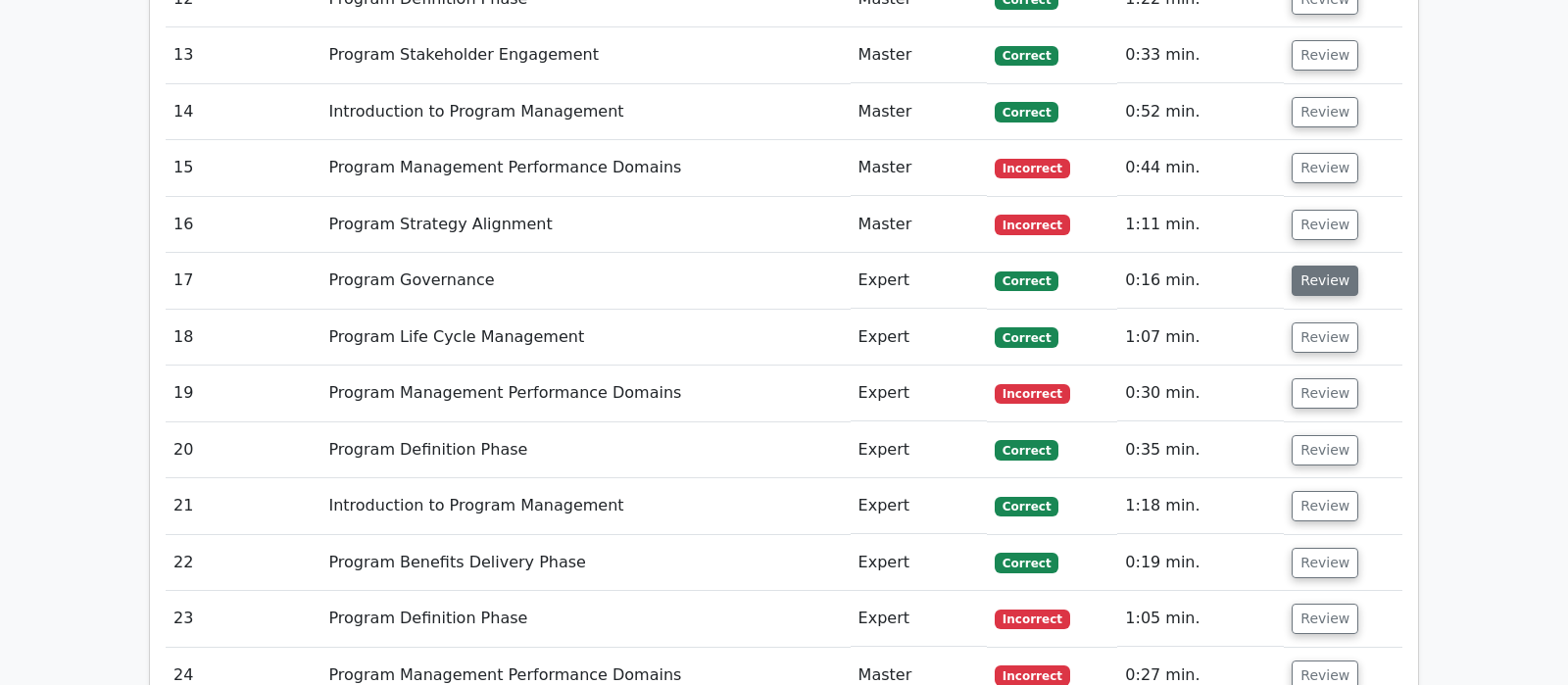
click at [1315, 265] on button "Review" at bounding box center [1324, 280] width 67 height 30
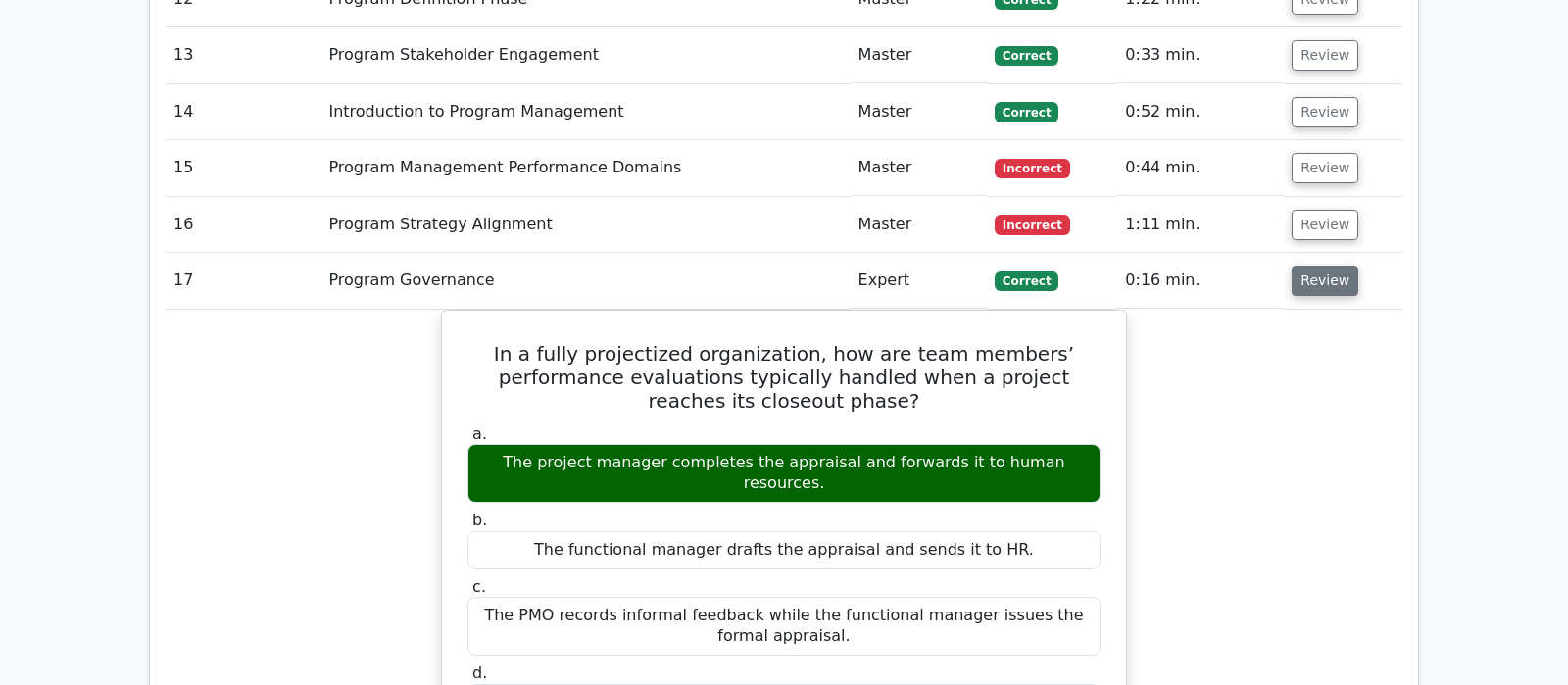
click at [1315, 265] on button "Review" at bounding box center [1324, 280] width 67 height 30
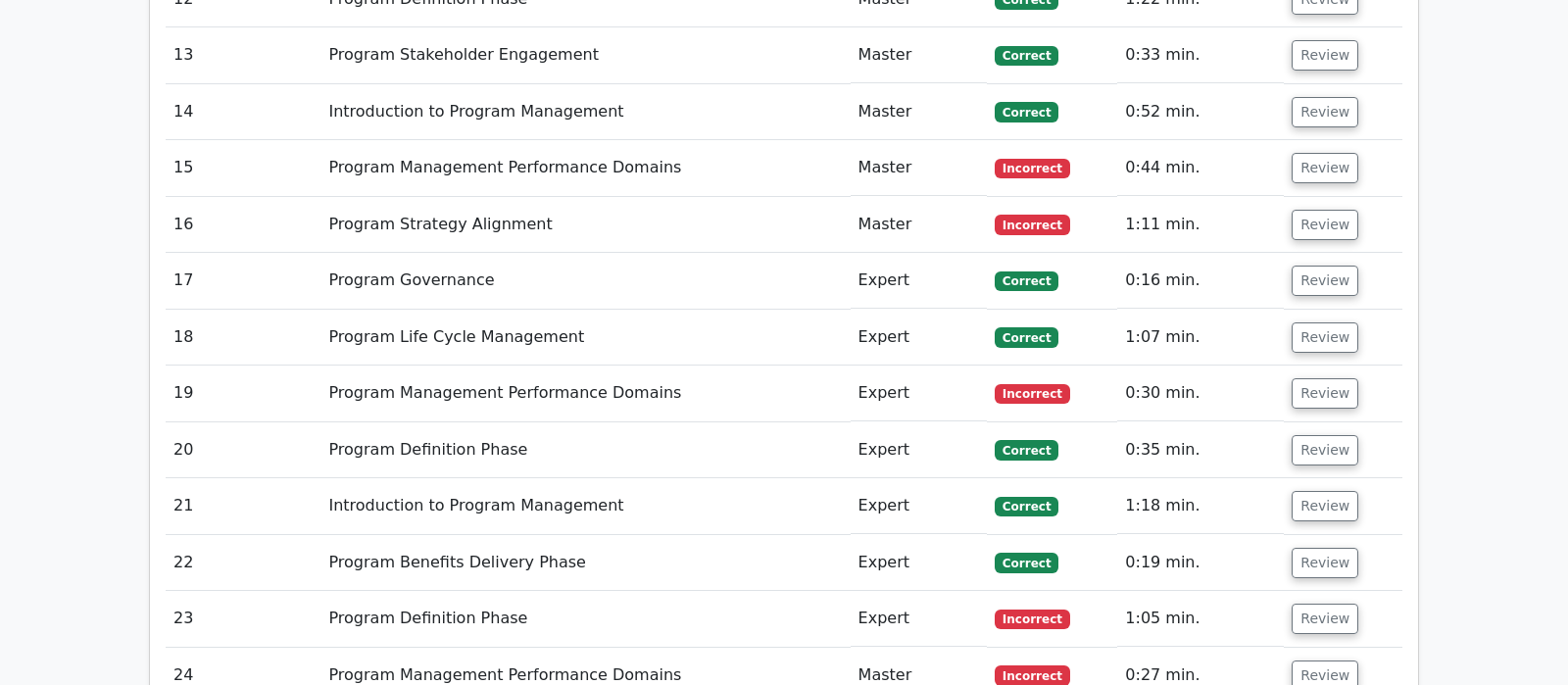
click at [1307, 310] on td "Review" at bounding box center [1343, 337] width 119 height 56
click at [1310, 322] on button "Review" at bounding box center [1324, 337] width 67 height 30
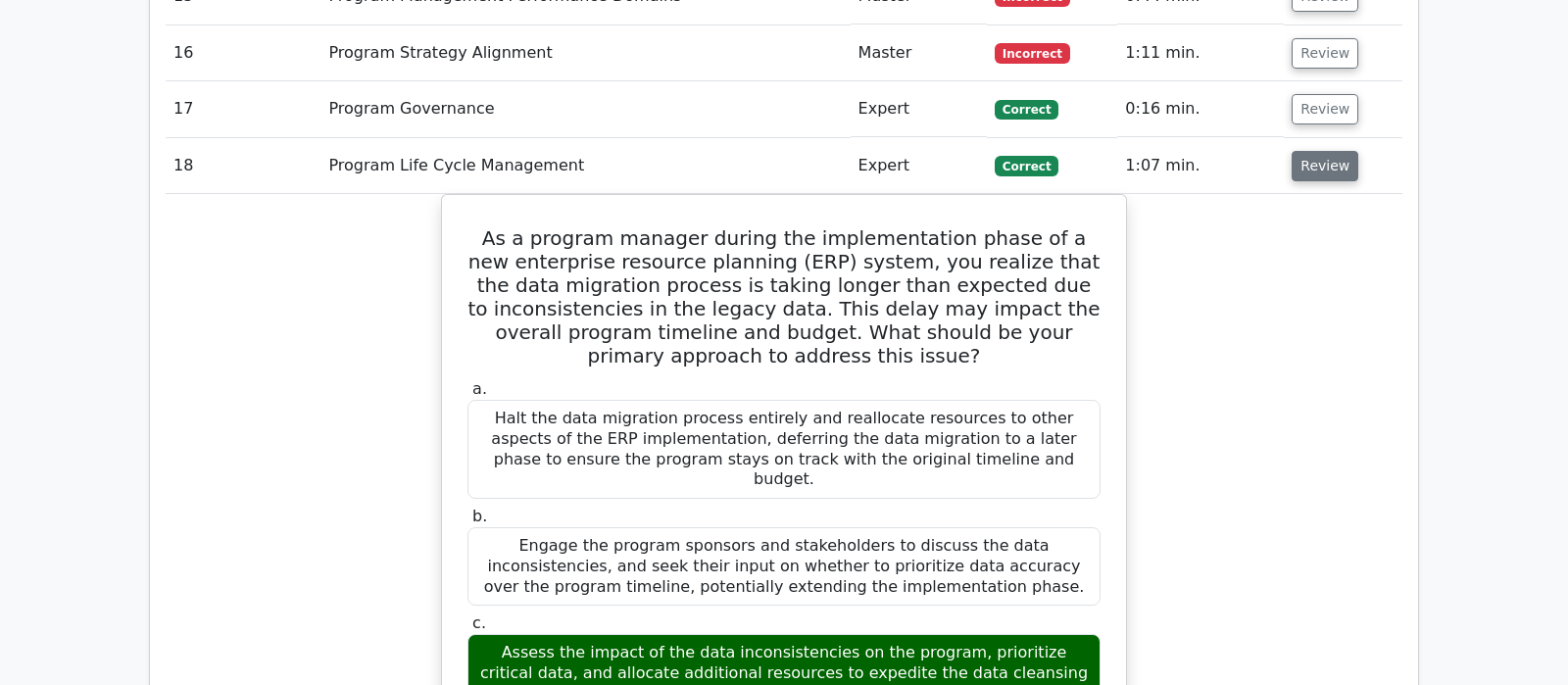
scroll to position [2674, 0]
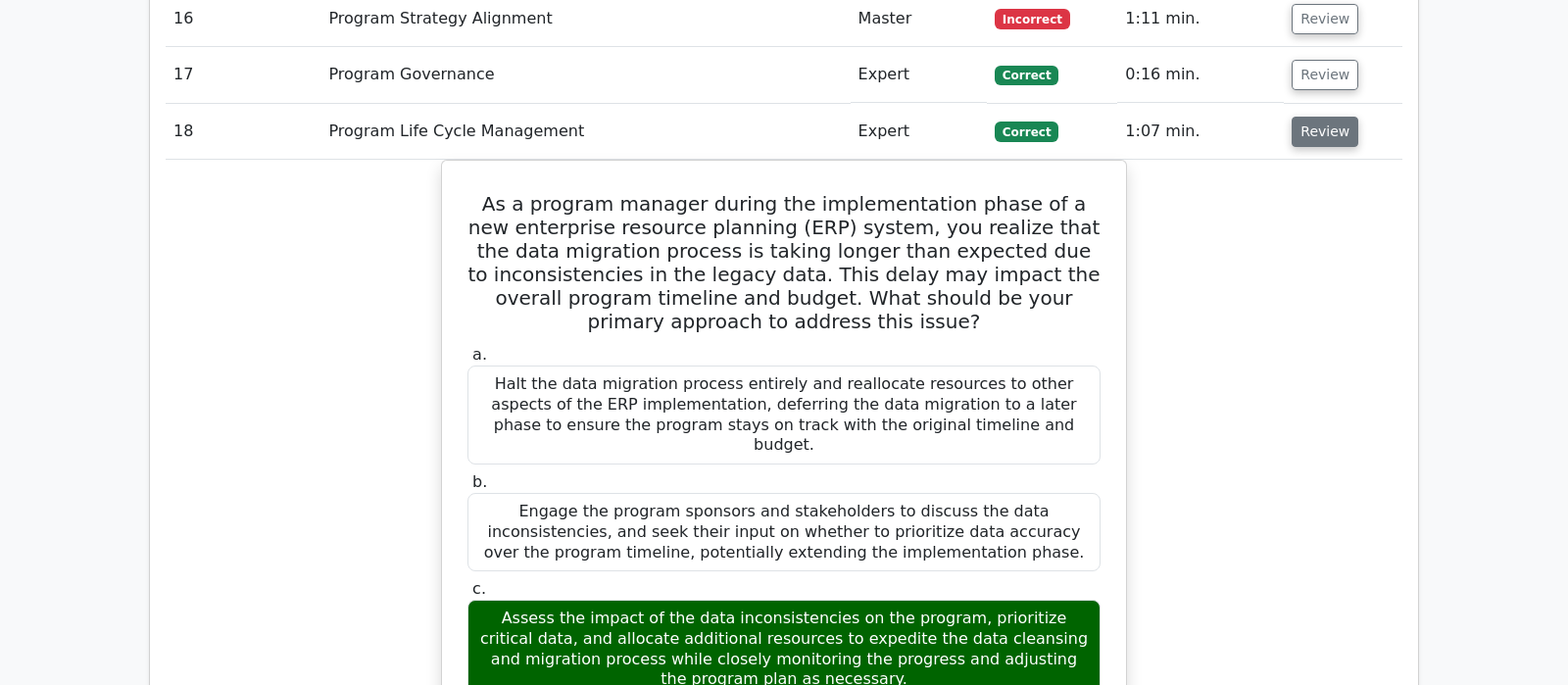
click at [1310, 117] on button "Review" at bounding box center [1324, 132] width 67 height 30
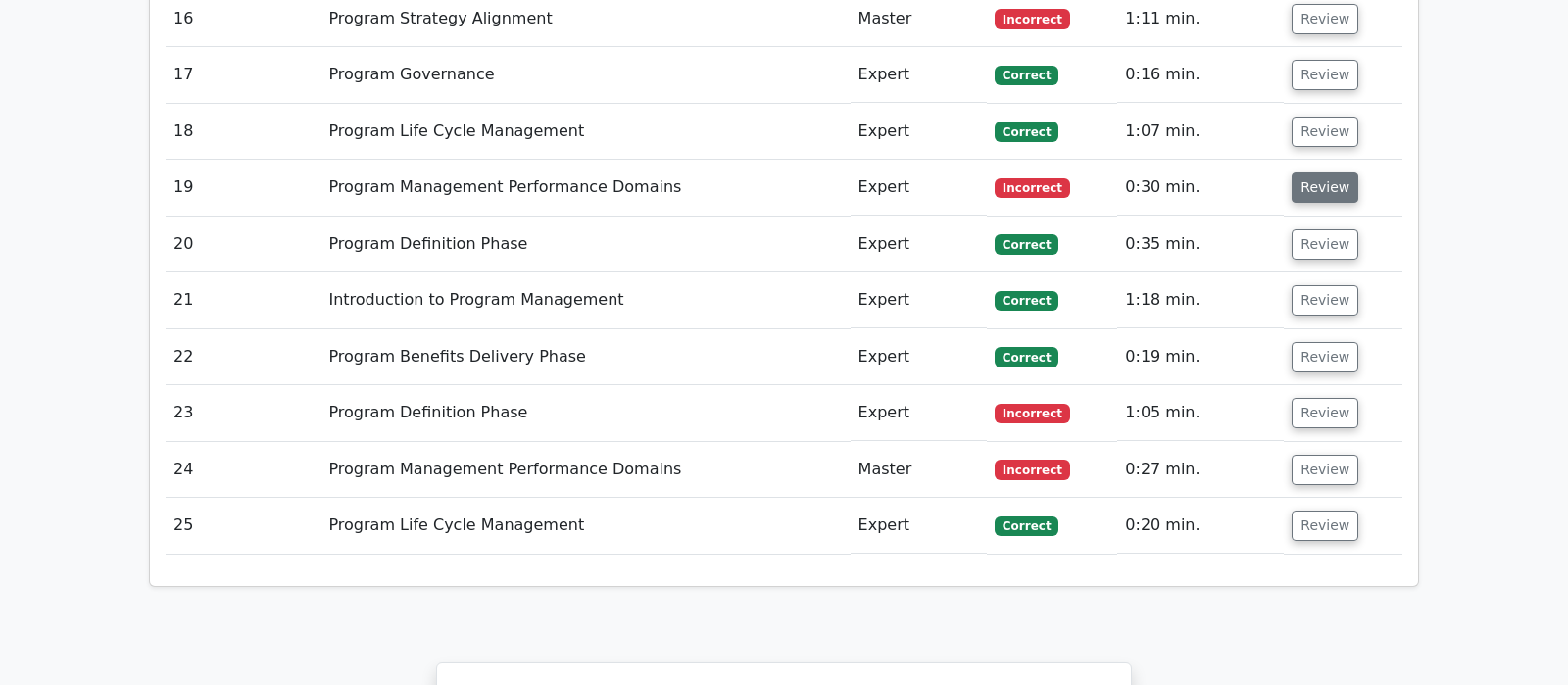
click at [1311, 172] on button "Review" at bounding box center [1324, 187] width 67 height 30
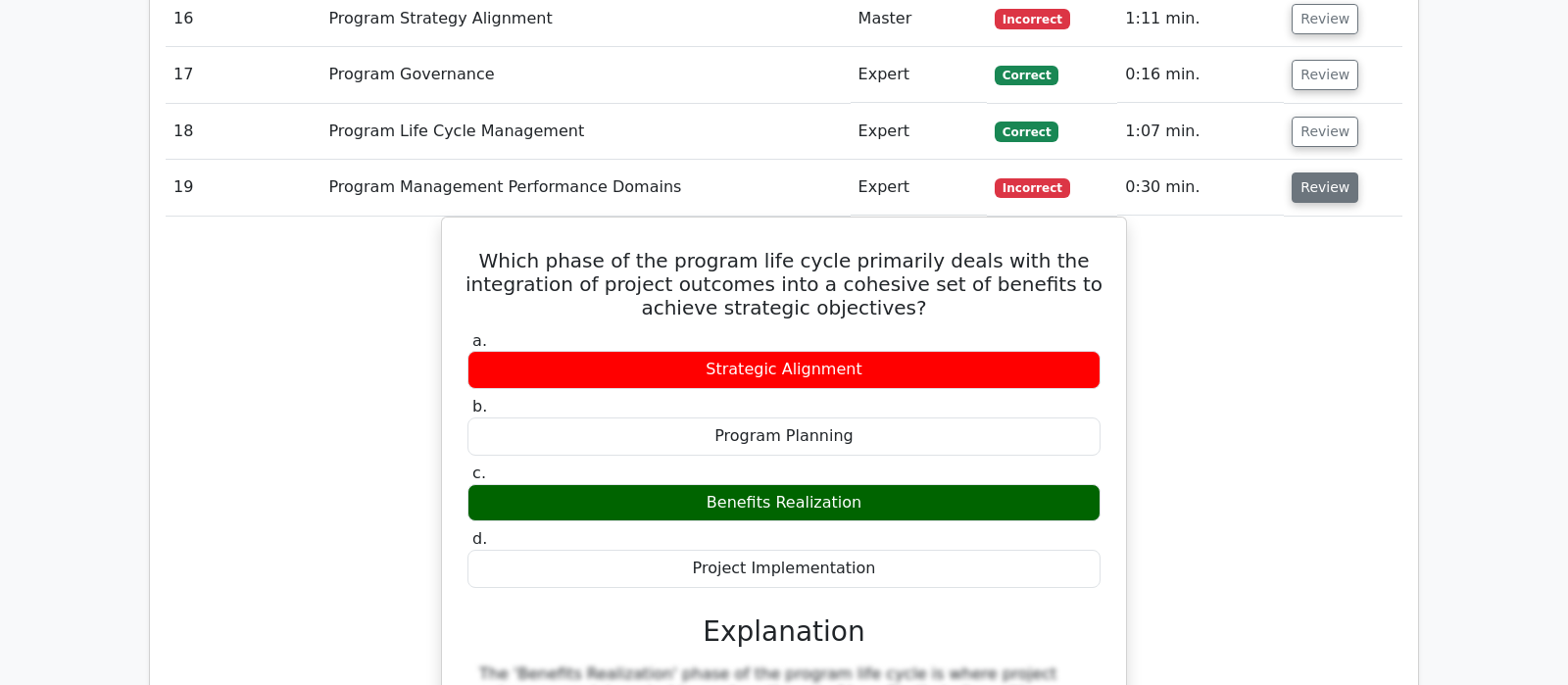
click at [1311, 172] on button "Review" at bounding box center [1324, 187] width 67 height 30
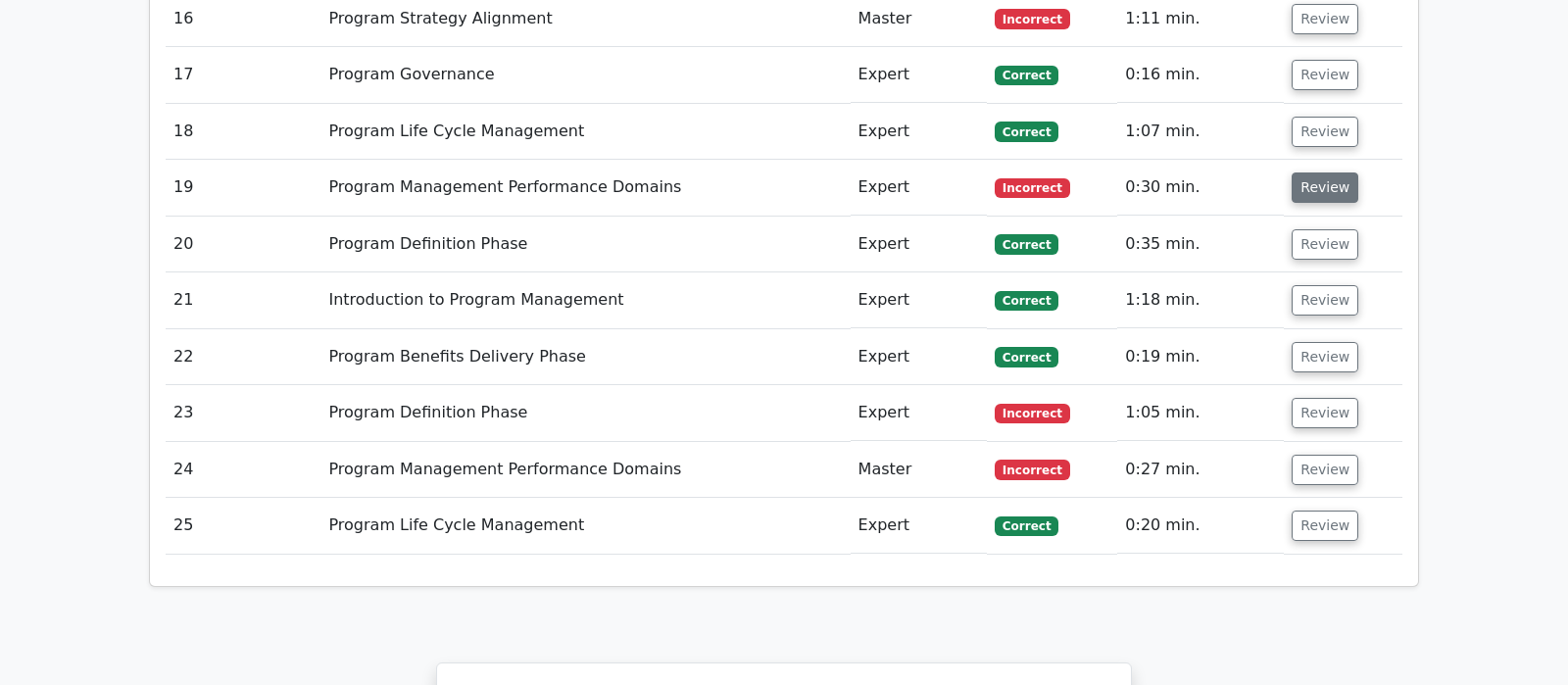
click at [1311, 172] on button "Review" at bounding box center [1324, 187] width 67 height 30
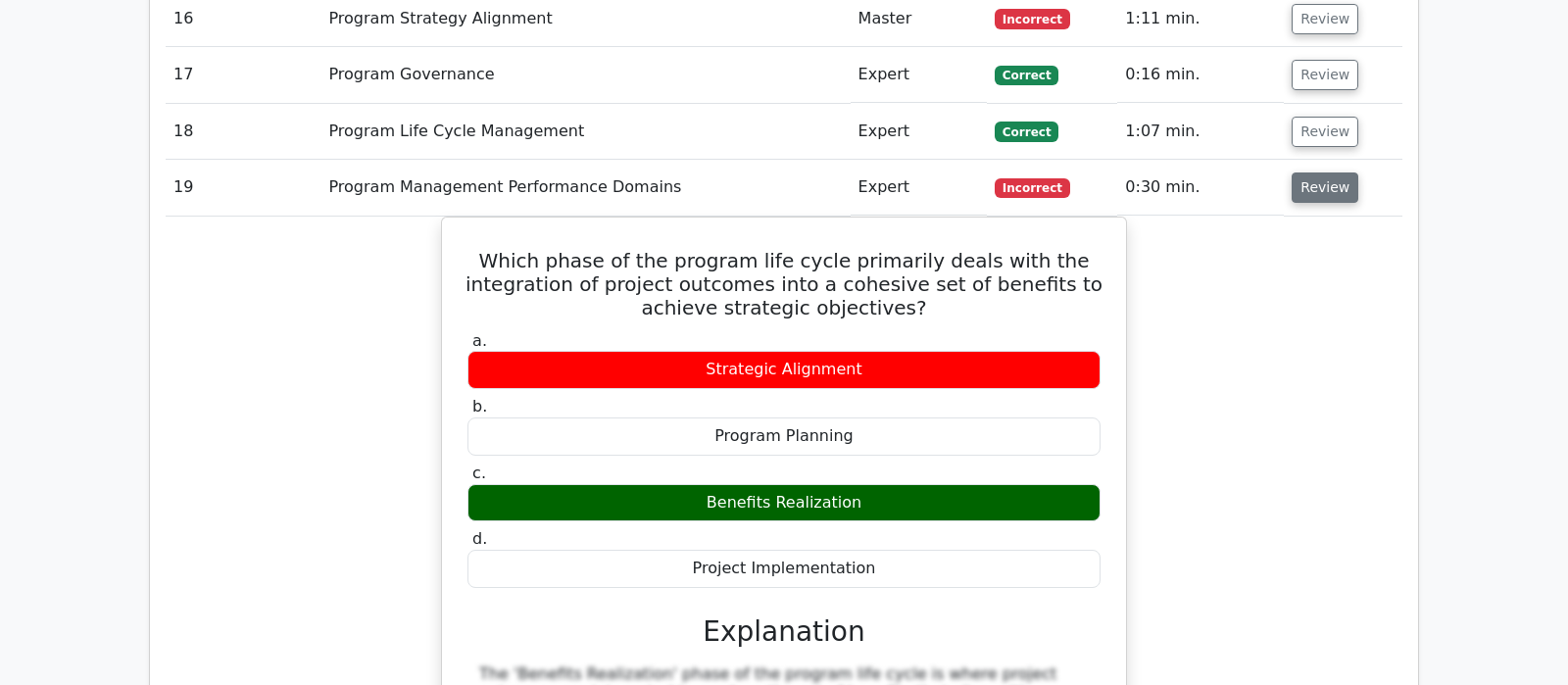
click at [1311, 172] on button "Review" at bounding box center [1324, 187] width 67 height 30
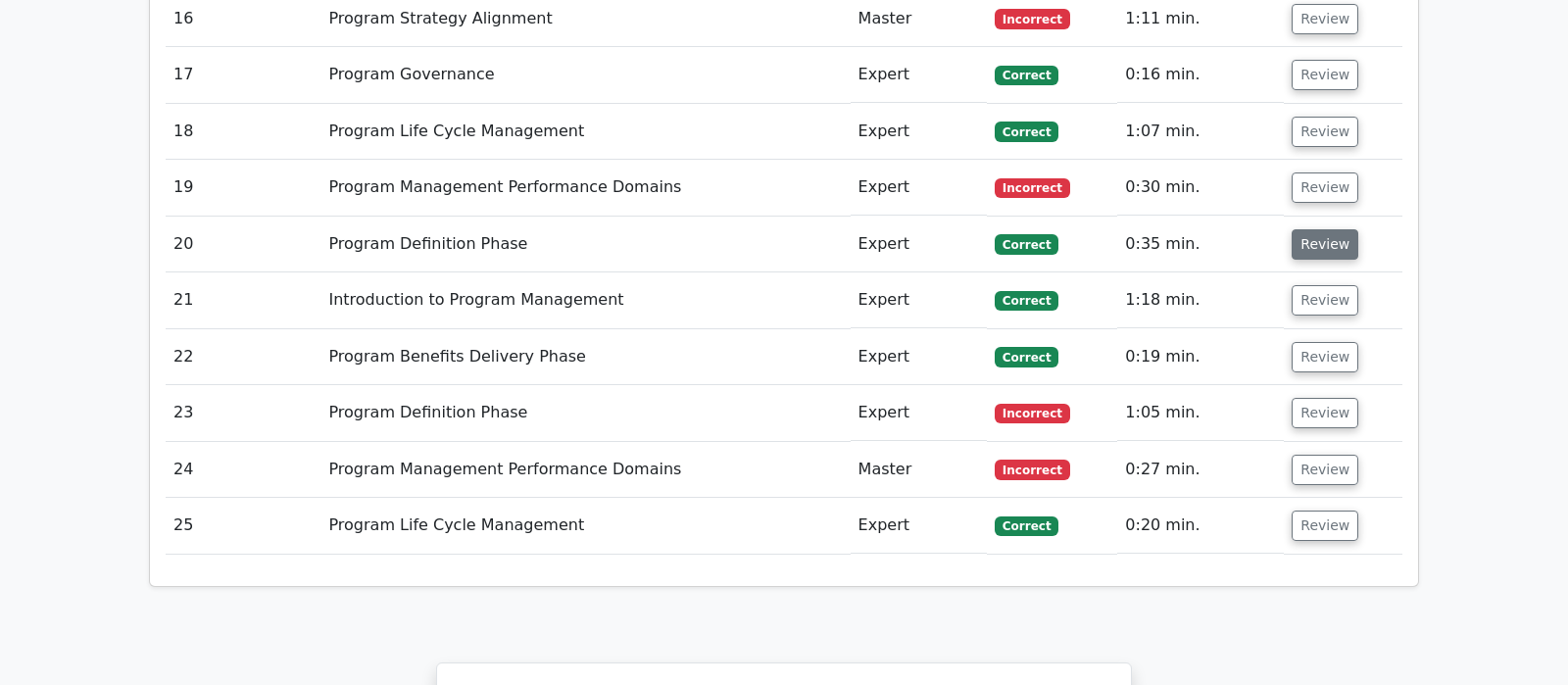
click at [1311, 229] on button "Review" at bounding box center [1324, 244] width 67 height 30
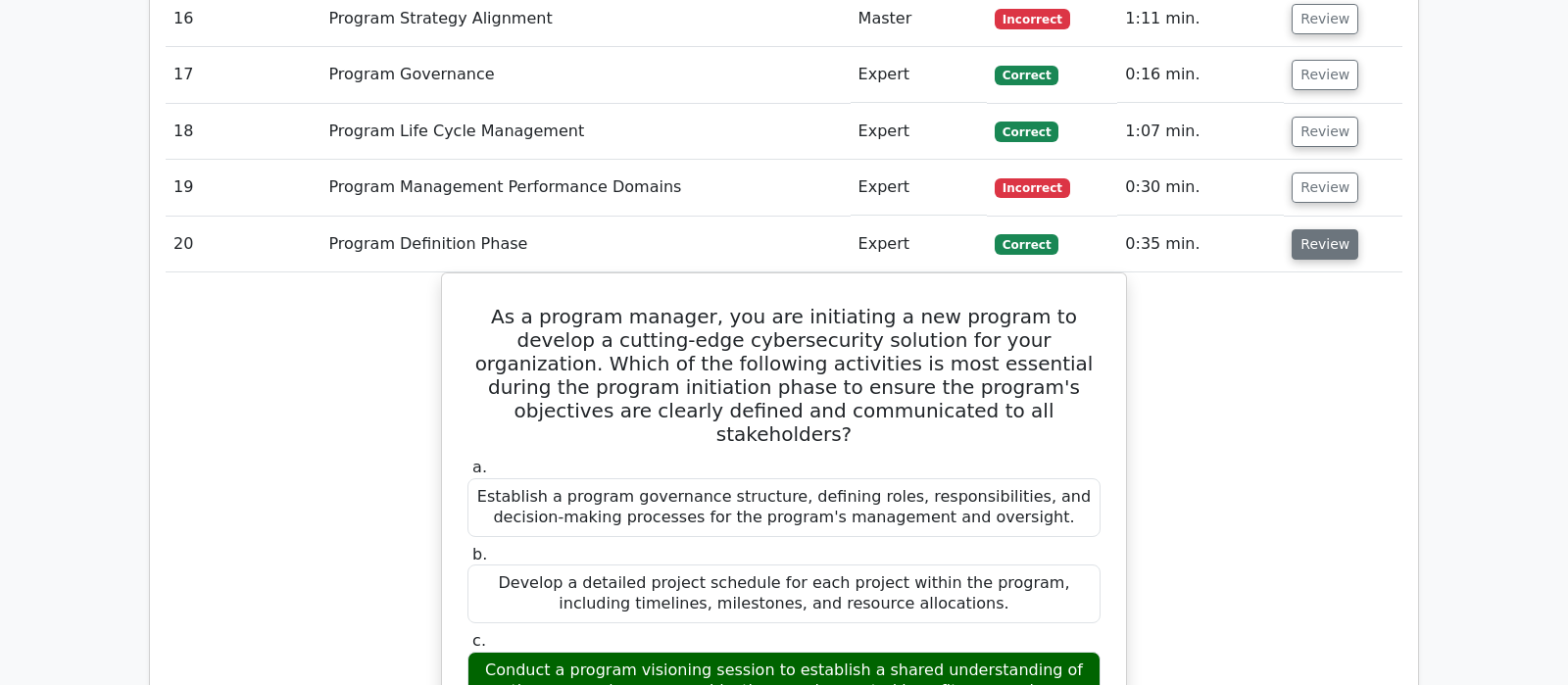
click at [1311, 229] on button "Review" at bounding box center [1324, 244] width 67 height 30
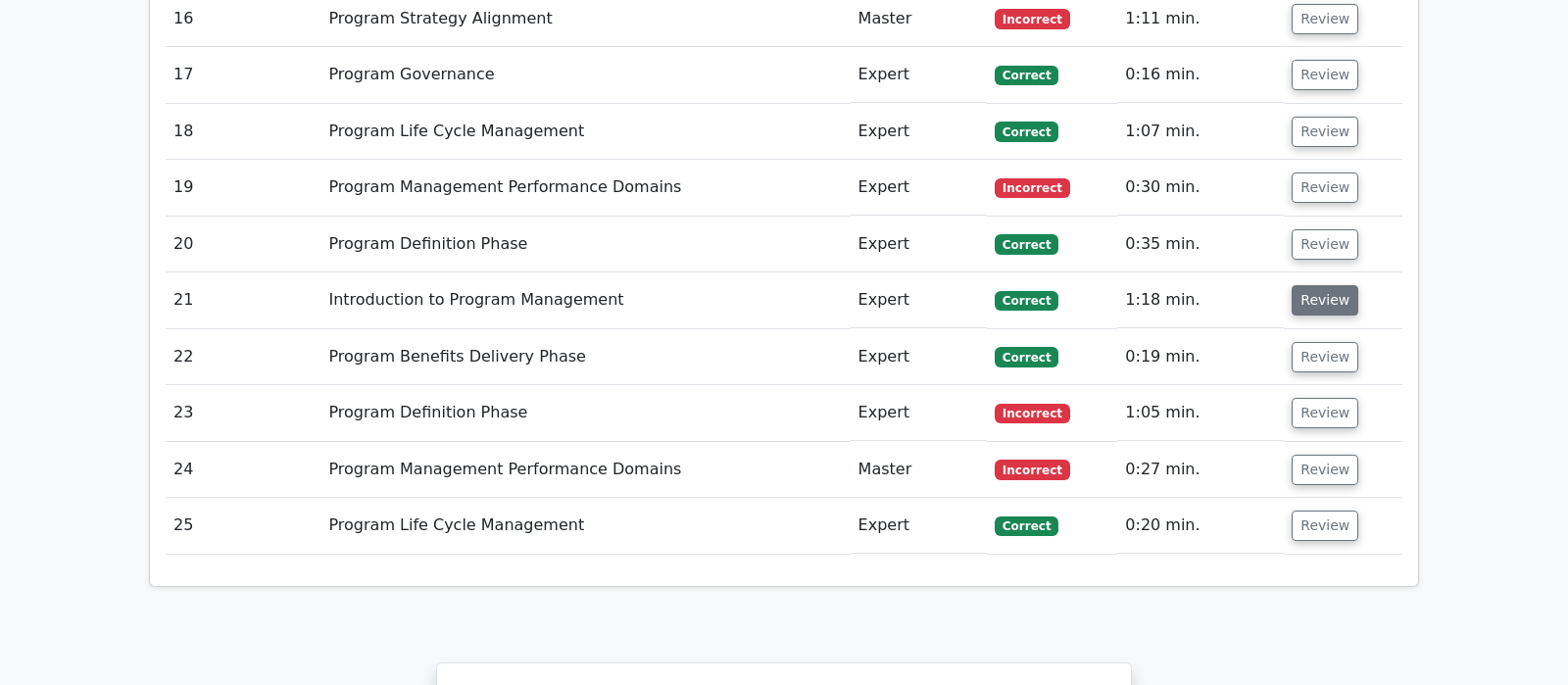
click at [1315, 285] on button "Review" at bounding box center [1324, 300] width 67 height 30
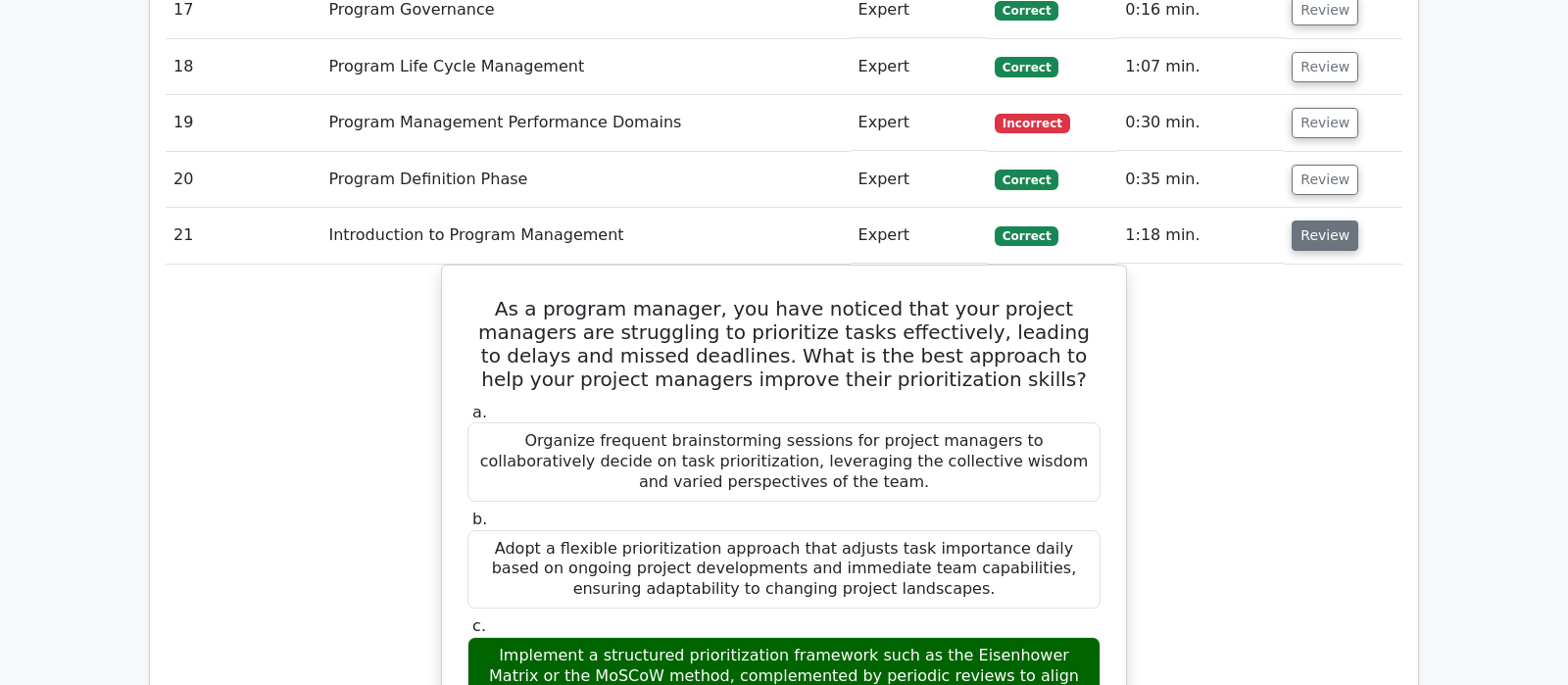
scroll to position [2776, 0]
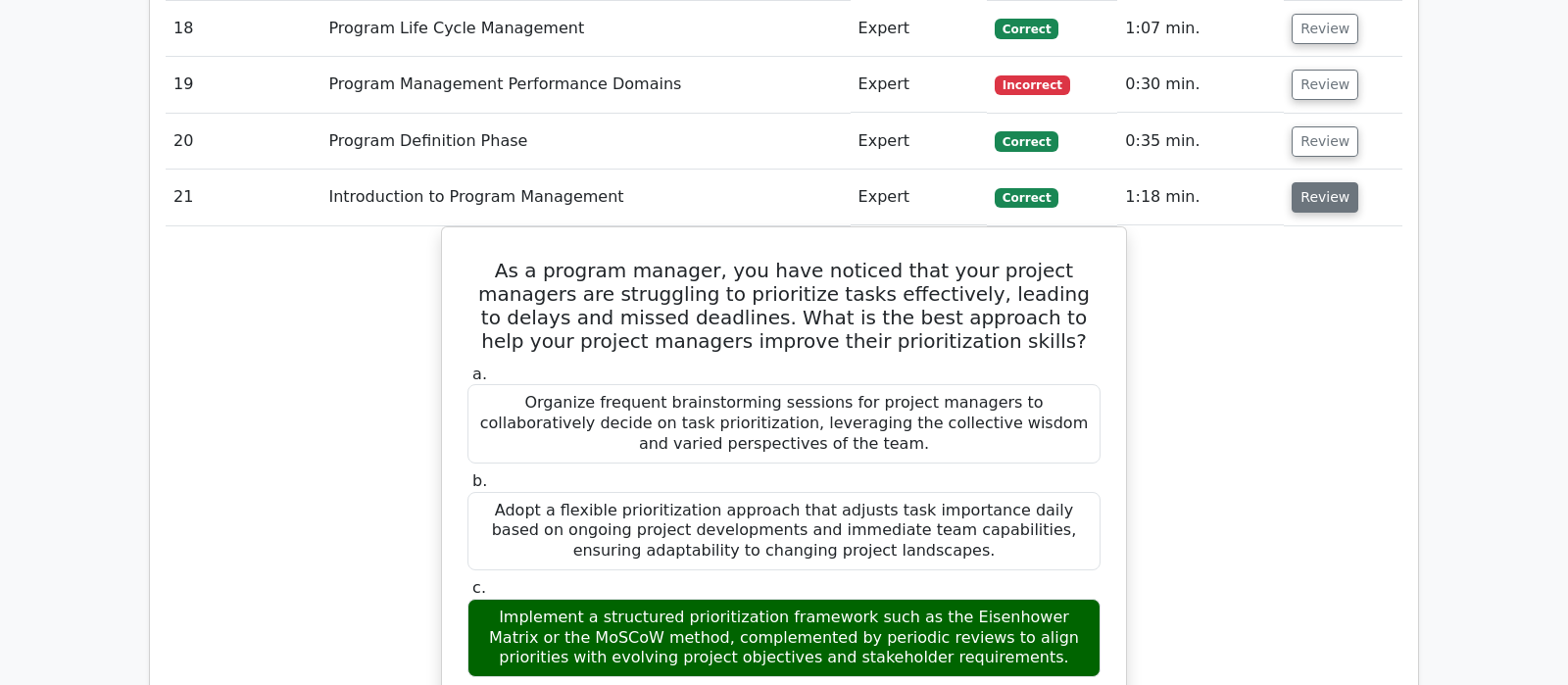
click at [1303, 182] on button "Review" at bounding box center [1324, 197] width 67 height 30
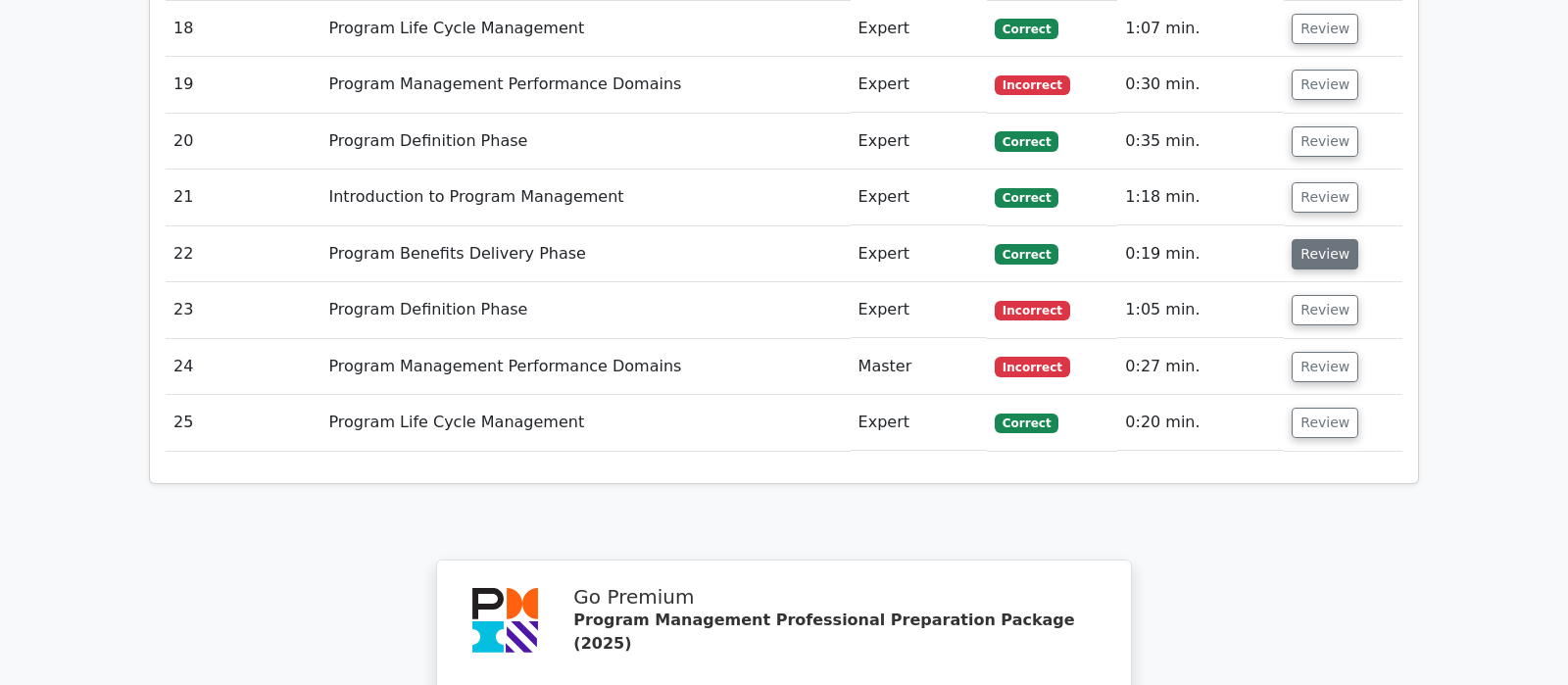
click at [1317, 239] on button "Review" at bounding box center [1324, 254] width 67 height 30
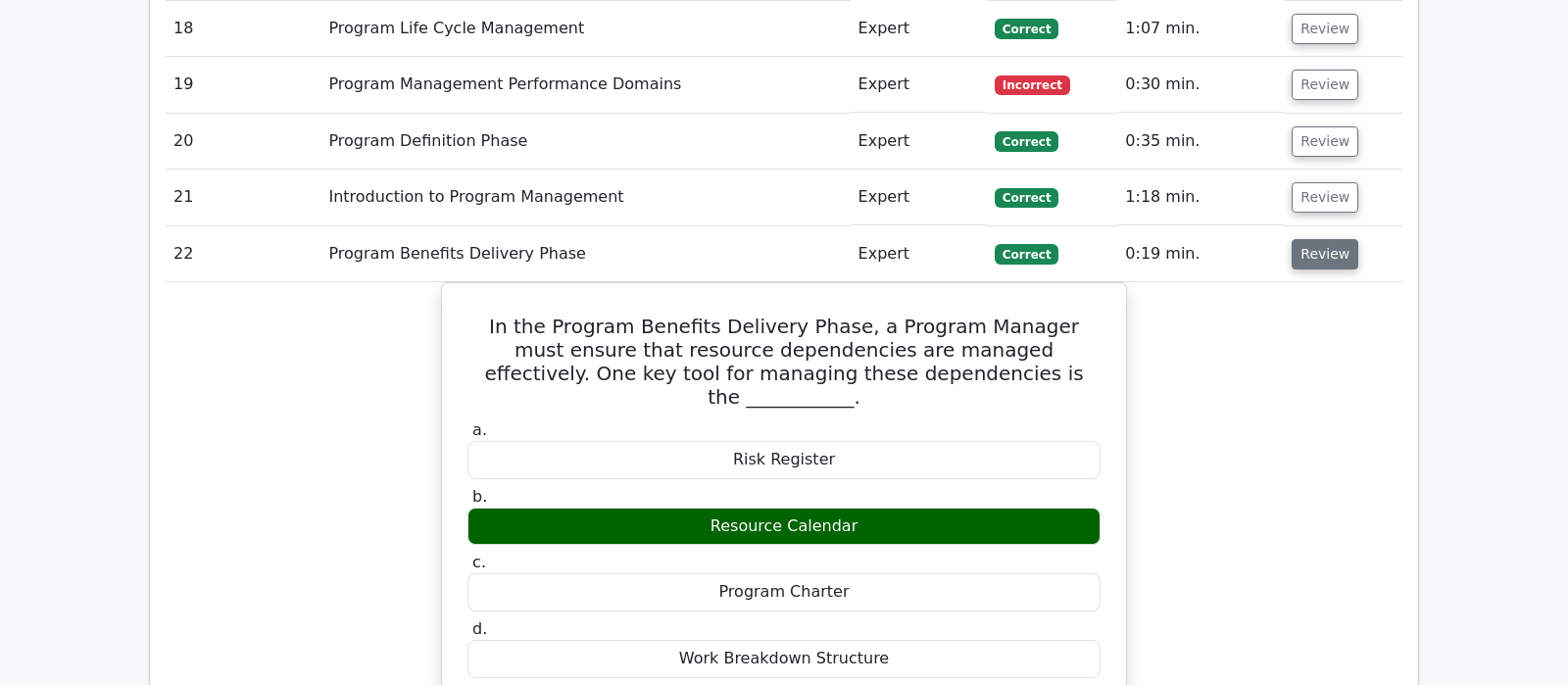
click at [1318, 239] on button "Review" at bounding box center [1324, 254] width 67 height 30
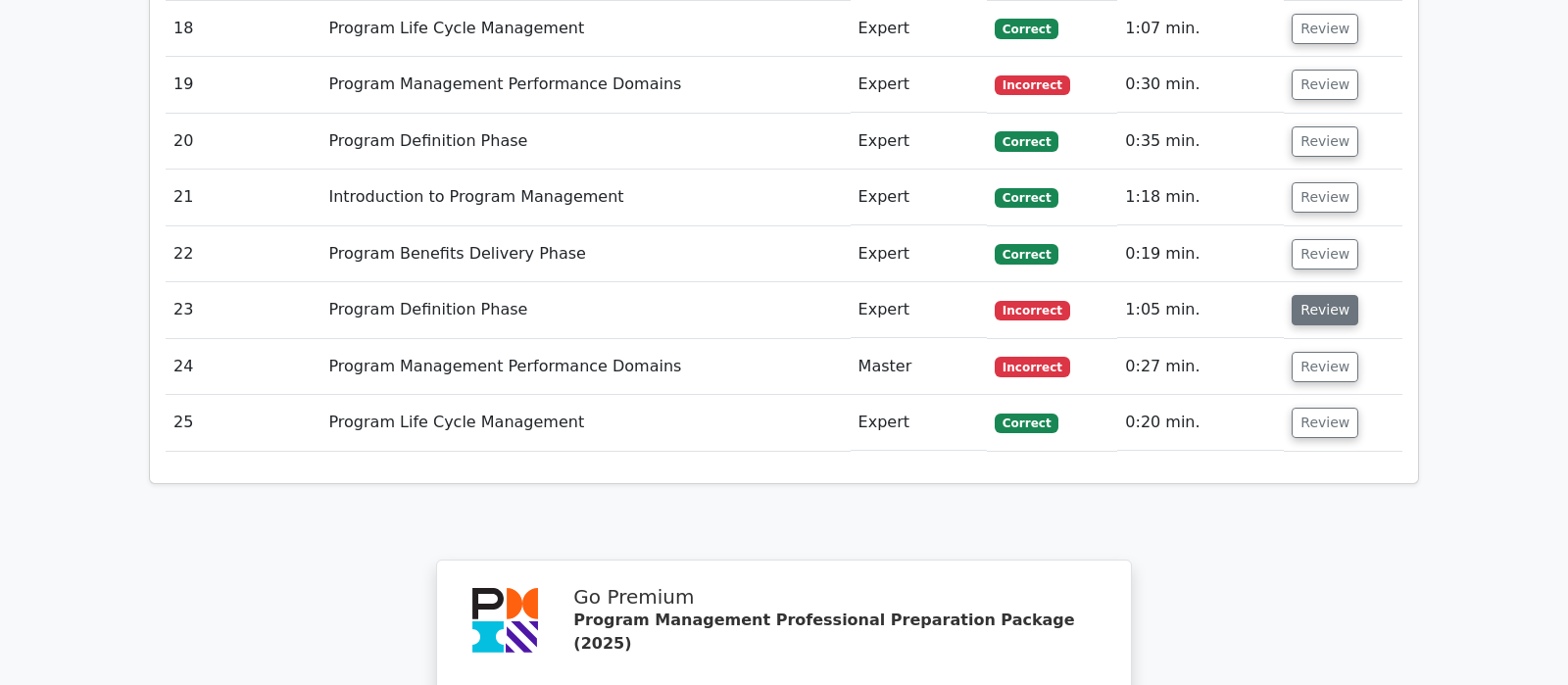
click at [1324, 295] on button "Review" at bounding box center [1324, 310] width 67 height 30
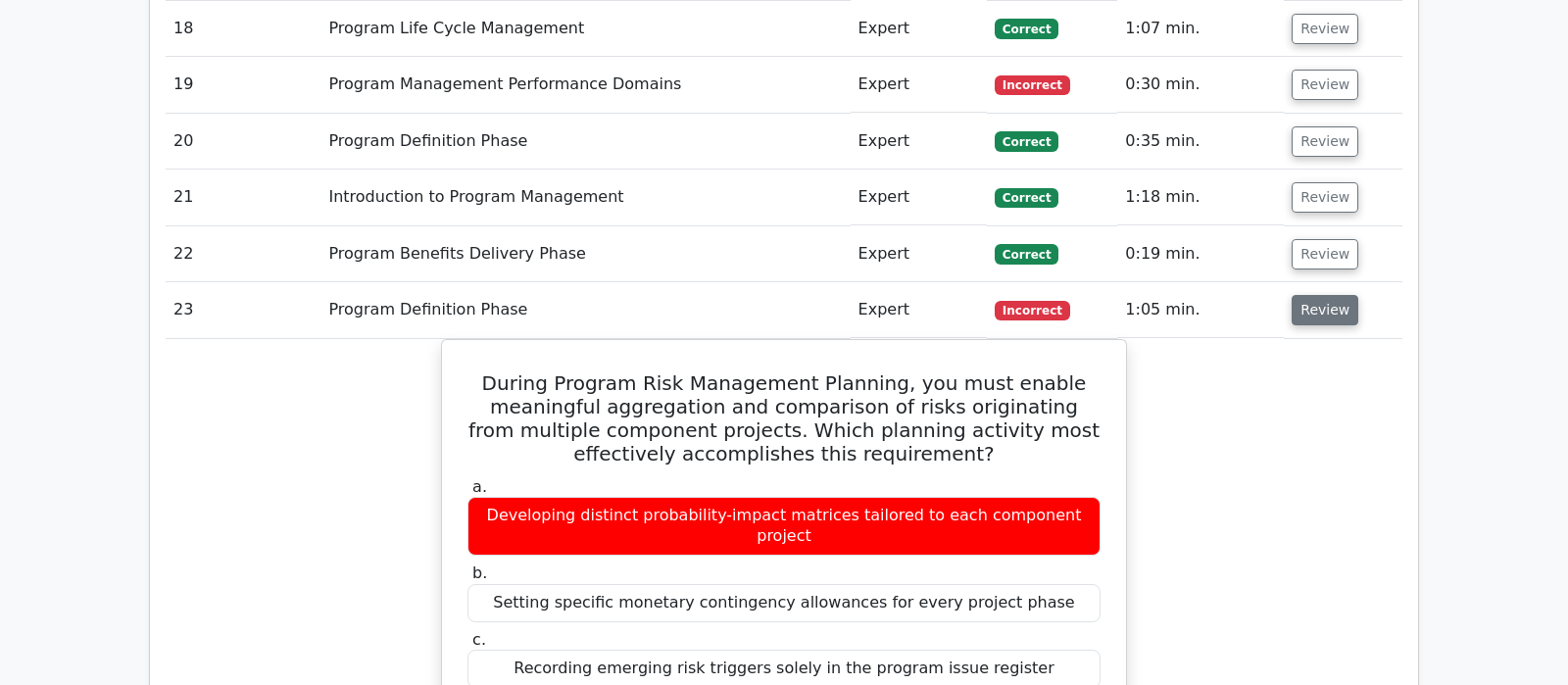
click at [1320, 295] on button "Review" at bounding box center [1324, 310] width 67 height 30
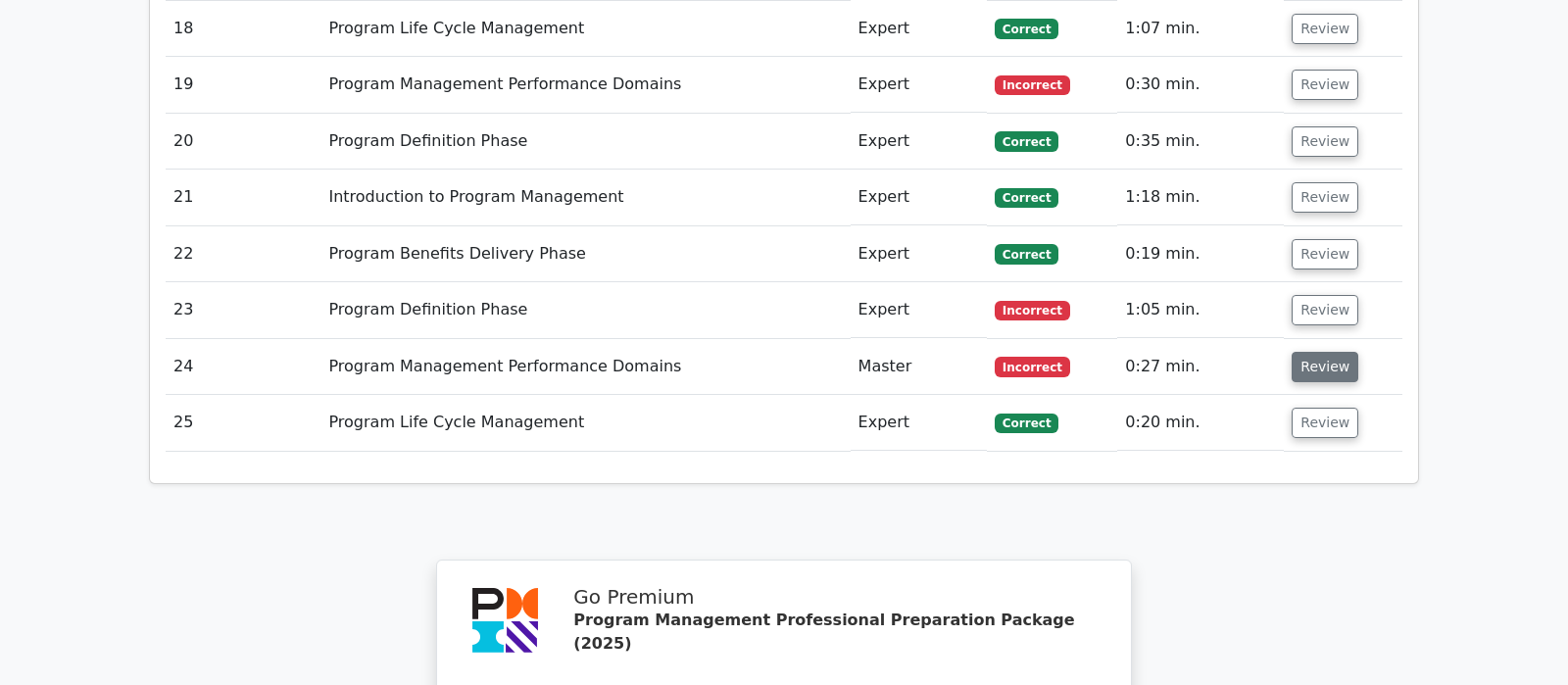
click at [1339, 352] on button "Review" at bounding box center [1324, 367] width 67 height 30
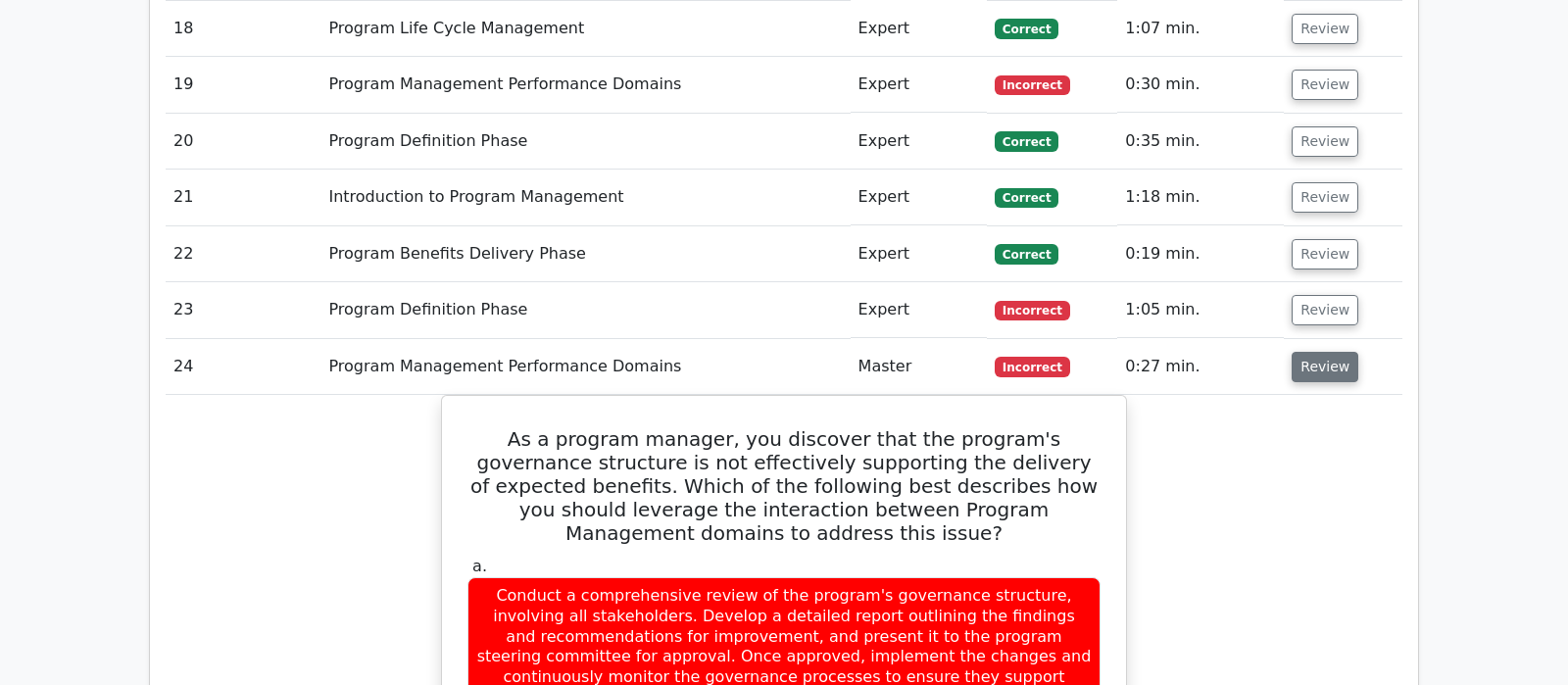
click at [1322, 352] on button "Review" at bounding box center [1324, 367] width 67 height 30
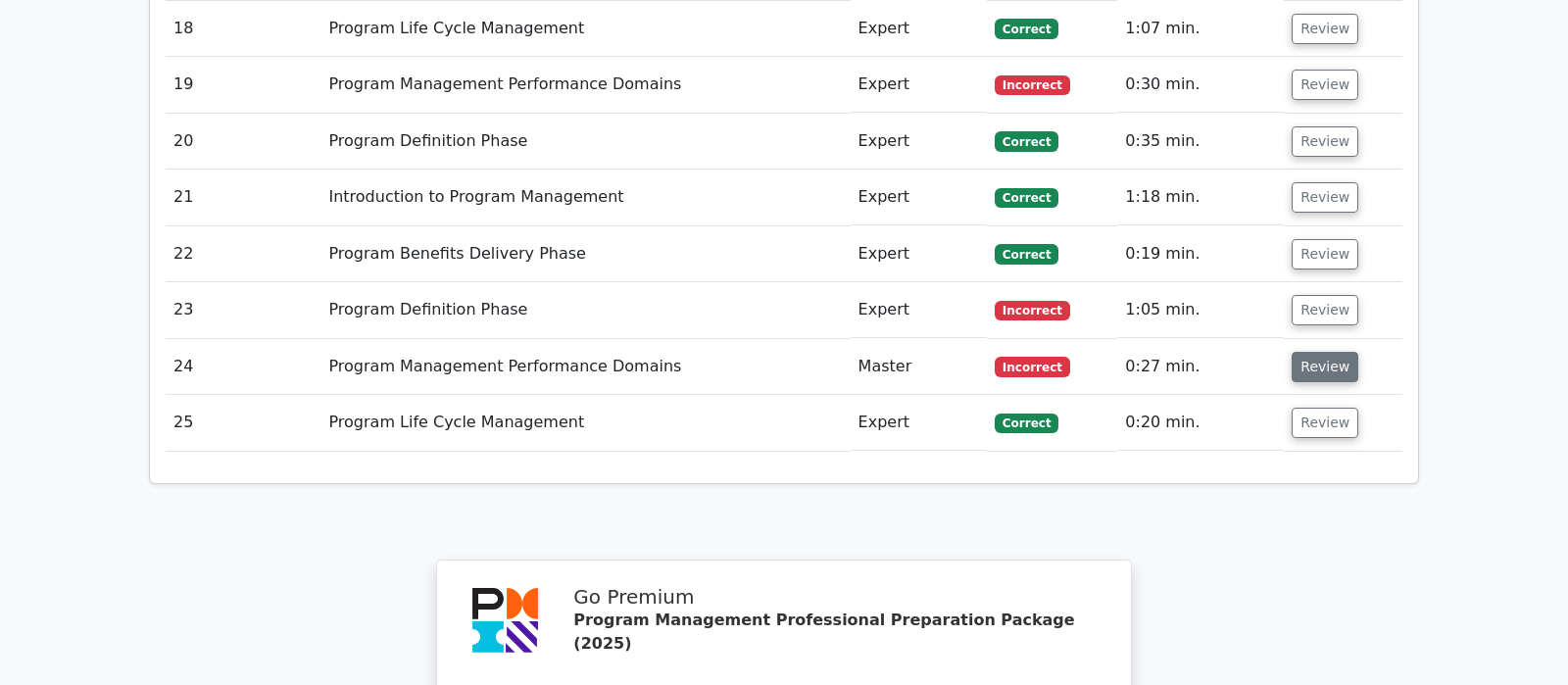
click at [1322, 352] on button "Review" at bounding box center [1324, 367] width 67 height 30
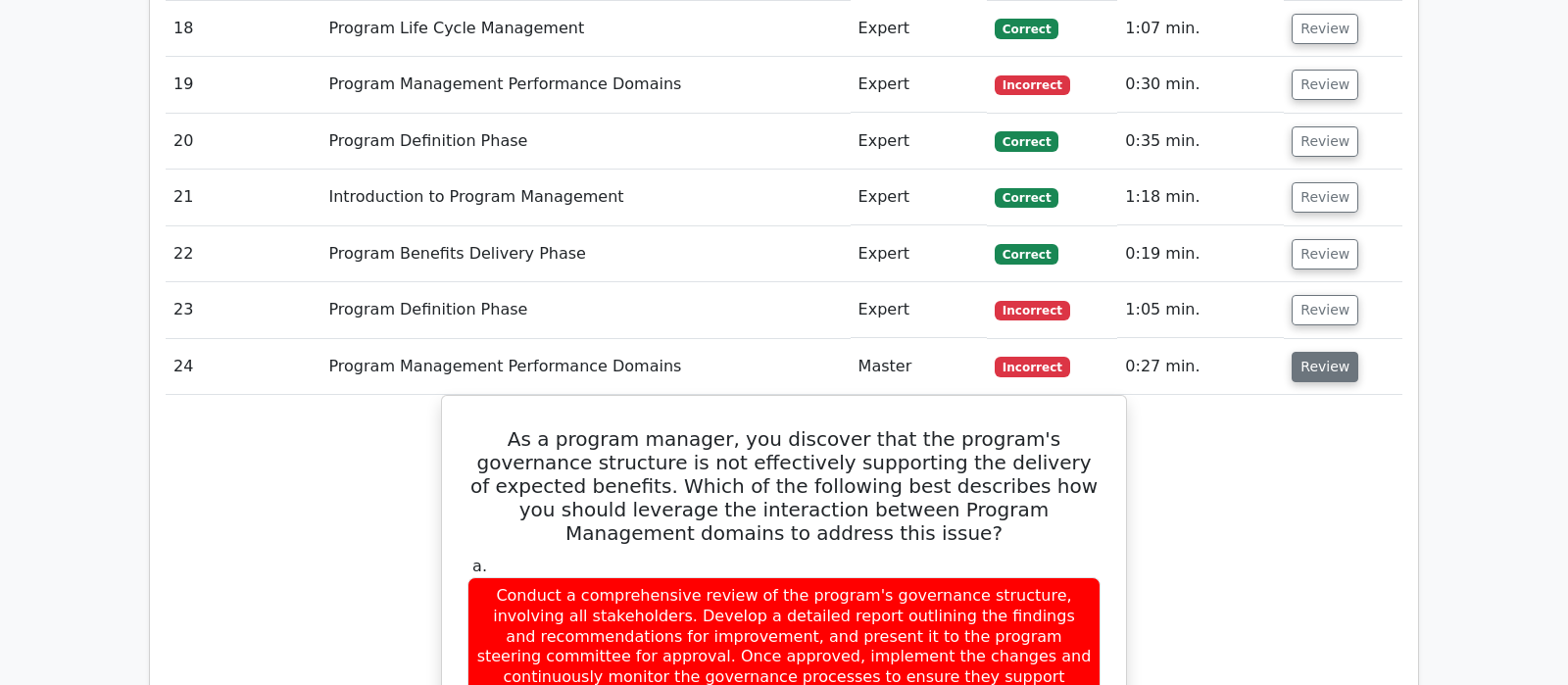
scroll to position [2880, 0]
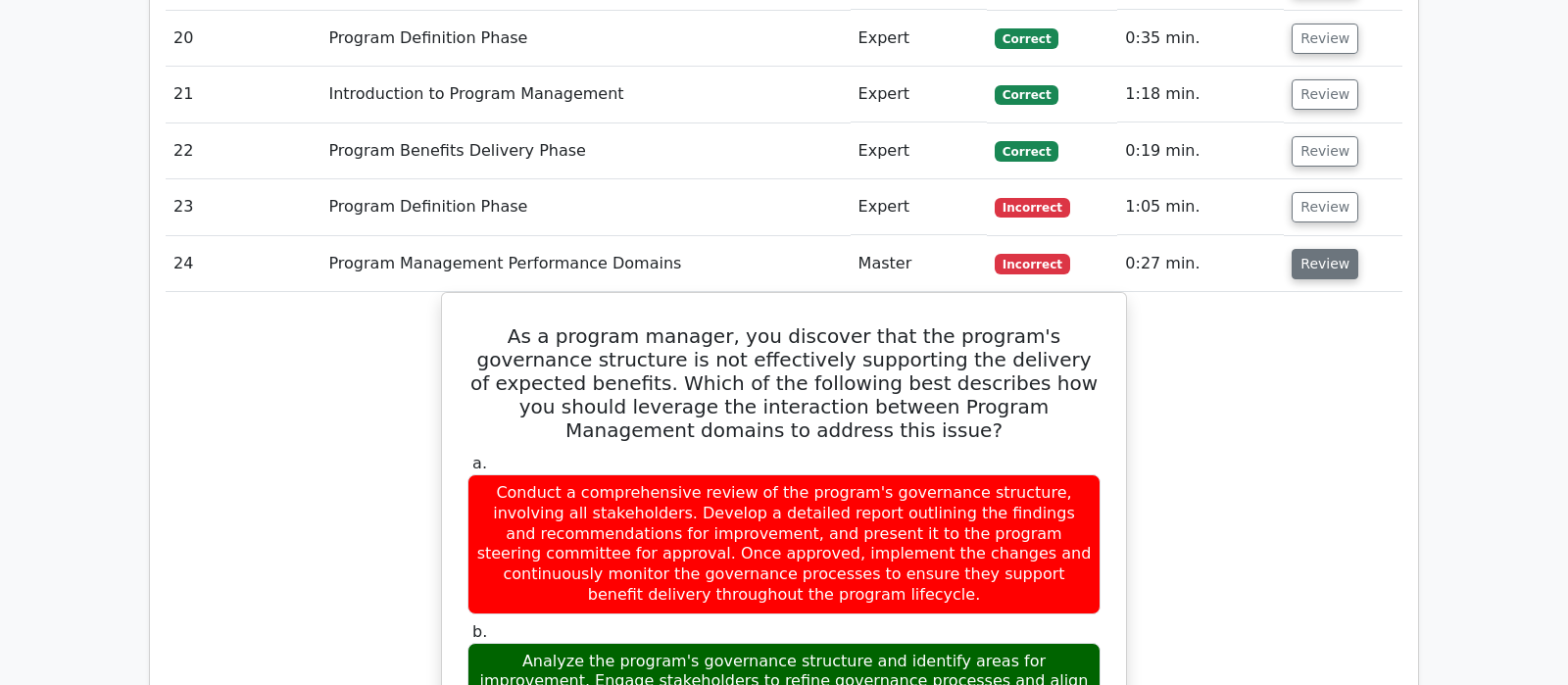
click at [1312, 249] on button "Review" at bounding box center [1324, 263] width 67 height 30
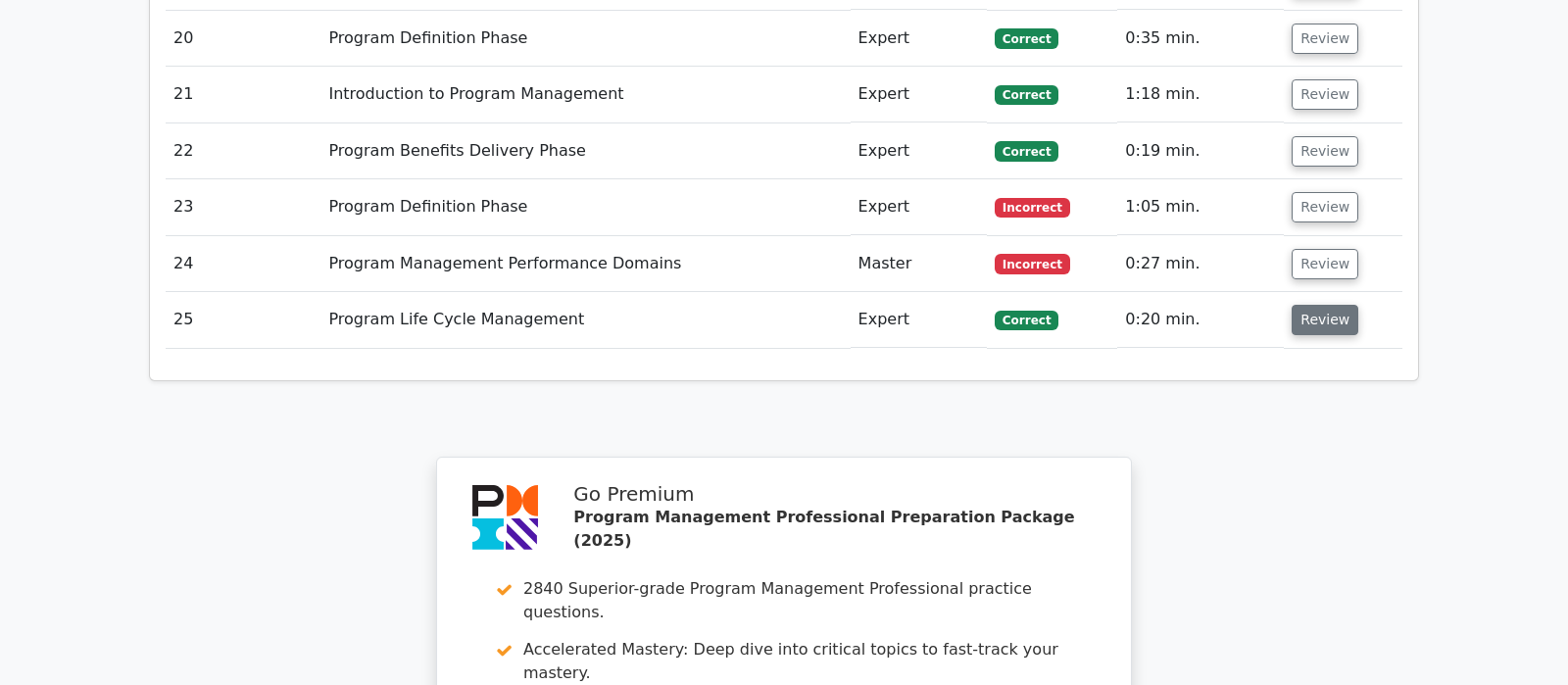
click at [1302, 305] on button "Review" at bounding box center [1324, 319] width 67 height 30
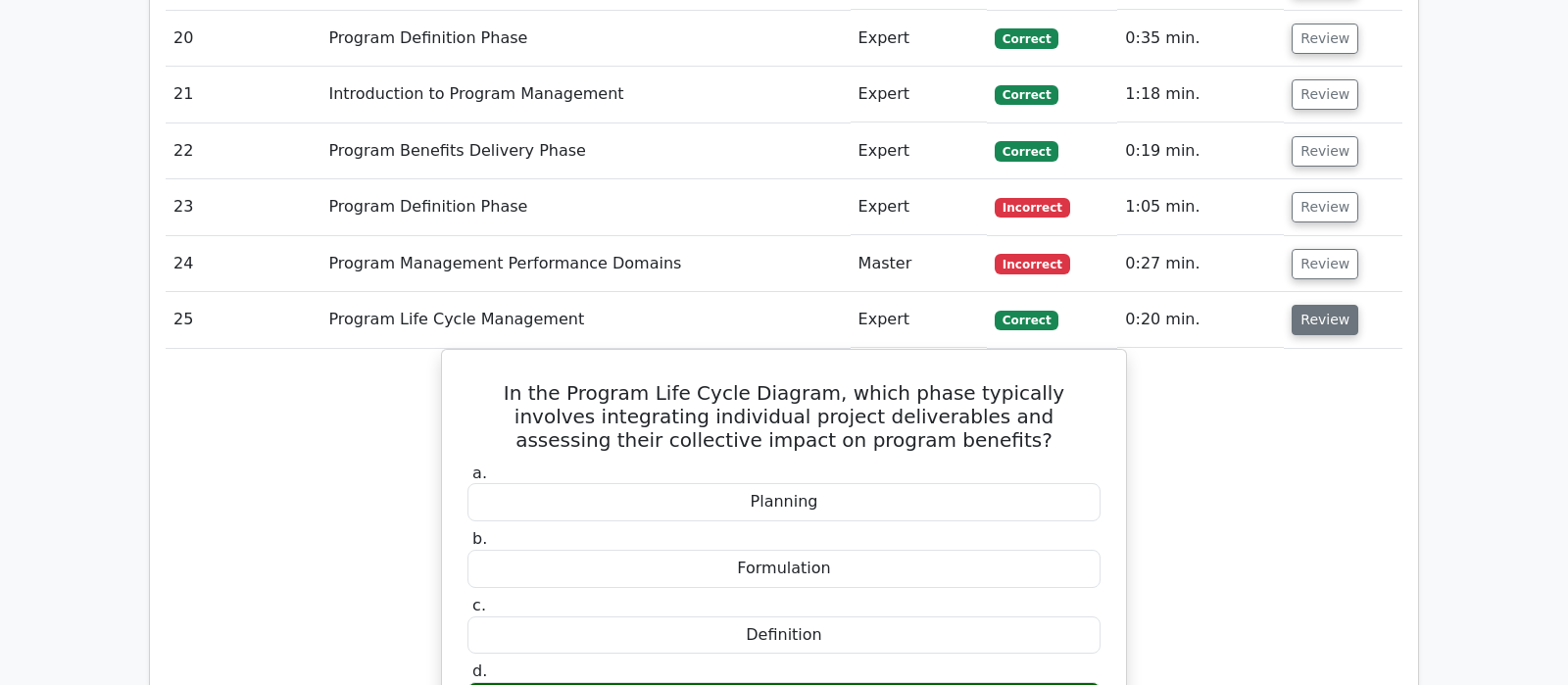
click at [1301, 305] on button "Review" at bounding box center [1324, 319] width 67 height 30
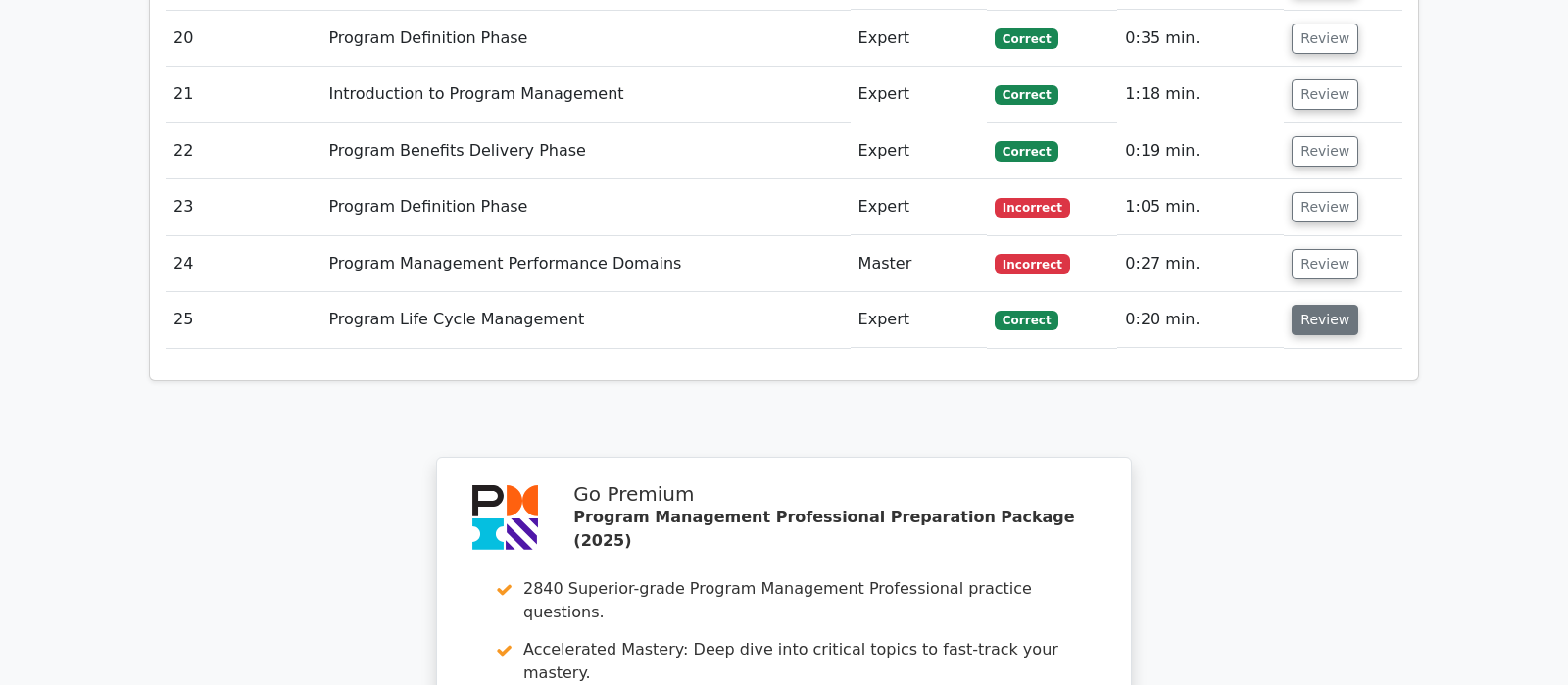
click at [1301, 305] on button "Review" at bounding box center [1324, 319] width 67 height 30
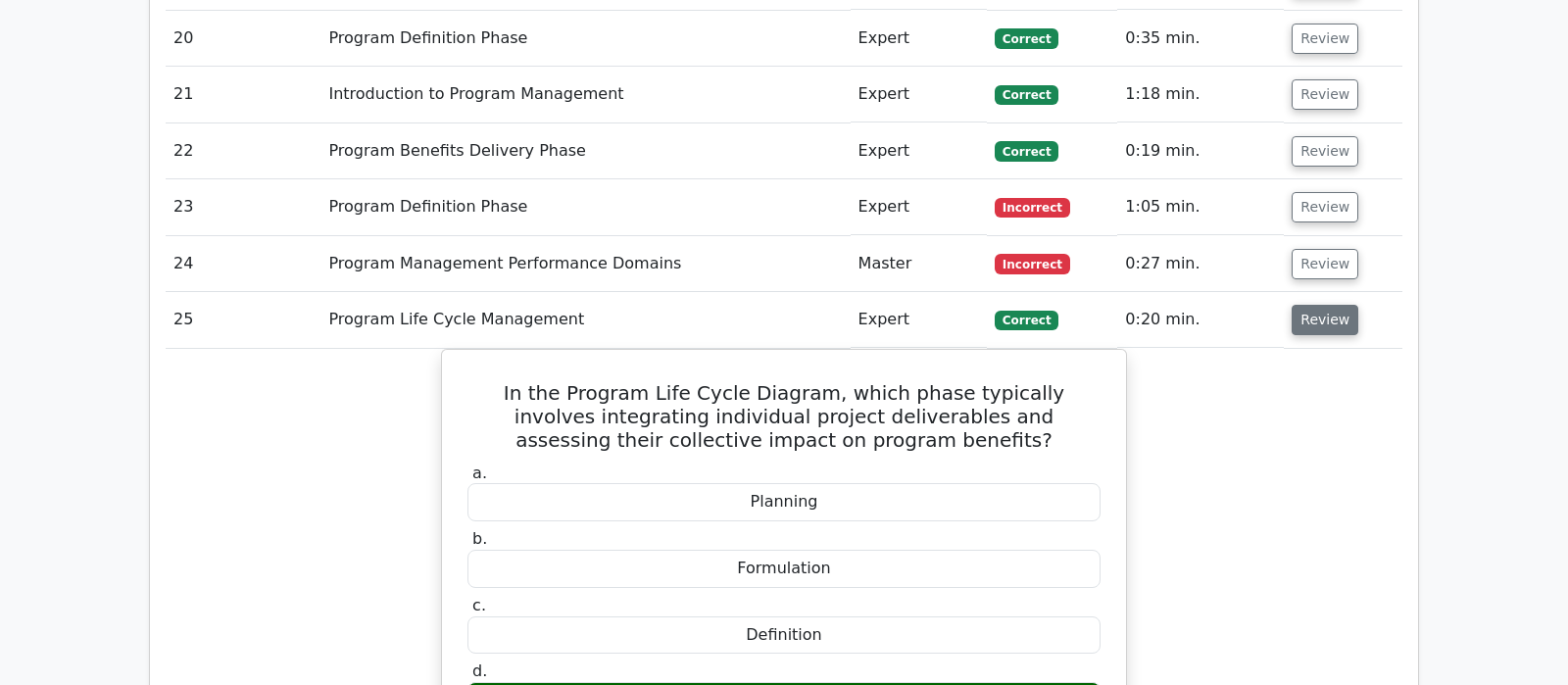
click at [1301, 305] on button "Review" at bounding box center [1324, 319] width 67 height 30
